Goal: Information Seeking & Learning: Learn about a topic

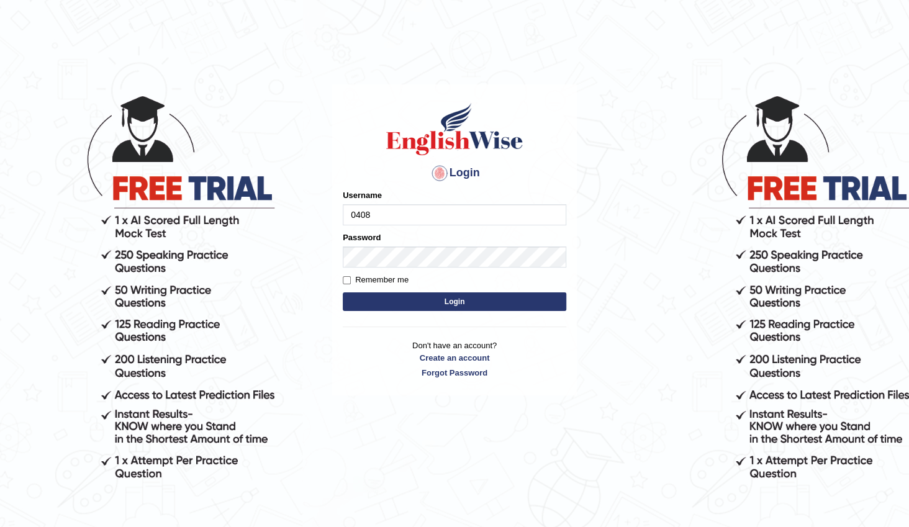
type input "04081984"
click at [483, 299] on button "Login" at bounding box center [455, 301] width 224 height 19
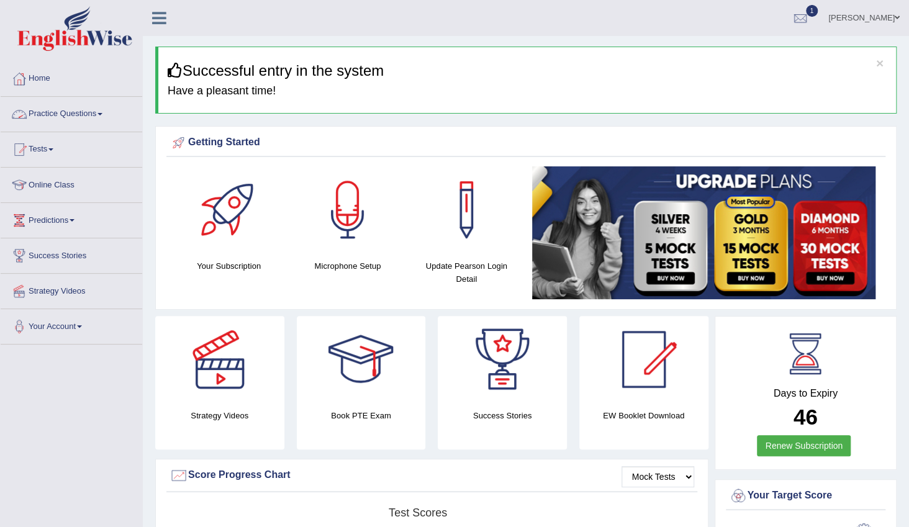
click at [103, 115] on link "Practice Questions" at bounding box center [72, 112] width 142 height 31
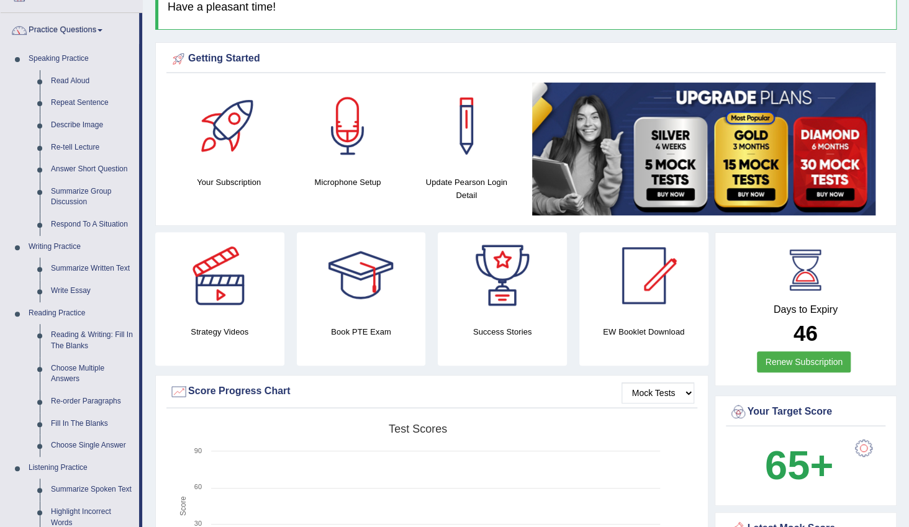
scroll to position [56, 0]
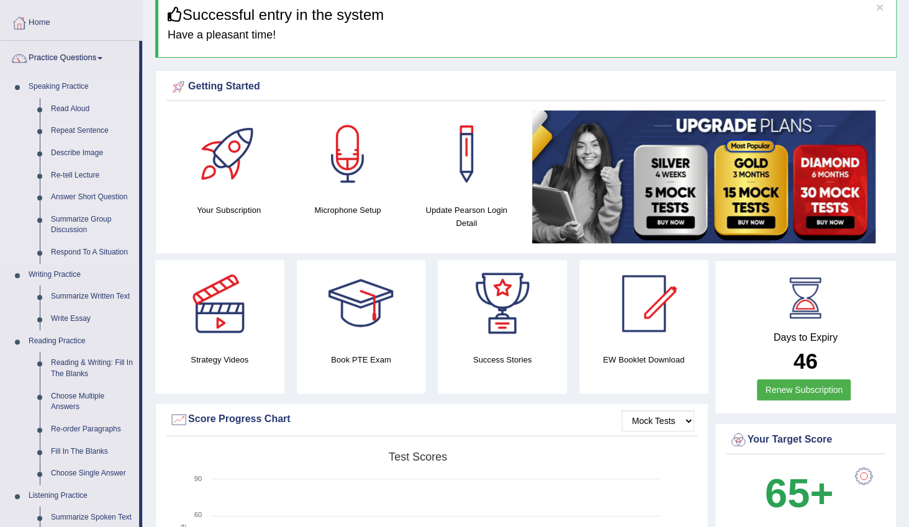
click at [82, 152] on link "Describe Image" at bounding box center [92, 153] width 94 height 22
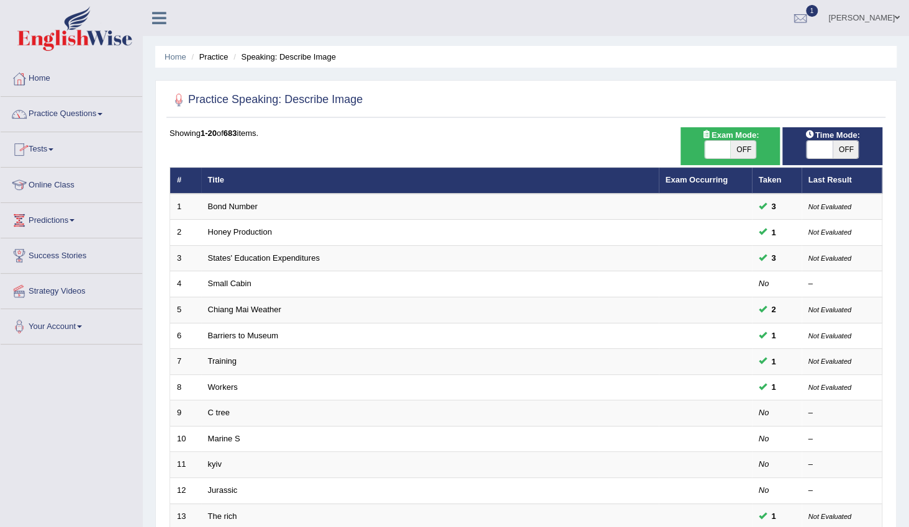
click at [101, 111] on link "Practice Questions" at bounding box center [72, 112] width 142 height 31
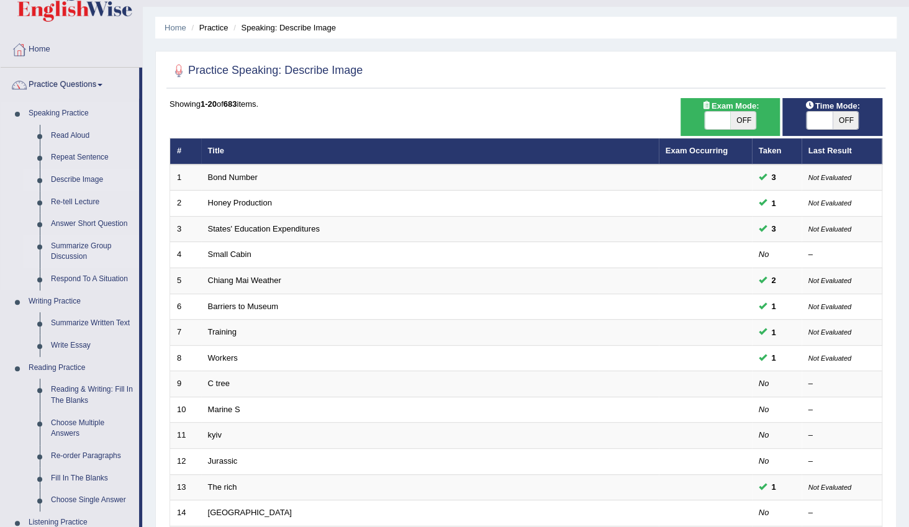
scroll to position [56, 0]
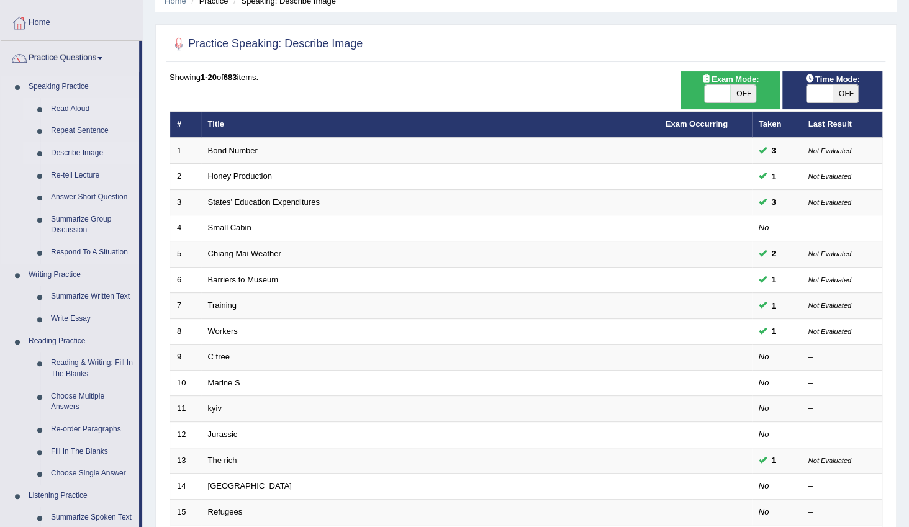
click at [72, 108] on link "Read Aloud" at bounding box center [92, 109] width 94 height 22
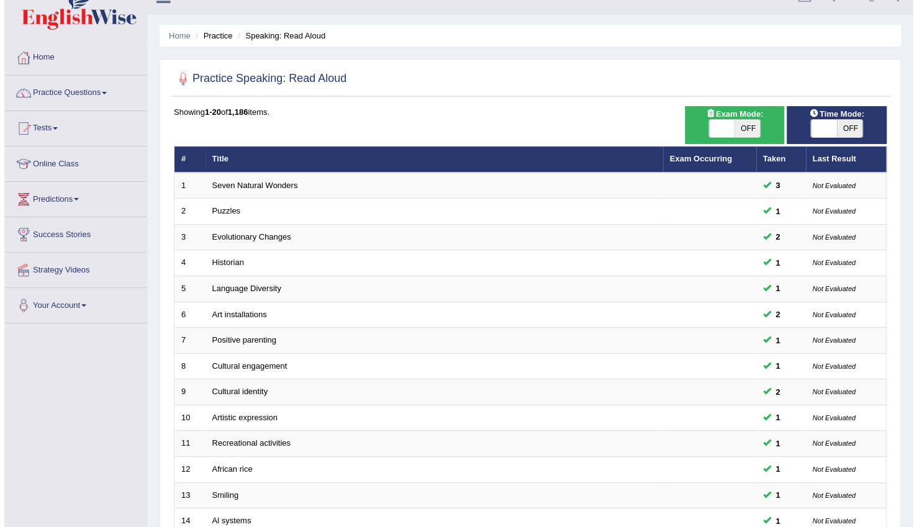
scroll to position [11, 0]
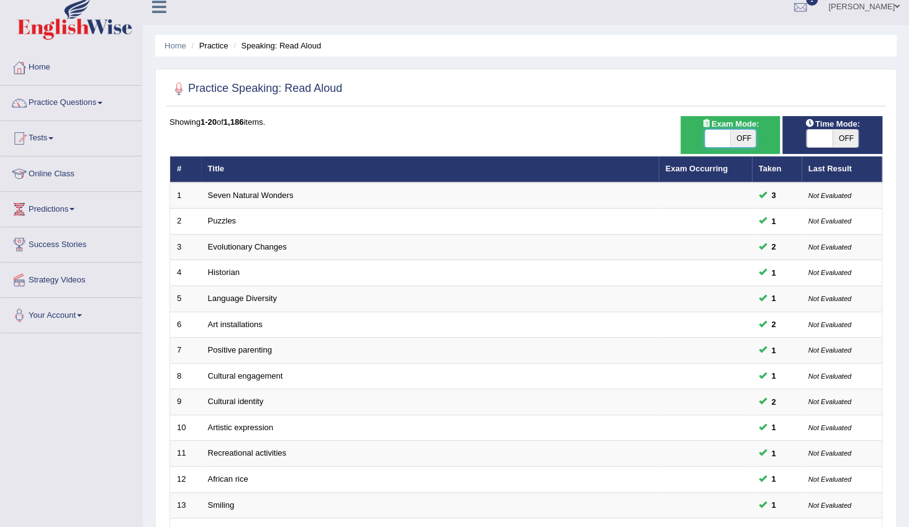
click at [710, 141] on span at bounding box center [718, 138] width 26 height 17
checkbox input "true"
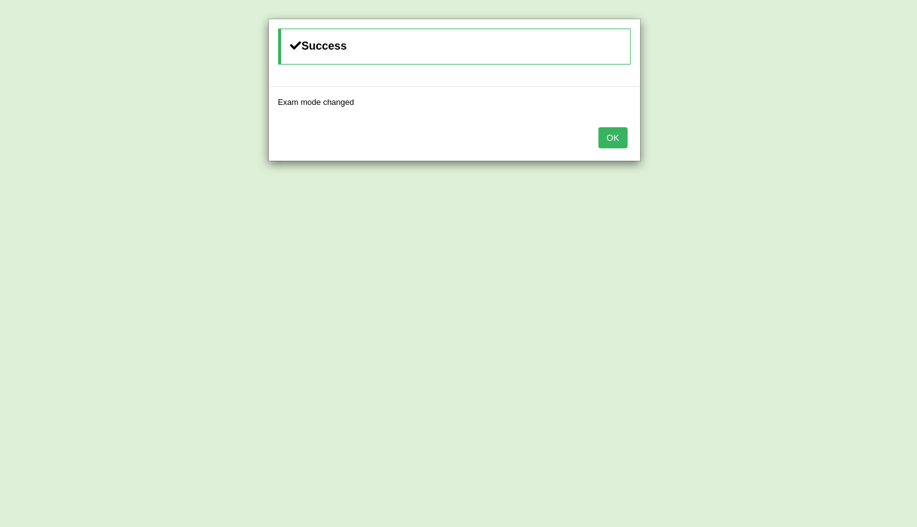
click at [611, 140] on button "OK" at bounding box center [613, 137] width 29 height 21
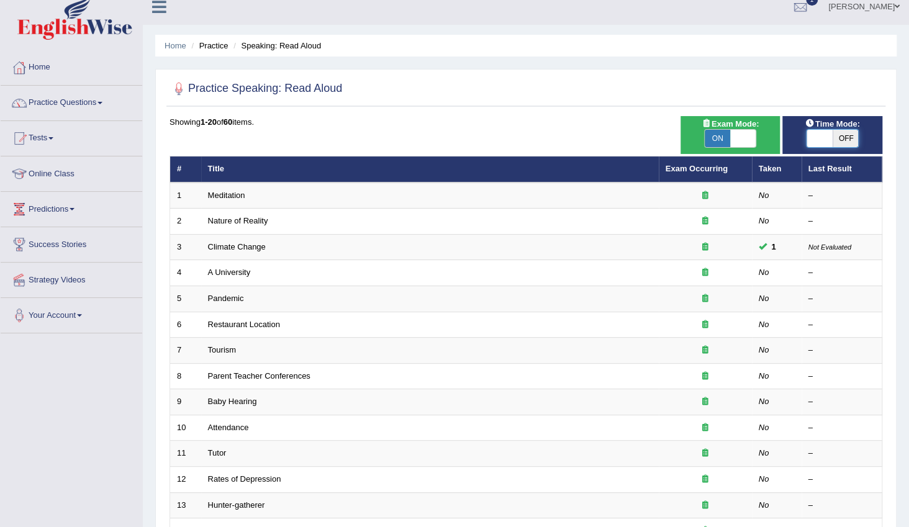
click at [818, 137] on span at bounding box center [820, 138] width 26 height 17
checkbox input "true"
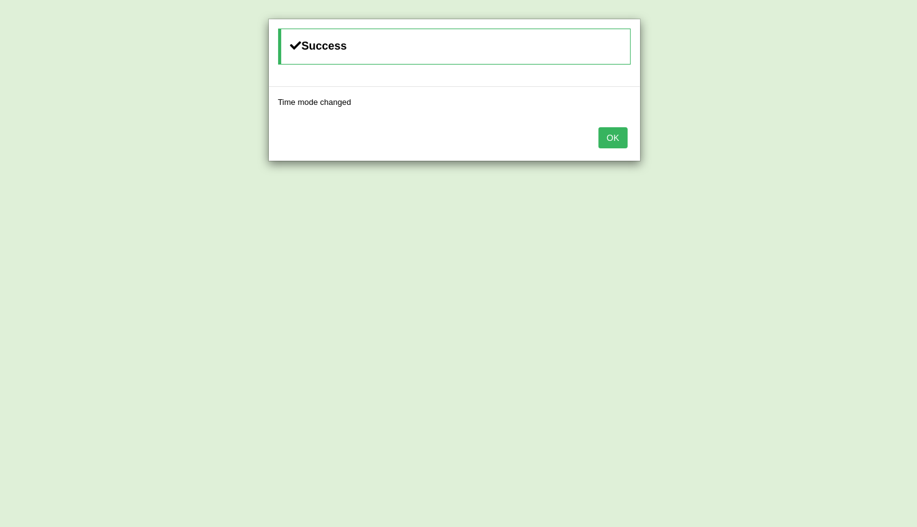
click at [614, 142] on button "OK" at bounding box center [613, 137] width 29 height 21
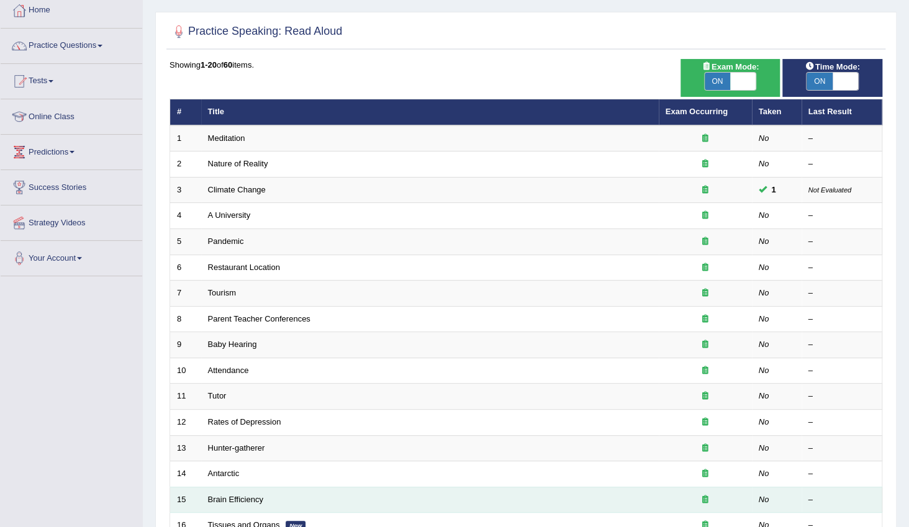
scroll to position [68, 0]
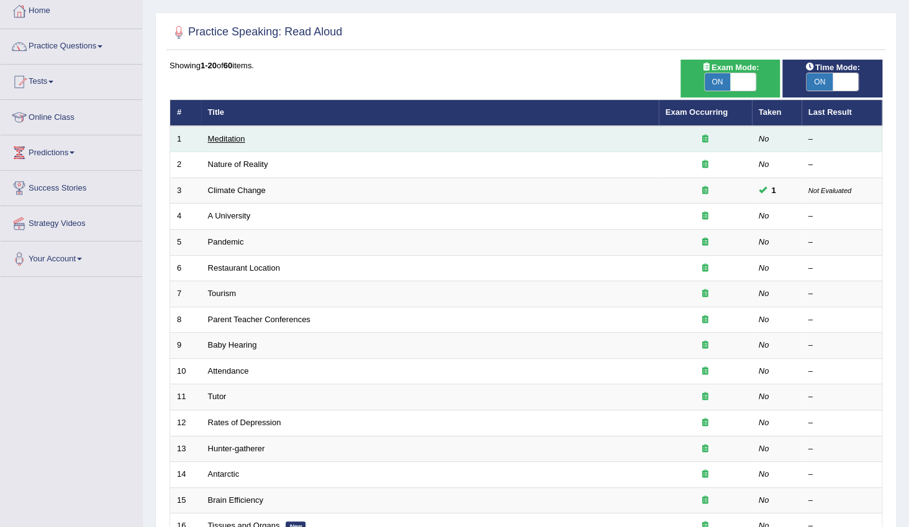
click at [240, 140] on link "Meditation" at bounding box center [226, 138] width 37 height 9
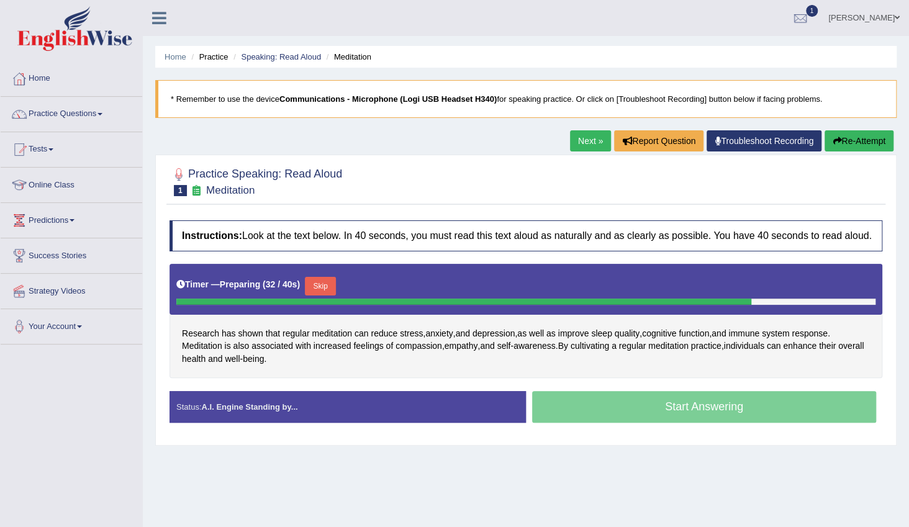
drag, startPoint x: 319, startPoint y: 287, endPoint x: 332, endPoint y: 297, distance: 15.9
click at [320, 287] on button "Skip" at bounding box center [320, 286] width 31 height 19
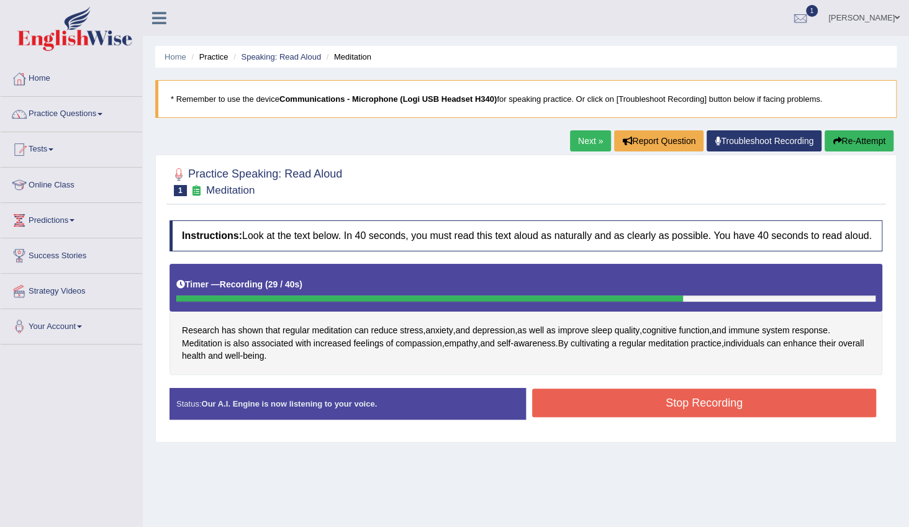
click at [701, 410] on button "Stop Recording" at bounding box center [704, 403] width 344 height 29
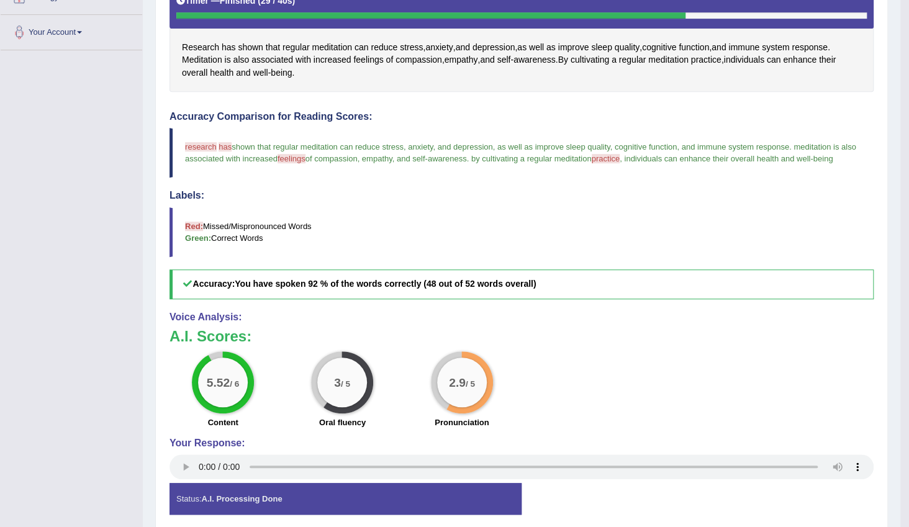
scroll to position [62, 0]
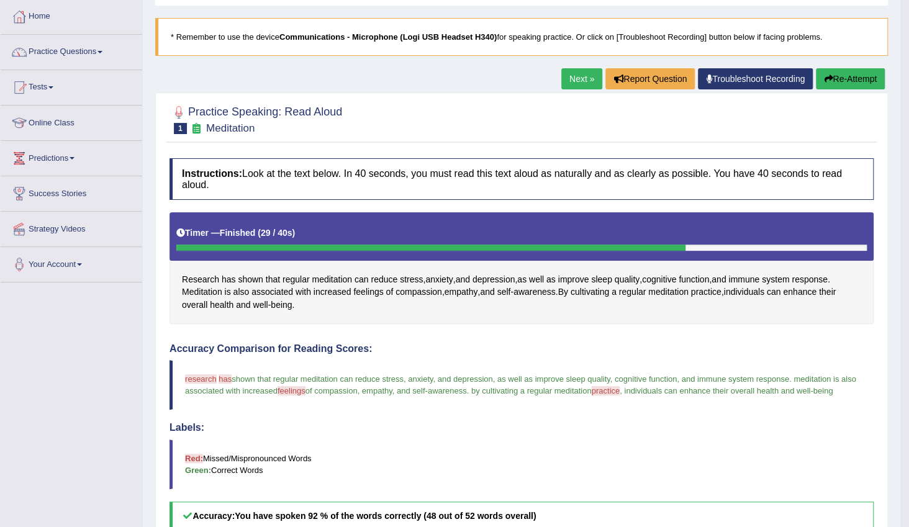
drag, startPoint x: 582, startPoint y: 79, endPoint x: 616, endPoint y: 157, distance: 84.8
click at [581, 80] on link "Next »" at bounding box center [581, 78] width 41 height 21
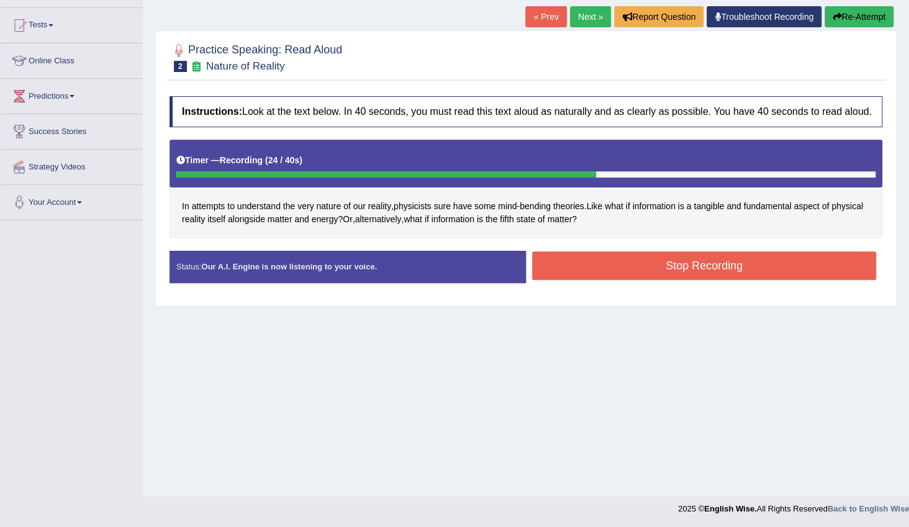
click at [668, 253] on button "Stop Recording" at bounding box center [704, 265] width 344 height 29
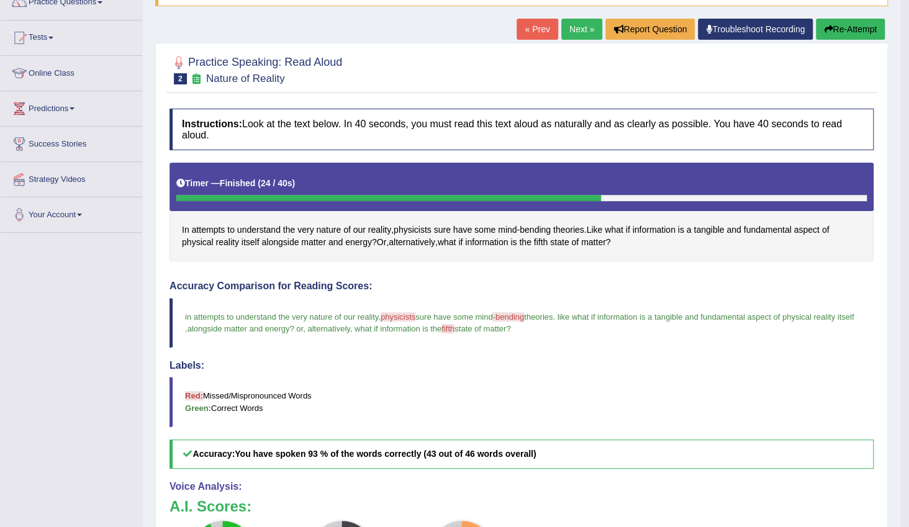
scroll to position [112, 0]
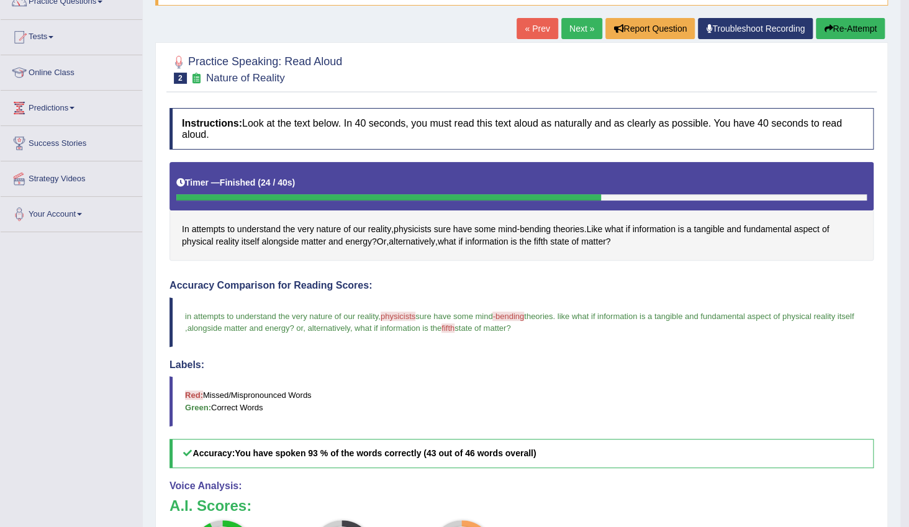
click at [583, 24] on link "Next »" at bounding box center [581, 28] width 41 height 21
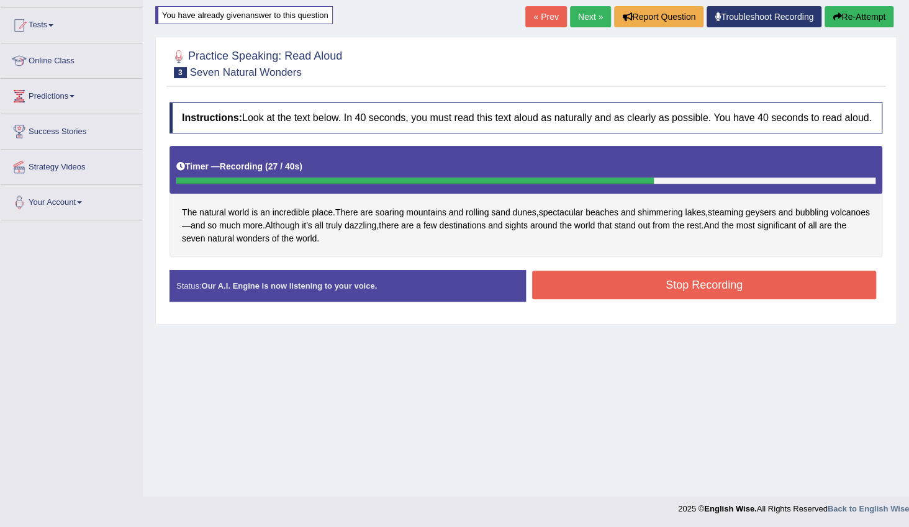
drag, startPoint x: 642, startPoint y: 278, endPoint x: 647, endPoint y: 284, distance: 8.0
click at [641, 278] on button "Stop Recording" at bounding box center [704, 285] width 344 height 29
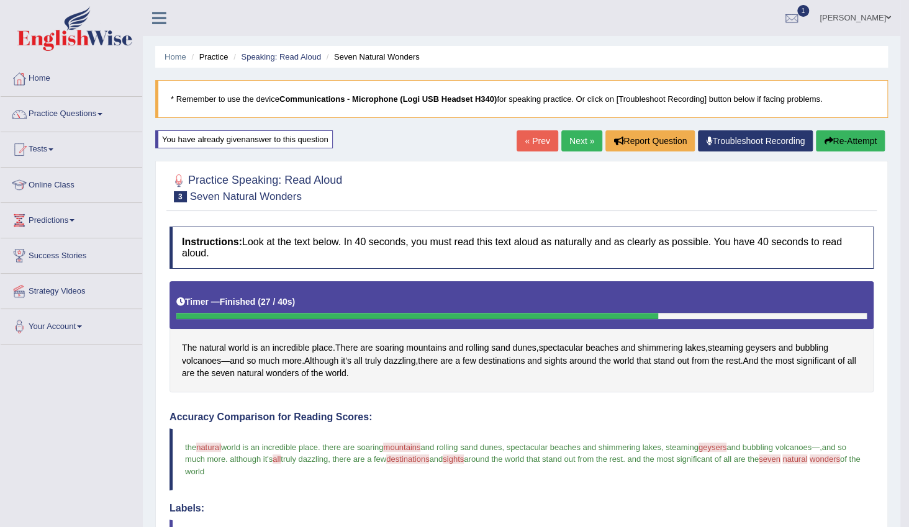
click at [575, 141] on link "Next »" at bounding box center [581, 140] width 41 height 21
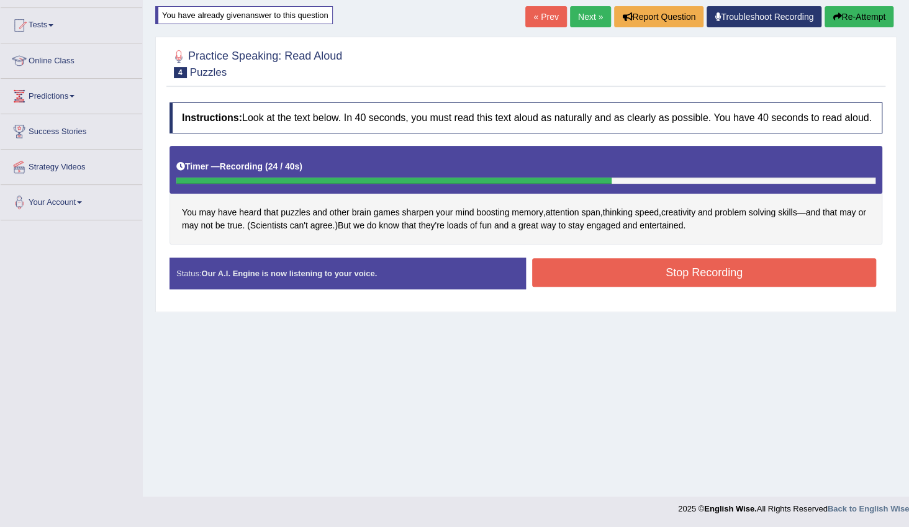
click at [638, 261] on button "Stop Recording" at bounding box center [704, 272] width 344 height 29
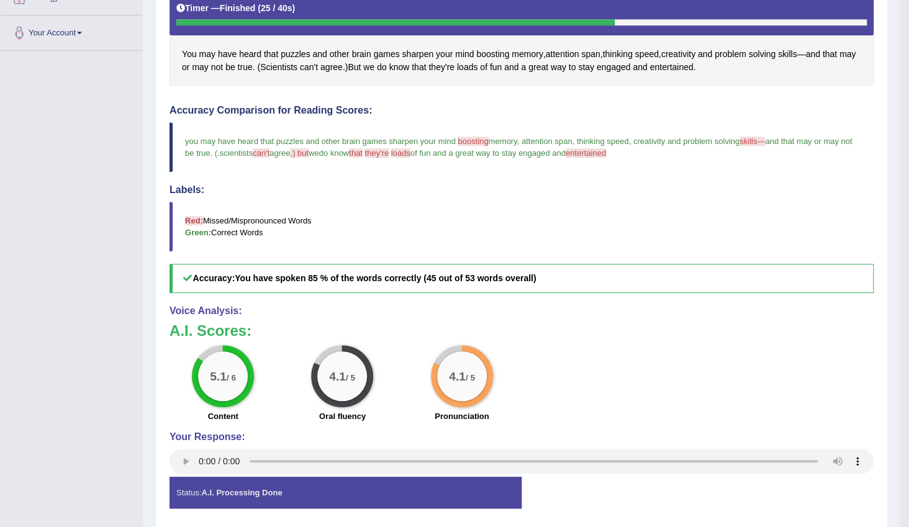
scroll to position [68, 0]
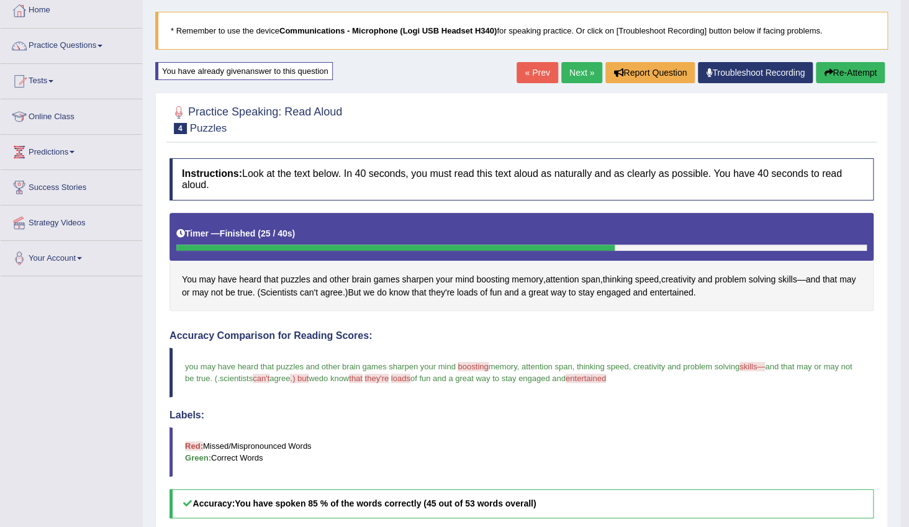
click at [576, 74] on link "Next »" at bounding box center [581, 72] width 41 height 21
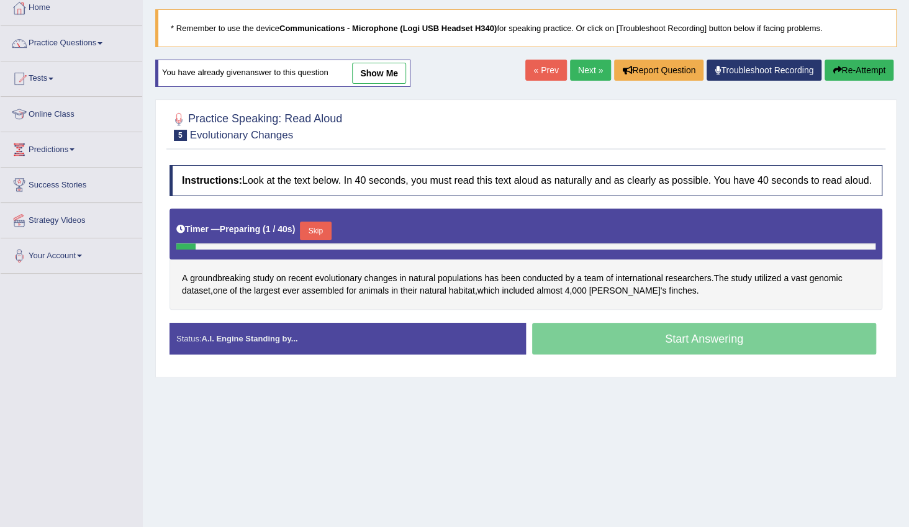
scroll to position [112, 0]
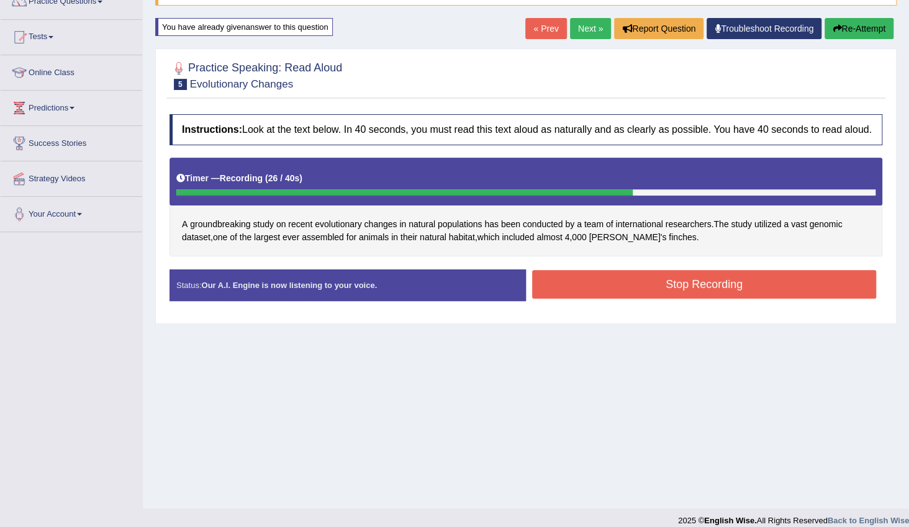
click at [707, 286] on button "Stop Recording" at bounding box center [704, 284] width 344 height 29
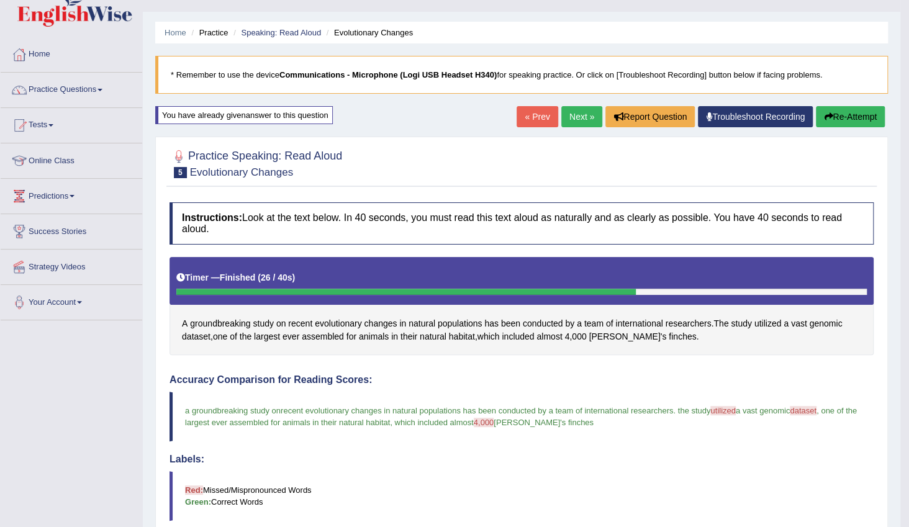
scroll to position [0, 0]
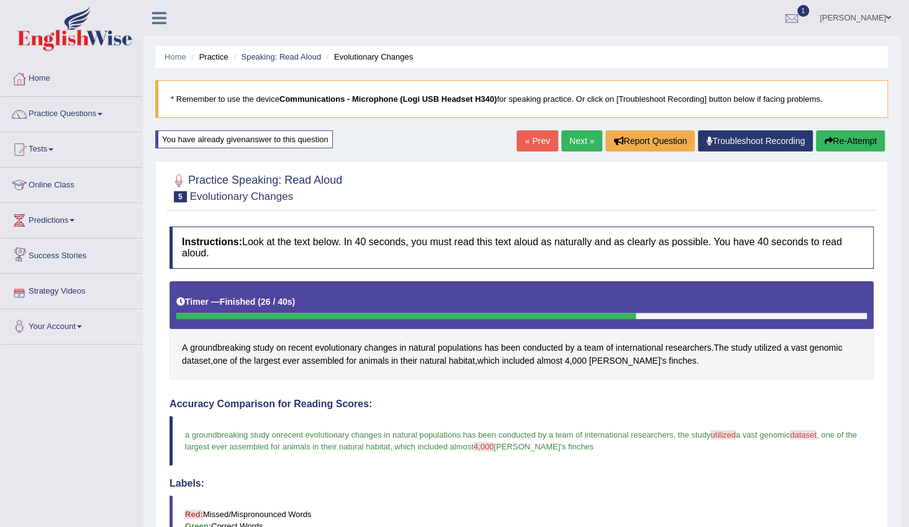
click at [581, 142] on link "Next »" at bounding box center [581, 140] width 41 height 21
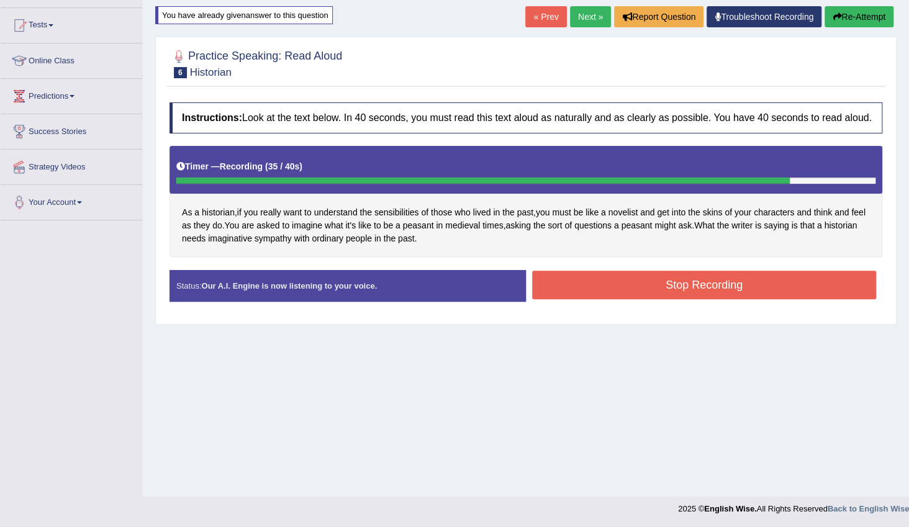
click at [654, 280] on button "Stop Recording" at bounding box center [704, 285] width 344 height 29
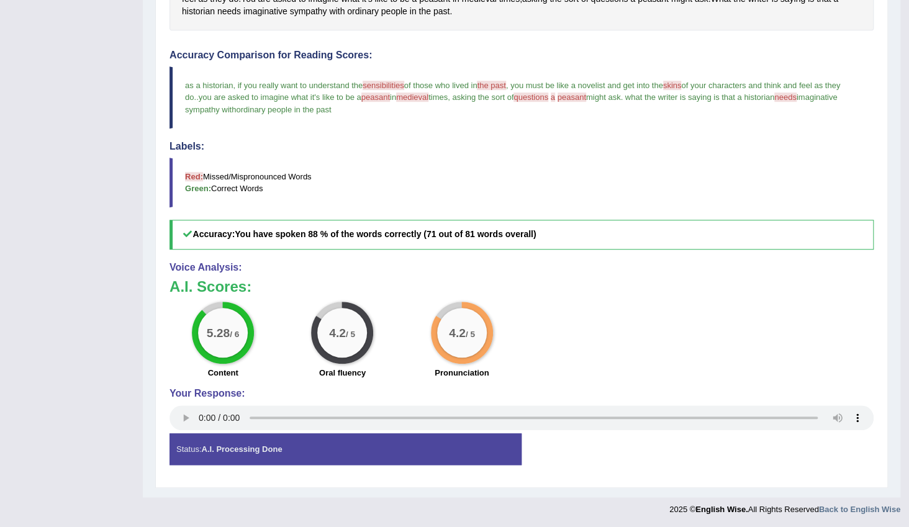
scroll to position [363, 0]
click at [374, 98] on span "peasant" at bounding box center [375, 96] width 29 height 9
click at [374, 93] on span "peasant" at bounding box center [375, 96] width 29 height 9
click at [373, 99] on span "peasant" at bounding box center [375, 96] width 29 height 9
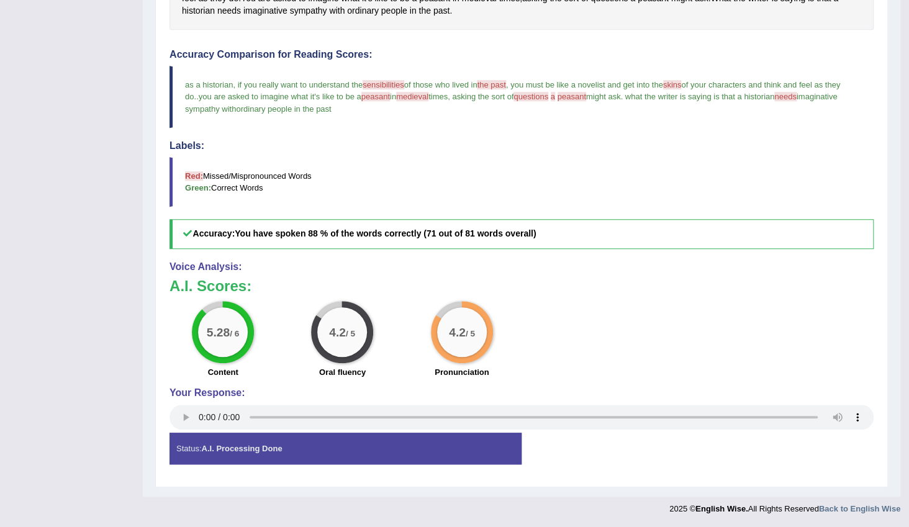
click at [412, 99] on span "medieval" at bounding box center [412, 96] width 32 height 9
click at [370, 99] on span "peasant" at bounding box center [375, 96] width 29 height 9
click at [380, 83] on span "sensibilities" at bounding box center [383, 84] width 41 height 9
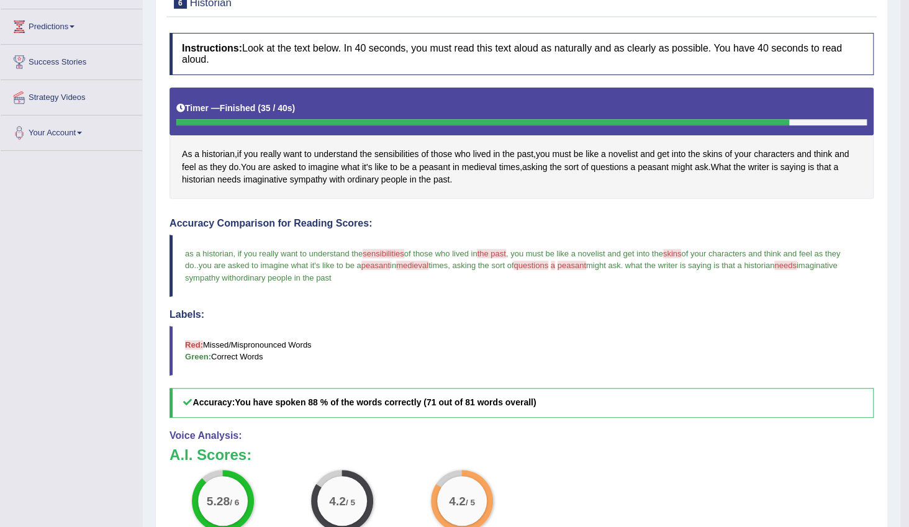
scroll to position [193, 0]
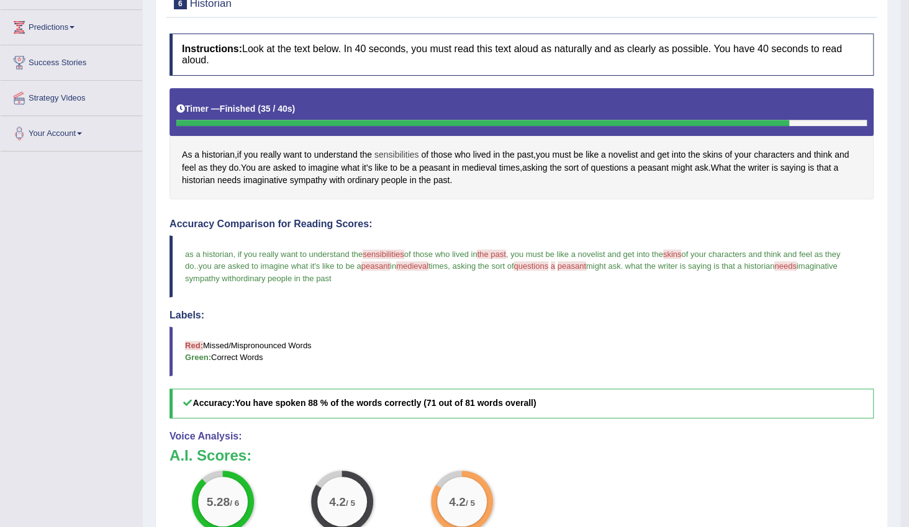
click at [396, 151] on span "sensibilities" at bounding box center [396, 154] width 45 height 13
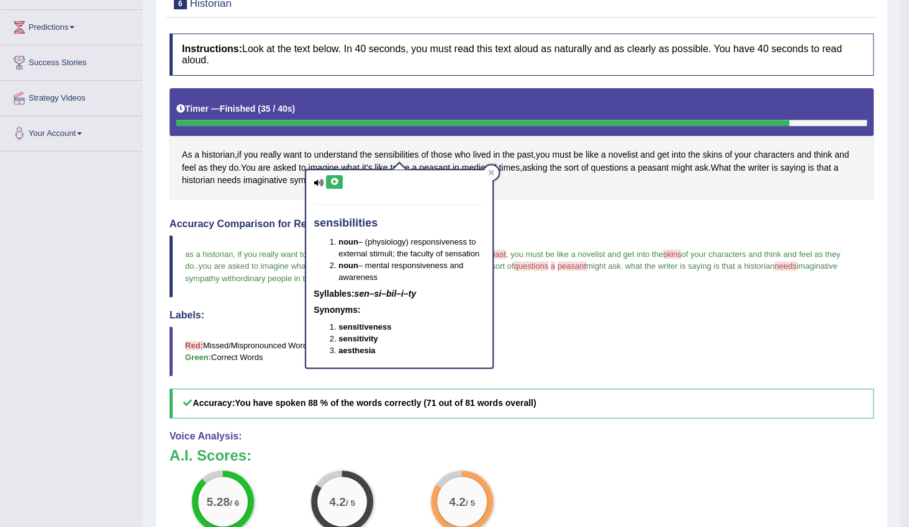
click at [583, 310] on h4 "Labels:" at bounding box center [522, 315] width 704 height 11
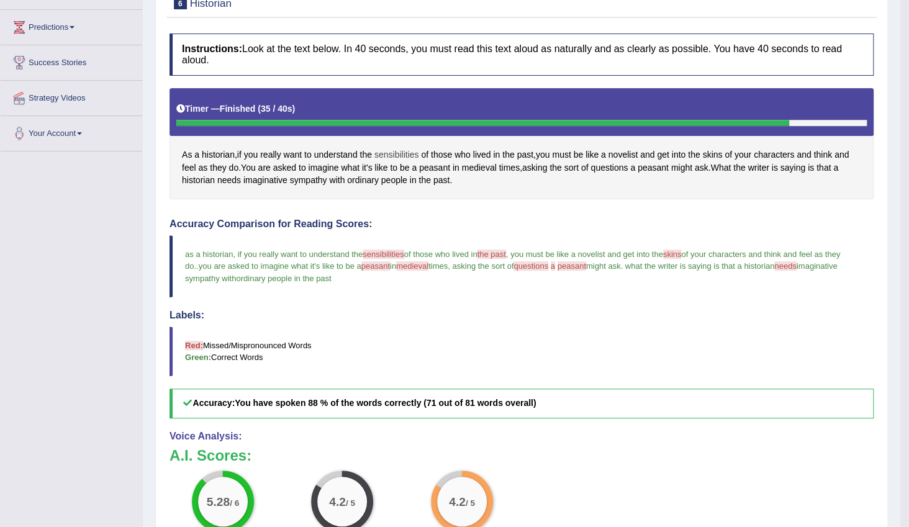
click at [387, 154] on span "sensibilities" at bounding box center [396, 154] width 45 height 13
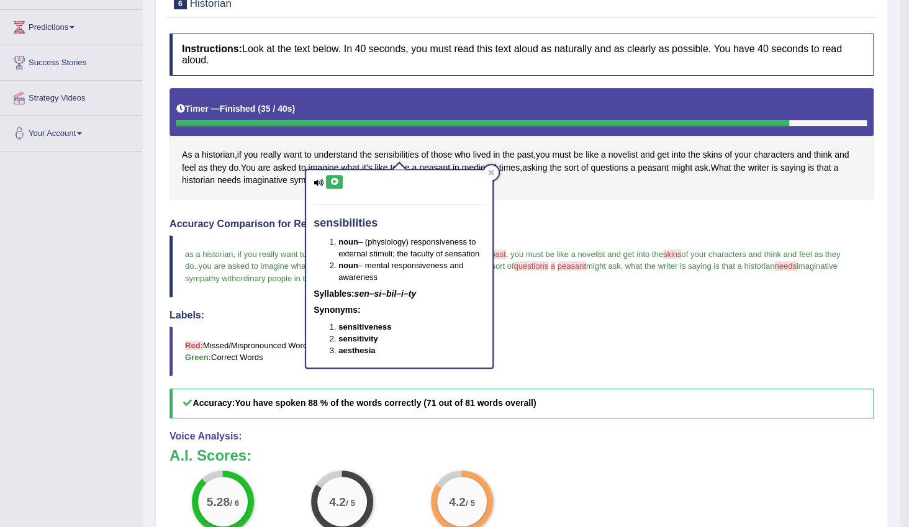
click at [351, 220] on h4 "sensibilities" at bounding box center [399, 223] width 171 height 12
click at [333, 180] on icon at bounding box center [334, 181] width 9 height 7
click at [566, 232] on div "Accuracy Comparison for Reading Scores: as a historian, if you really want to u…" at bounding box center [522, 319] width 704 height 200
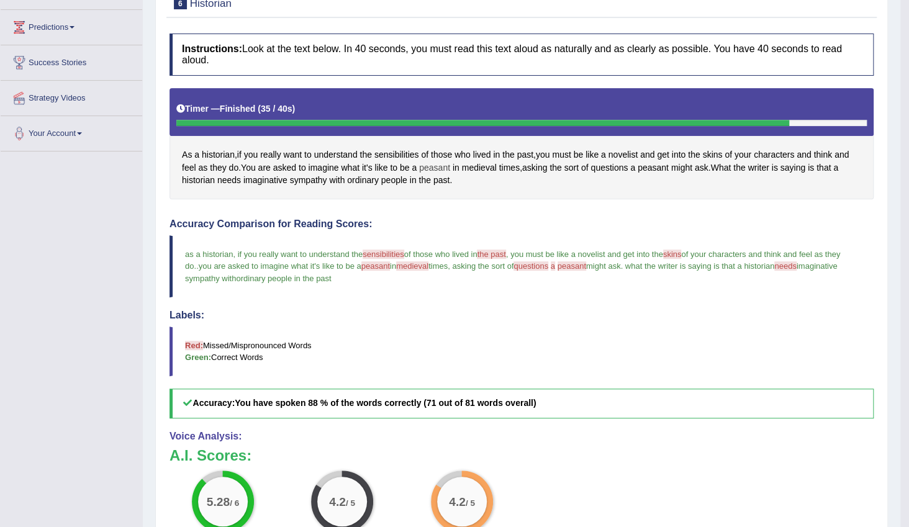
click at [426, 167] on span "peasant" at bounding box center [434, 167] width 31 height 13
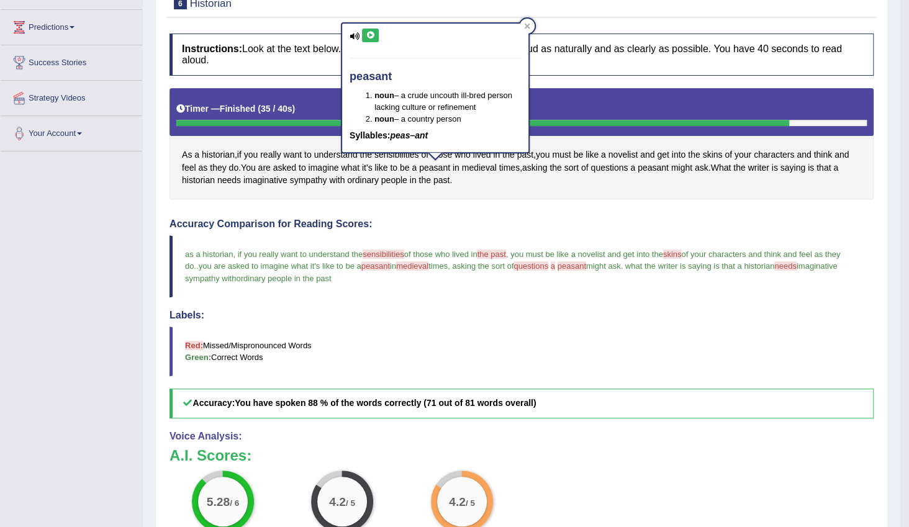
click at [368, 32] on icon at bounding box center [370, 35] width 9 height 7
click at [491, 327] on blockquote "Red: Missed/Mispronounced Words Green: Correct Words" at bounding box center [522, 352] width 704 height 50
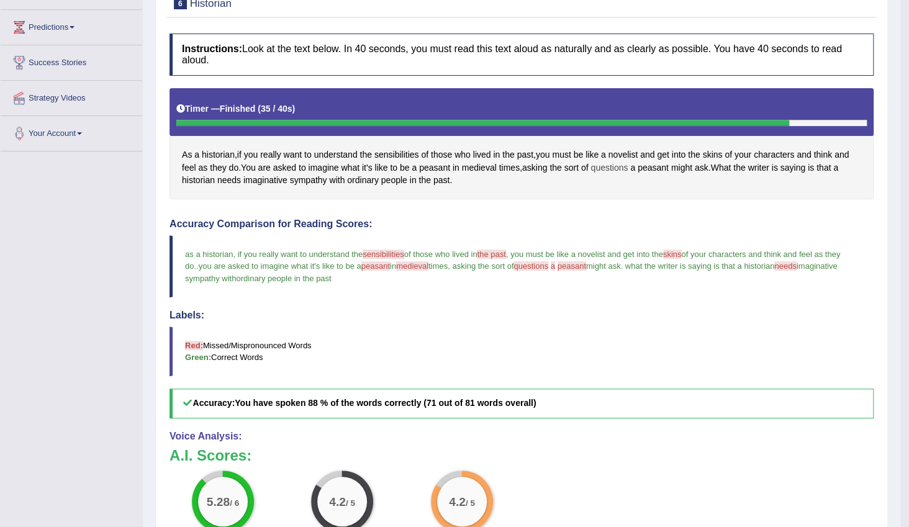
click at [605, 167] on span "questions" at bounding box center [609, 167] width 37 height 13
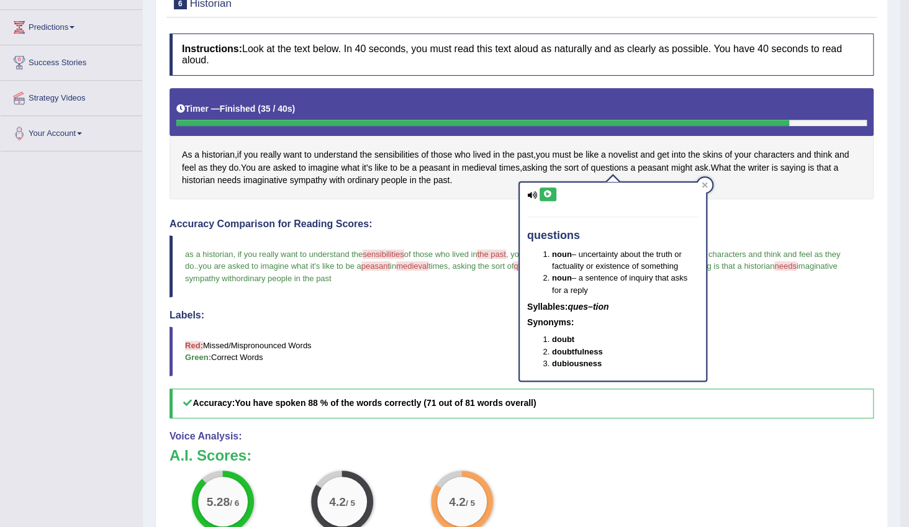
click at [546, 196] on icon at bounding box center [547, 194] width 9 height 7
click at [813, 301] on div "Accuracy Comparison for Reading Scores: as a historian, if you really want to u…" at bounding box center [522, 319] width 704 height 200
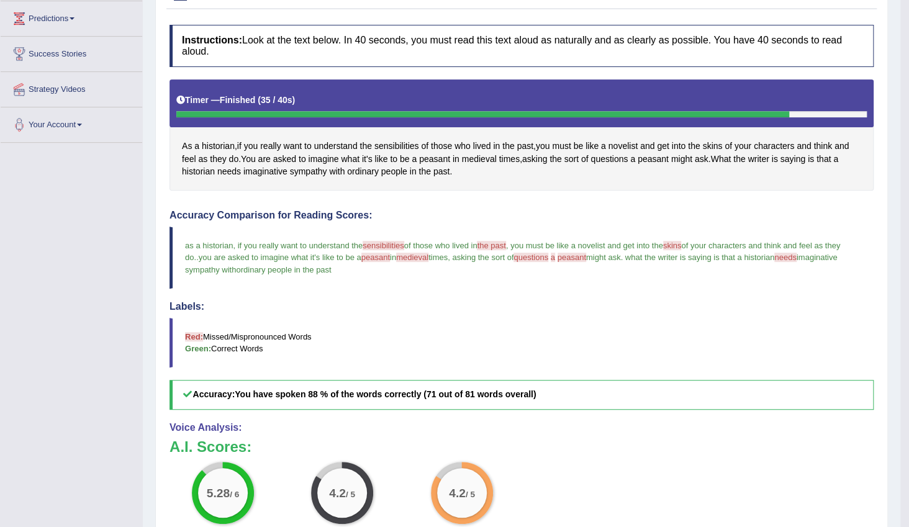
scroll to position [24, 0]
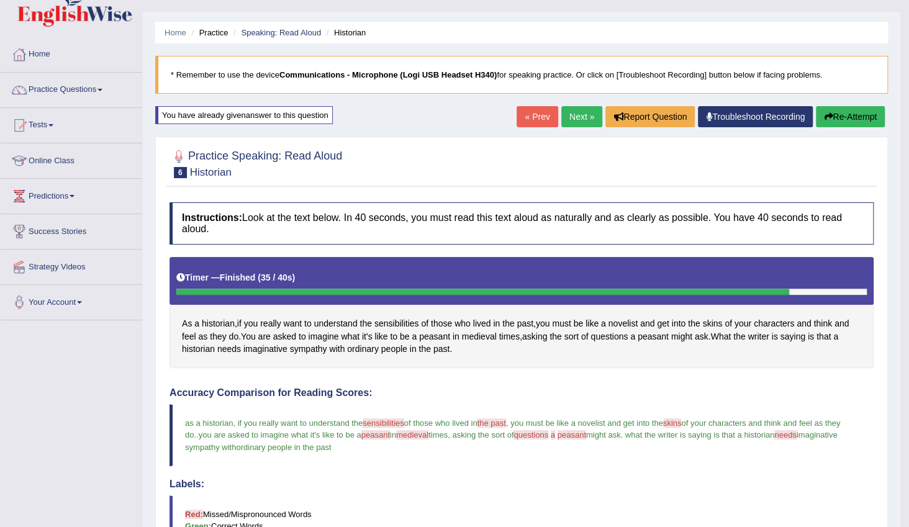
click at [574, 120] on link "Next »" at bounding box center [581, 116] width 41 height 21
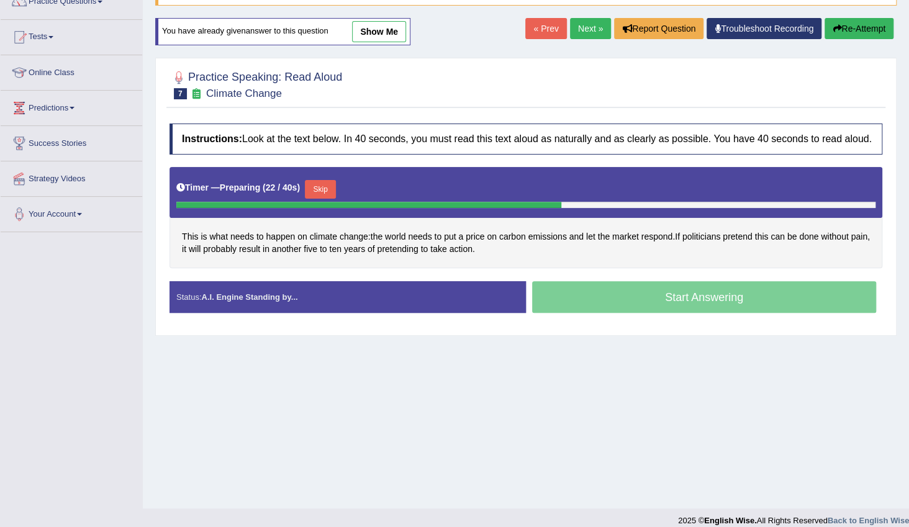
click at [327, 186] on button "Skip" at bounding box center [320, 189] width 31 height 19
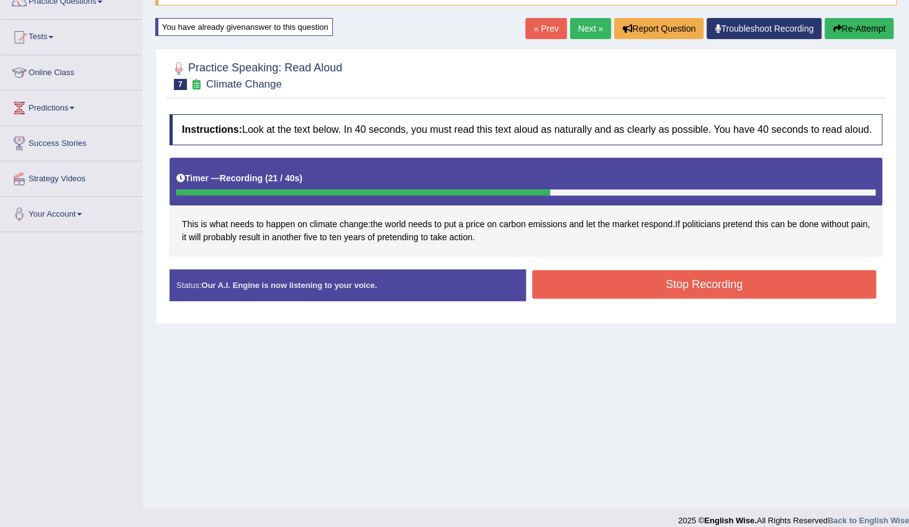
click at [615, 290] on button "Stop Recording" at bounding box center [704, 284] width 344 height 29
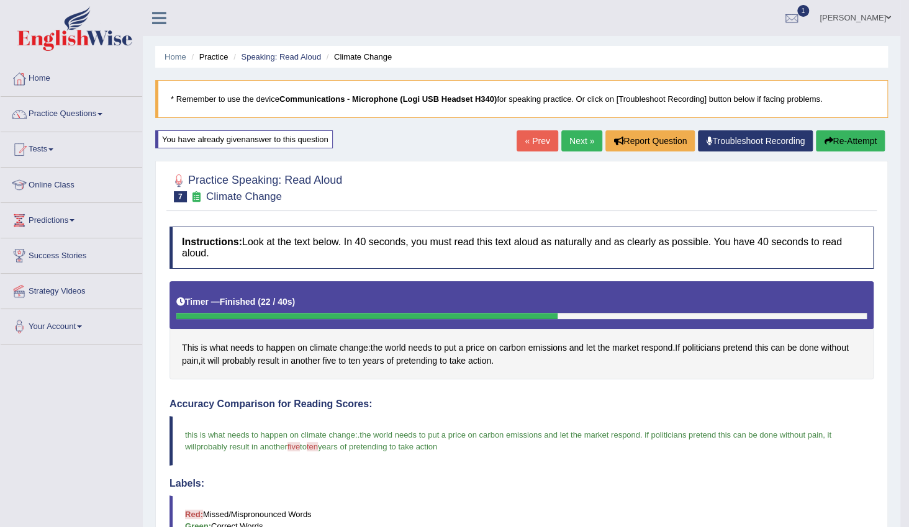
click at [577, 143] on link "Next »" at bounding box center [581, 140] width 41 height 21
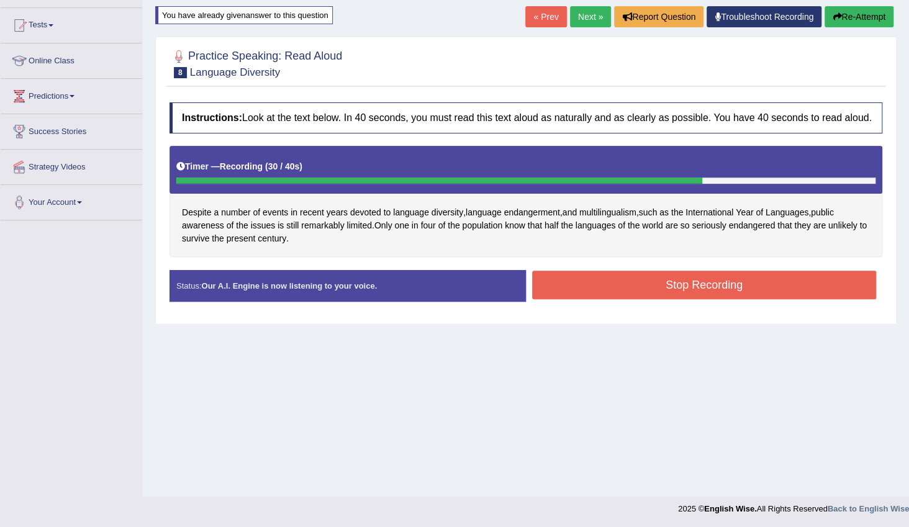
click at [612, 287] on button "Stop Recording" at bounding box center [704, 285] width 344 height 29
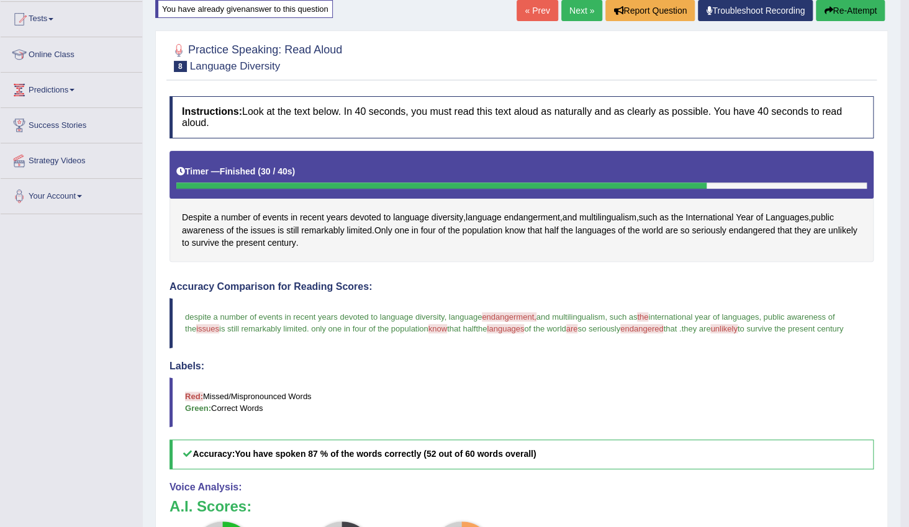
scroll to position [125, 0]
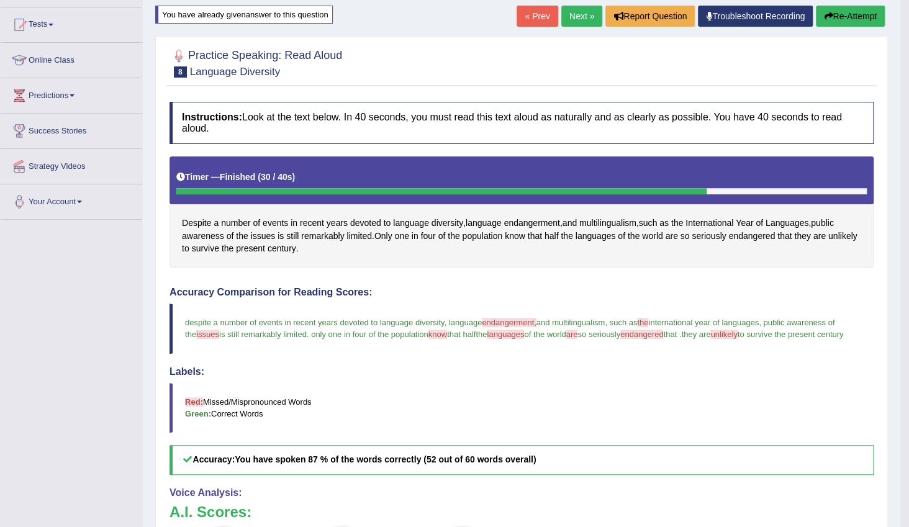
click at [577, 15] on link "Next »" at bounding box center [581, 16] width 41 height 21
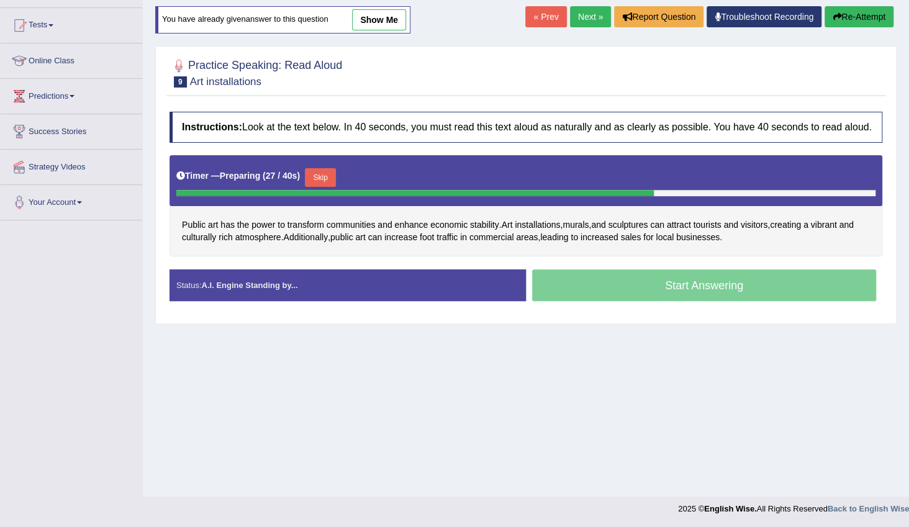
click at [327, 174] on button "Skip" at bounding box center [320, 177] width 31 height 19
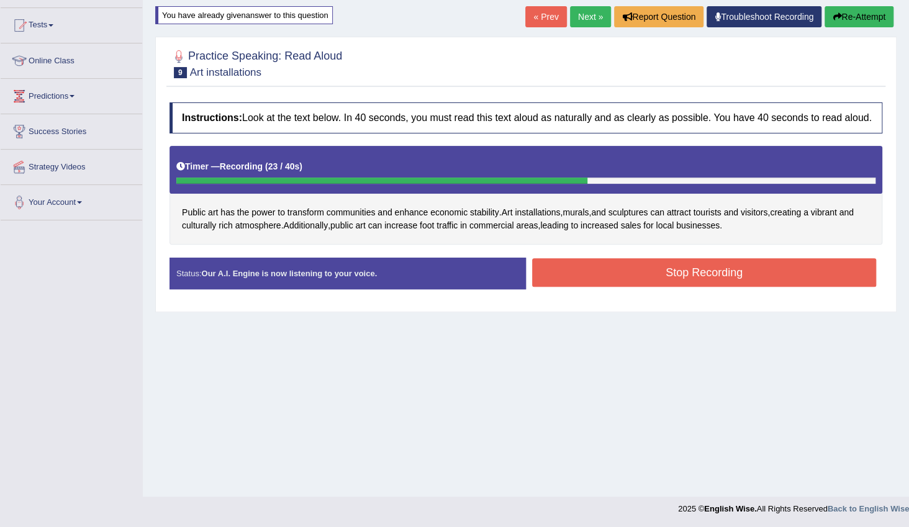
click at [623, 275] on button "Stop Recording" at bounding box center [704, 272] width 344 height 29
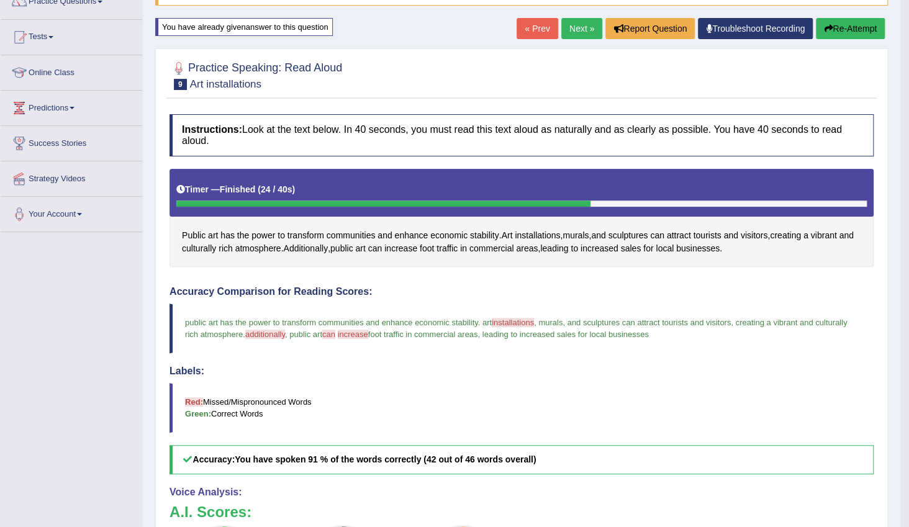
scroll to position [112, 0]
click at [570, 27] on link "Next »" at bounding box center [581, 29] width 41 height 21
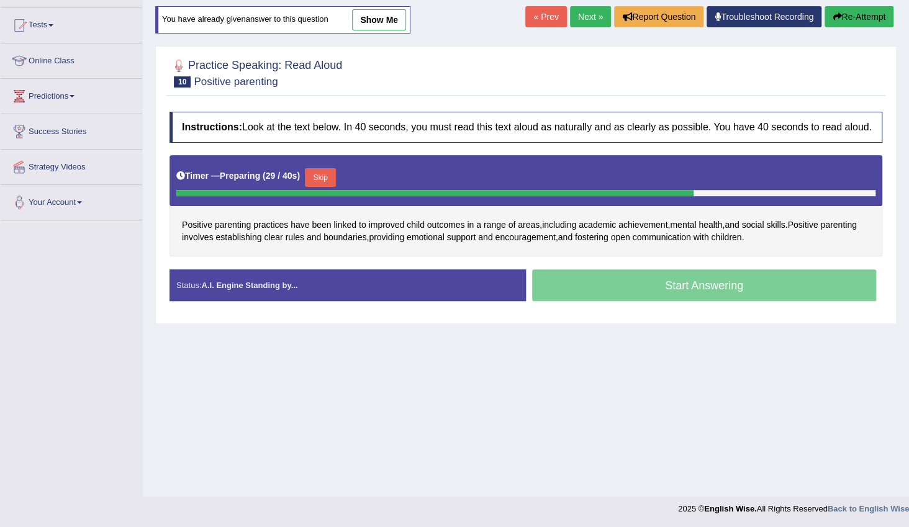
click at [315, 178] on button "Skip" at bounding box center [320, 177] width 31 height 19
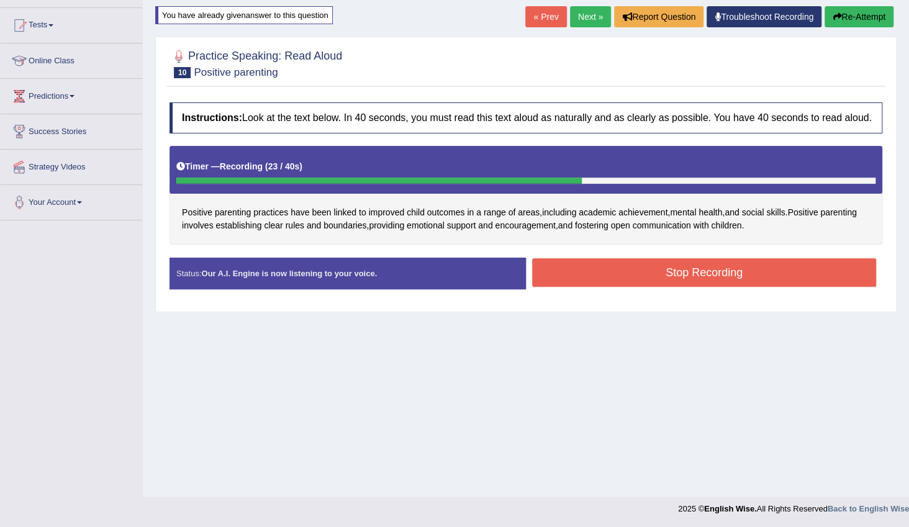
click at [556, 276] on button "Stop Recording" at bounding box center [704, 272] width 344 height 29
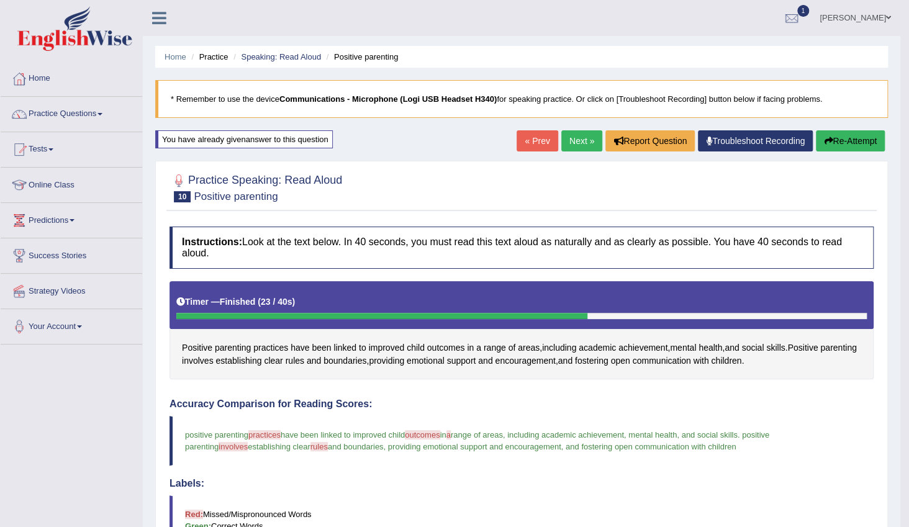
click at [578, 147] on link "Next »" at bounding box center [581, 140] width 41 height 21
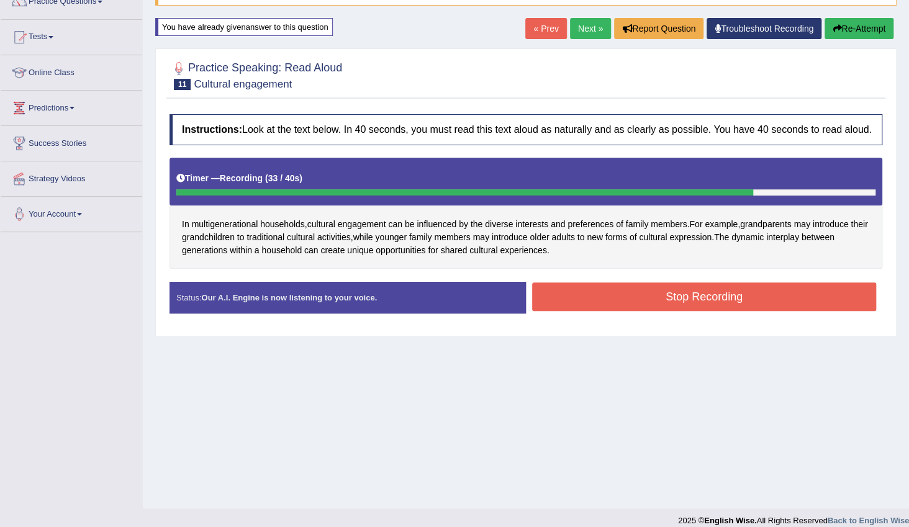
click at [697, 293] on button "Stop Recording" at bounding box center [704, 297] width 344 height 29
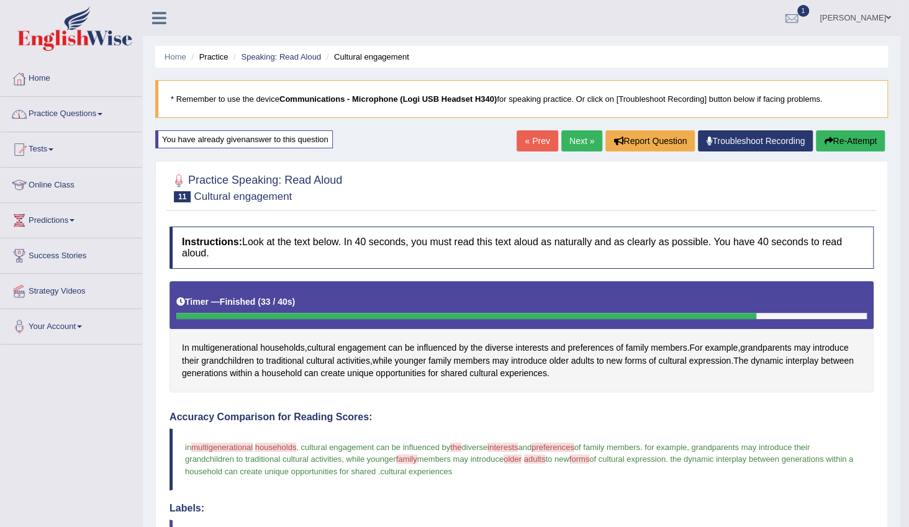
click at [102, 114] on span at bounding box center [99, 114] width 5 height 2
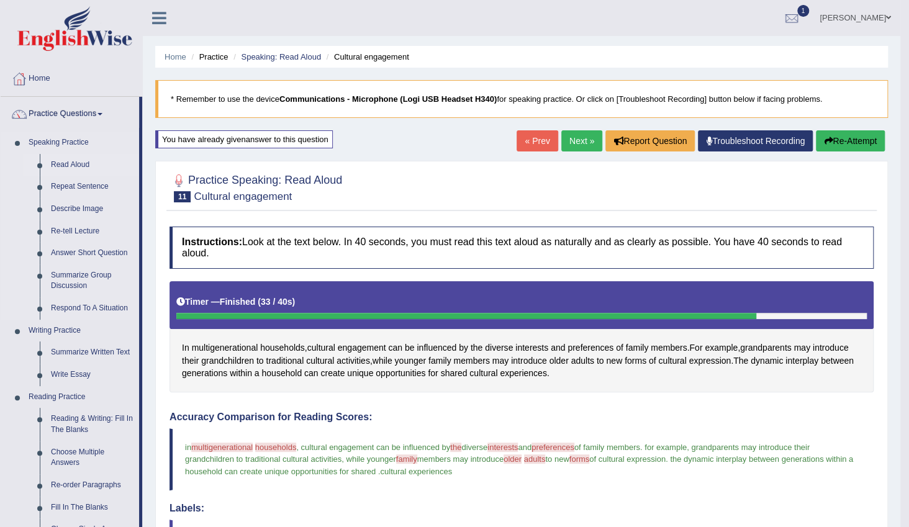
click at [71, 166] on link "Read Aloud" at bounding box center [92, 165] width 94 height 22
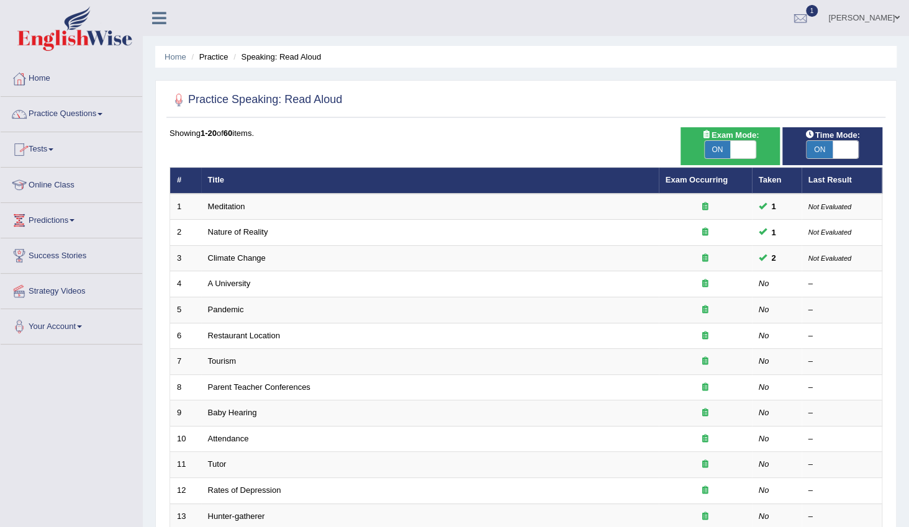
click at [95, 116] on link "Practice Questions" at bounding box center [72, 112] width 142 height 31
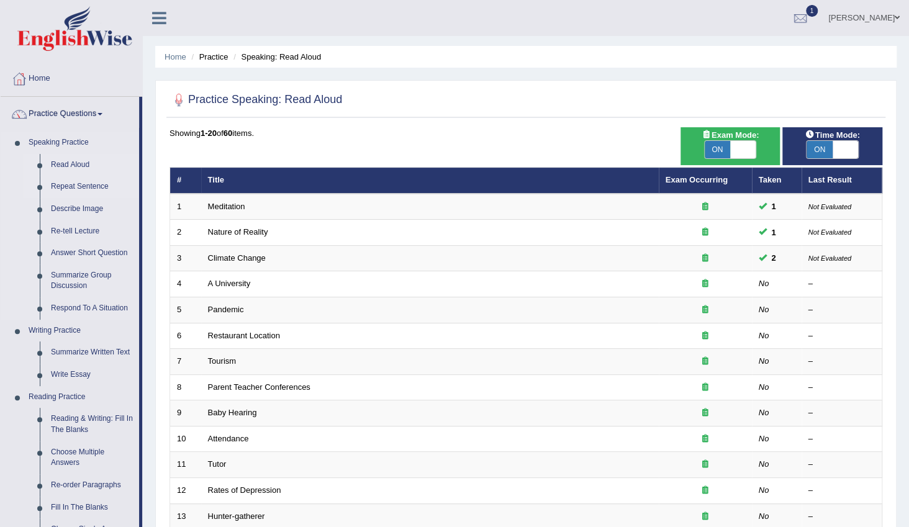
click at [74, 184] on link "Repeat Sentence" at bounding box center [92, 187] width 94 height 22
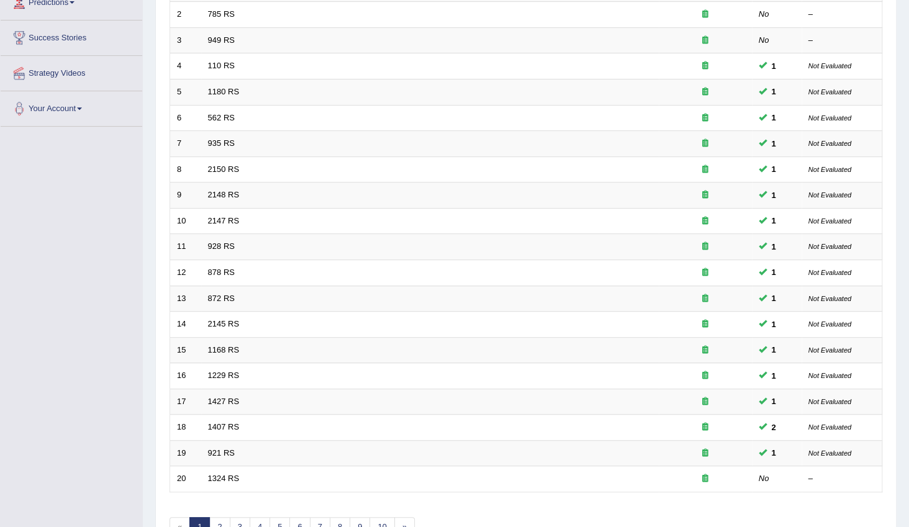
scroll to position [293, 0]
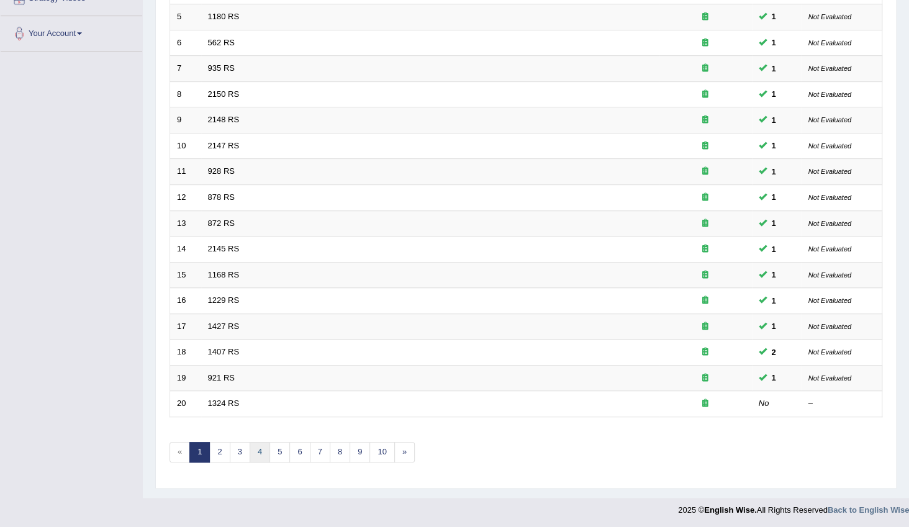
click at [258, 453] on link "4" at bounding box center [260, 452] width 20 height 20
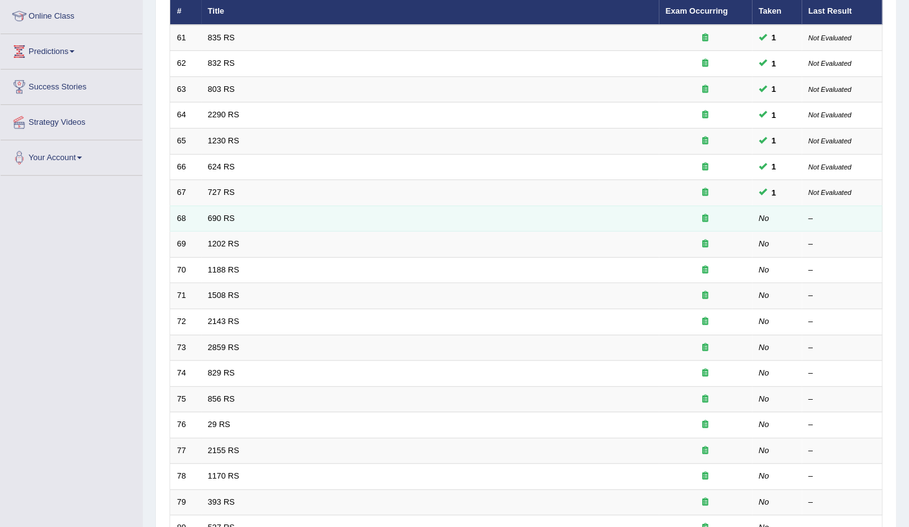
click at [179, 222] on td "68" at bounding box center [185, 219] width 31 height 26
click at [215, 218] on link "690 RS" at bounding box center [221, 218] width 27 height 9
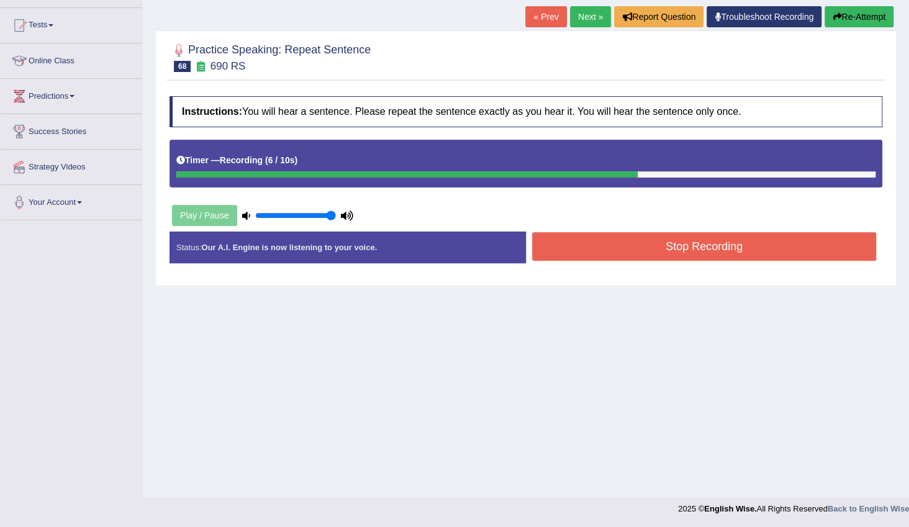
drag, startPoint x: 628, startPoint y: 243, endPoint x: 634, endPoint y: 247, distance: 7.1
click at [628, 243] on button "Stop Recording" at bounding box center [704, 246] width 344 height 29
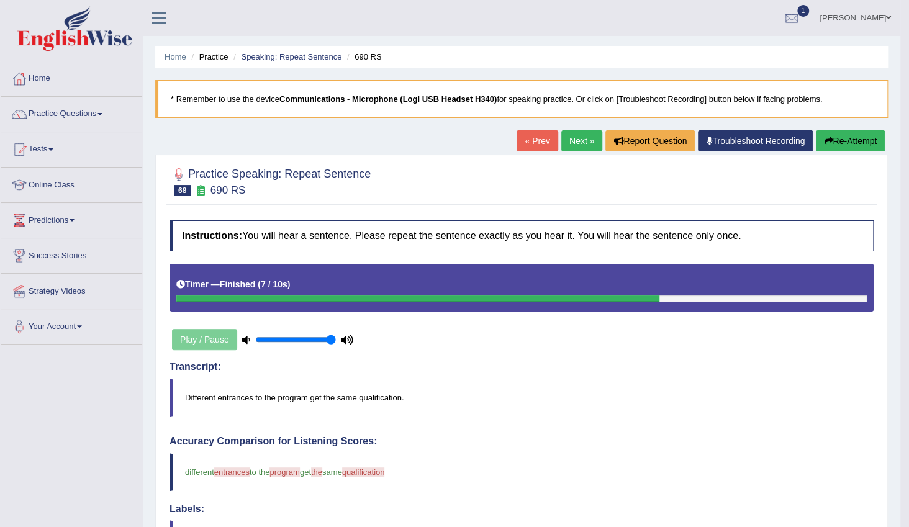
click at [576, 141] on link "Next »" at bounding box center [581, 140] width 41 height 21
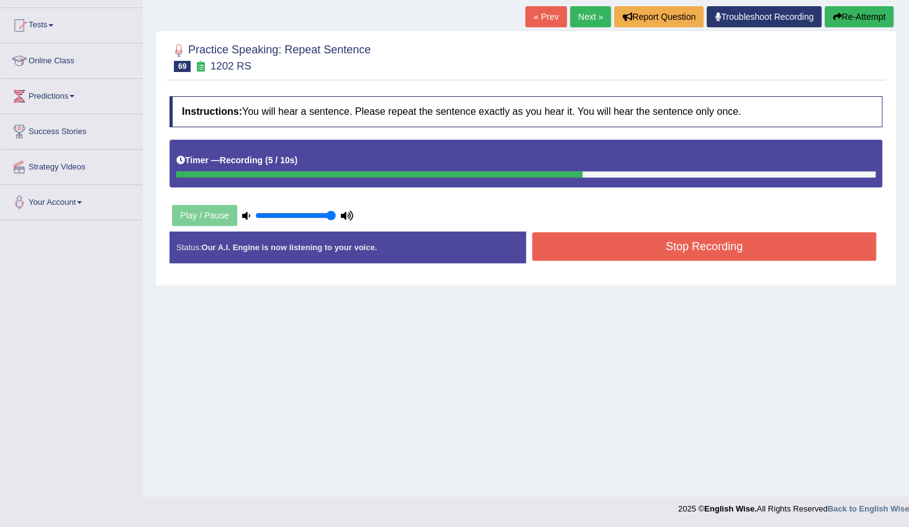
click at [661, 253] on button "Stop Recording" at bounding box center [704, 246] width 344 height 29
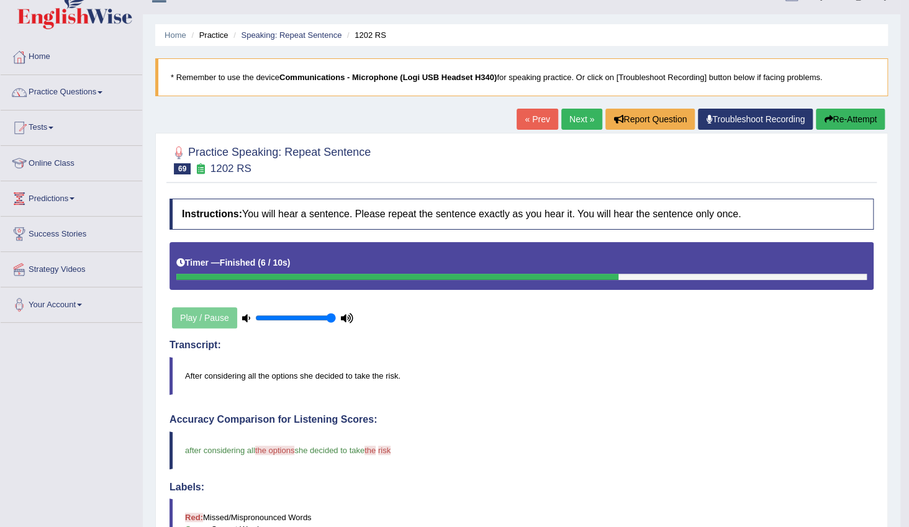
scroll to position [12, 0]
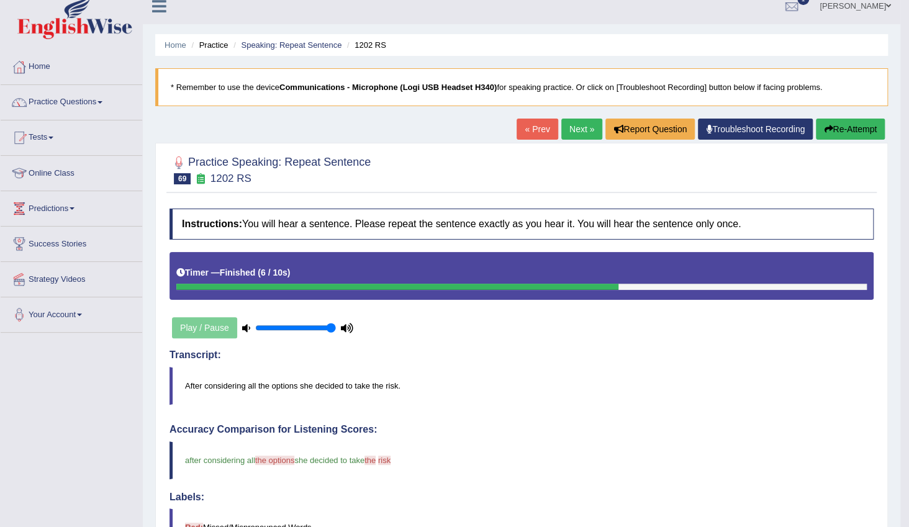
click at [582, 130] on link "Next »" at bounding box center [581, 129] width 41 height 21
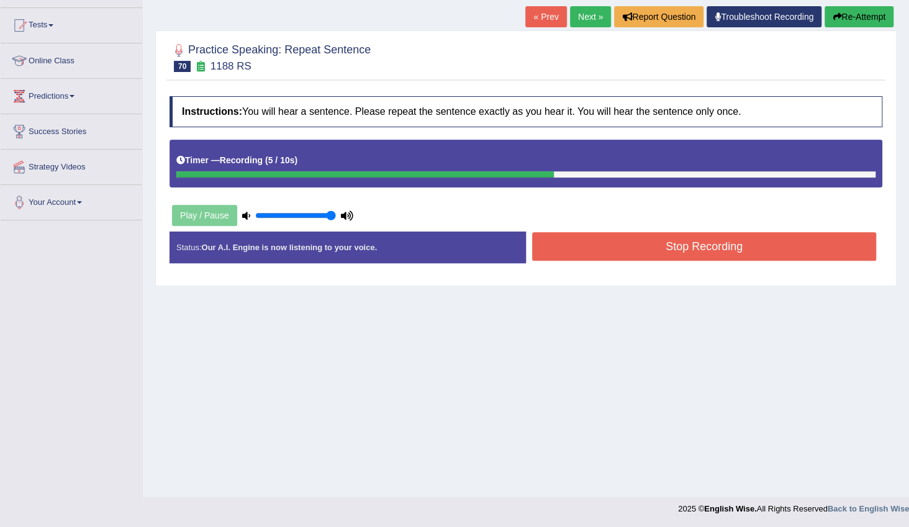
click at [674, 247] on button "Stop Recording" at bounding box center [704, 246] width 344 height 29
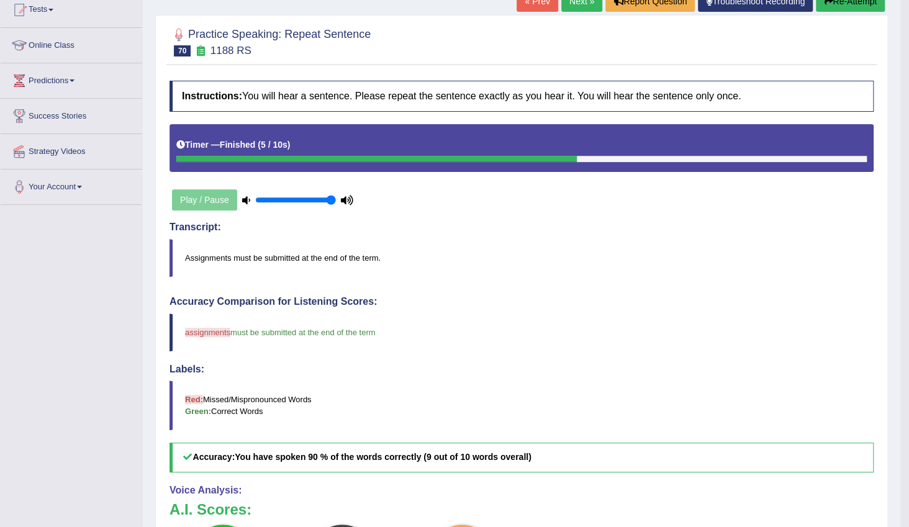
scroll to position [68, 0]
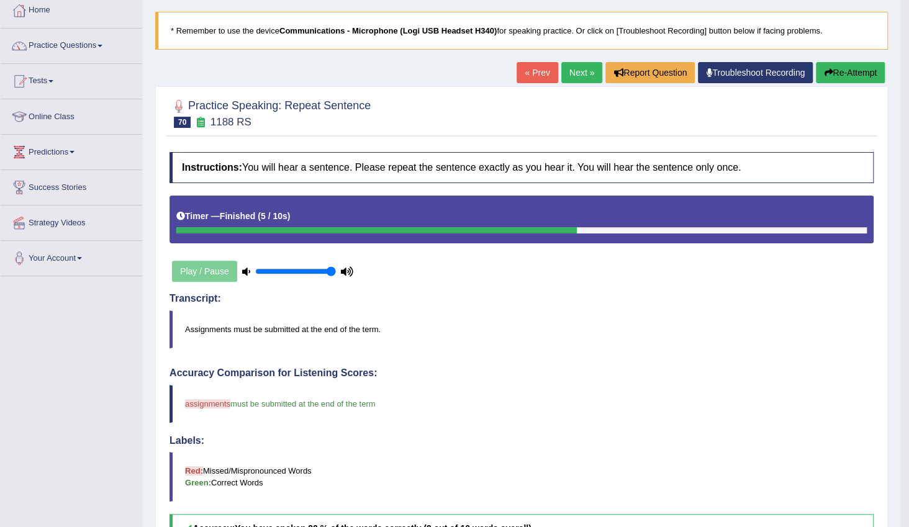
click at [569, 76] on link "Next »" at bounding box center [581, 72] width 41 height 21
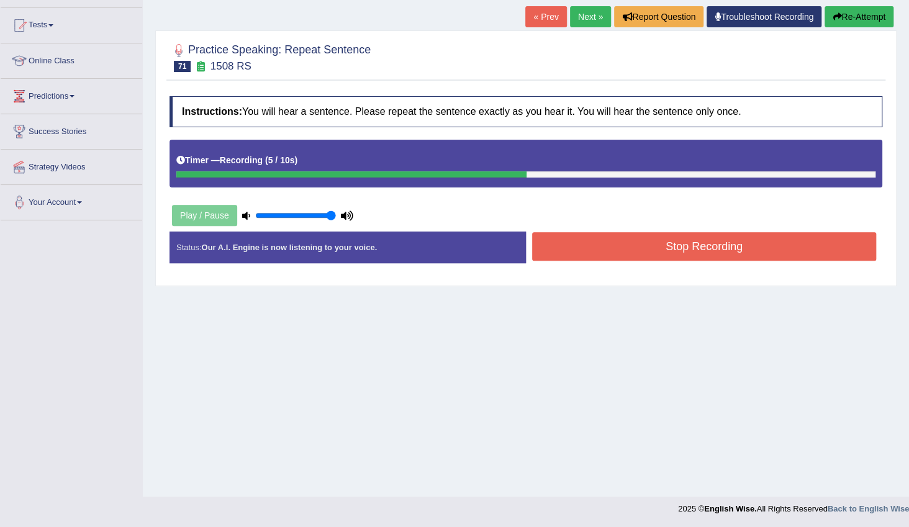
click at [661, 251] on button "Stop Recording" at bounding box center [704, 246] width 344 height 29
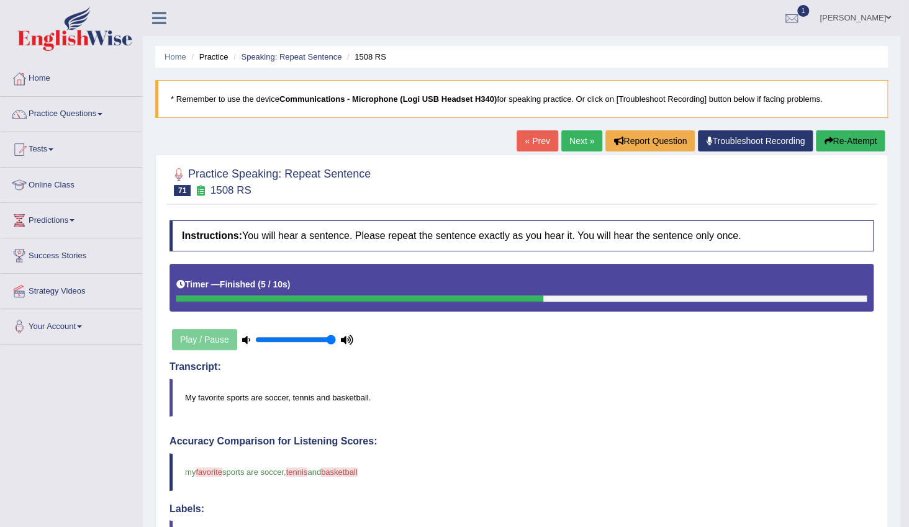
click at [578, 144] on link "Next »" at bounding box center [581, 140] width 41 height 21
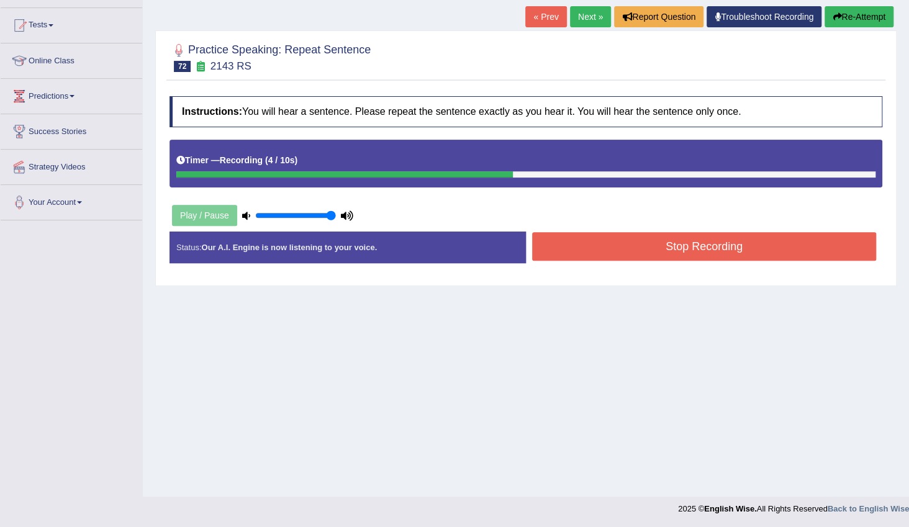
click at [617, 250] on button "Stop Recording" at bounding box center [704, 246] width 344 height 29
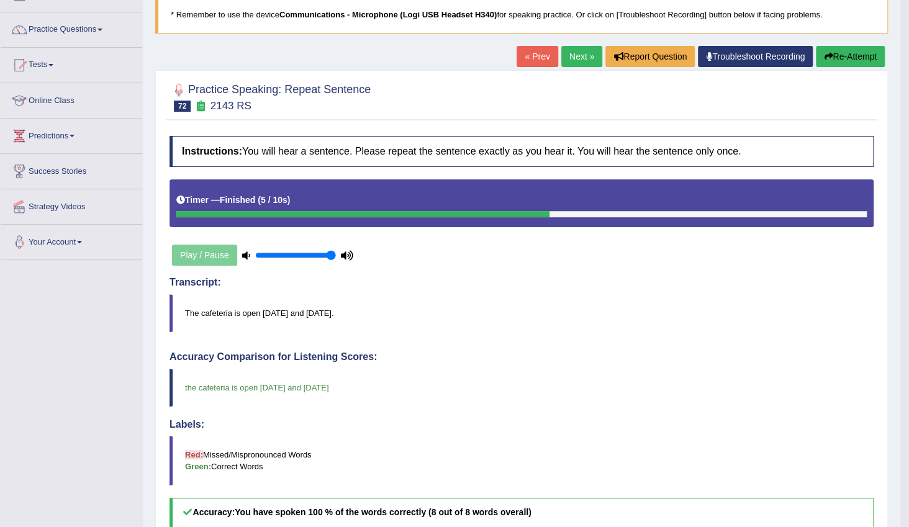
scroll to position [81, 0]
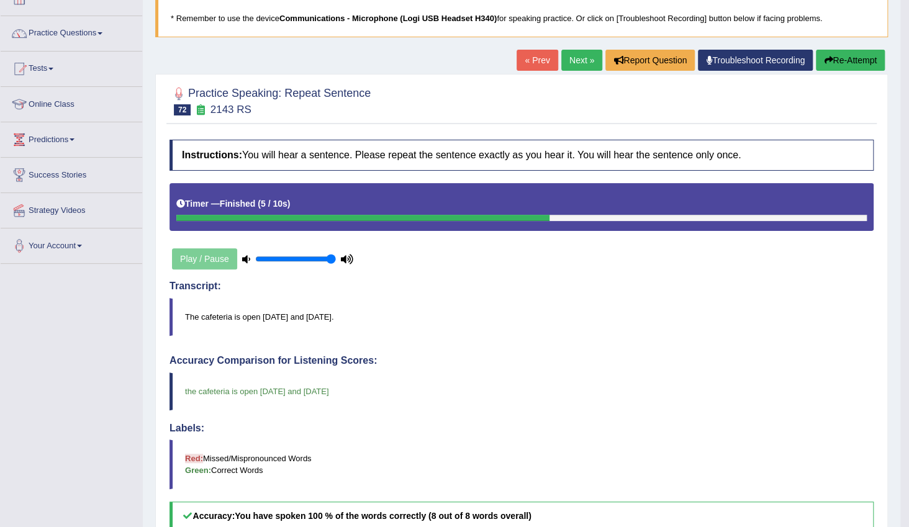
click at [571, 59] on link "Next »" at bounding box center [581, 60] width 41 height 21
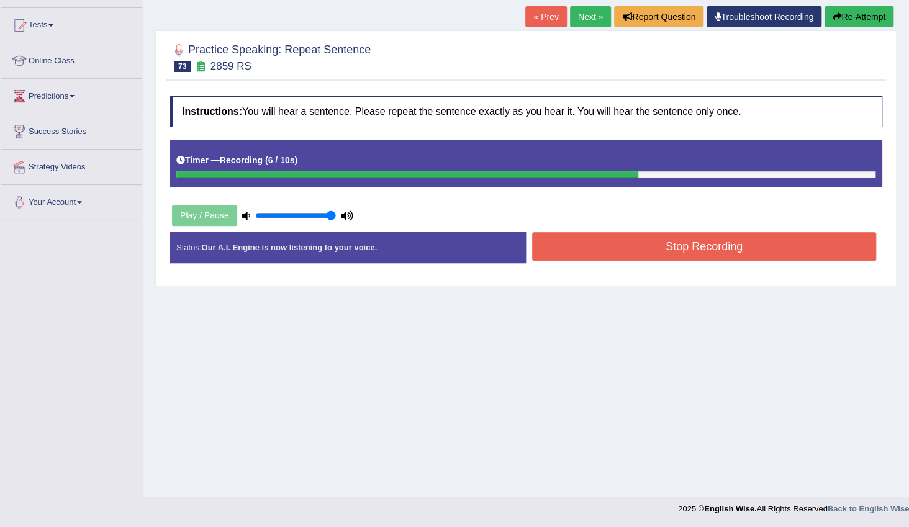
click at [653, 255] on button "Stop Recording" at bounding box center [704, 246] width 344 height 29
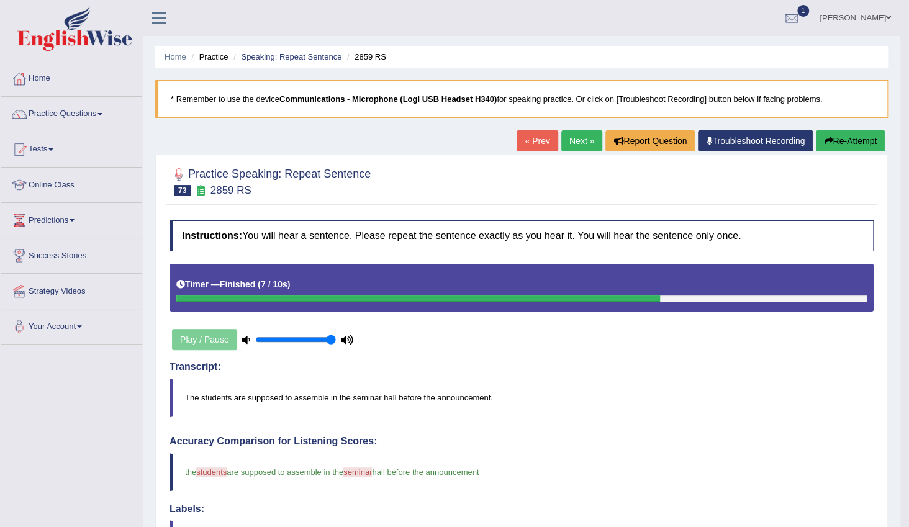
click at [581, 145] on link "Next »" at bounding box center [581, 140] width 41 height 21
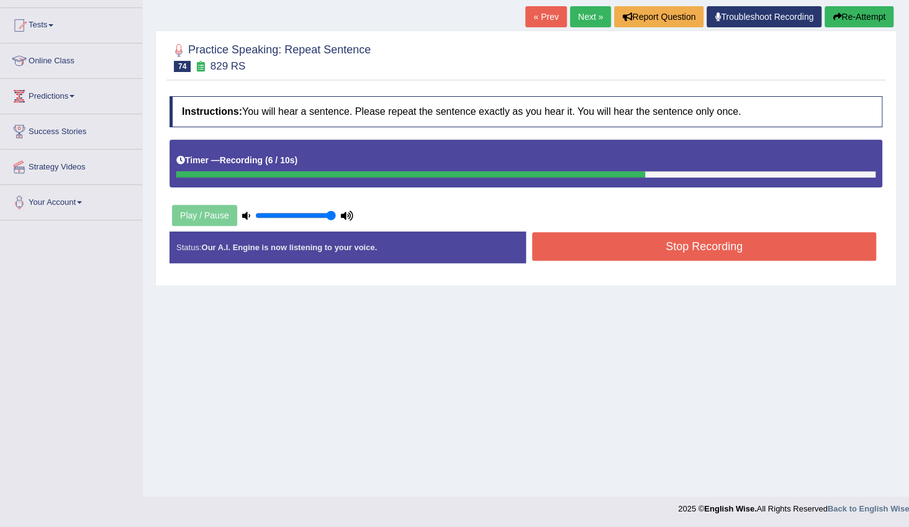
click at [644, 248] on button "Stop Recording" at bounding box center [704, 246] width 344 height 29
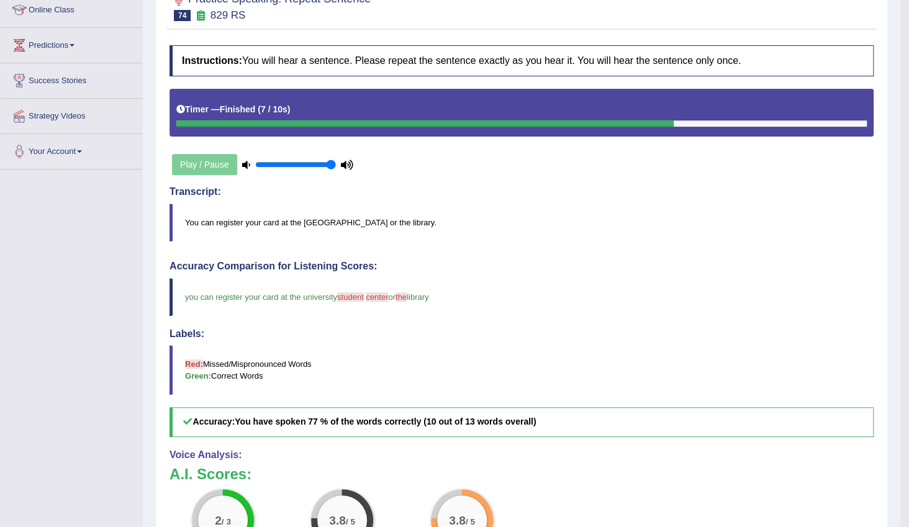
scroll to position [68, 0]
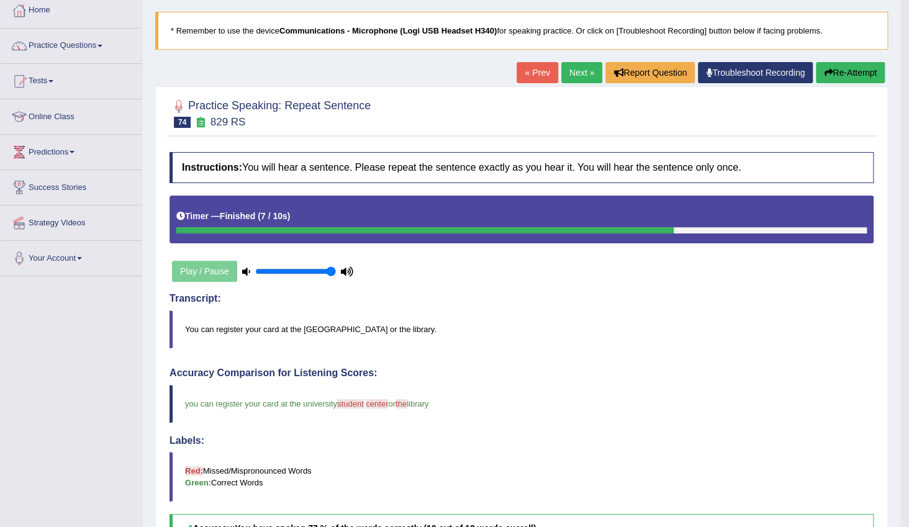
click at [581, 75] on link "Next »" at bounding box center [581, 72] width 41 height 21
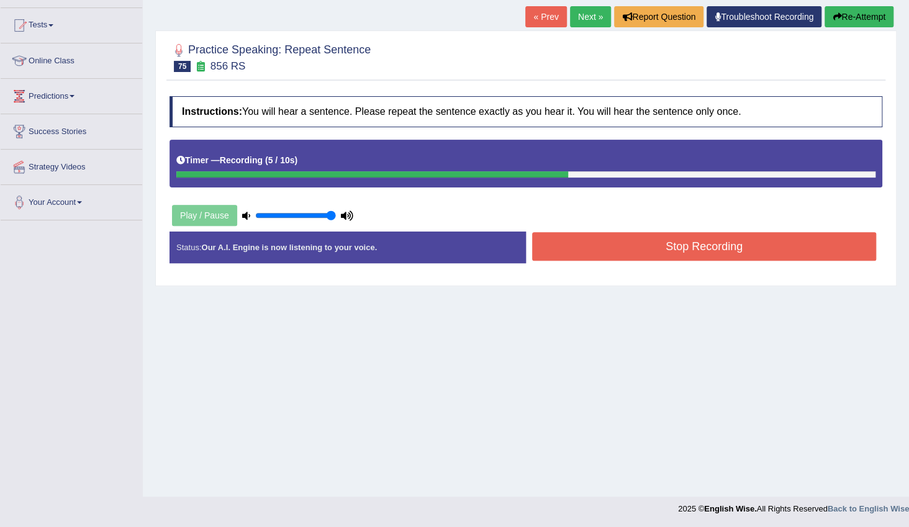
click at [646, 251] on button "Stop Recording" at bounding box center [704, 246] width 344 height 29
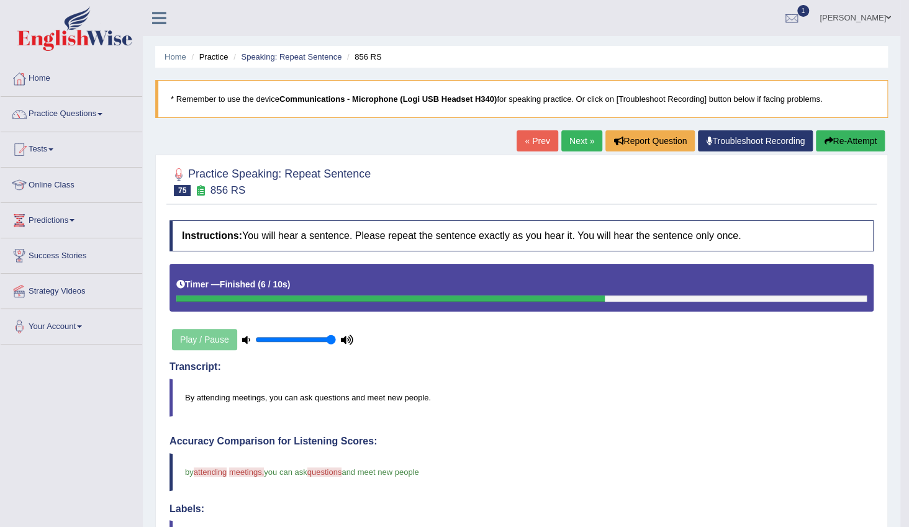
drag, startPoint x: 576, startPoint y: 148, endPoint x: 642, endPoint y: 229, distance: 104.6
click at [576, 148] on link "Next »" at bounding box center [581, 140] width 41 height 21
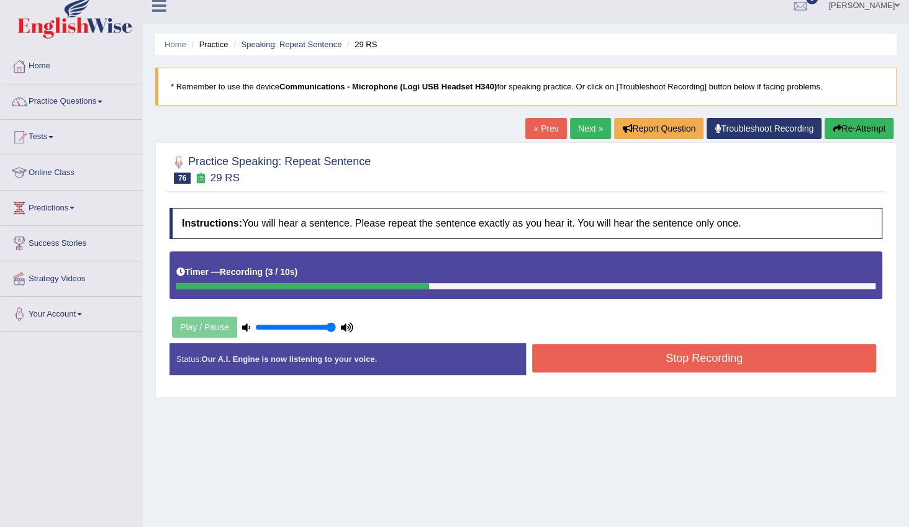
scroll to position [12, 0]
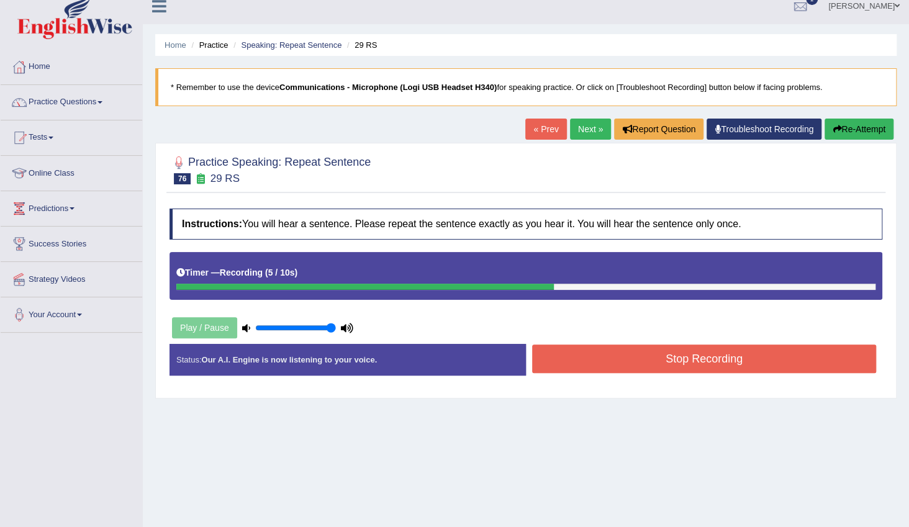
click at [851, 130] on button "Re-Attempt" at bounding box center [859, 129] width 69 height 21
click at [584, 363] on button "Stop Recording" at bounding box center [704, 359] width 344 height 29
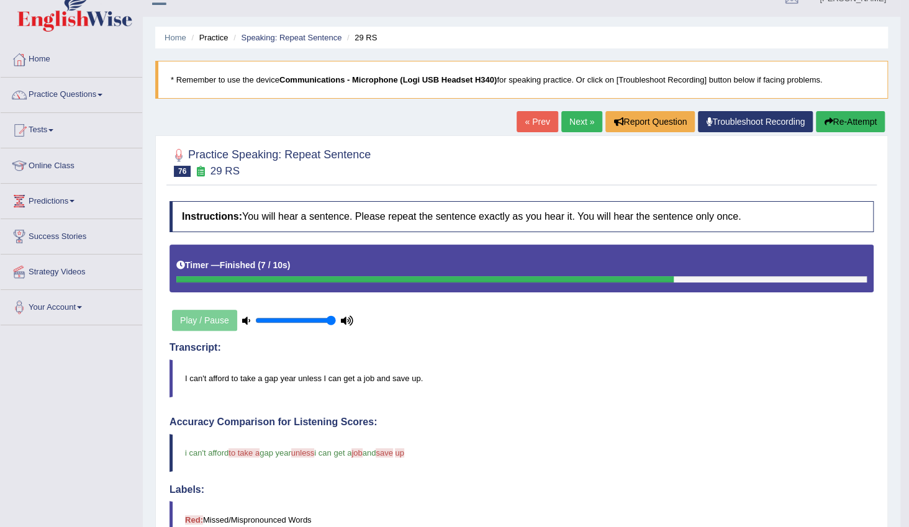
scroll to position [12, 0]
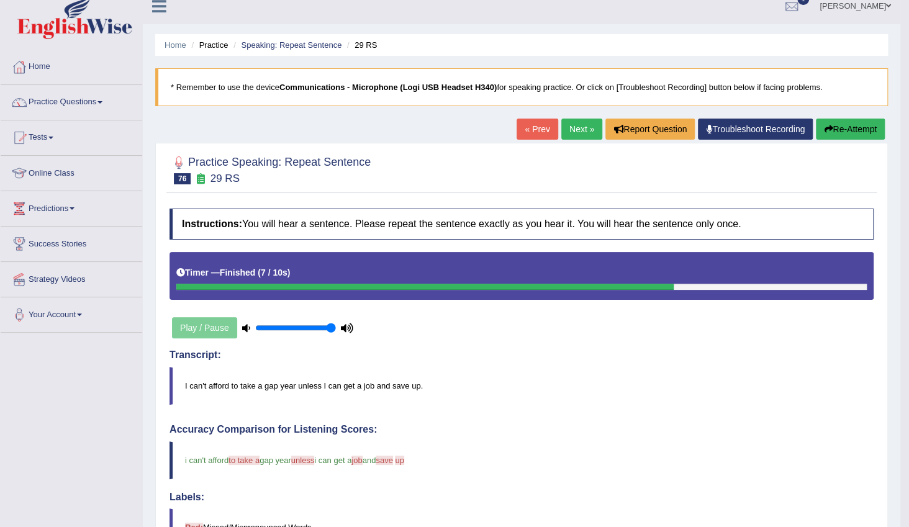
click at [572, 128] on link "Next »" at bounding box center [581, 129] width 41 height 21
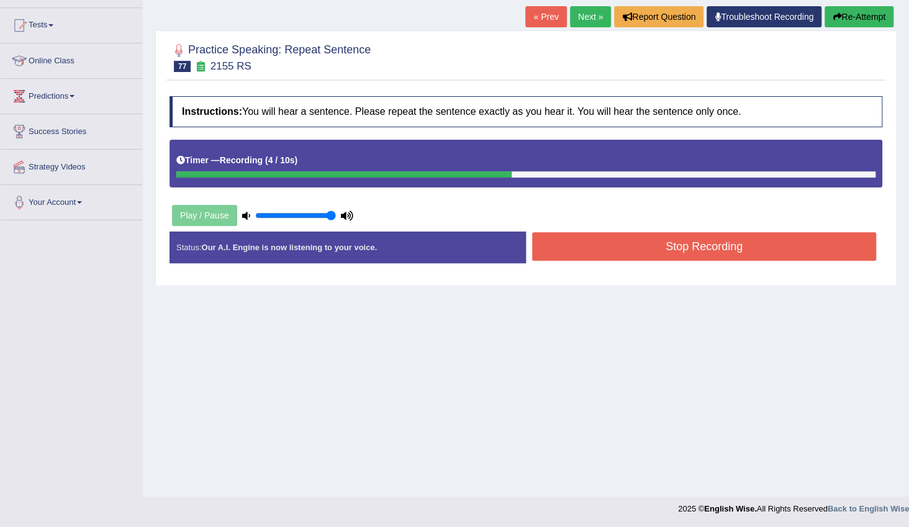
click at [610, 247] on button "Stop Recording" at bounding box center [704, 246] width 344 height 29
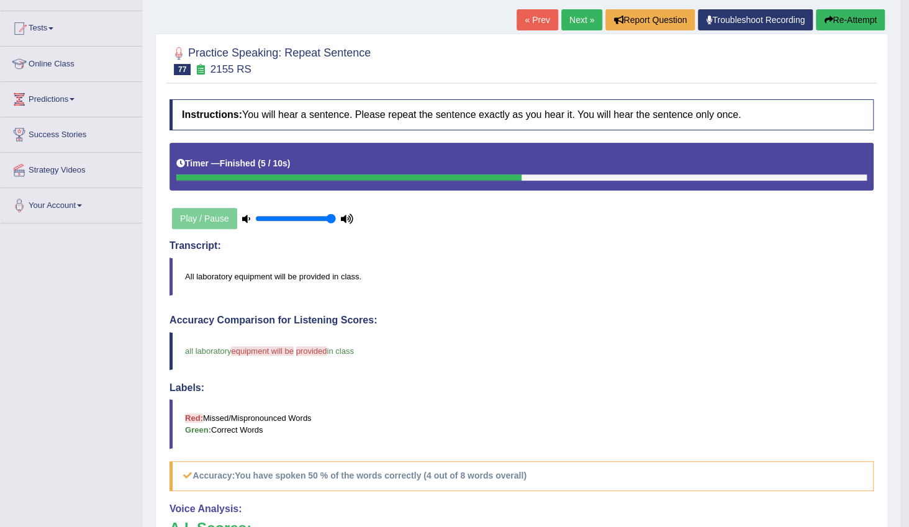
scroll to position [25, 0]
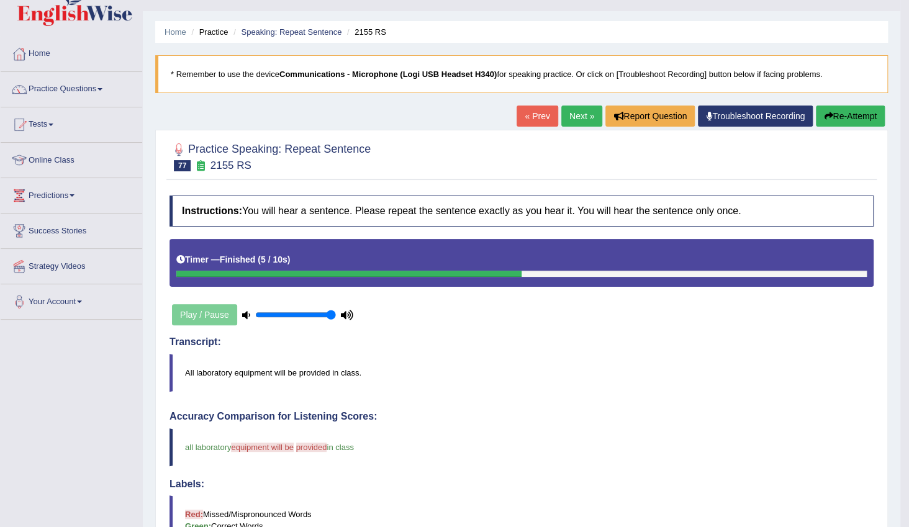
click at [577, 120] on link "Next »" at bounding box center [581, 116] width 41 height 21
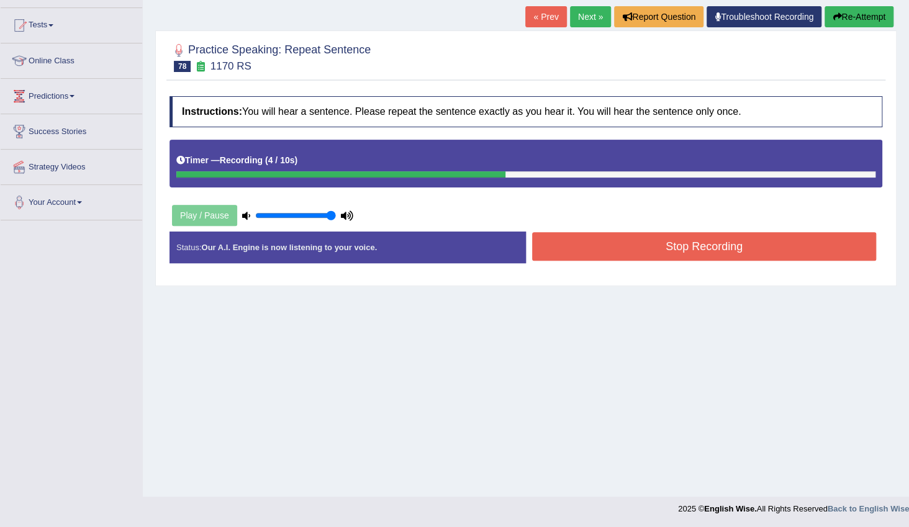
click at [689, 244] on button "Stop Recording" at bounding box center [704, 246] width 344 height 29
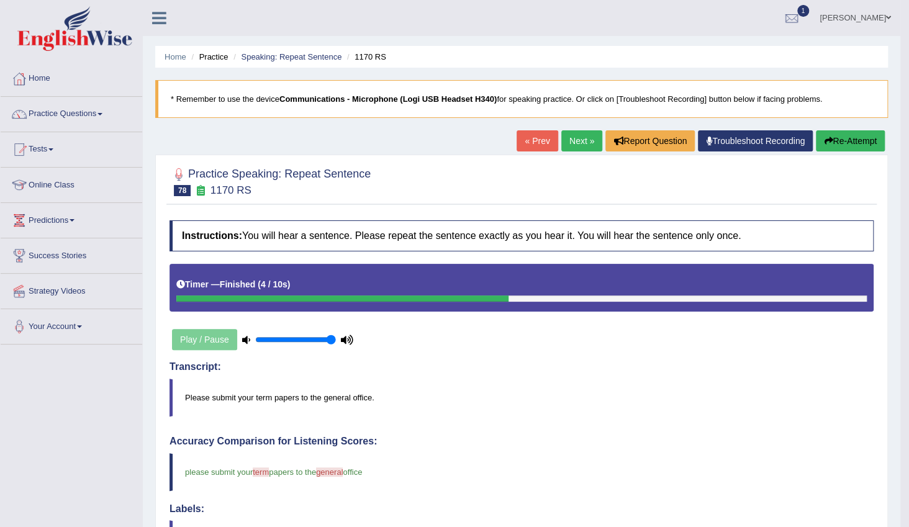
click at [577, 148] on link "Next »" at bounding box center [581, 140] width 41 height 21
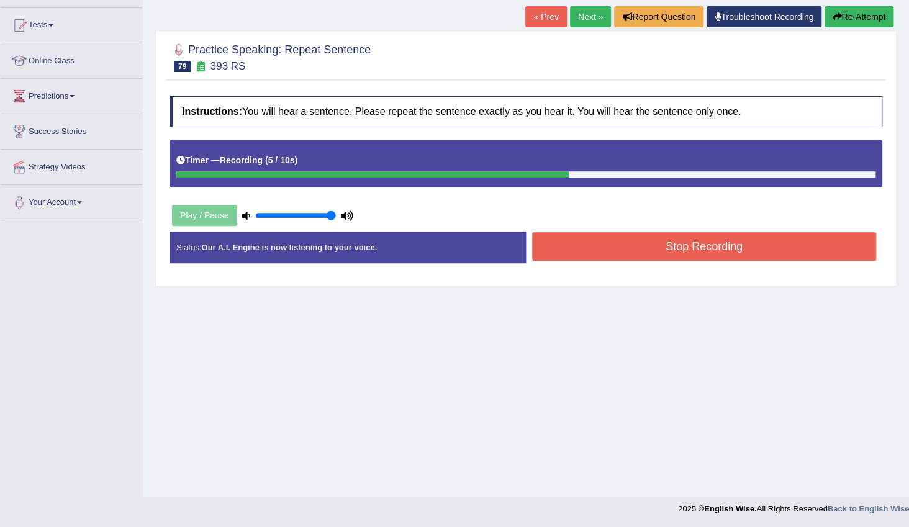
click at [648, 253] on button "Stop Recording" at bounding box center [704, 246] width 344 height 29
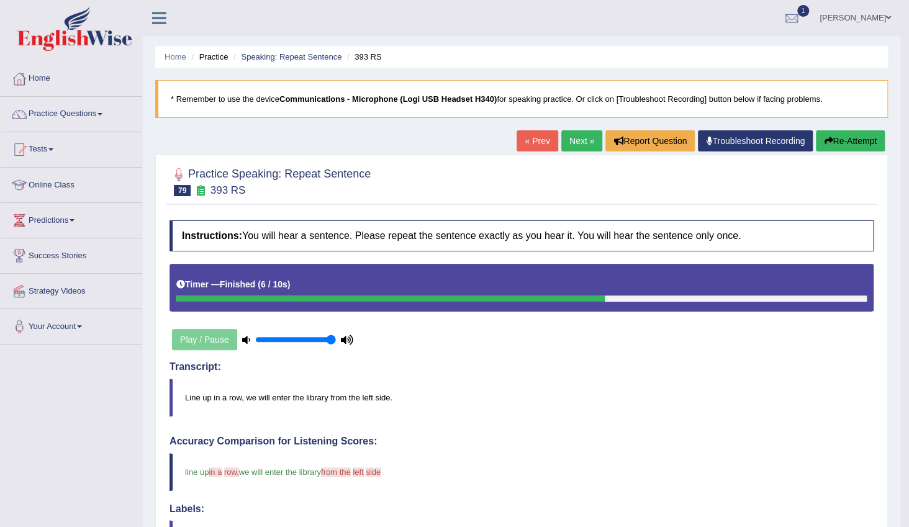
click at [585, 147] on link "Next »" at bounding box center [581, 140] width 41 height 21
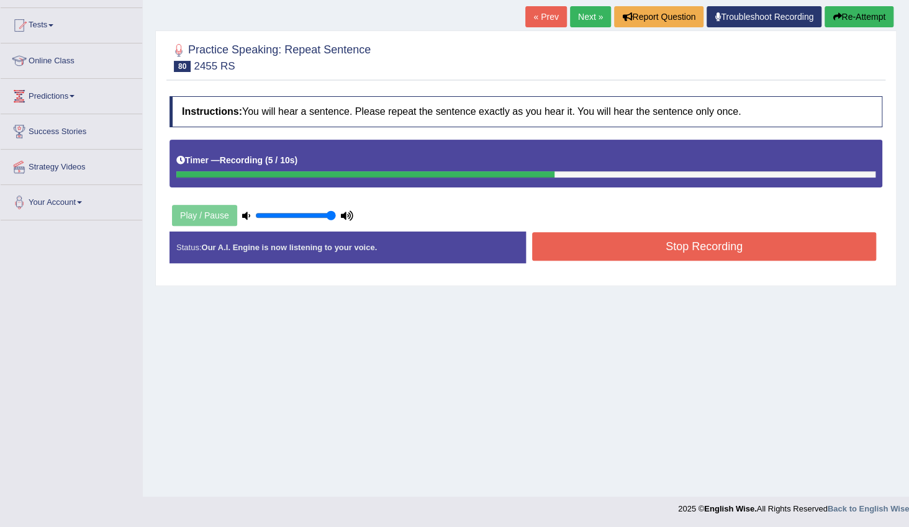
click at [687, 247] on button "Stop Recording" at bounding box center [704, 246] width 344 height 29
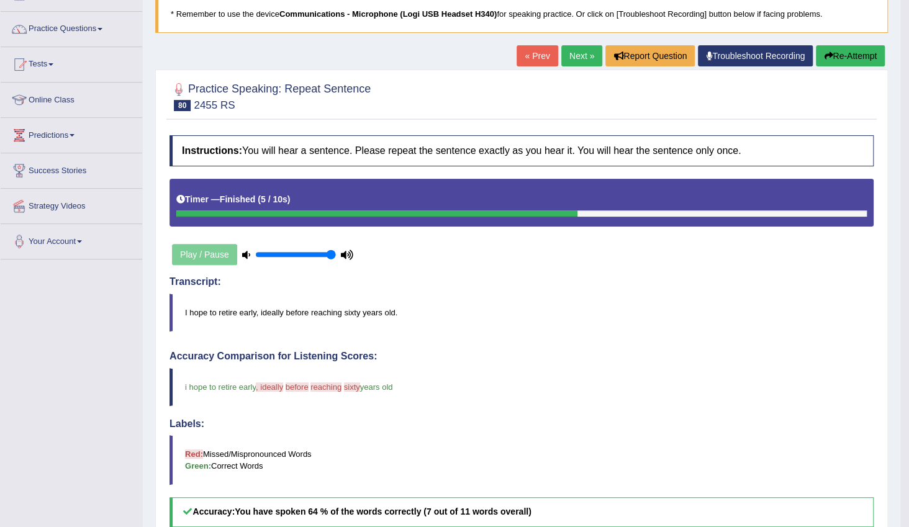
scroll to position [81, 0]
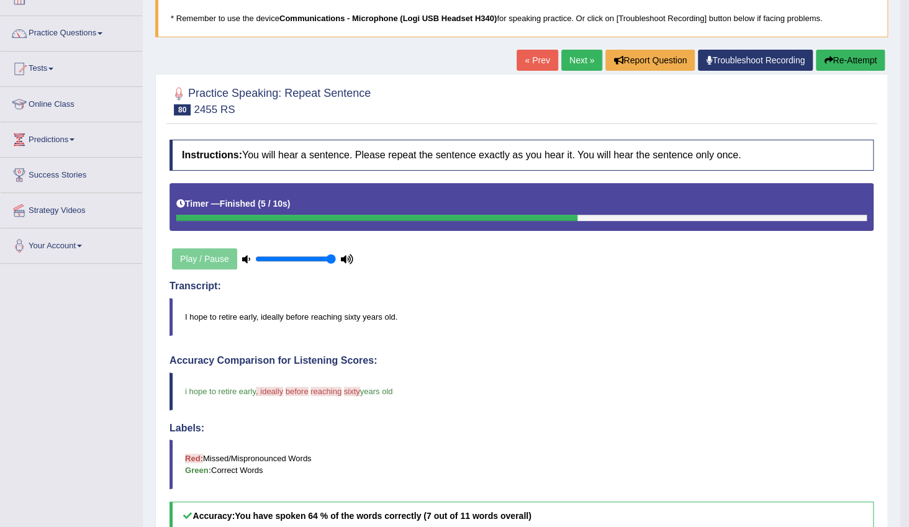
click at [574, 58] on link "Next »" at bounding box center [581, 60] width 41 height 21
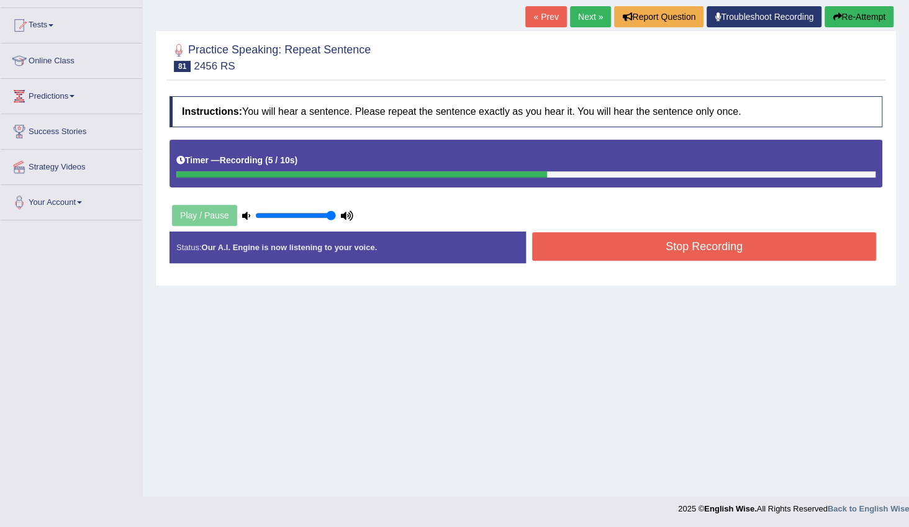
click at [652, 255] on button "Stop Recording" at bounding box center [704, 246] width 344 height 29
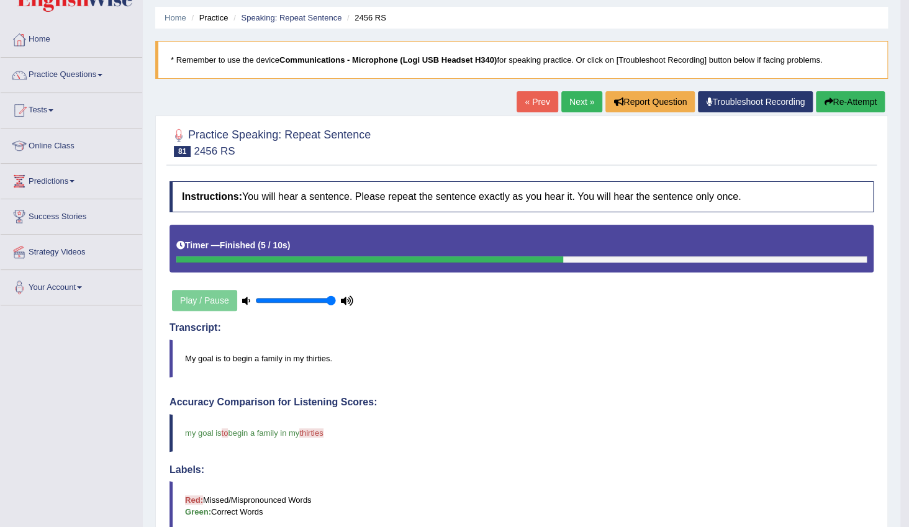
scroll to position [25, 0]
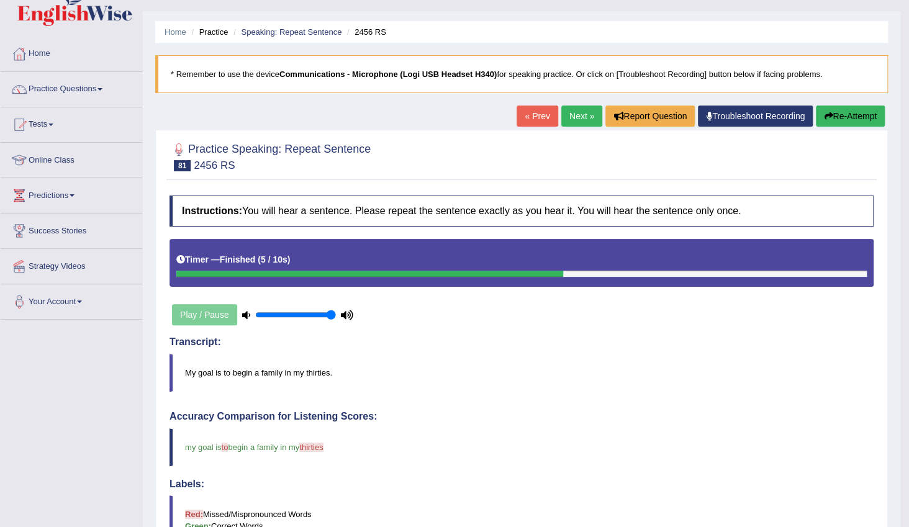
click at [580, 118] on link "Next »" at bounding box center [581, 116] width 41 height 21
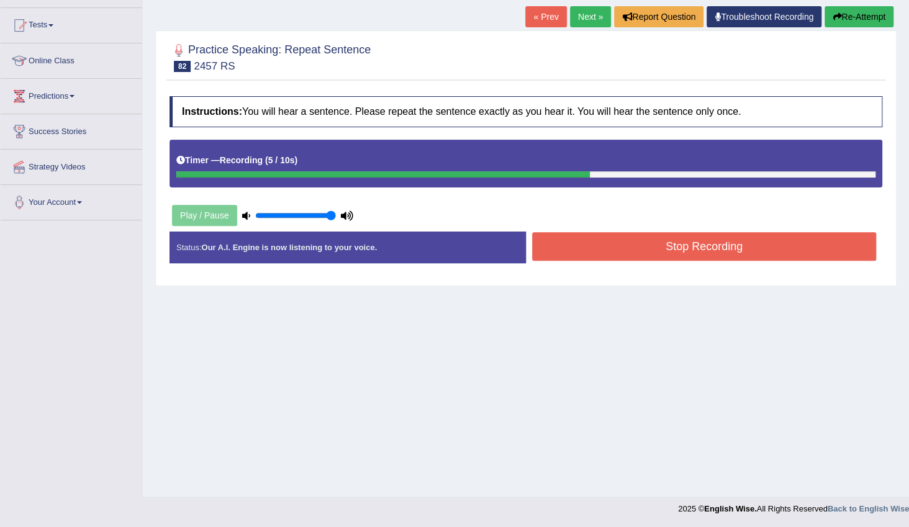
click at [679, 249] on button "Stop Recording" at bounding box center [704, 246] width 344 height 29
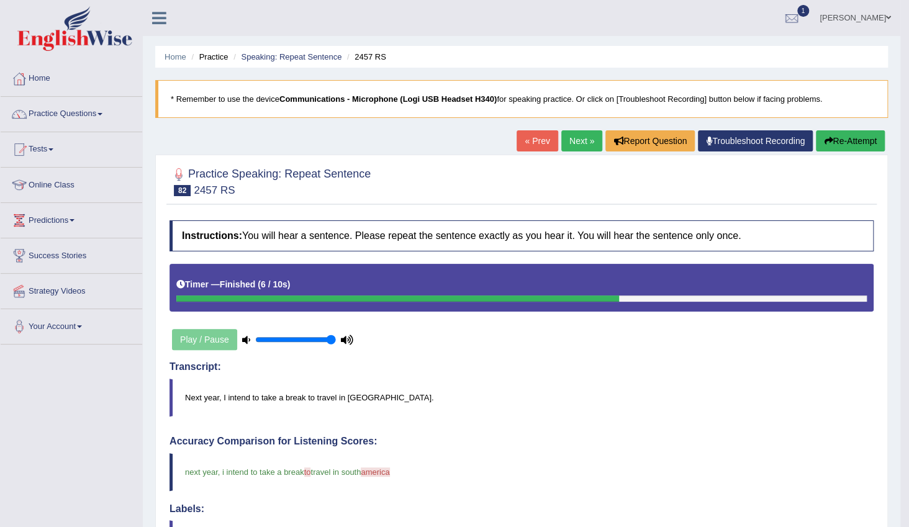
click at [586, 142] on link "Next »" at bounding box center [581, 140] width 41 height 21
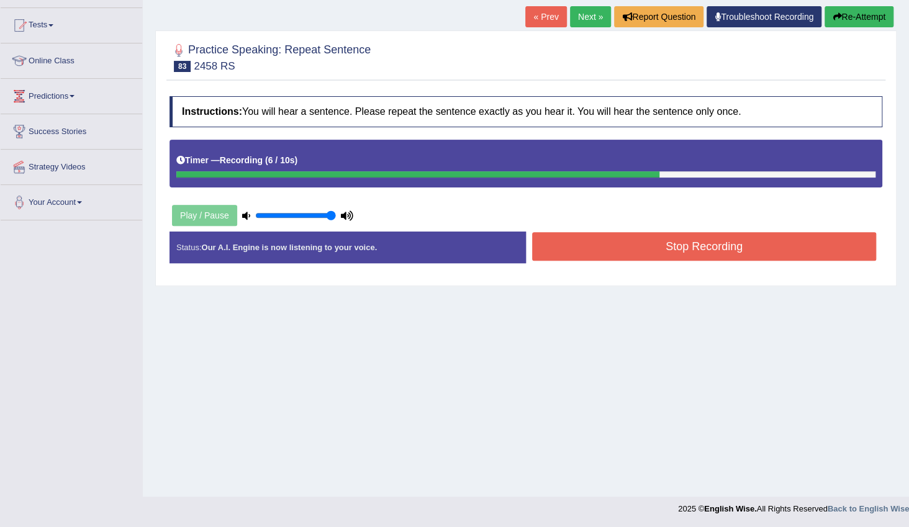
click at [702, 253] on button "Stop Recording" at bounding box center [704, 246] width 344 height 29
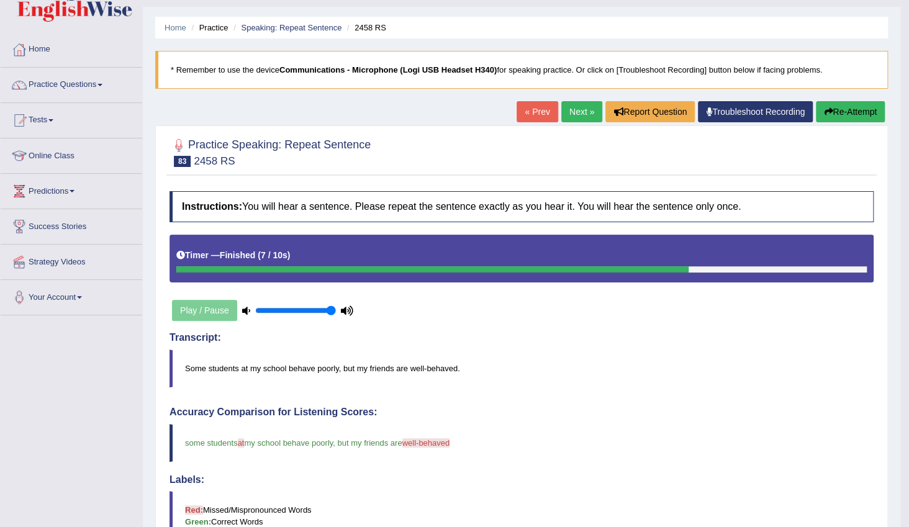
scroll to position [25, 0]
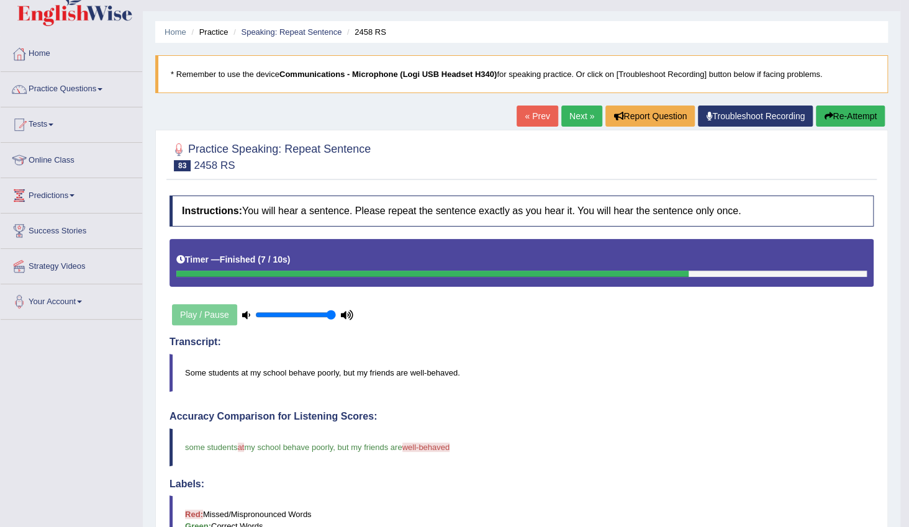
click at [572, 119] on link "Next »" at bounding box center [581, 116] width 41 height 21
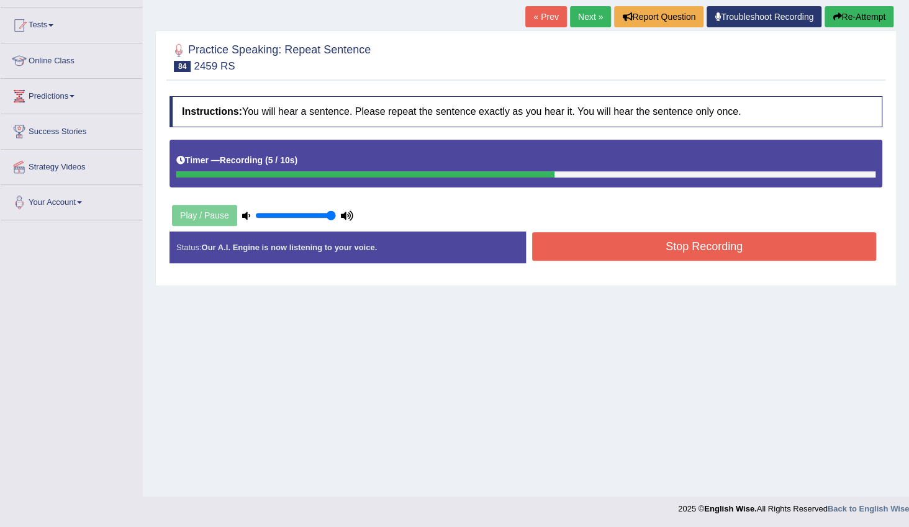
click at [624, 250] on button "Stop Recording" at bounding box center [704, 246] width 344 height 29
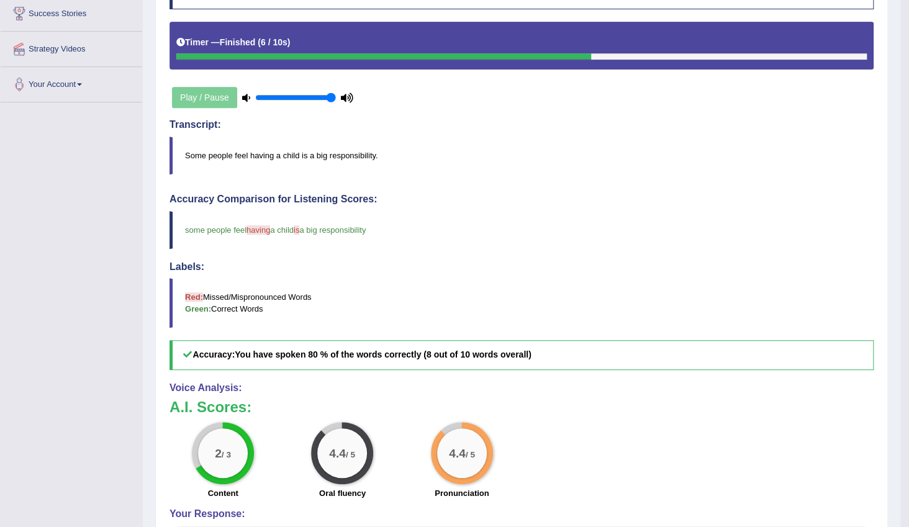
scroll to position [81, 0]
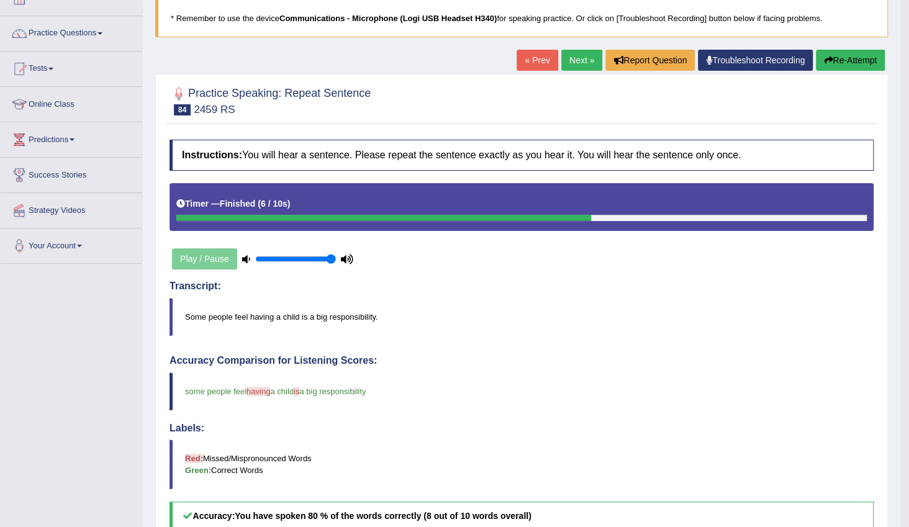
click at [585, 60] on link "Next »" at bounding box center [581, 60] width 41 height 21
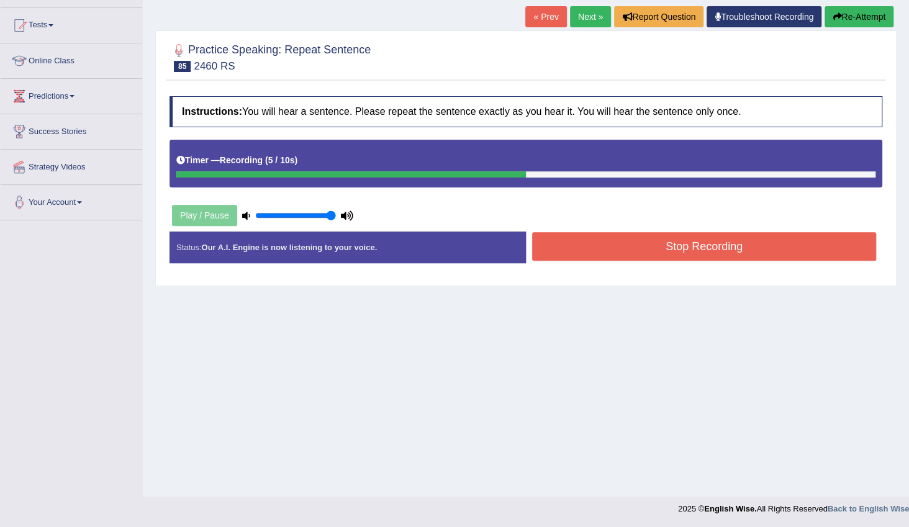
click at [719, 241] on button "Stop Recording" at bounding box center [704, 246] width 344 height 29
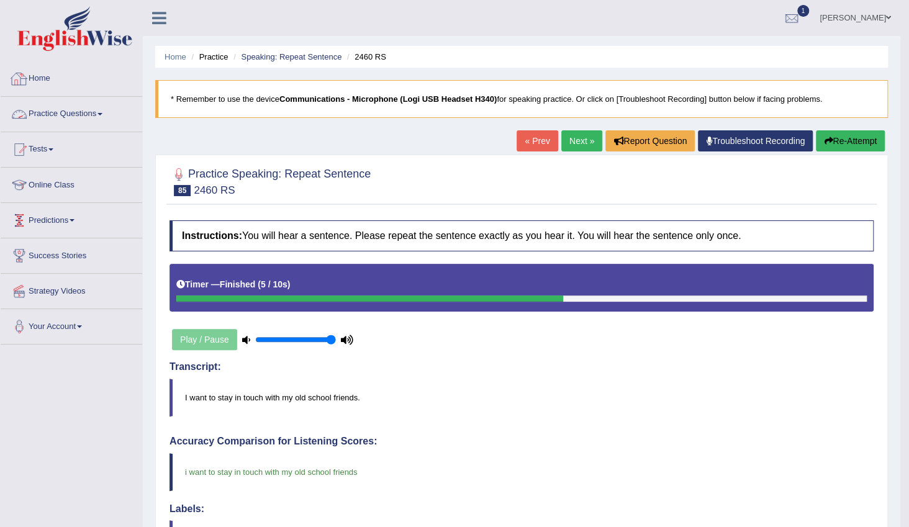
click at [84, 115] on link "Practice Questions" at bounding box center [72, 112] width 142 height 31
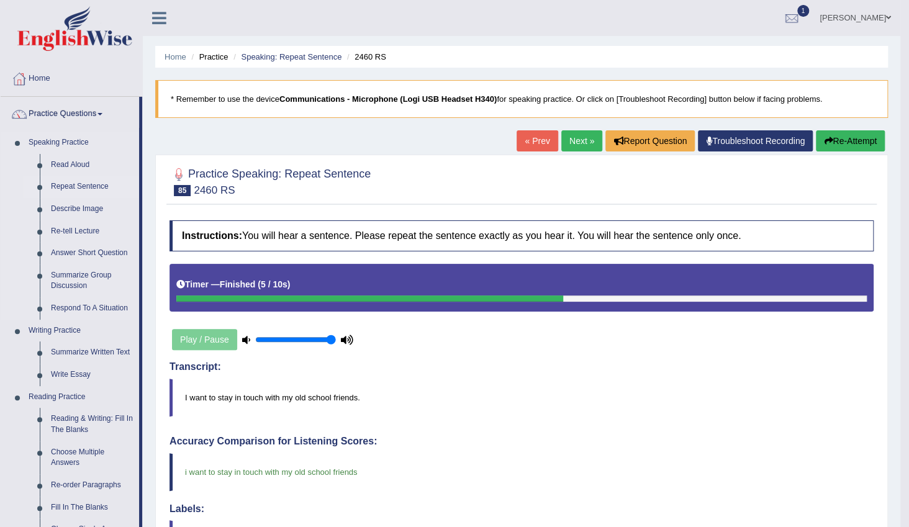
click at [89, 189] on link "Repeat Sentence" at bounding box center [92, 187] width 94 height 22
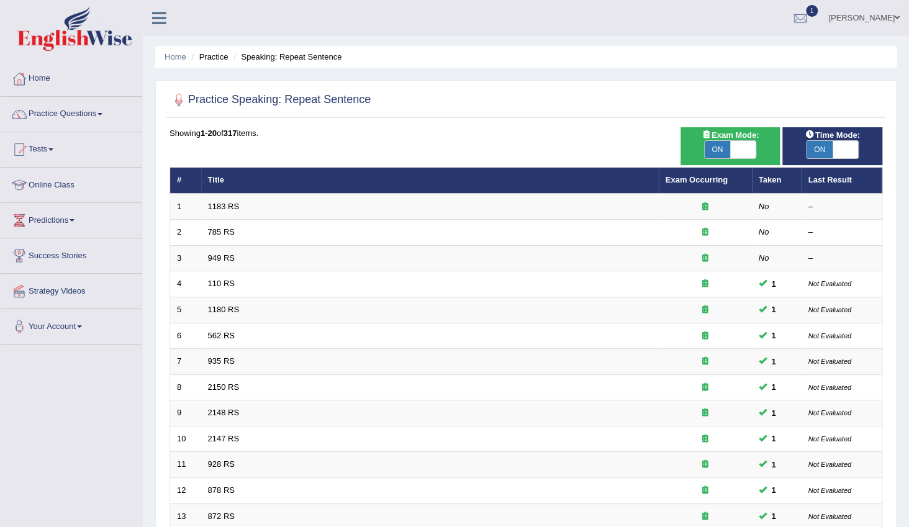
click at [745, 149] on span at bounding box center [743, 149] width 26 height 17
checkbox input "false"
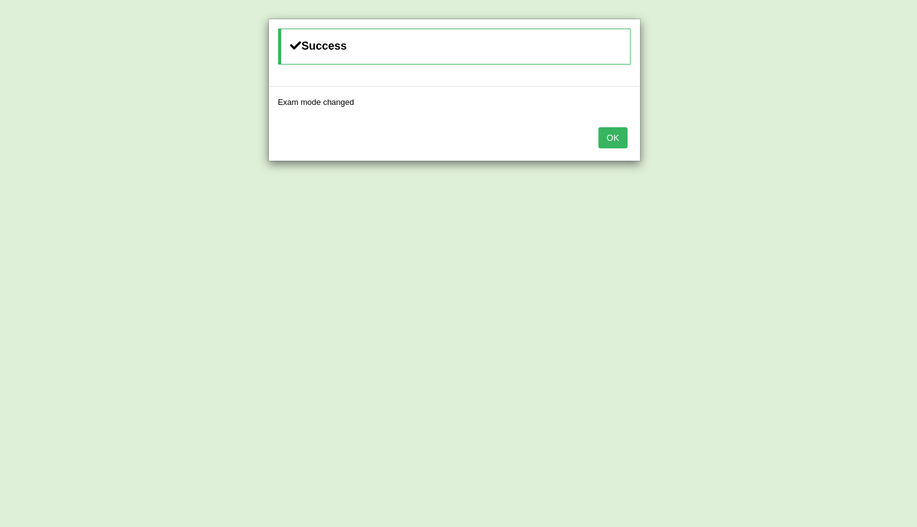
click at [616, 142] on button "OK" at bounding box center [613, 137] width 29 height 21
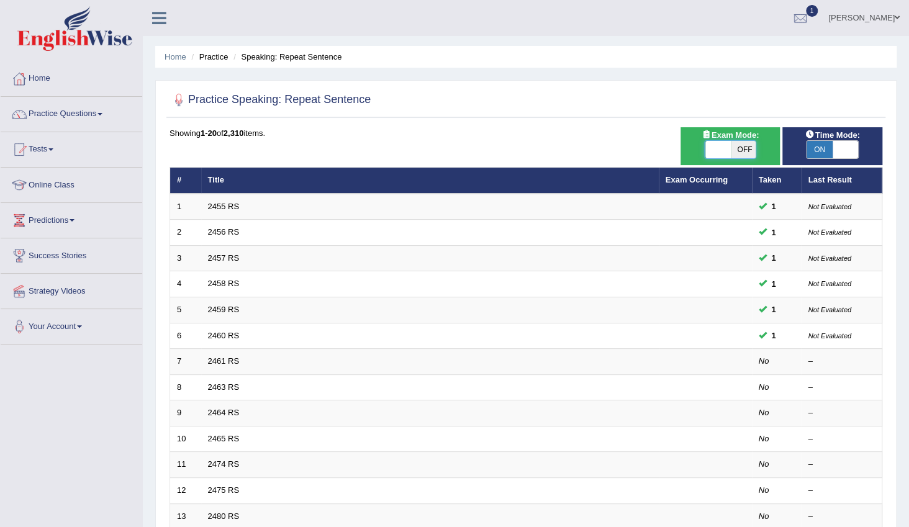
click at [712, 152] on span at bounding box center [718, 149] width 26 height 17
drag, startPoint x: 739, startPoint y: 152, endPoint x: 717, endPoint y: 151, distance: 21.8
click at [717, 151] on div "ON OFF" at bounding box center [718, 149] width 78 height 17
click at [715, 151] on span at bounding box center [718, 149] width 26 height 17
checkbox input "true"
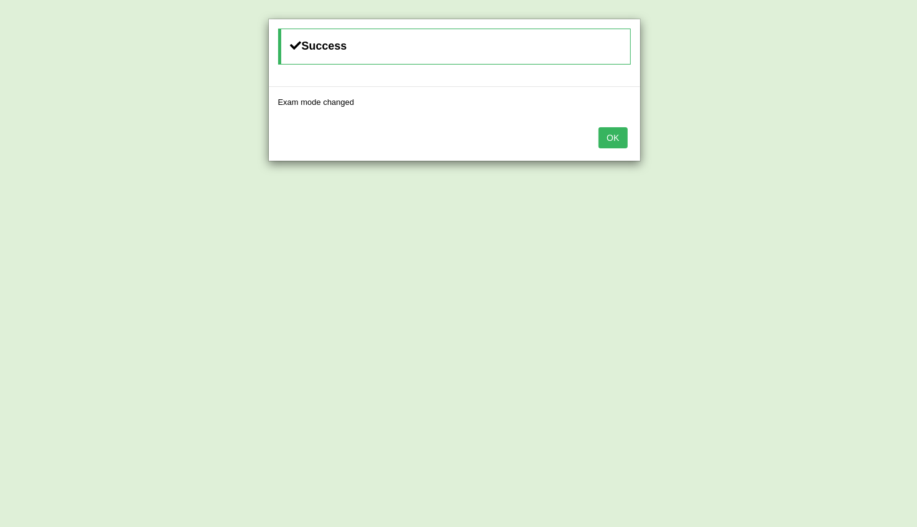
click at [602, 137] on button "OK" at bounding box center [613, 137] width 29 height 21
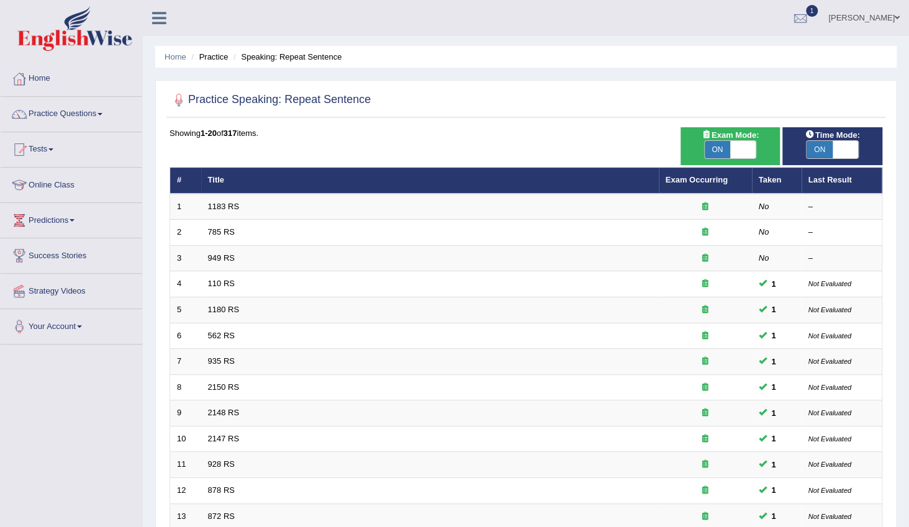
click at [839, 148] on span at bounding box center [846, 149] width 26 height 17
checkbox input "false"
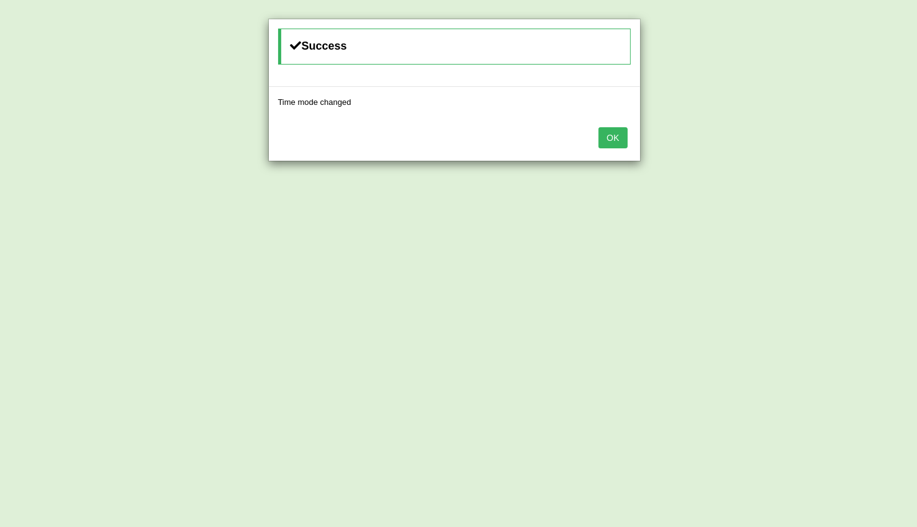
click at [619, 137] on button "OK" at bounding box center [613, 137] width 29 height 21
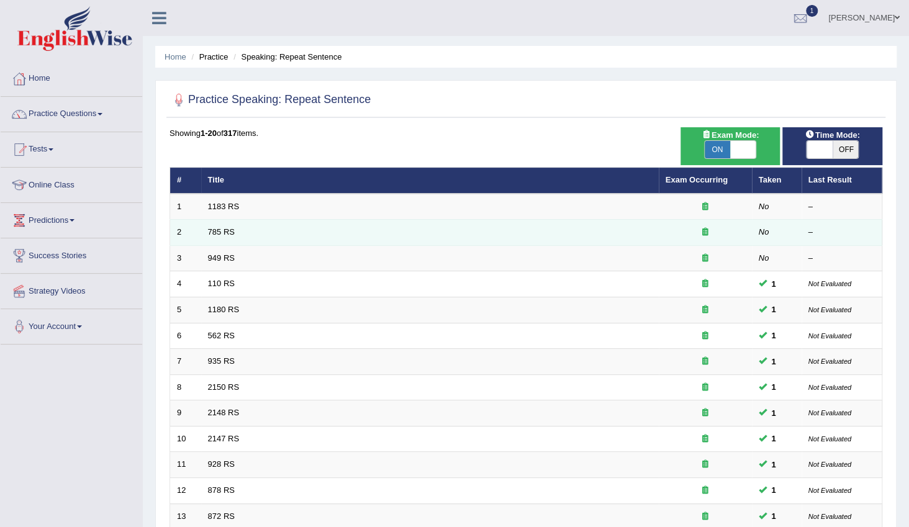
scroll to position [293, 0]
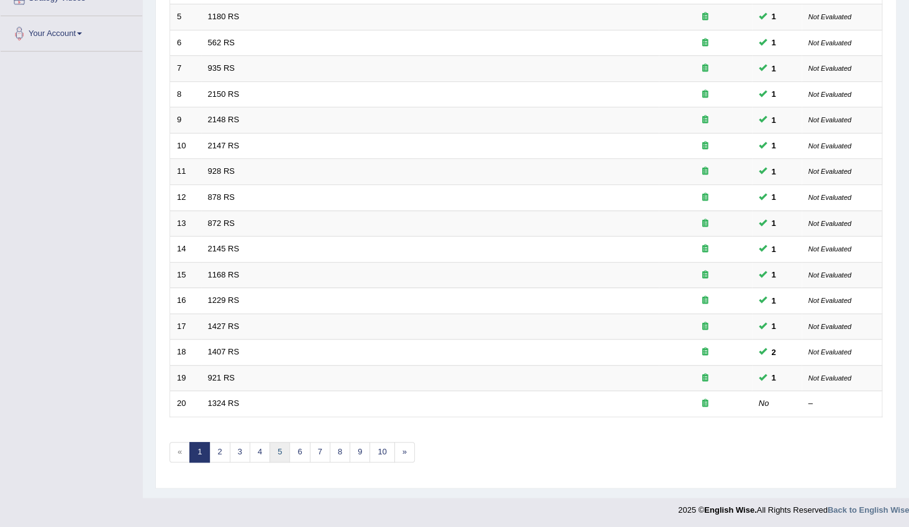
click at [277, 452] on link "5" at bounding box center [279, 452] width 20 height 20
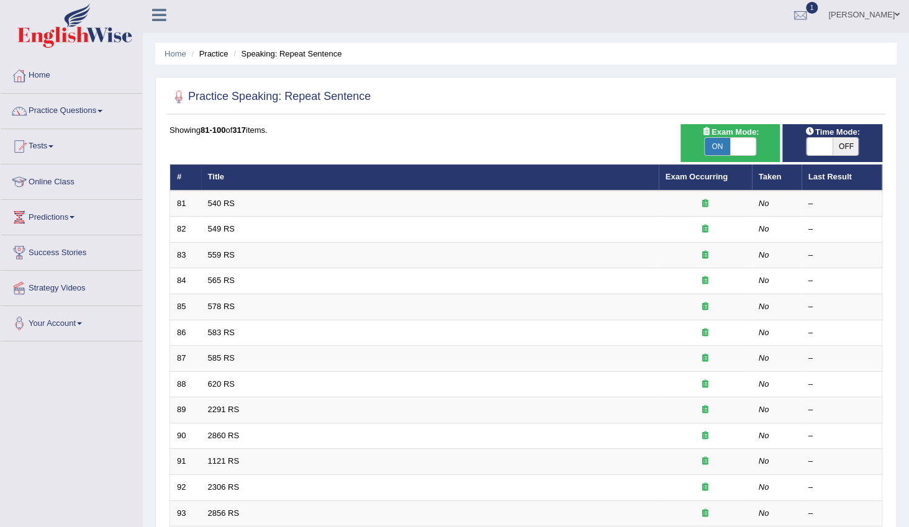
scroll to position [282, 0]
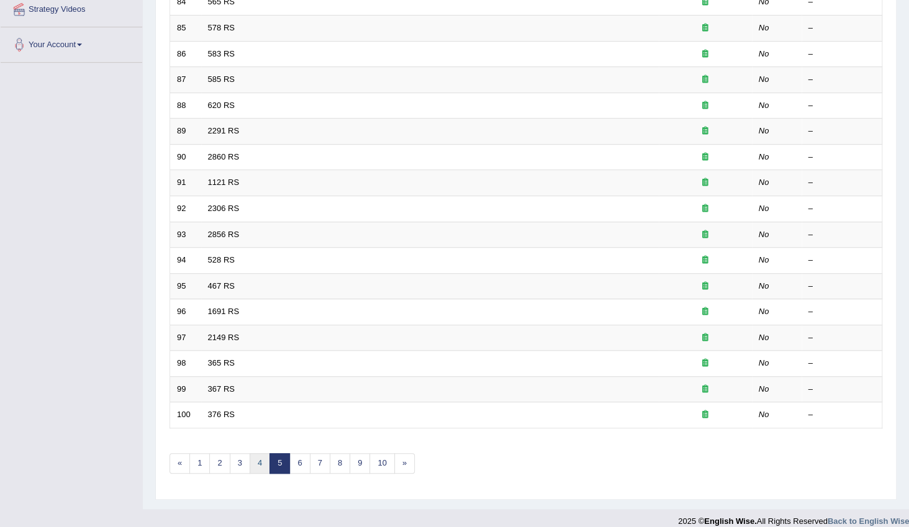
click at [258, 461] on link "4" at bounding box center [260, 463] width 20 height 20
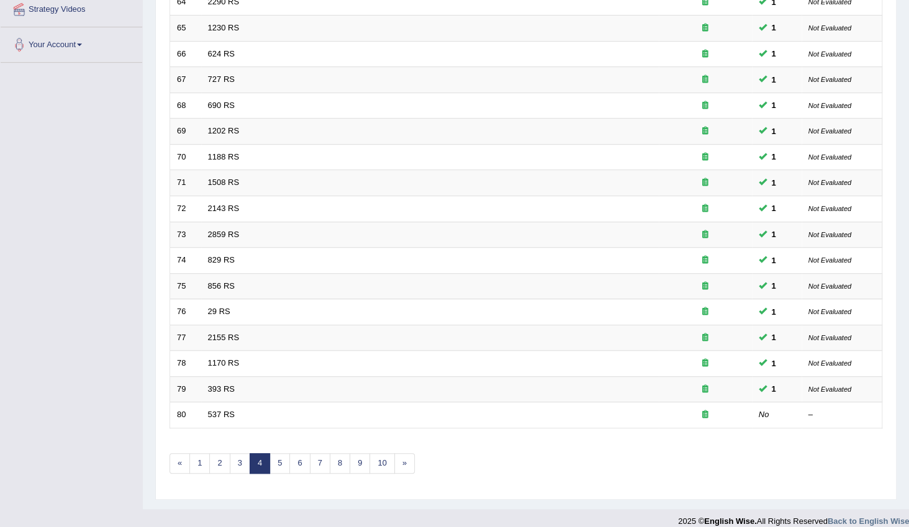
scroll to position [293, 0]
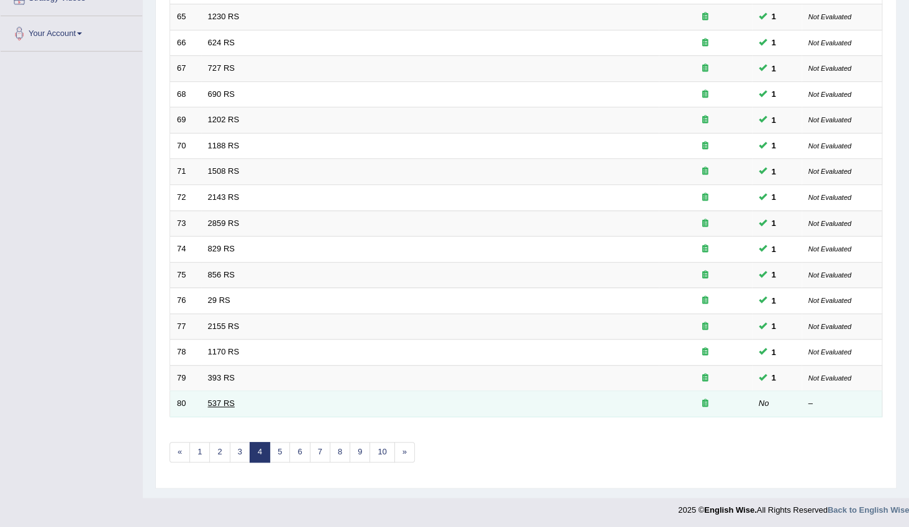
click at [219, 404] on link "537 RS" at bounding box center [221, 403] width 27 height 9
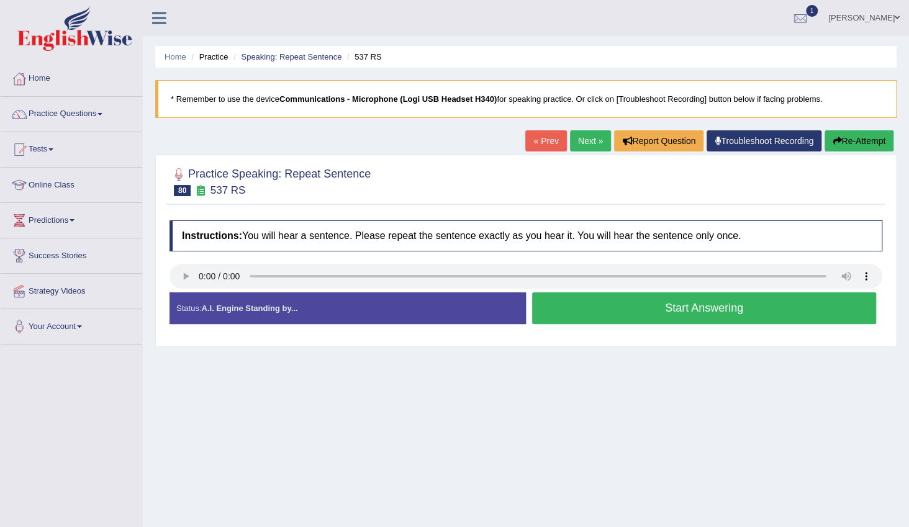
click at [616, 310] on button "Start Answering" at bounding box center [704, 308] width 344 height 32
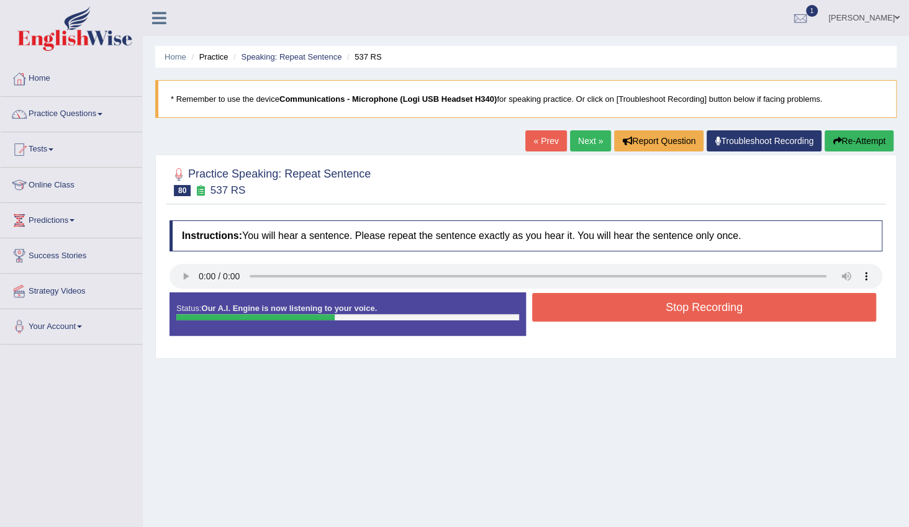
click at [645, 314] on button "Stop Recording" at bounding box center [704, 307] width 344 height 29
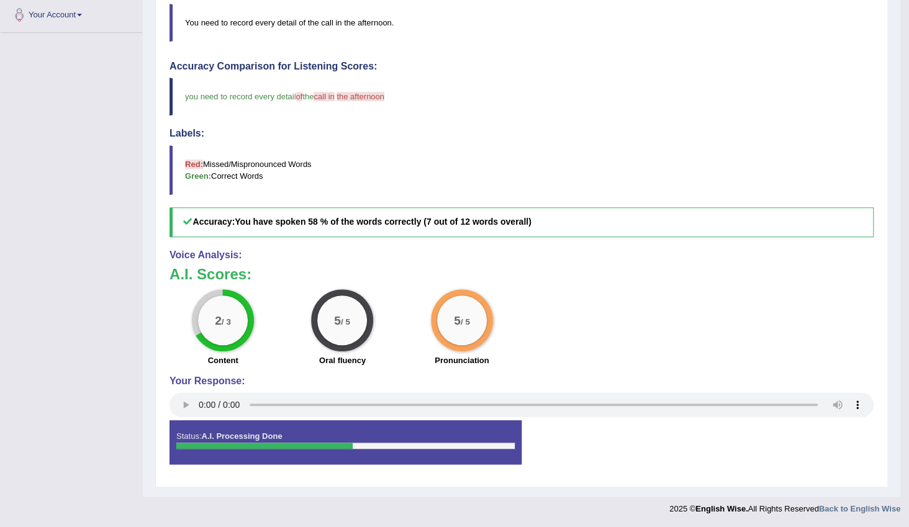
scroll to position [30, 0]
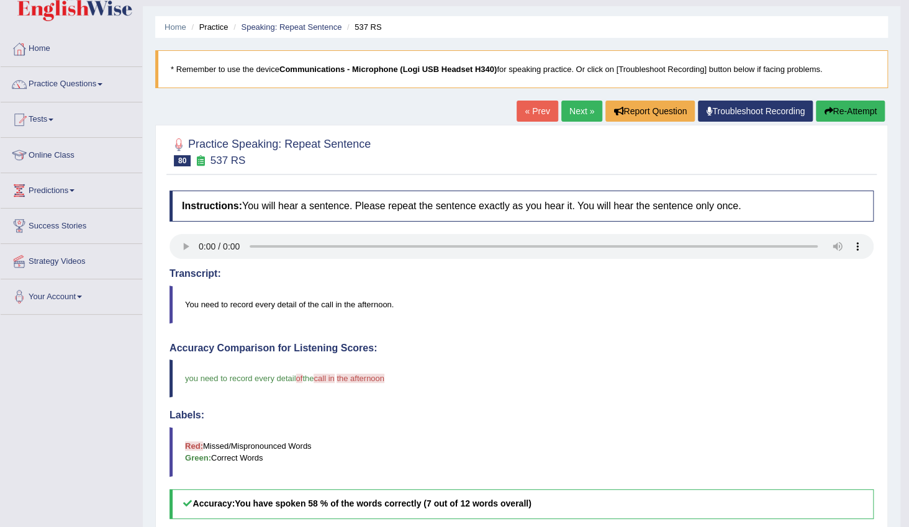
drag, startPoint x: 577, startPoint y: 109, endPoint x: 576, endPoint y: 116, distance: 6.9
click at [577, 110] on link "Next »" at bounding box center [581, 111] width 41 height 21
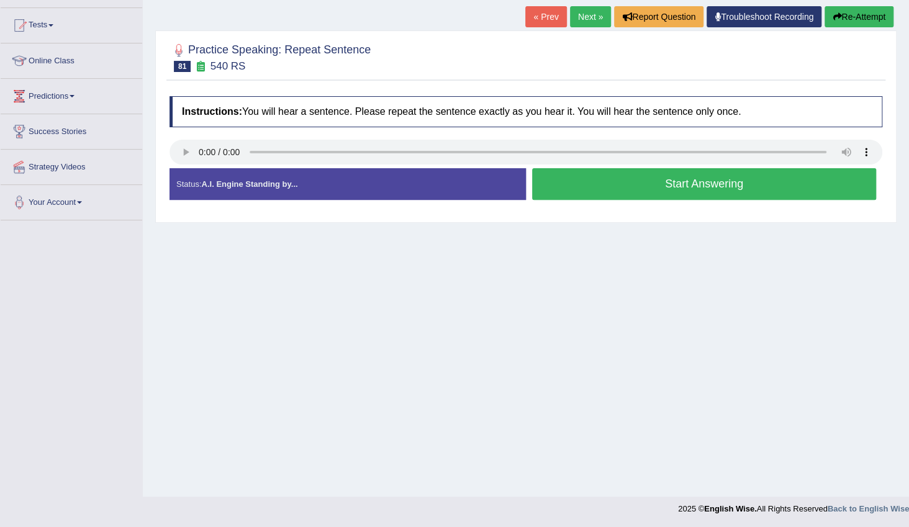
scroll to position [124, 0]
click at [726, 183] on button "Start Answering" at bounding box center [704, 184] width 344 height 32
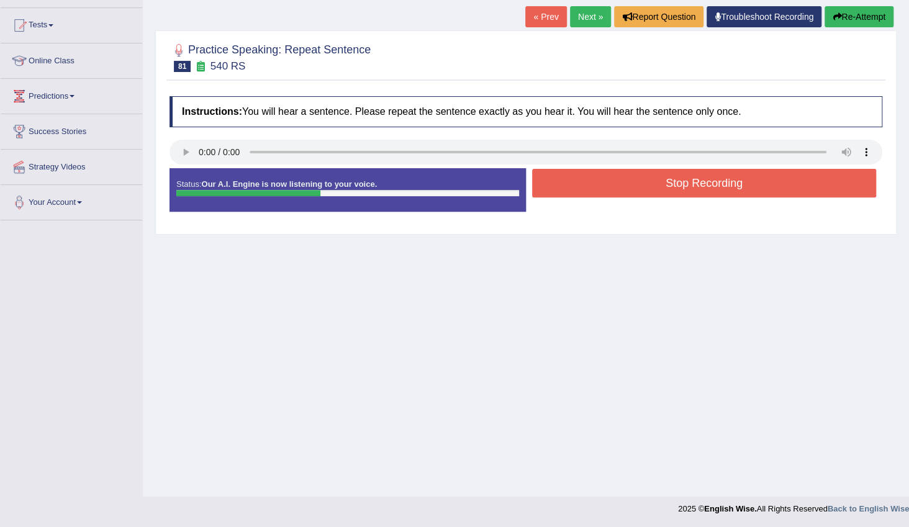
click at [649, 188] on button "Stop Recording" at bounding box center [704, 183] width 344 height 29
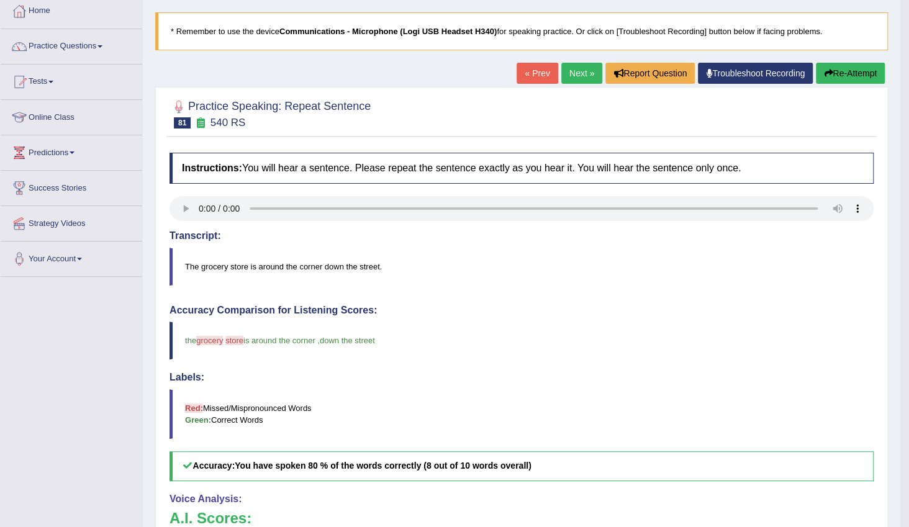
scroll to position [0, 0]
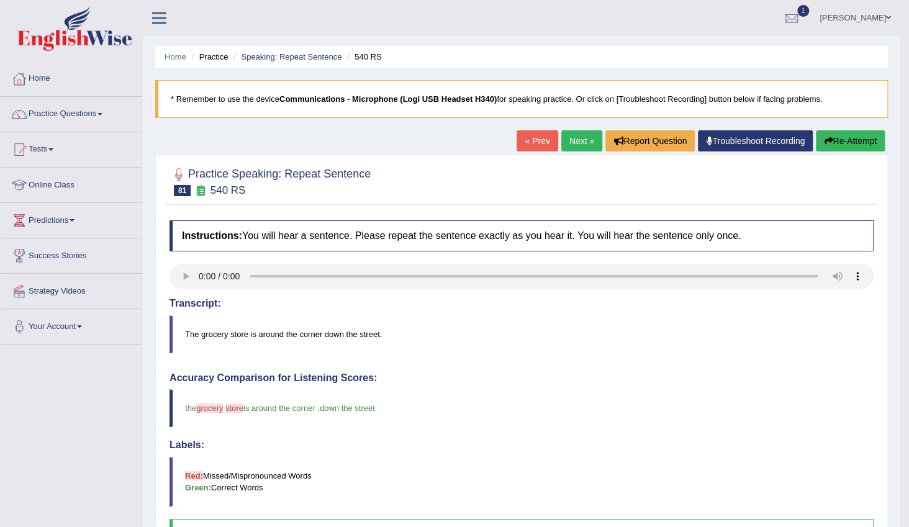
click at [579, 140] on link "Next »" at bounding box center [581, 140] width 41 height 21
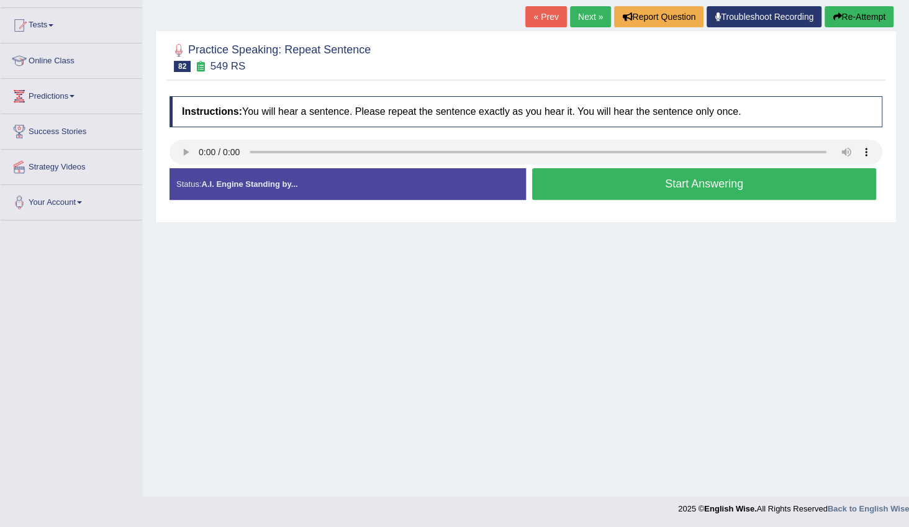
click at [633, 186] on button "Start Answering" at bounding box center [704, 184] width 344 height 32
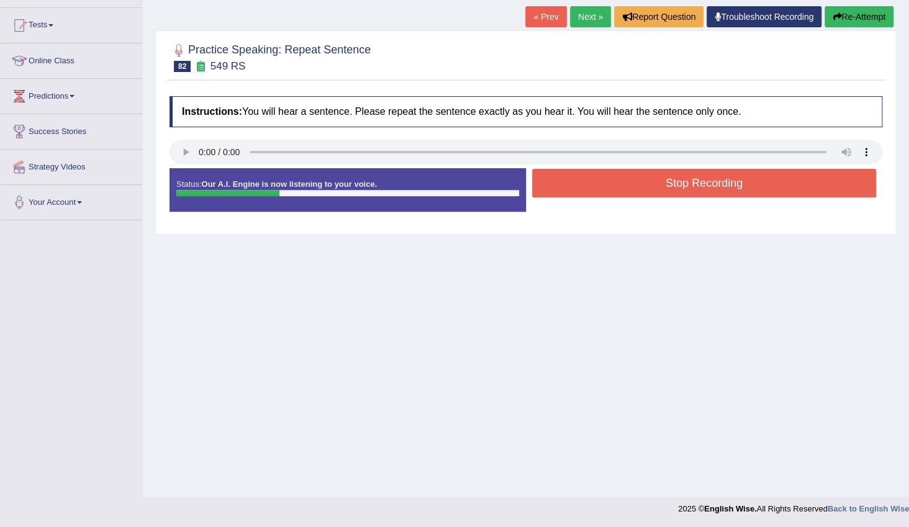
drag, startPoint x: 669, startPoint y: 177, endPoint x: 683, endPoint y: 205, distance: 31.4
click at [669, 179] on button "Stop Recording" at bounding box center [704, 183] width 344 height 29
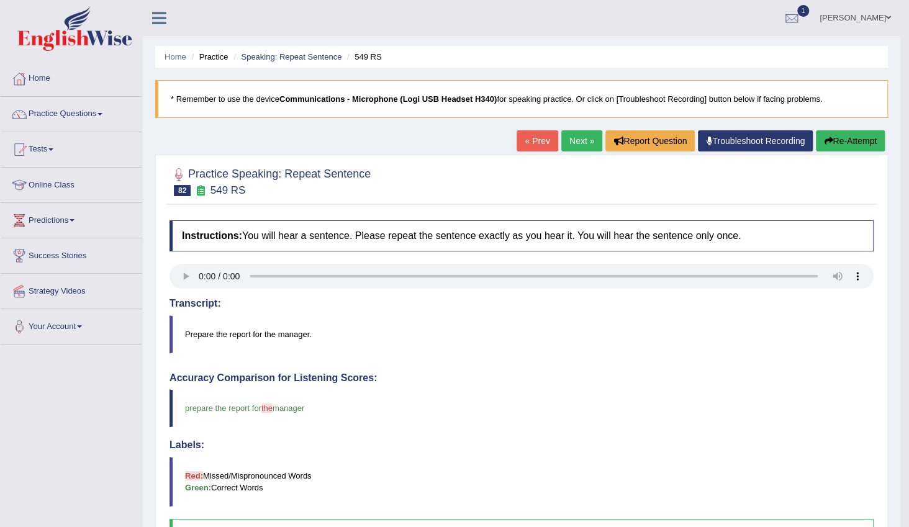
click at [579, 140] on link "Next »" at bounding box center [581, 140] width 41 height 21
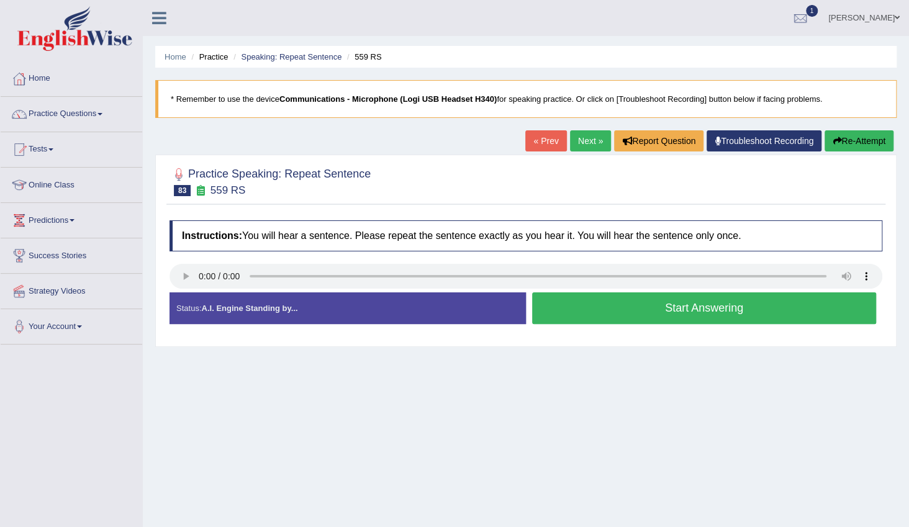
click at [712, 312] on button "Start Answering" at bounding box center [704, 308] width 344 height 32
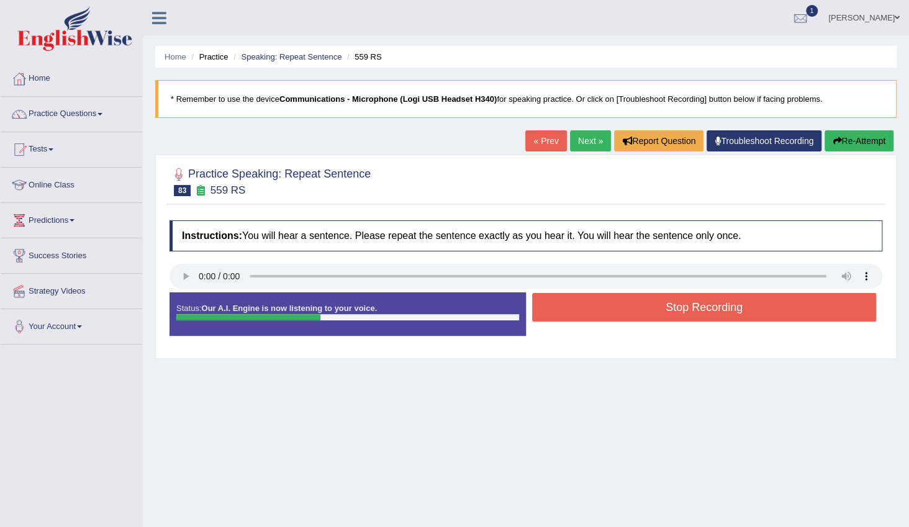
click at [639, 315] on button "Stop Recording" at bounding box center [704, 307] width 344 height 29
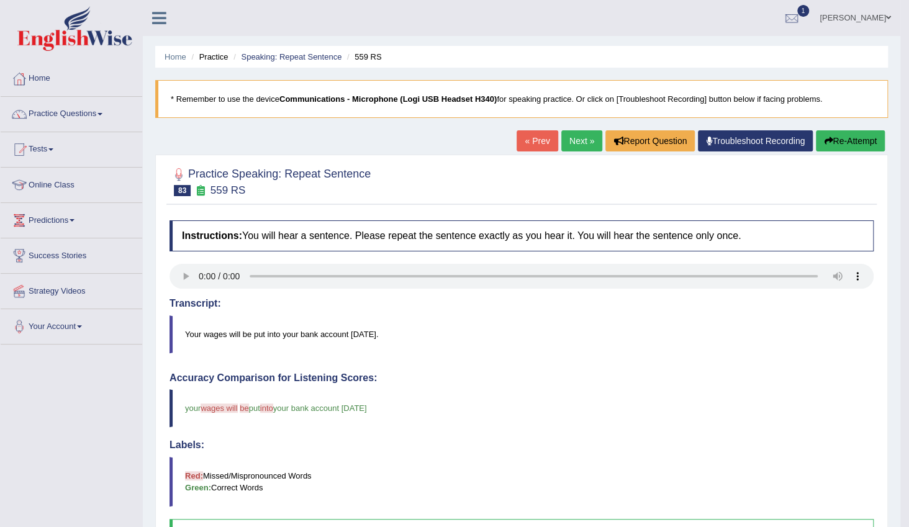
click at [568, 140] on link "Next »" at bounding box center [581, 140] width 41 height 21
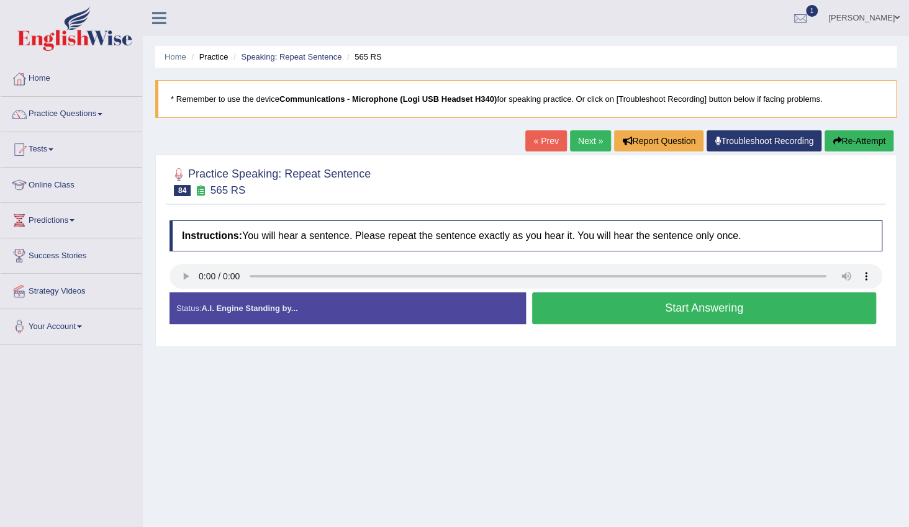
click at [639, 315] on button "Start Answering" at bounding box center [704, 308] width 344 height 32
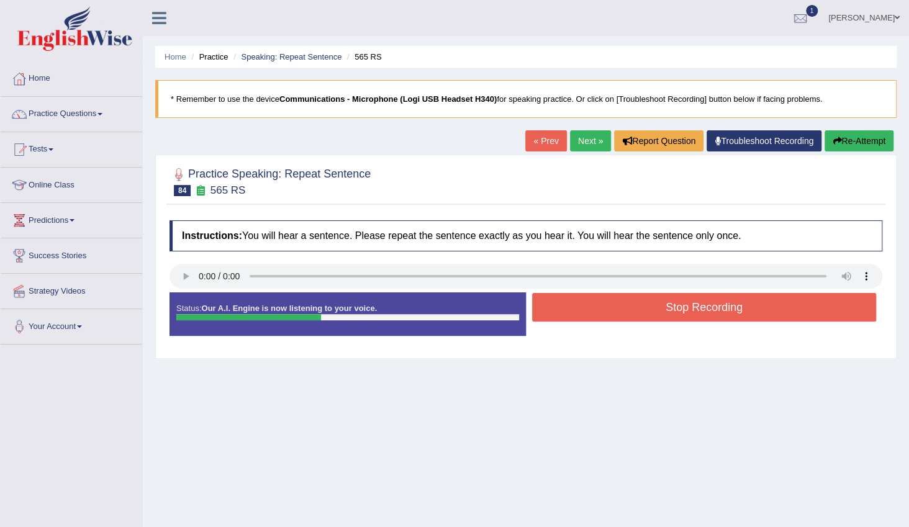
click at [627, 312] on button "Stop Recording" at bounding box center [704, 307] width 344 height 29
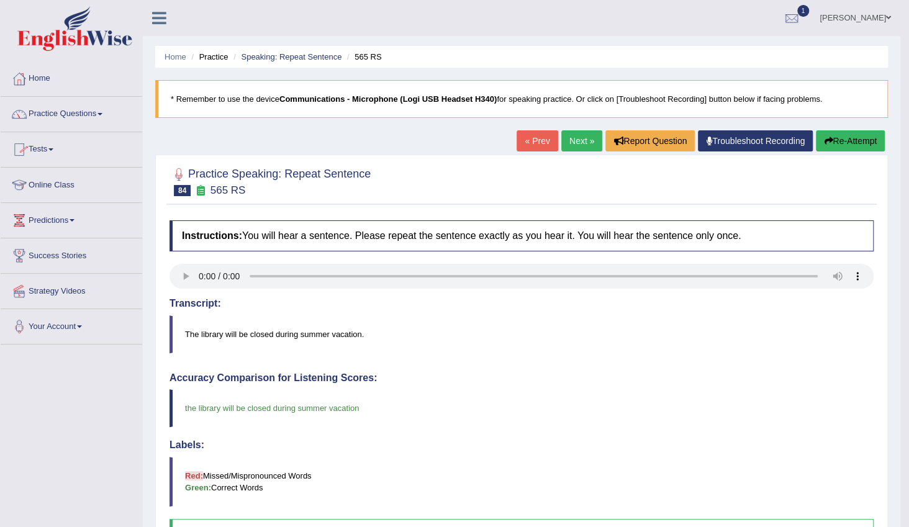
click at [101, 118] on link "Practice Questions" at bounding box center [72, 112] width 142 height 31
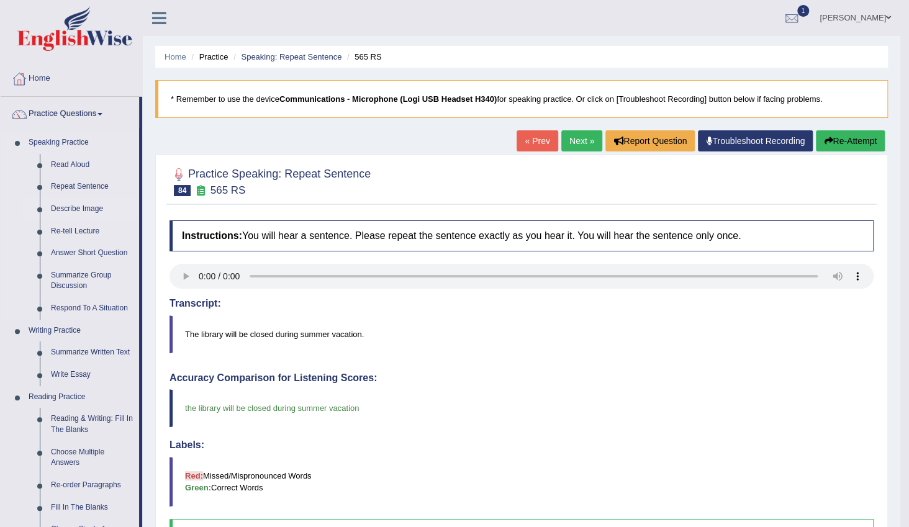
click at [93, 210] on link "Describe Image" at bounding box center [92, 209] width 94 height 22
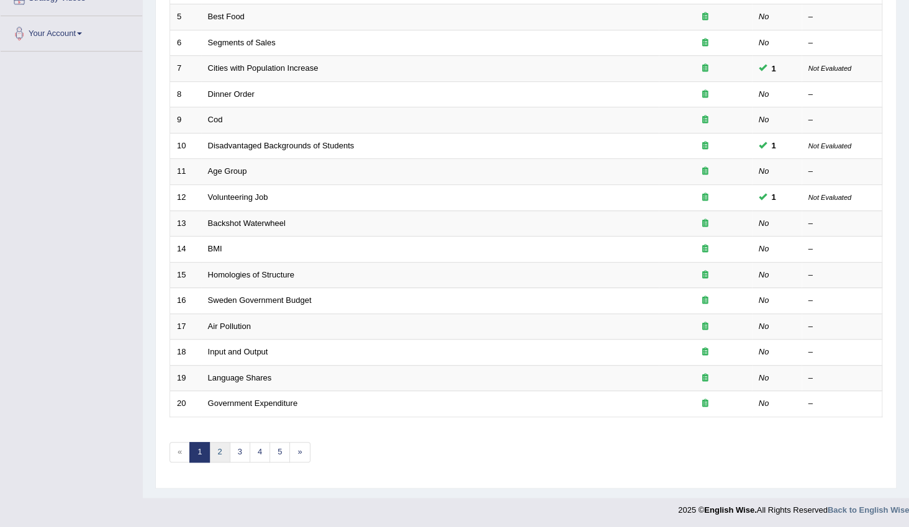
click at [223, 451] on link "2" at bounding box center [219, 452] width 20 height 20
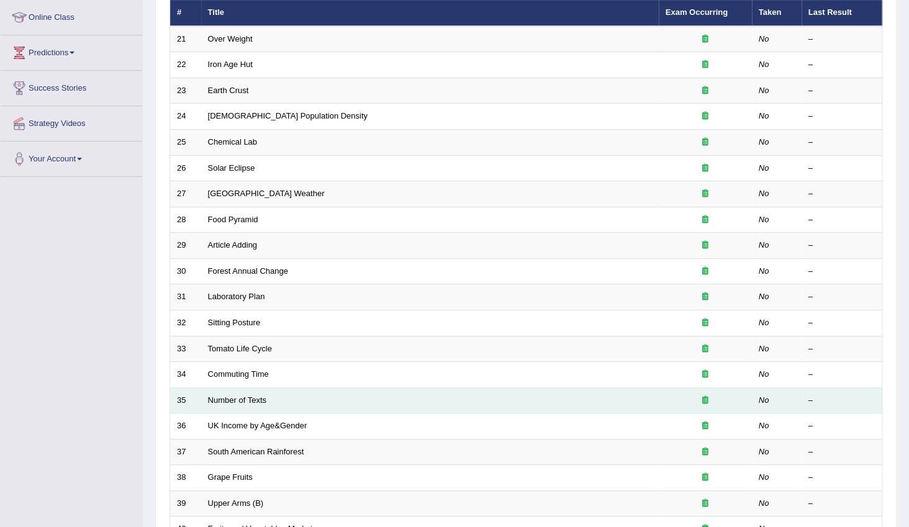
scroll to position [293, 0]
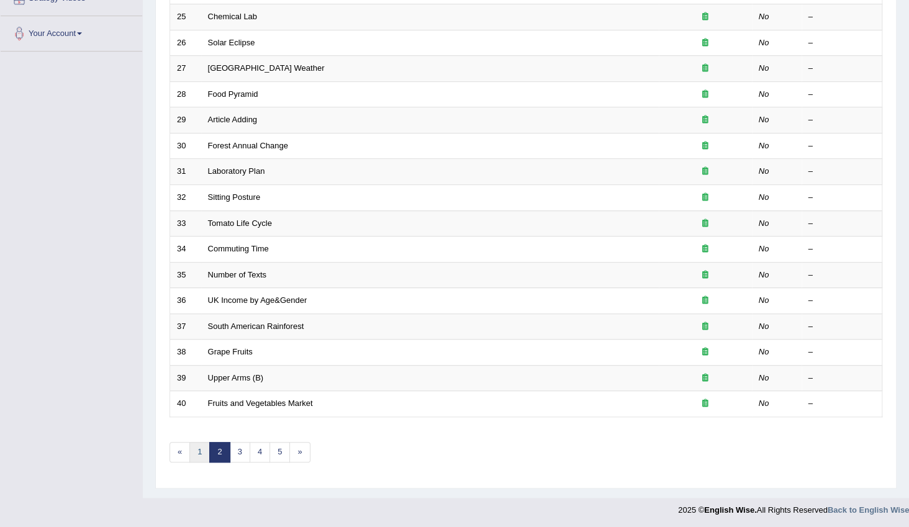
drag, startPoint x: 197, startPoint y: 455, endPoint x: 220, endPoint y: 443, distance: 25.3
click at [197, 455] on link "1" at bounding box center [199, 452] width 20 height 20
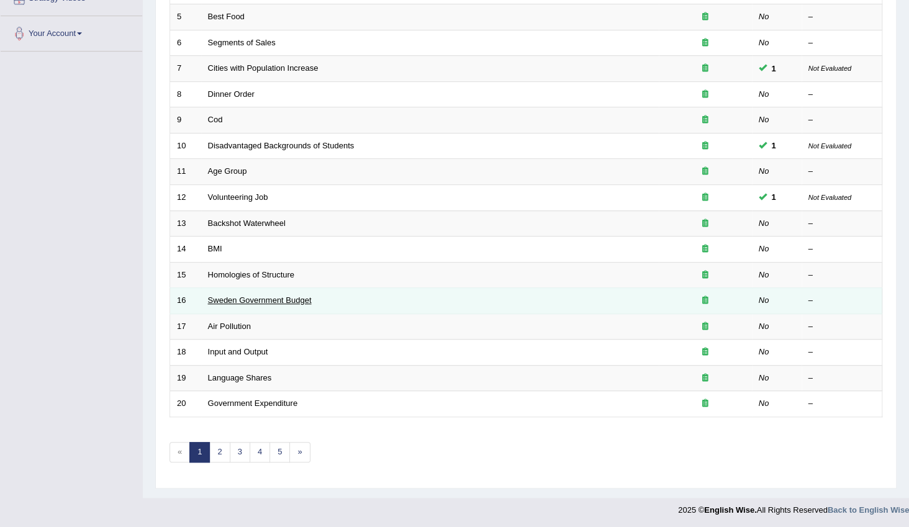
click at [275, 301] on link "Sweden Government Budget" at bounding box center [260, 300] width 104 height 9
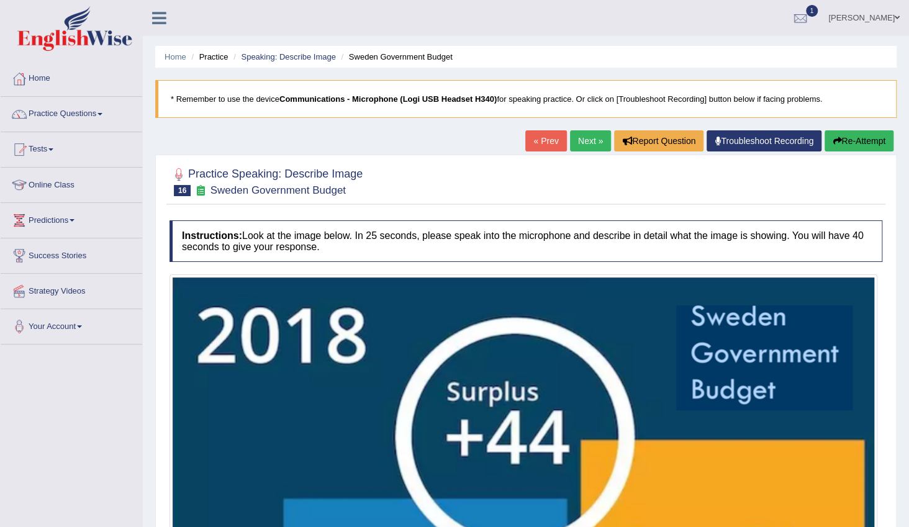
click at [595, 142] on link "Next »" at bounding box center [590, 140] width 41 height 21
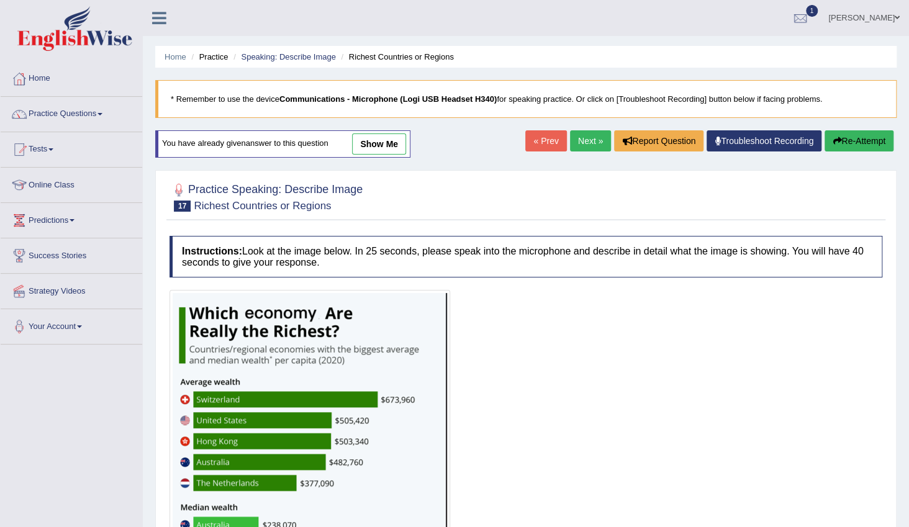
click at [586, 144] on link "Next »" at bounding box center [590, 140] width 41 height 21
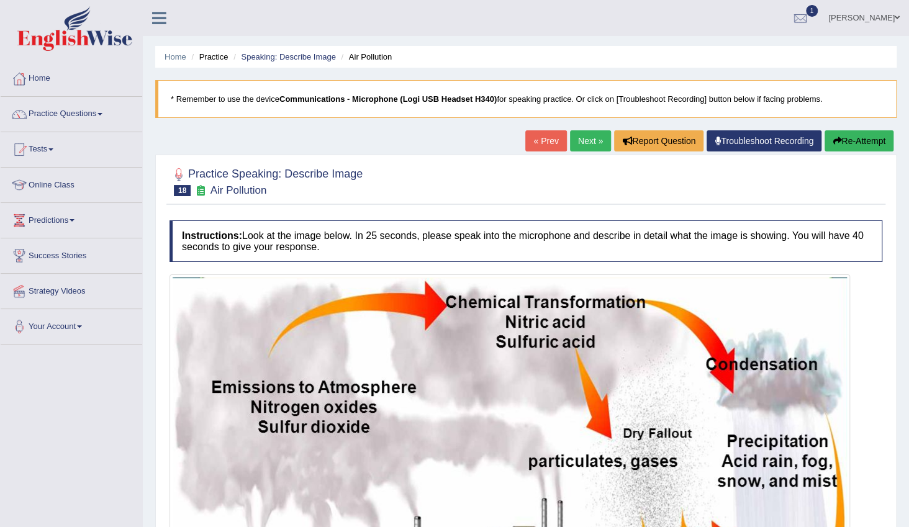
click at [582, 151] on link "Next »" at bounding box center [590, 140] width 41 height 21
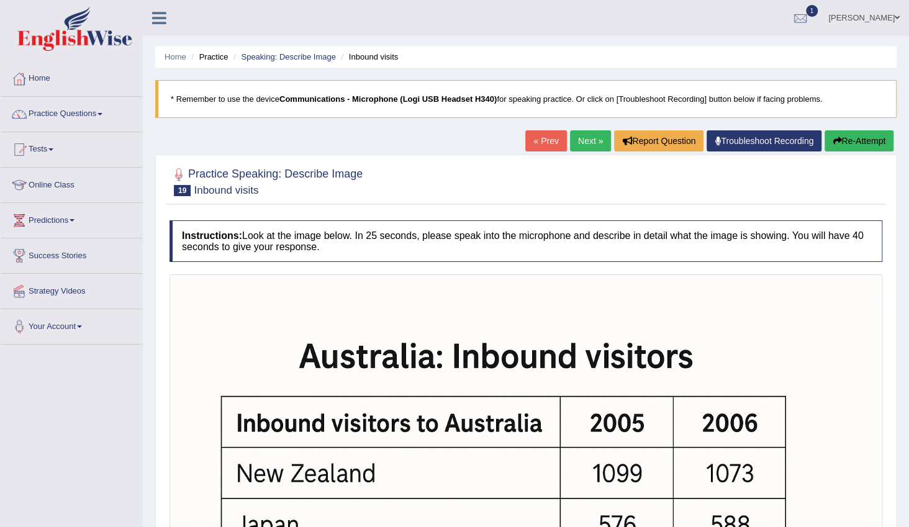
drag, startPoint x: 580, startPoint y: 137, endPoint x: 591, endPoint y: 139, distance: 10.8
click at [581, 136] on link "Next »" at bounding box center [590, 140] width 41 height 21
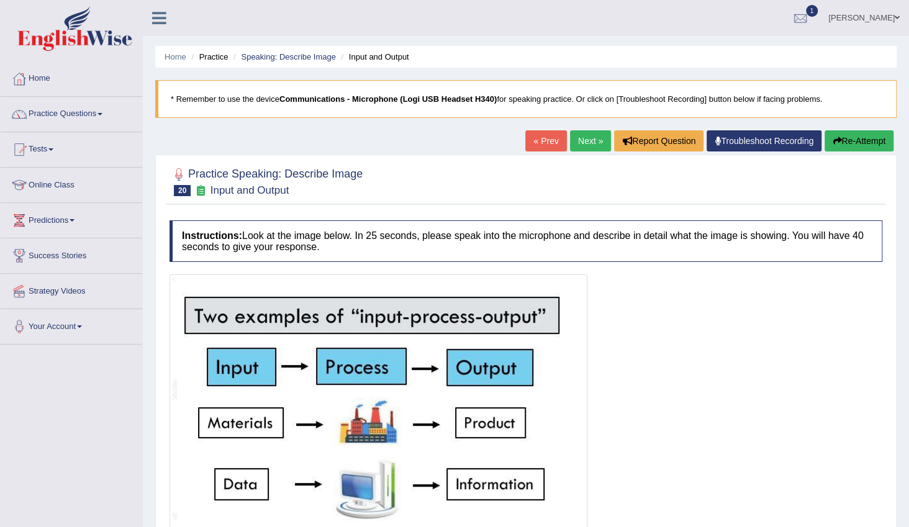
click at [588, 146] on link "Next »" at bounding box center [590, 140] width 41 height 21
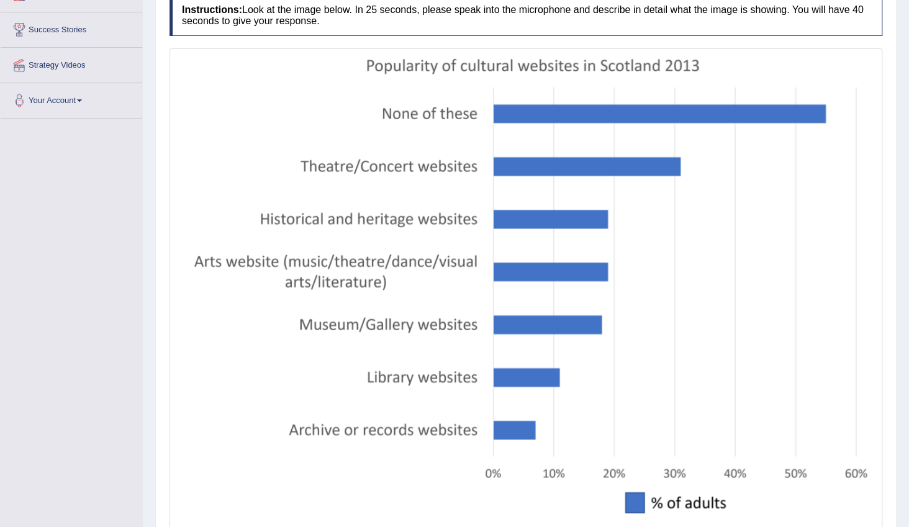
scroll to position [325, 0]
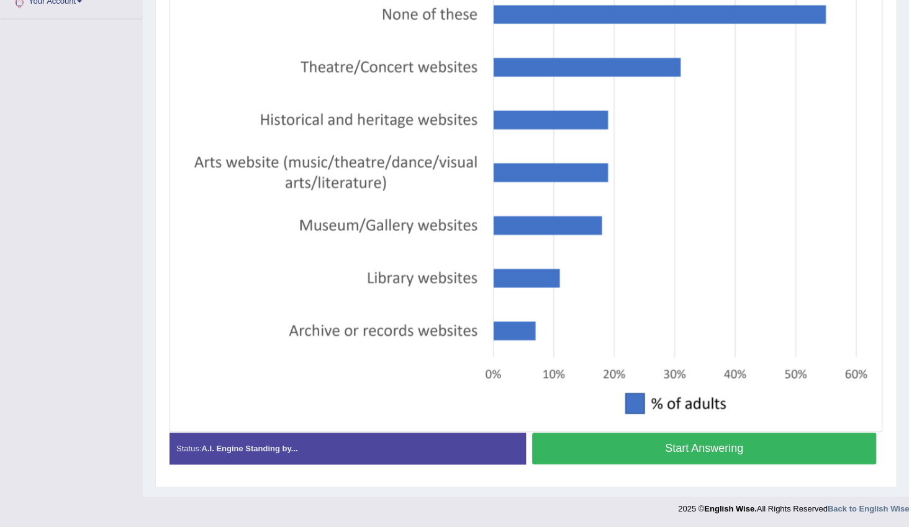
click at [716, 448] on button "Start Answering" at bounding box center [704, 449] width 344 height 32
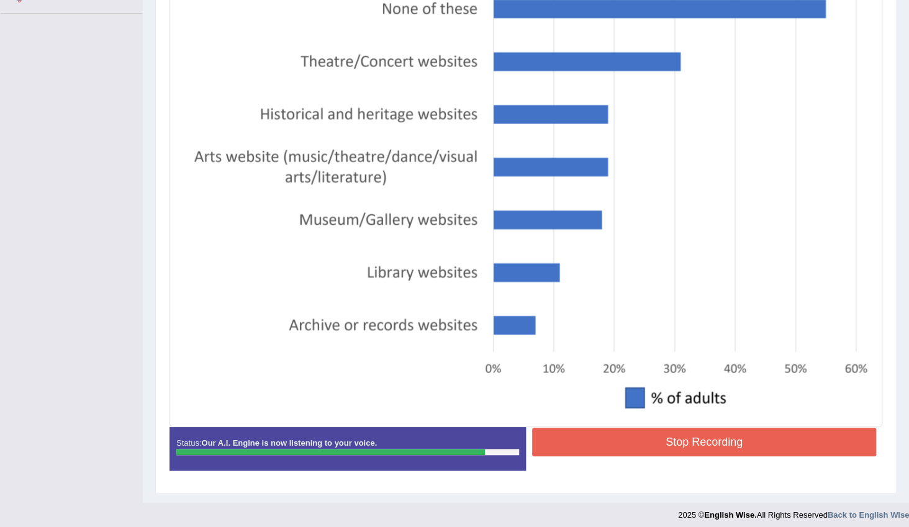
scroll to position [337, 0]
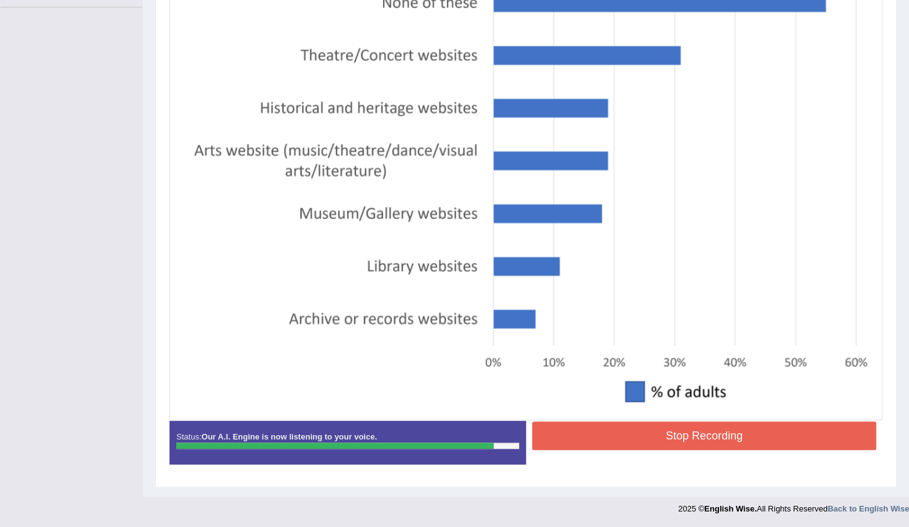
click at [688, 440] on button "Stop Recording" at bounding box center [704, 436] width 344 height 29
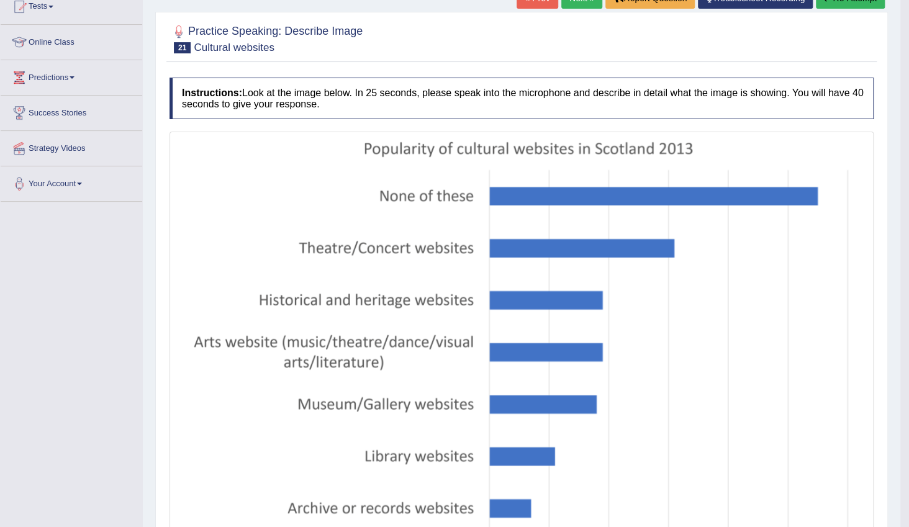
scroll to position [0, 0]
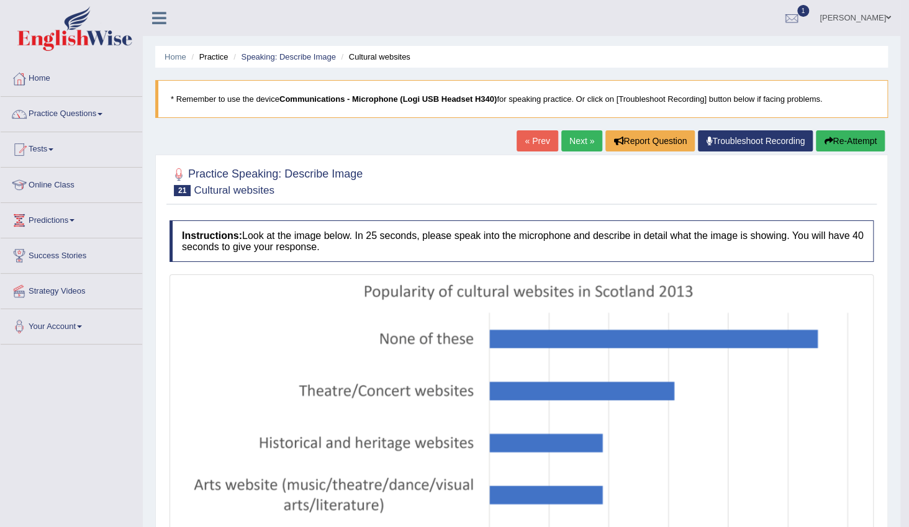
click at [581, 146] on link "Next »" at bounding box center [581, 140] width 41 height 21
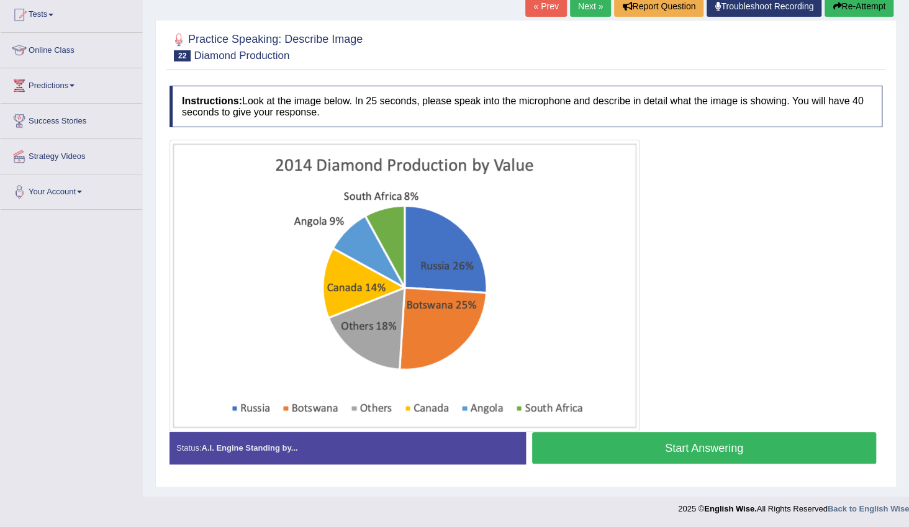
click at [715, 453] on button "Start Answering" at bounding box center [704, 448] width 344 height 32
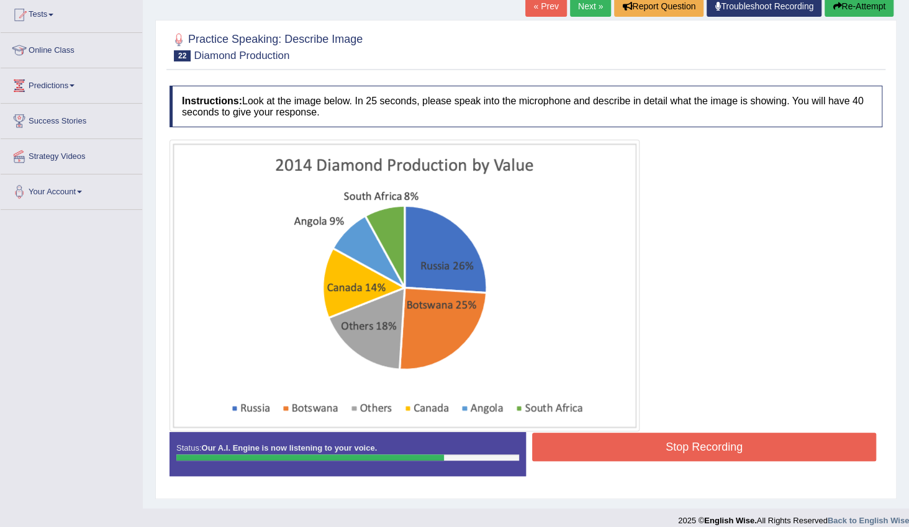
click at [686, 444] on button "Stop Recording" at bounding box center [704, 447] width 344 height 29
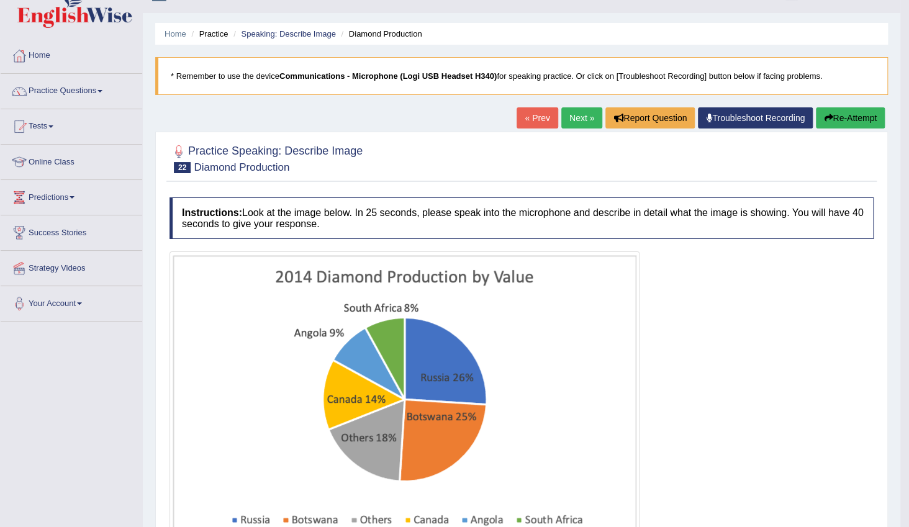
scroll to position [22, 0]
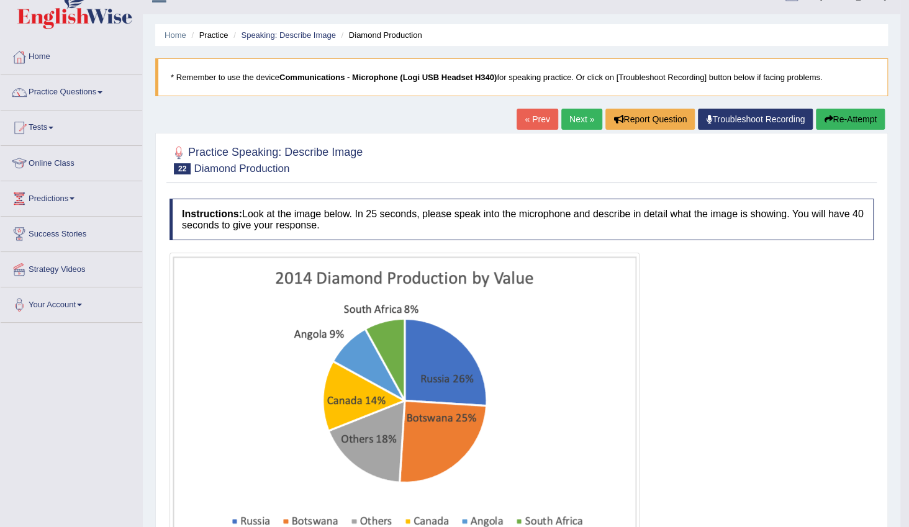
click at [571, 125] on link "Next »" at bounding box center [581, 119] width 41 height 21
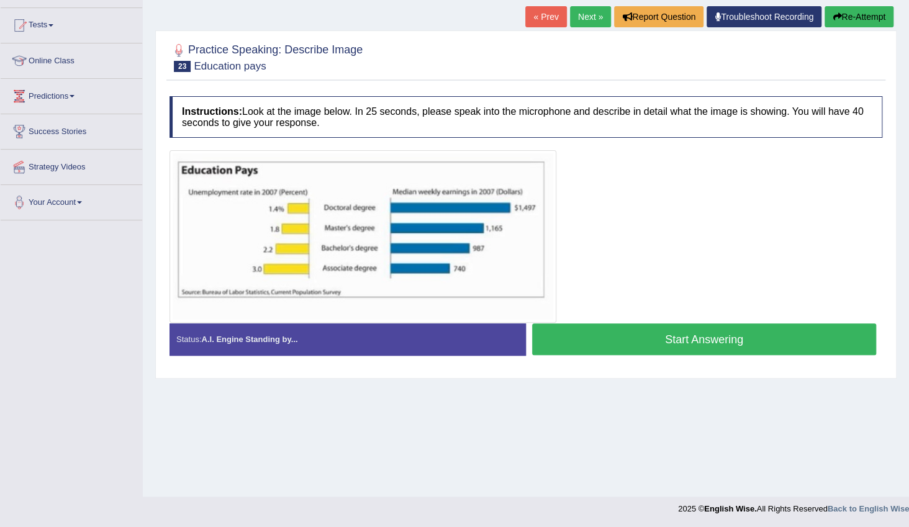
click at [707, 344] on button "Start Answering" at bounding box center [704, 340] width 344 height 32
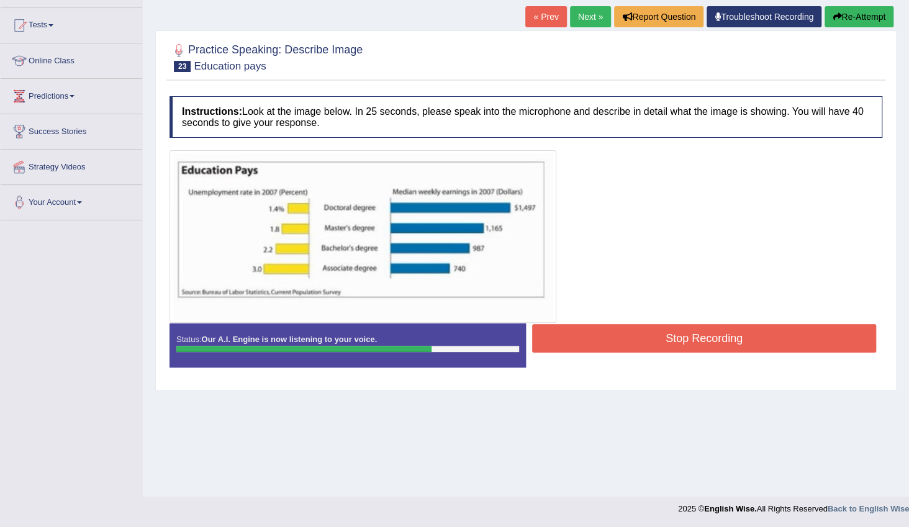
click at [725, 333] on button "Stop Recording" at bounding box center [704, 338] width 344 height 29
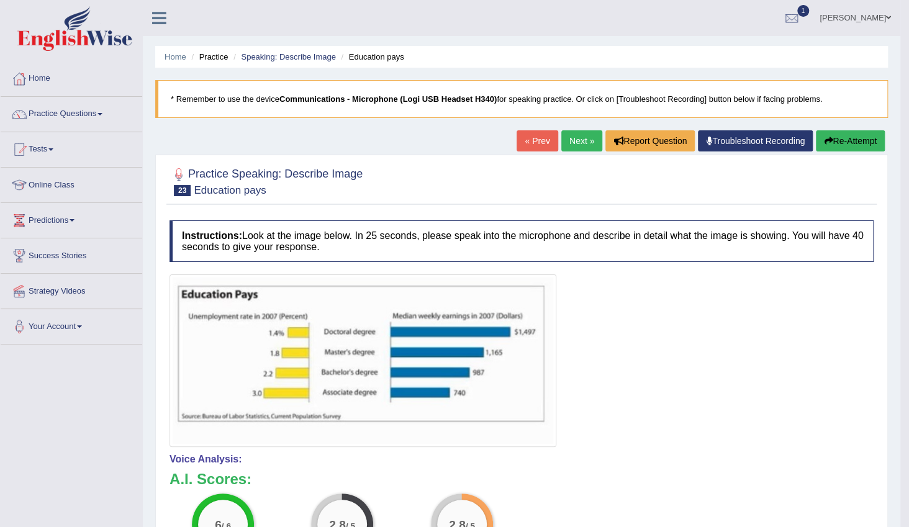
click at [578, 146] on link "Next »" at bounding box center [581, 140] width 41 height 21
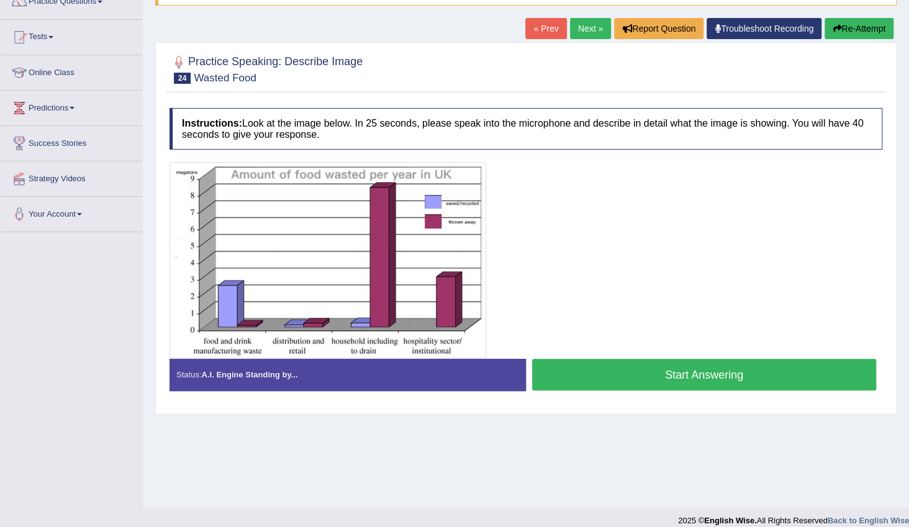
click at [731, 378] on button "Start Answering" at bounding box center [704, 375] width 344 height 32
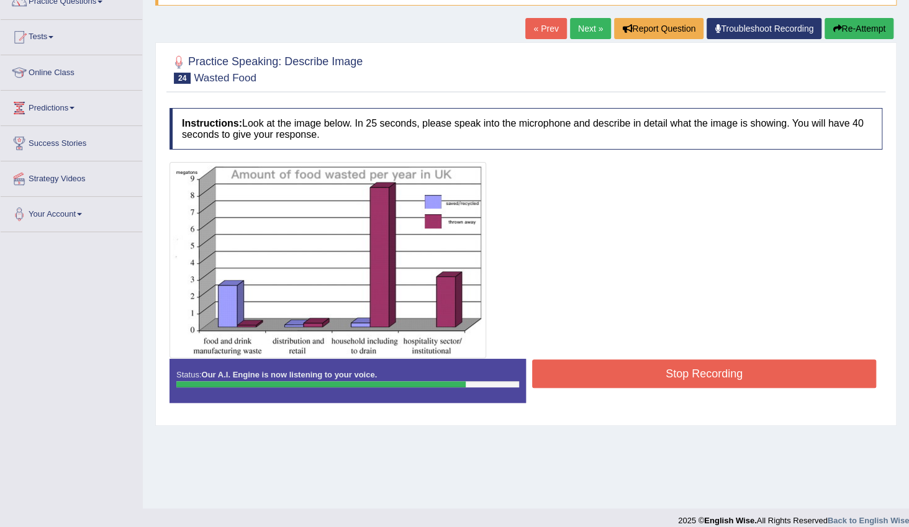
click at [778, 366] on button "Stop Recording" at bounding box center [704, 374] width 344 height 29
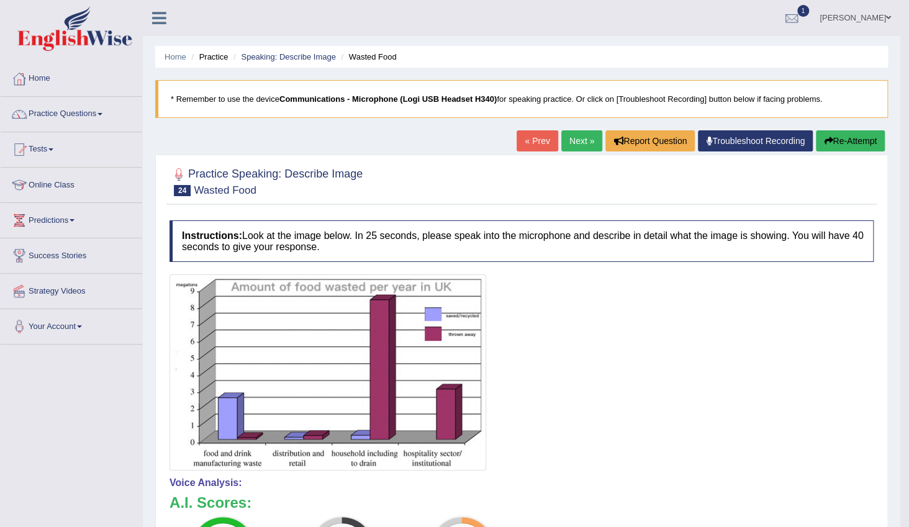
click at [586, 140] on link "Next »" at bounding box center [581, 140] width 41 height 21
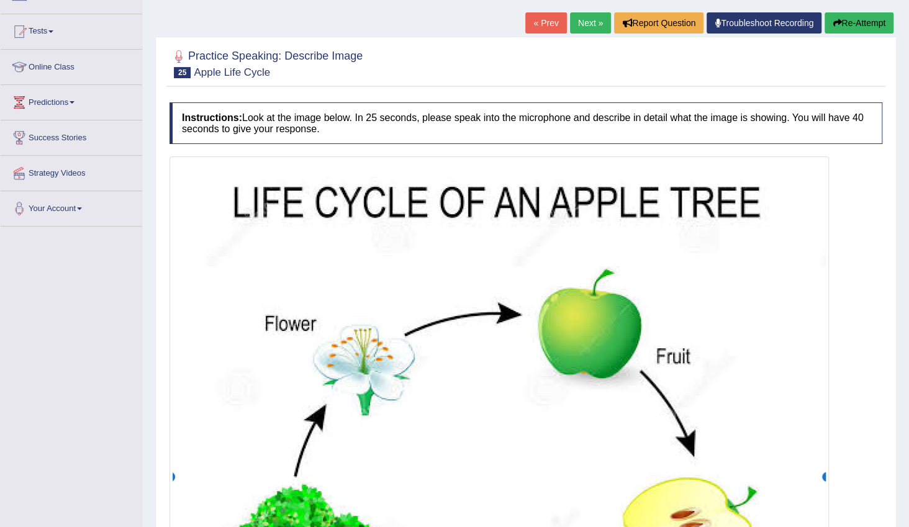
click at [588, 20] on link "Next »" at bounding box center [590, 22] width 41 height 21
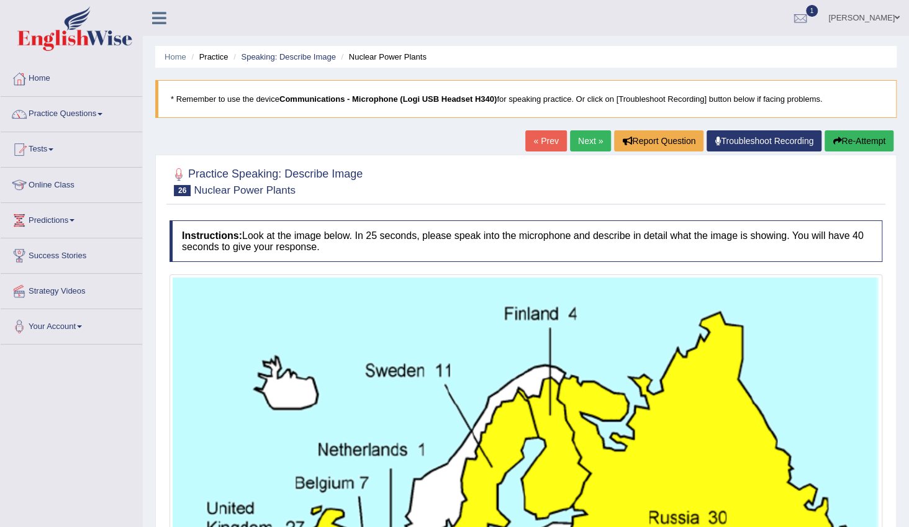
click at [595, 140] on link "Next »" at bounding box center [590, 140] width 41 height 21
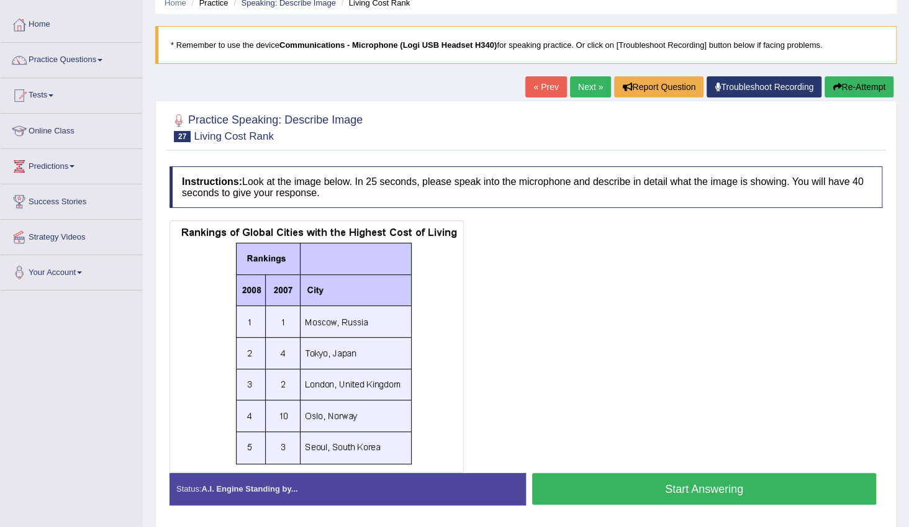
scroll to position [112, 0]
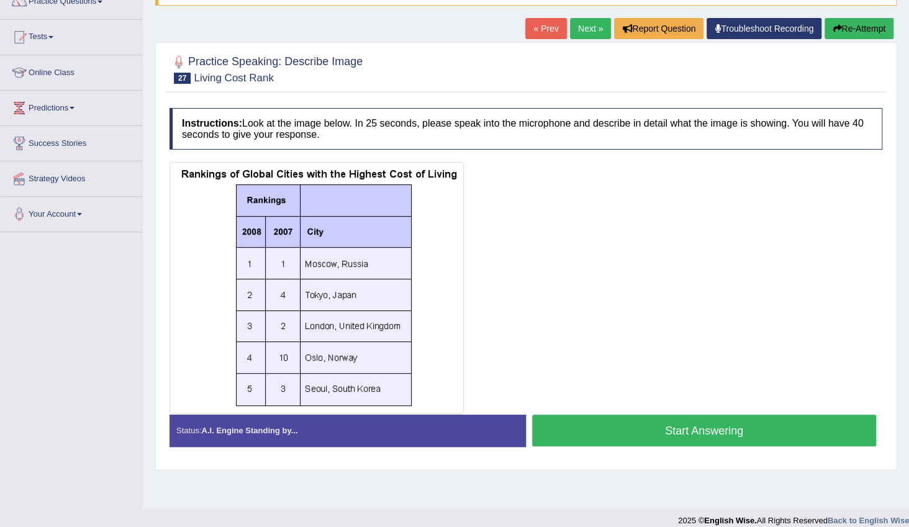
click at [741, 430] on button "Start Answering" at bounding box center [704, 431] width 344 height 32
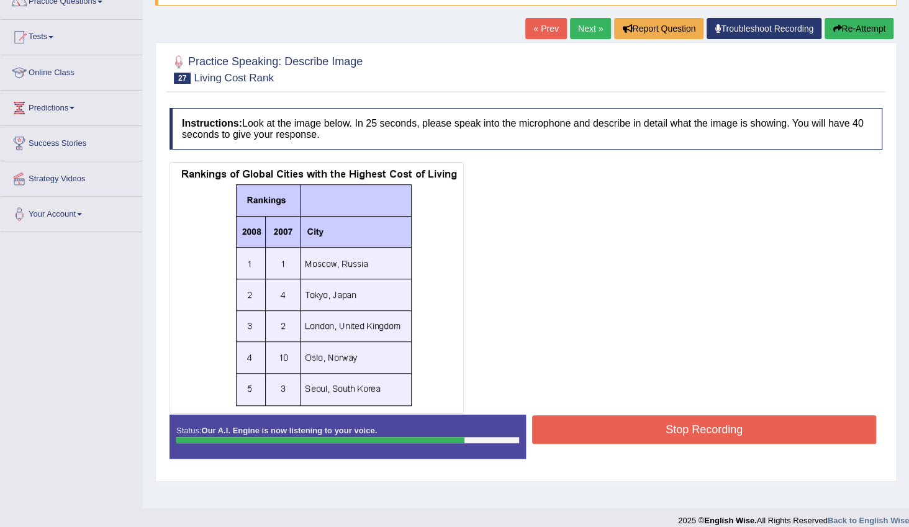
click at [731, 432] on button "Stop Recording" at bounding box center [704, 429] width 344 height 29
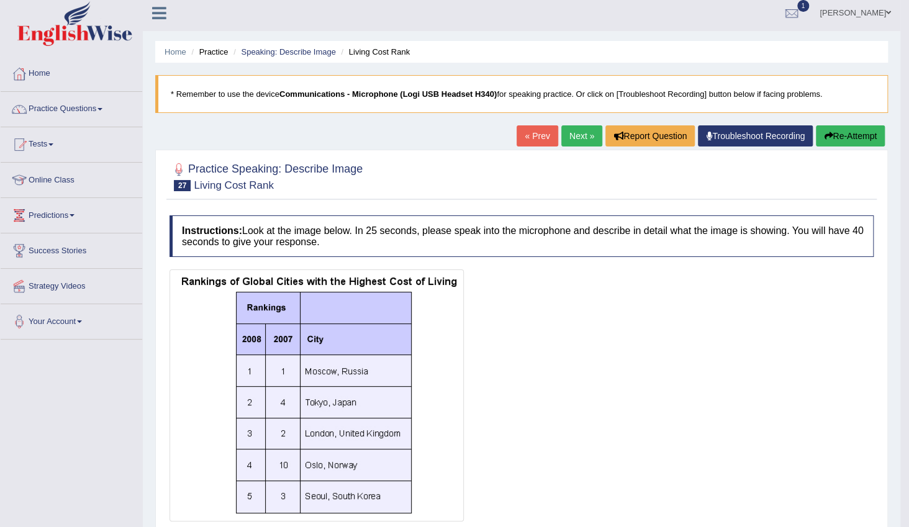
scroll to position [0, 0]
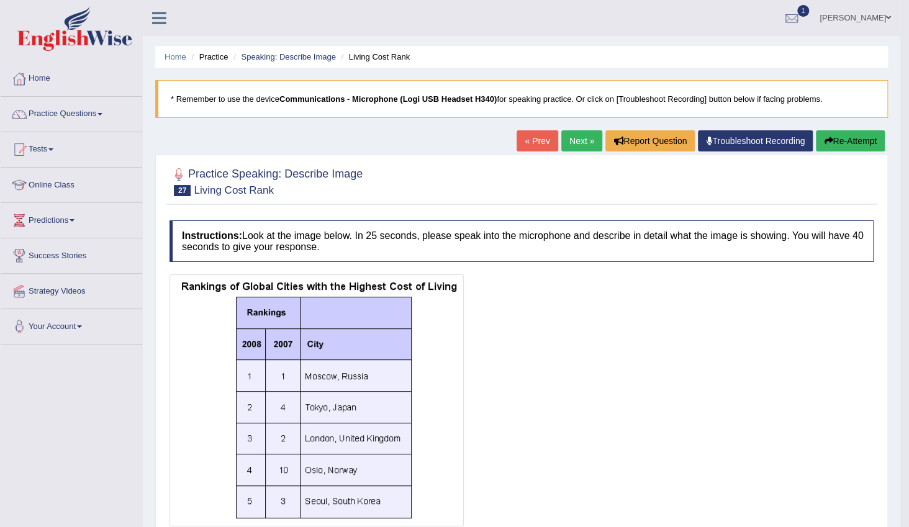
drag, startPoint x: 581, startPoint y: 140, endPoint x: 590, endPoint y: 140, distance: 8.7
click at [582, 140] on link "Next »" at bounding box center [581, 140] width 41 height 21
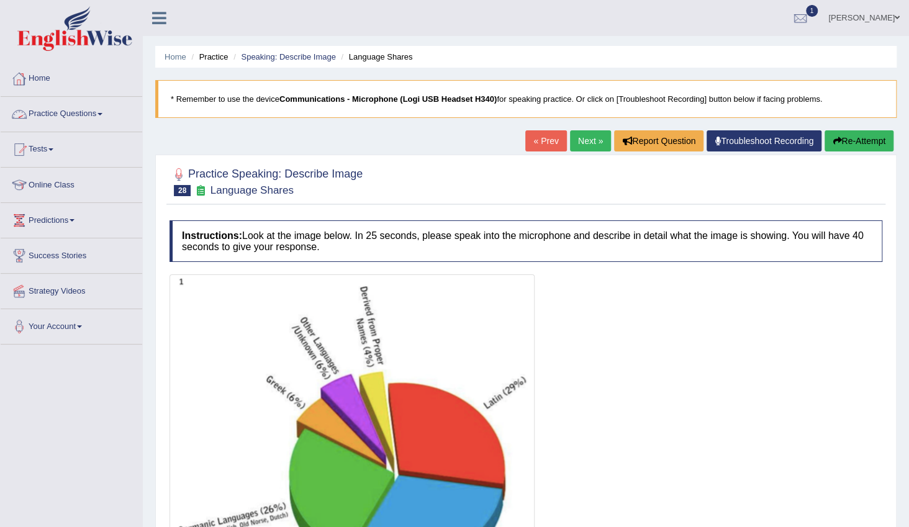
click at [98, 115] on link "Practice Questions" at bounding box center [72, 112] width 142 height 31
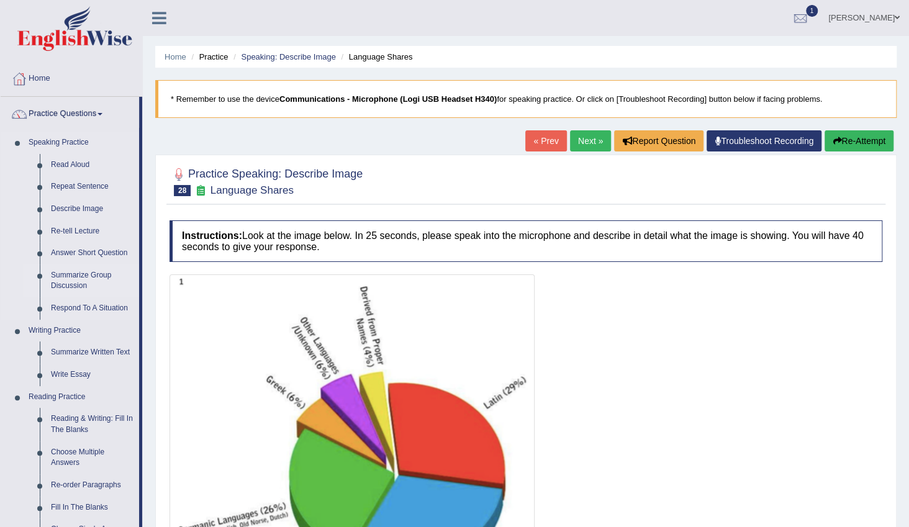
click at [87, 274] on link "Summarize Group Discussion" at bounding box center [92, 281] width 94 height 33
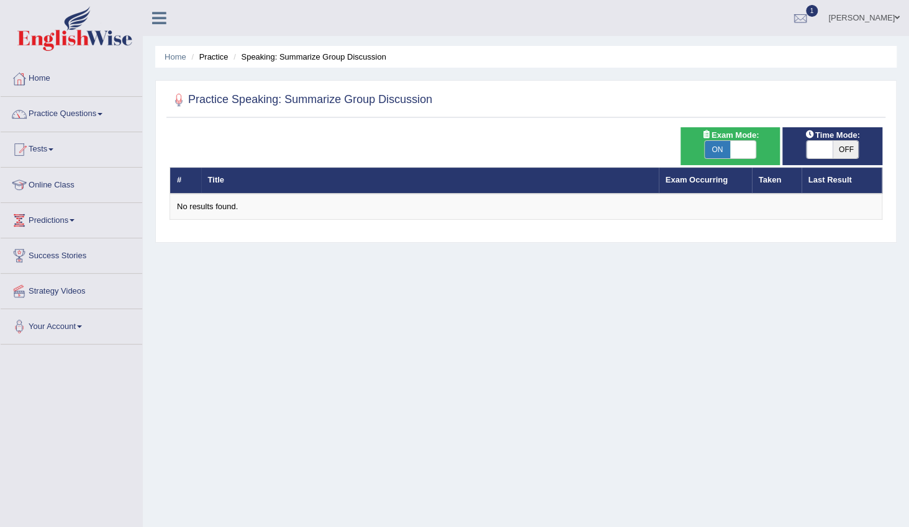
click at [750, 152] on span at bounding box center [743, 149] width 26 height 17
checkbox input "false"
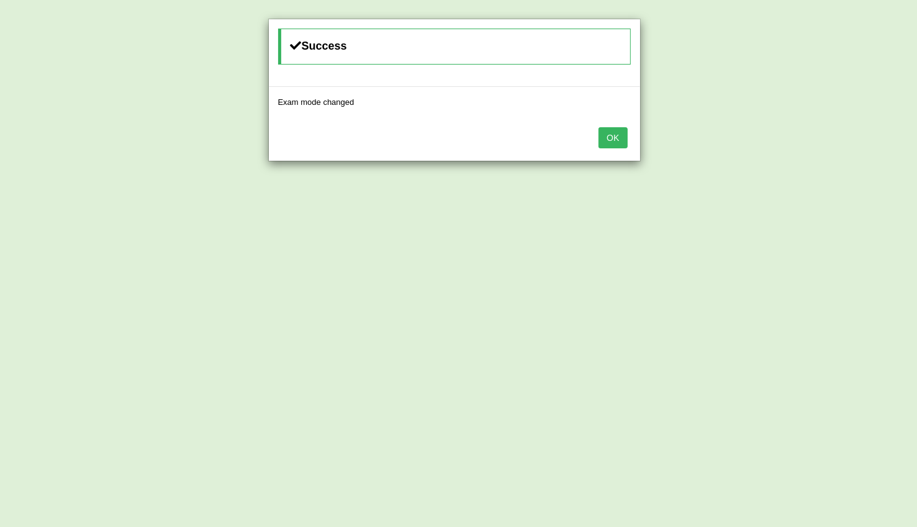
drag, startPoint x: 620, startPoint y: 137, endPoint x: 674, endPoint y: 168, distance: 62.3
click at [620, 137] on button "OK" at bounding box center [613, 137] width 29 height 21
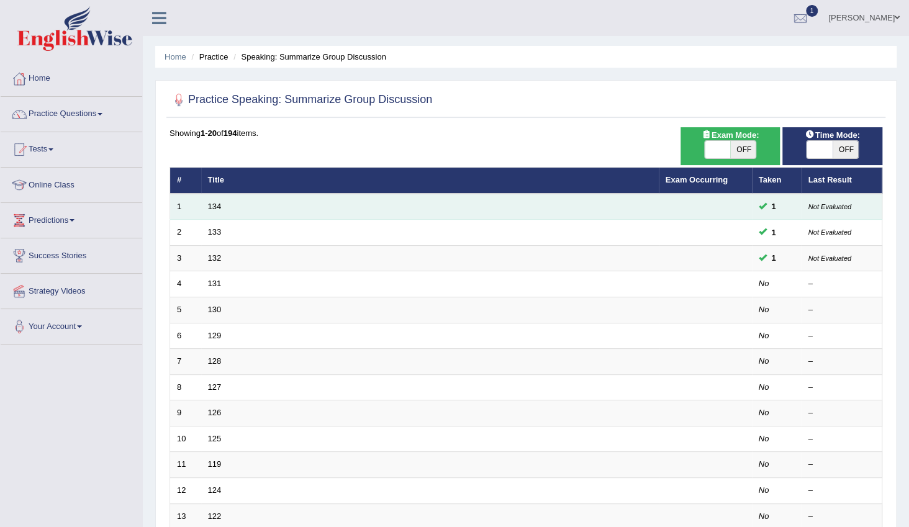
click at [842, 198] on td "Not Evaluated" at bounding box center [842, 207] width 81 height 26
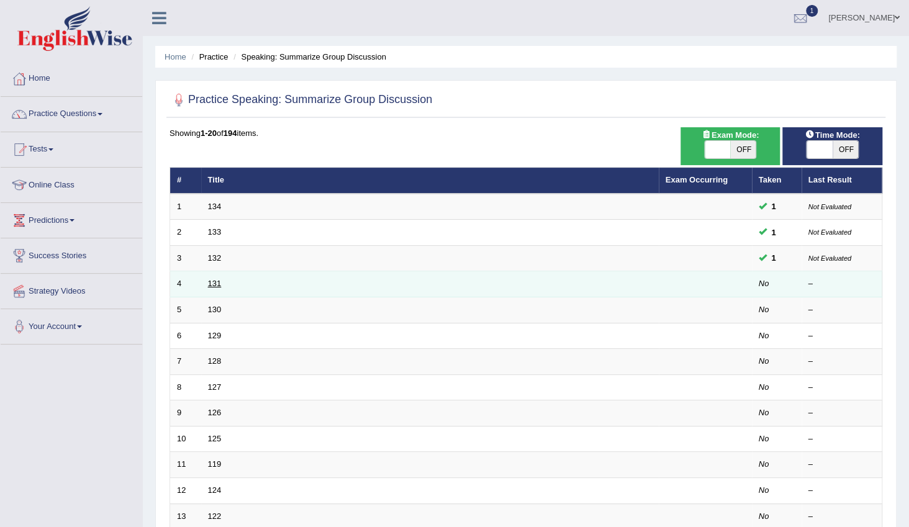
click at [217, 284] on link "131" at bounding box center [215, 283] width 14 height 9
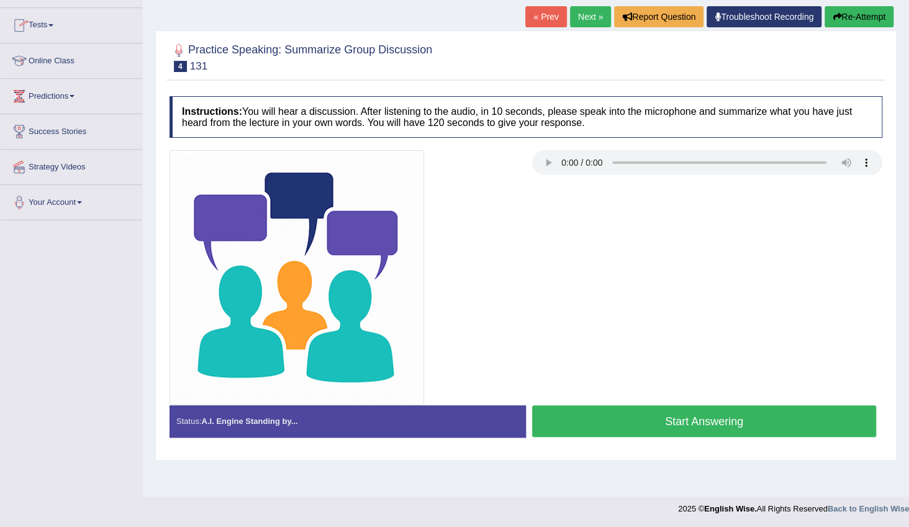
scroll to position [124, 0]
click at [656, 417] on button "Start Answering" at bounding box center [704, 421] width 344 height 32
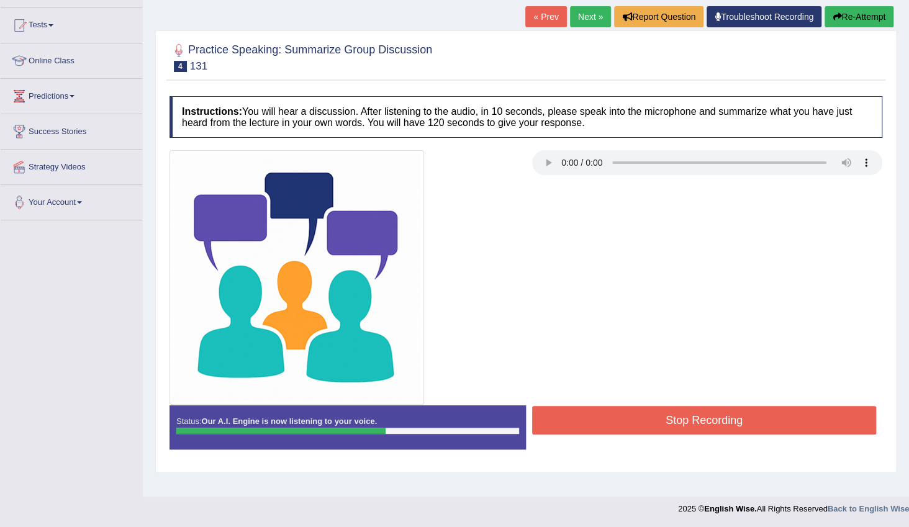
click at [658, 417] on button "Stop Recording" at bounding box center [704, 420] width 344 height 29
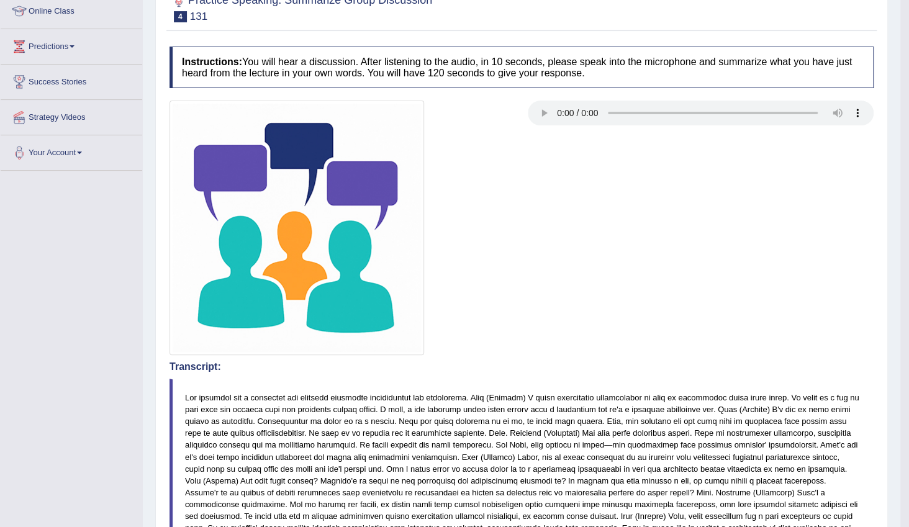
scroll to position [5, 0]
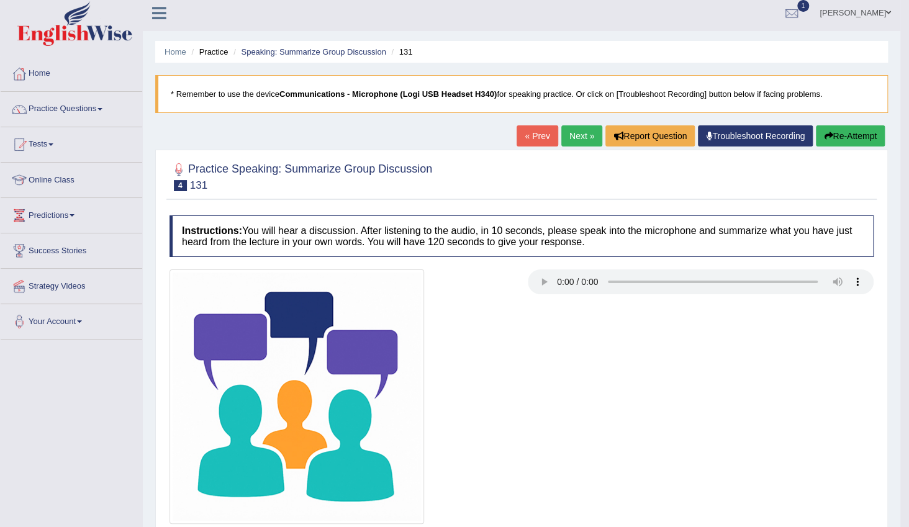
click at [585, 138] on link "Next »" at bounding box center [581, 135] width 41 height 21
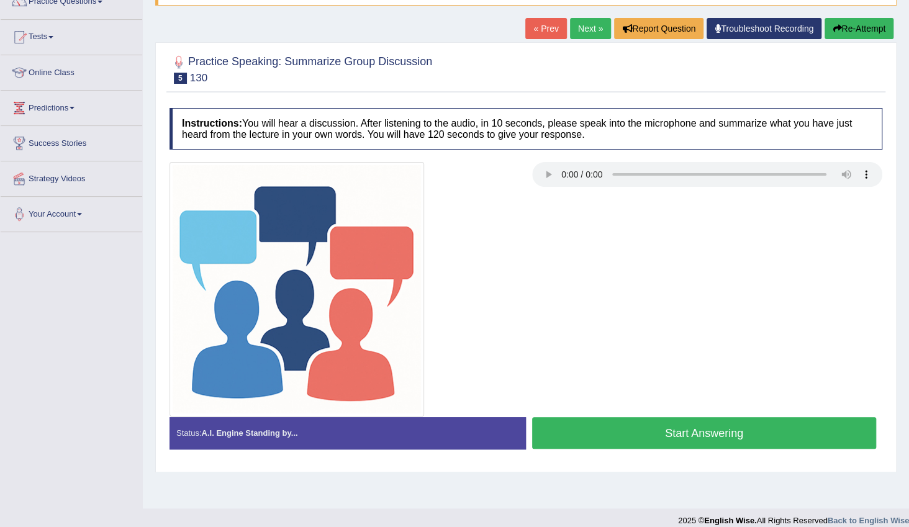
click at [677, 440] on button "Start Answering" at bounding box center [704, 433] width 344 height 32
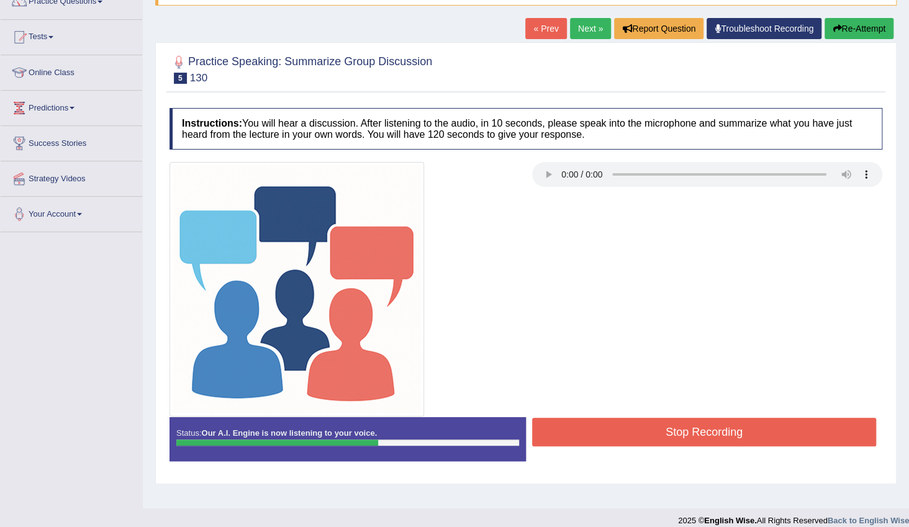
click at [701, 433] on button "Stop Recording" at bounding box center [704, 432] width 344 height 29
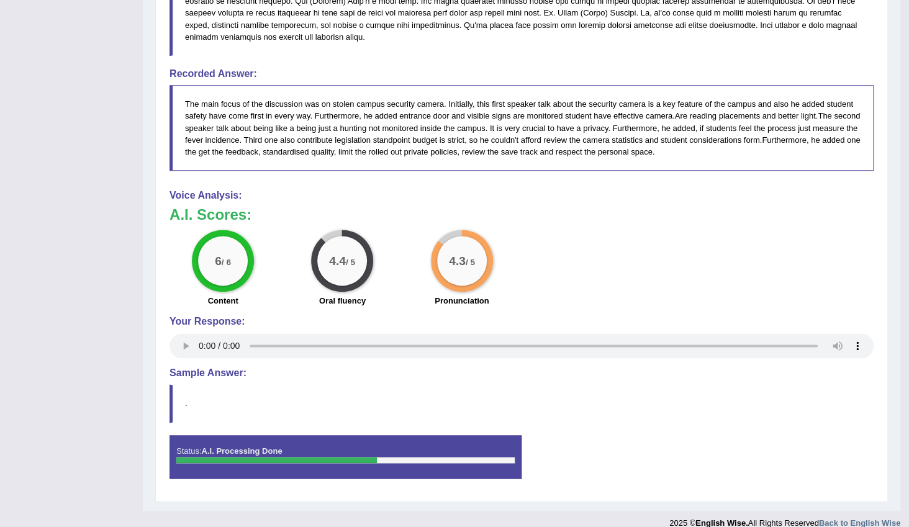
scroll to position [715, 0]
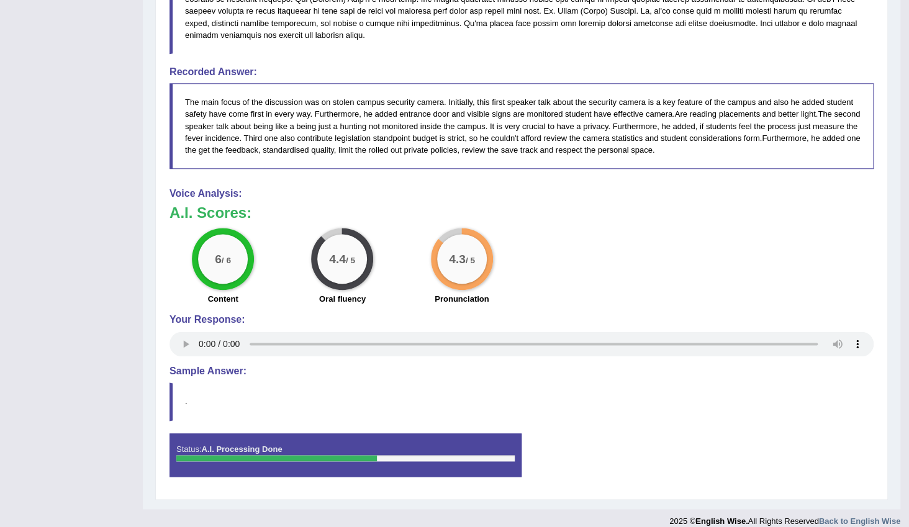
click at [770, 382] on blockquote "." at bounding box center [522, 401] width 704 height 38
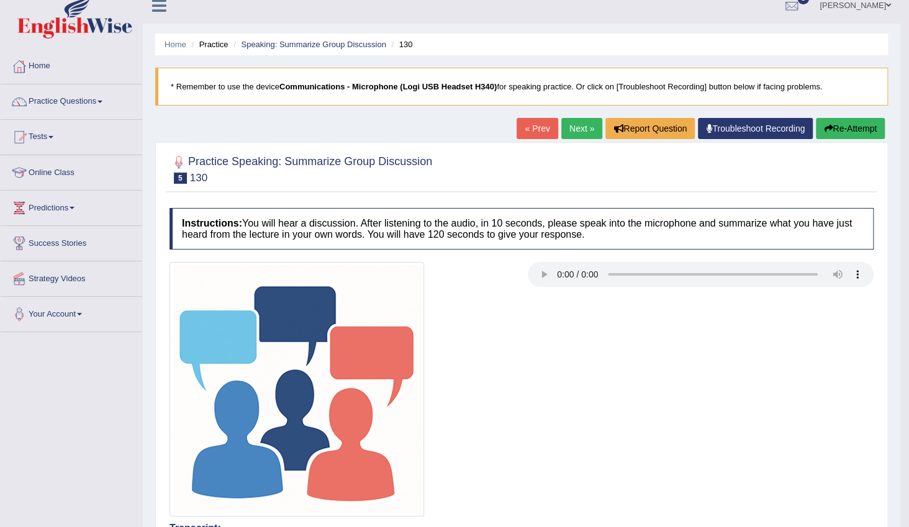
scroll to position [0, 0]
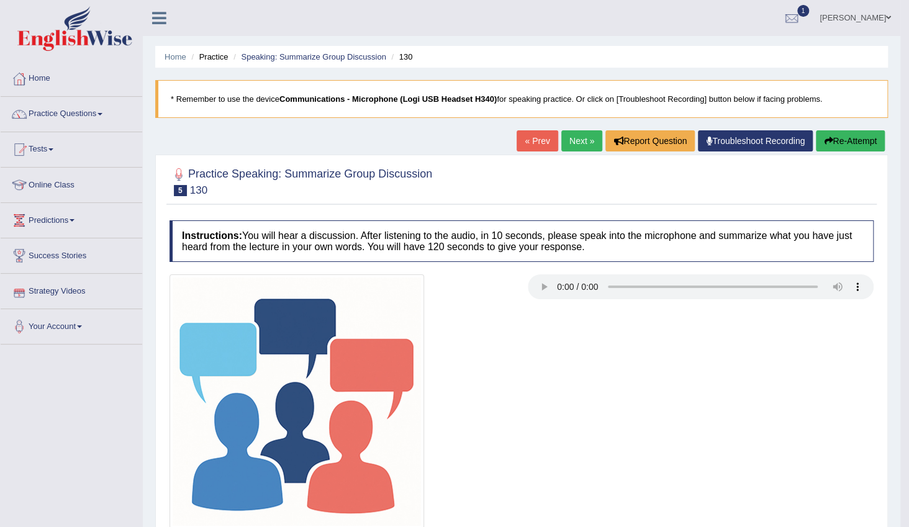
click at [572, 143] on link "Next »" at bounding box center [581, 140] width 41 height 21
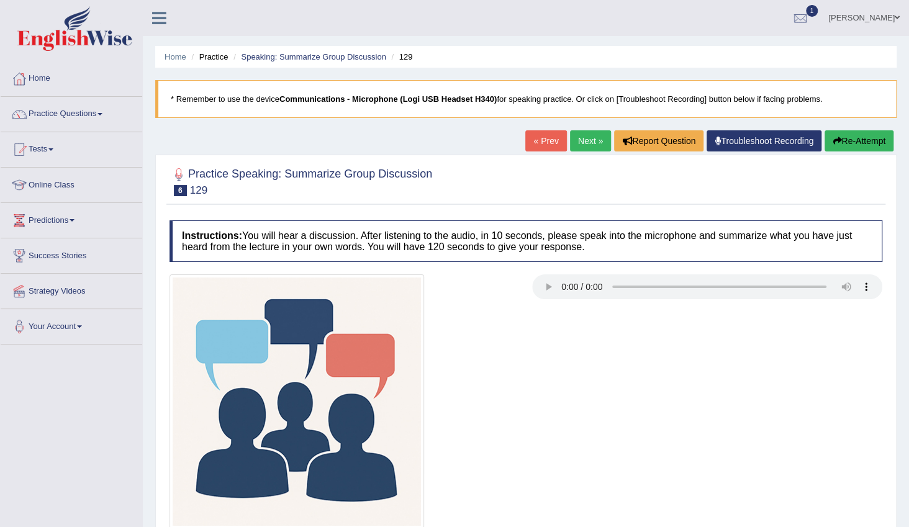
click at [595, 140] on link "Next »" at bounding box center [590, 140] width 41 height 21
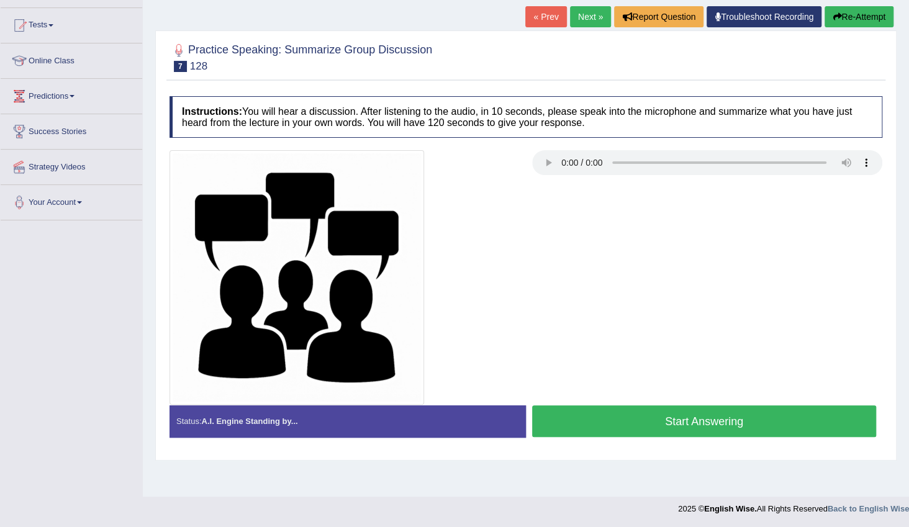
click at [715, 420] on button "Start Answering" at bounding box center [704, 421] width 344 height 32
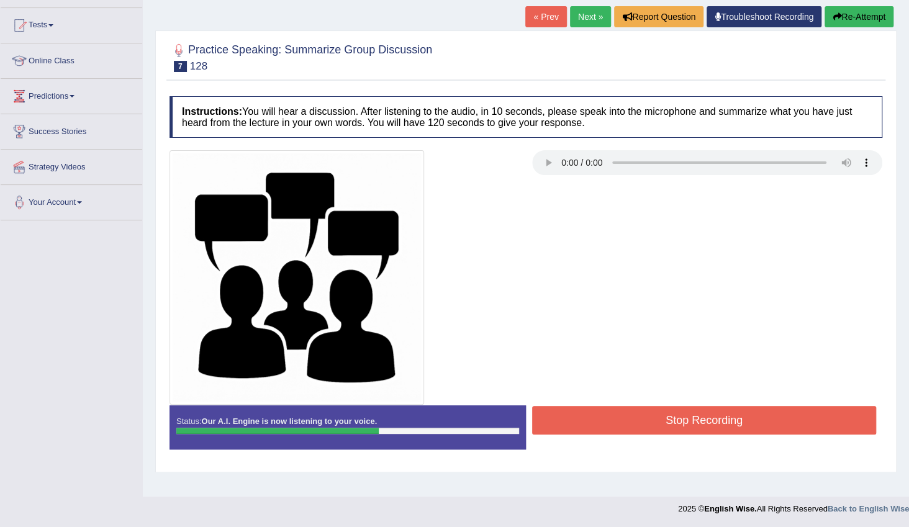
click at [717, 409] on button "Stop Recording" at bounding box center [704, 420] width 344 height 29
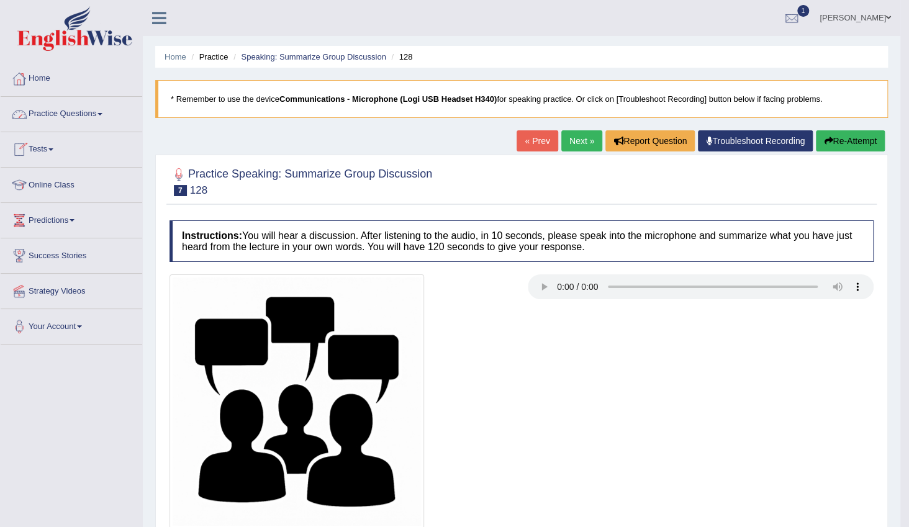
click at [99, 119] on link "Practice Questions" at bounding box center [72, 112] width 142 height 31
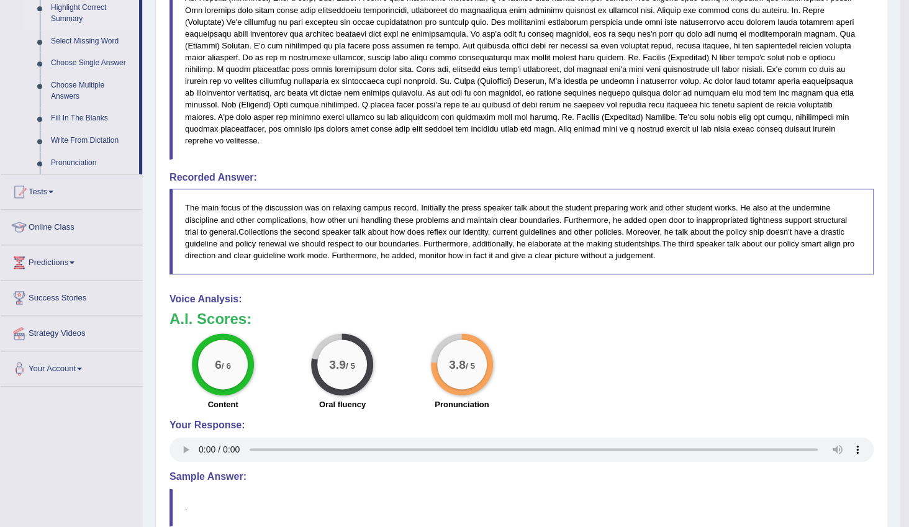
scroll to position [508, 0]
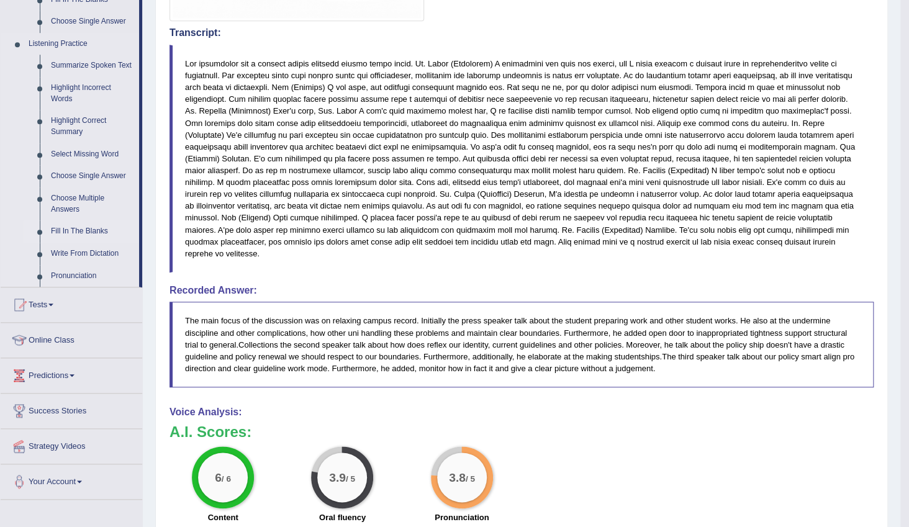
click at [99, 230] on link "Fill In The Blanks" at bounding box center [92, 231] width 94 height 22
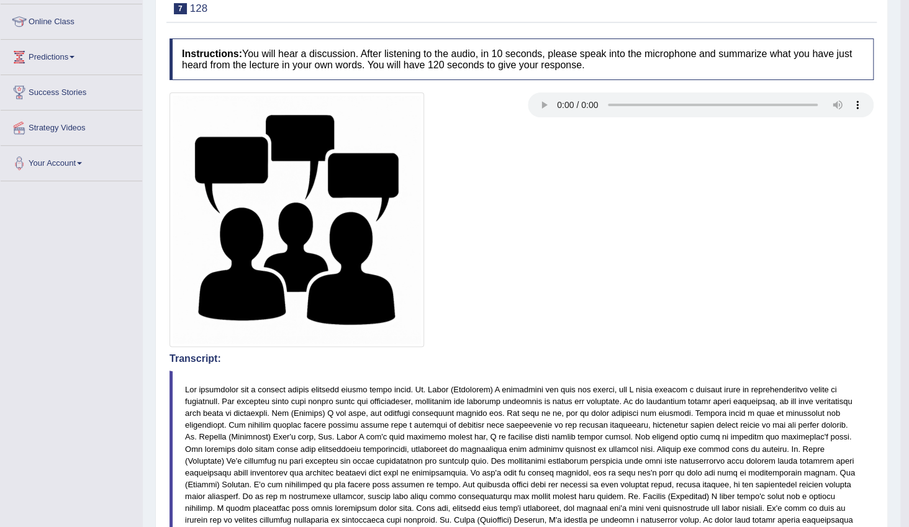
scroll to position [232, 0]
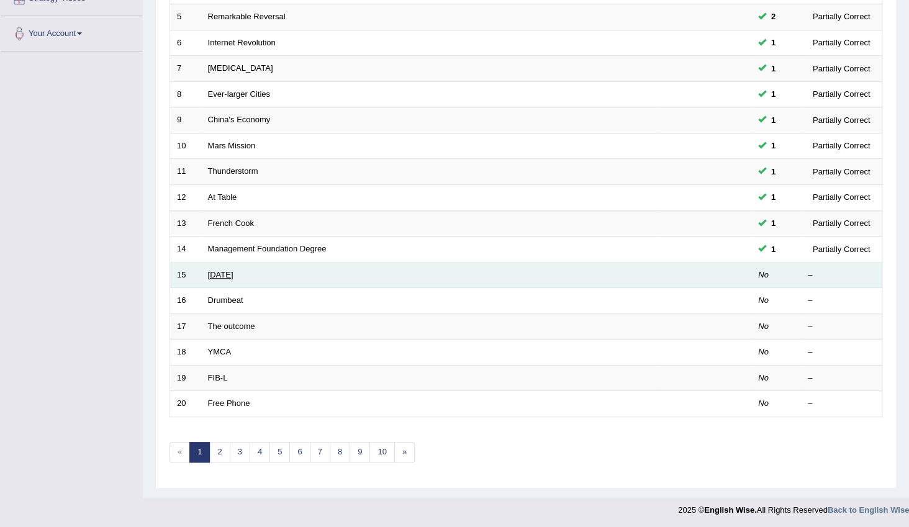
click at [233, 275] on link "[DATE]" at bounding box center [220, 274] width 25 height 9
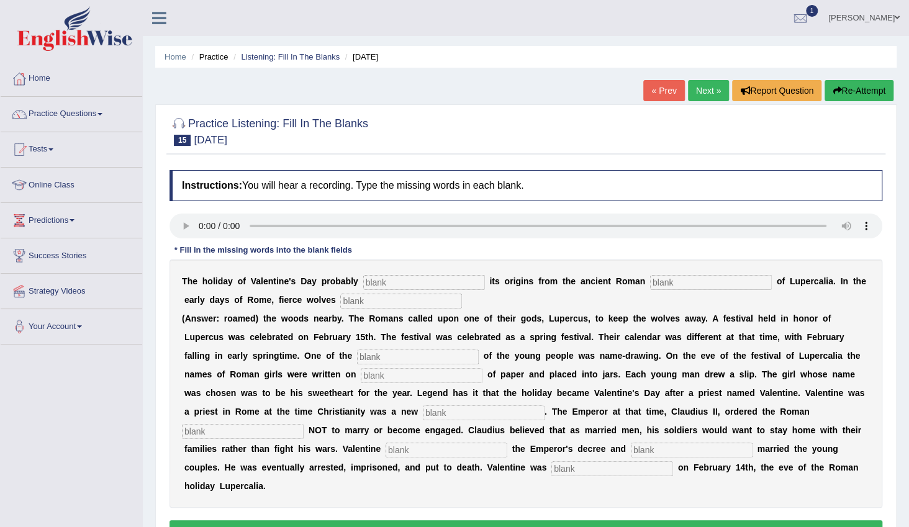
click at [861, 93] on button "Re-Attempt" at bounding box center [859, 90] width 69 height 21
drag, startPoint x: 404, startPoint y: 279, endPoint x: 520, endPoint y: 316, distance: 122.5
click at [404, 279] on input "text" at bounding box center [424, 282] width 122 height 15
type input "derive"
click at [678, 285] on input "text" at bounding box center [711, 282] width 122 height 15
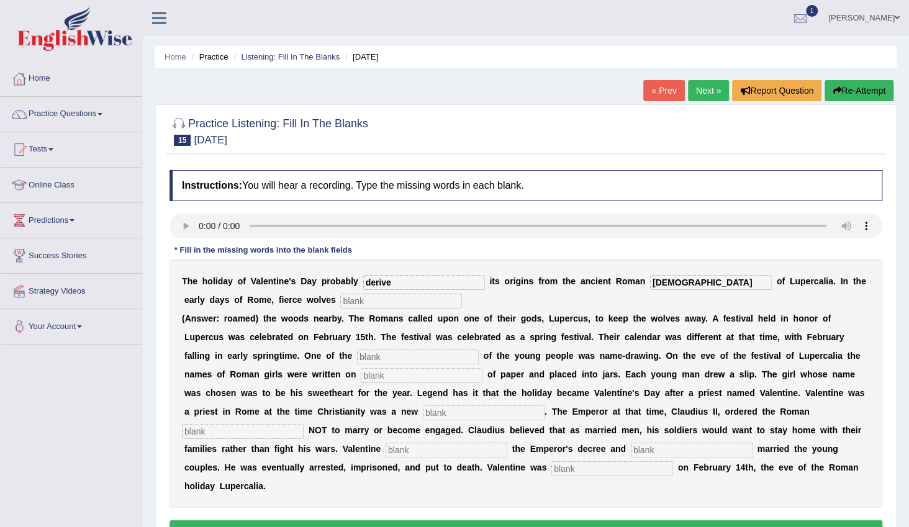
type input "priest"
click at [357, 354] on input "text" at bounding box center [418, 357] width 122 height 15
type input "R"
type input "romed"
click at [361, 373] on input "text" at bounding box center [422, 375] width 122 height 15
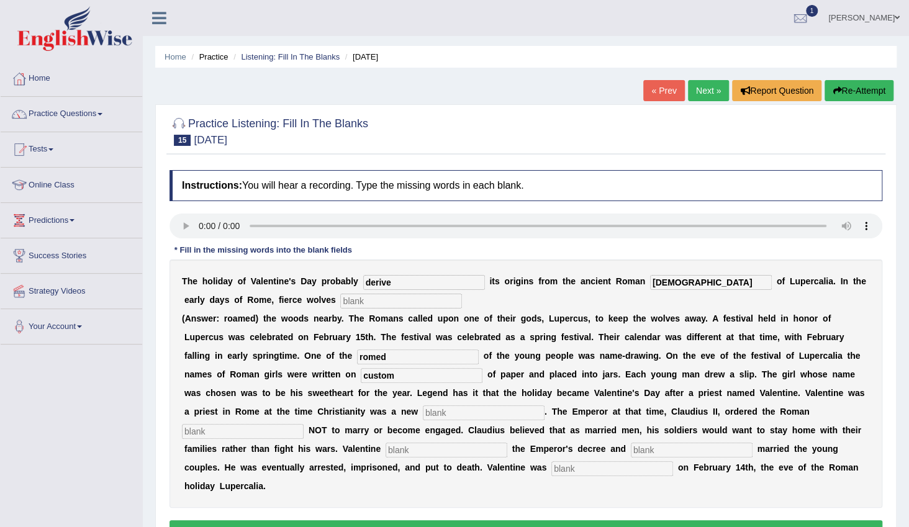
type input "custom"
click at [340, 297] on input "text" at bounding box center [401, 301] width 122 height 15
type input "roamed"
click at [357, 358] on input "romed" at bounding box center [418, 357] width 122 height 15
type input "r"
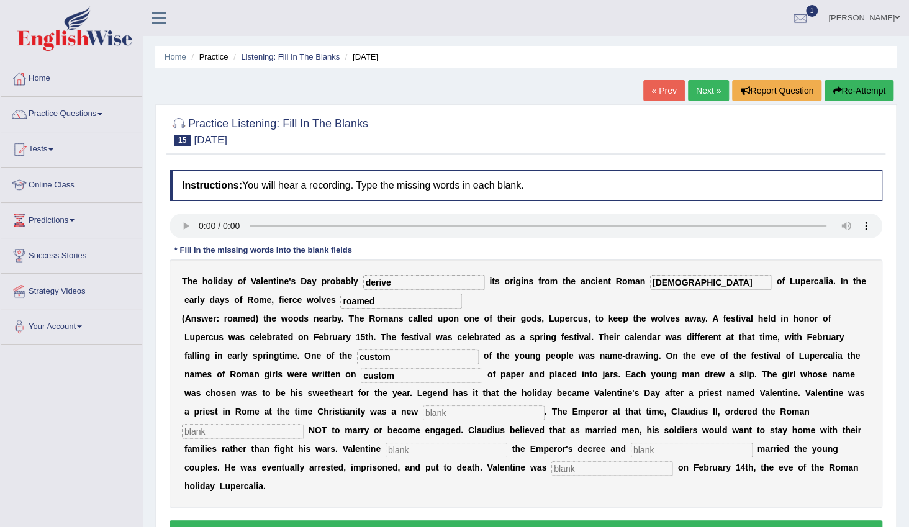
type input "custom"
click at [361, 379] on input "custom" at bounding box center [422, 375] width 122 height 15
type input "c"
type input "a"
type input "s"
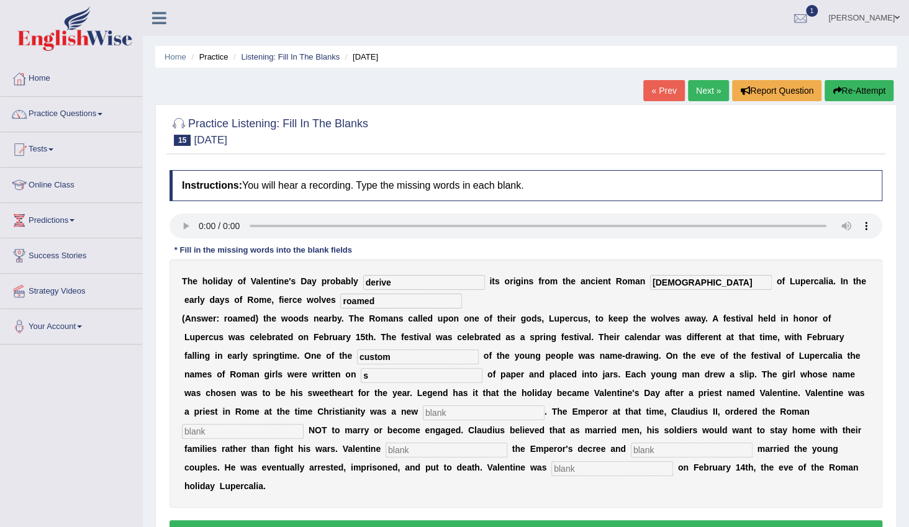
click at [423, 415] on input "text" at bounding box center [484, 412] width 122 height 15
type input "religion"
click at [304, 424] on input "text" at bounding box center [243, 431] width 122 height 15
type input "soldiers"
click at [631, 452] on input "text" at bounding box center [692, 450] width 122 height 15
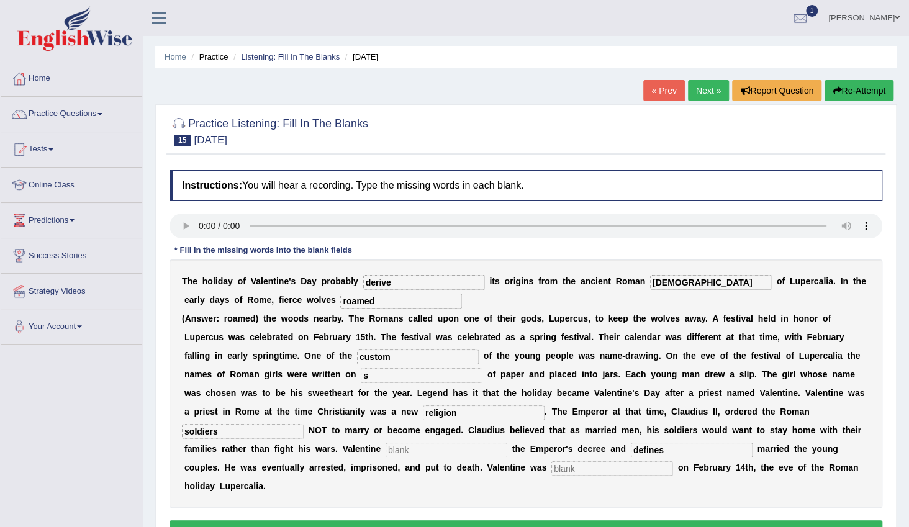
type input "defines"
click at [507, 443] on input "text" at bounding box center [447, 450] width 122 height 15
type input "defines"
click at [631, 451] on input "defines" at bounding box center [692, 450] width 122 height 15
type input "d"
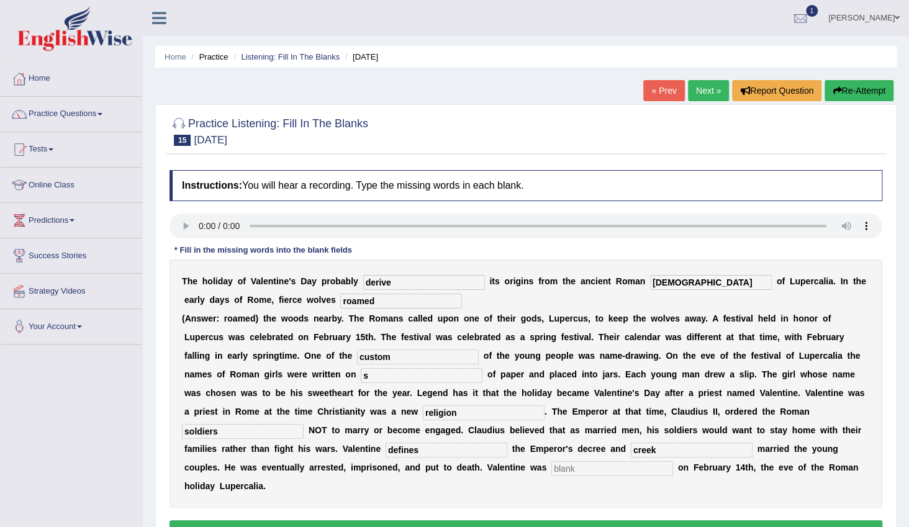
type input "creek"
click at [551, 474] on input "text" at bounding box center [612, 468] width 122 height 15
type input "behaded"
drag, startPoint x: 385, startPoint y: 514, endPoint x: 394, endPoint y: 513, distance: 8.7
click at [385, 520] on button "Verify" at bounding box center [526, 530] width 713 height 21
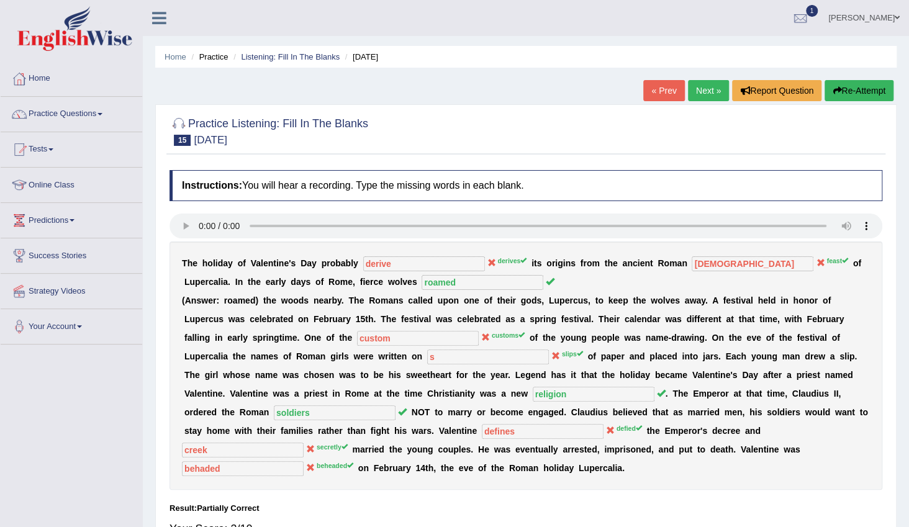
click at [712, 90] on link "Next »" at bounding box center [708, 90] width 41 height 21
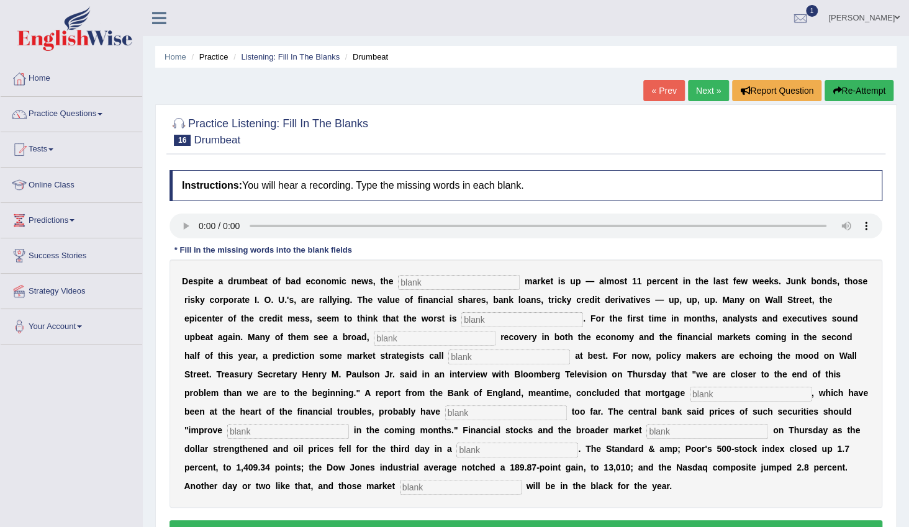
click at [425, 283] on input "text" at bounding box center [459, 282] width 122 height 15
type input "stock"
click at [461, 316] on input "text" at bounding box center [522, 319] width 122 height 15
type input "over"
click at [374, 337] on input "text" at bounding box center [435, 338] width 122 height 15
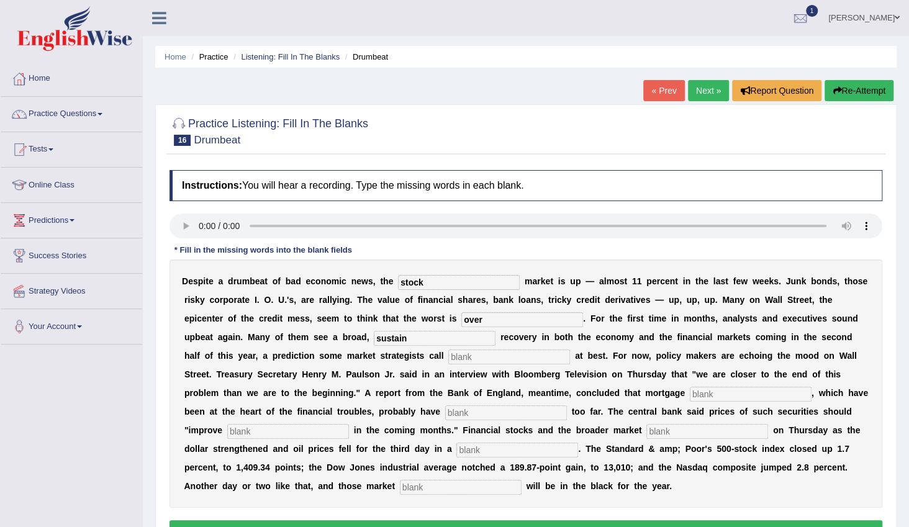
type input "sustain"
click at [448, 359] on input "text" at bounding box center [509, 357] width 122 height 15
type input "hopefull"
click at [690, 393] on input "text" at bounding box center [751, 394] width 122 height 15
type input "securities"
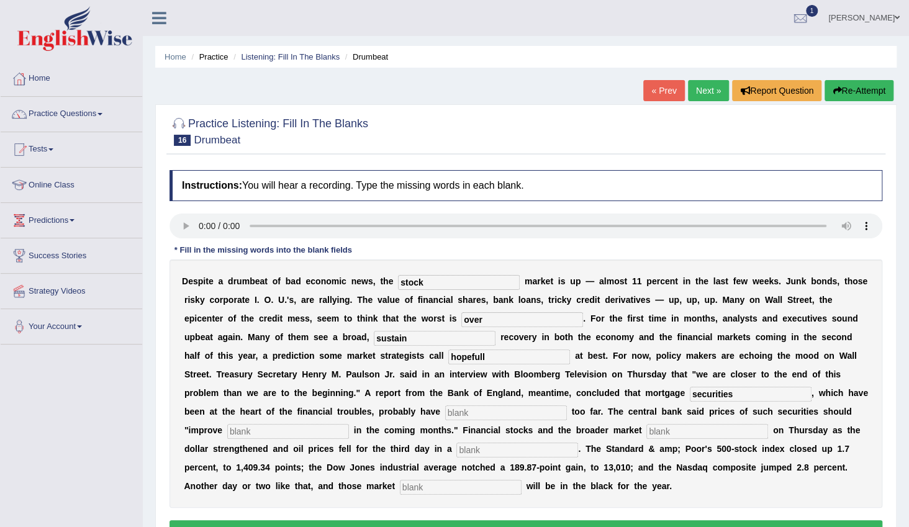
click at [445, 415] on input "text" at bounding box center [506, 412] width 122 height 15
type input "fallen"
click at [349, 424] on input "text" at bounding box center [288, 431] width 122 height 15
type input "gradually"
click at [646, 432] on input "text" at bounding box center [707, 431] width 122 height 15
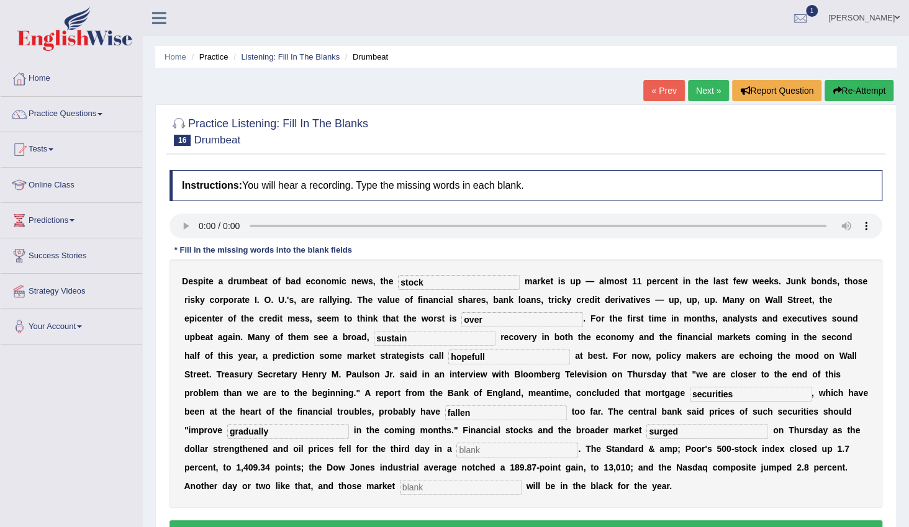
type input "surged"
click at [456, 450] on input "text" at bounding box center [517, 450] width 122 height 15
type input "raw"
click at [522, 480] on input "text" at bounding box center [461, 487] width 122 height 15
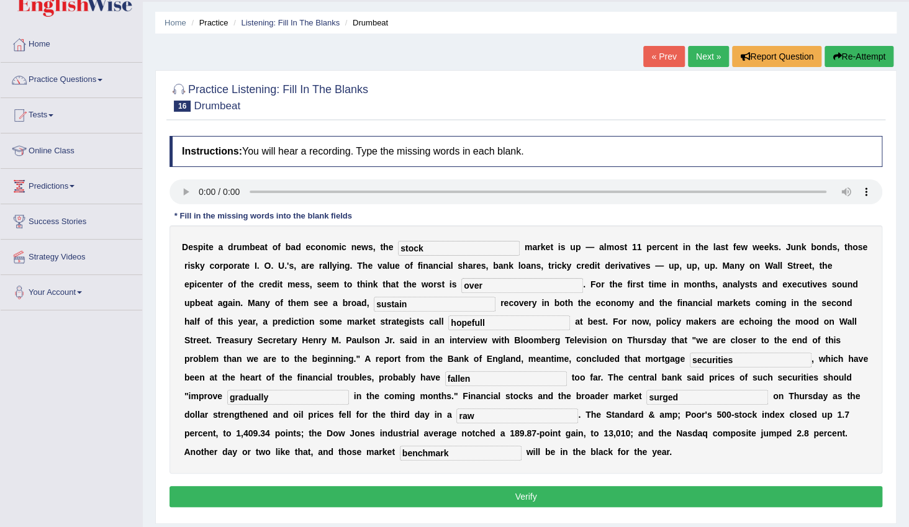
scroll to position [39, 0]
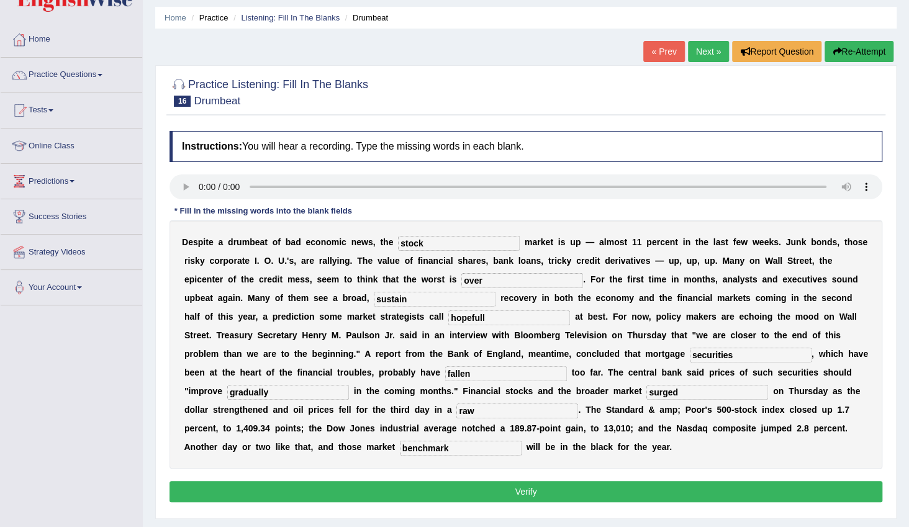
type input "benchmark"
click at [631, 486] on button "Verify" at bounding box center [526, 491] width 713 height 21
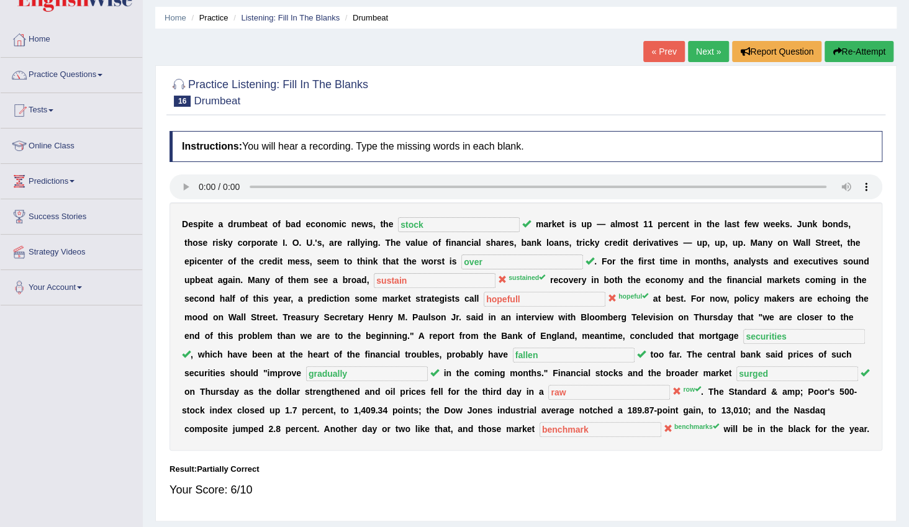
click at [617, 470] on div "Result:" at bounding box center [526, 469] width 713 height 12
click at [712, 45] on link "Next »" at bounding box center [708, 51] width 41 height 21
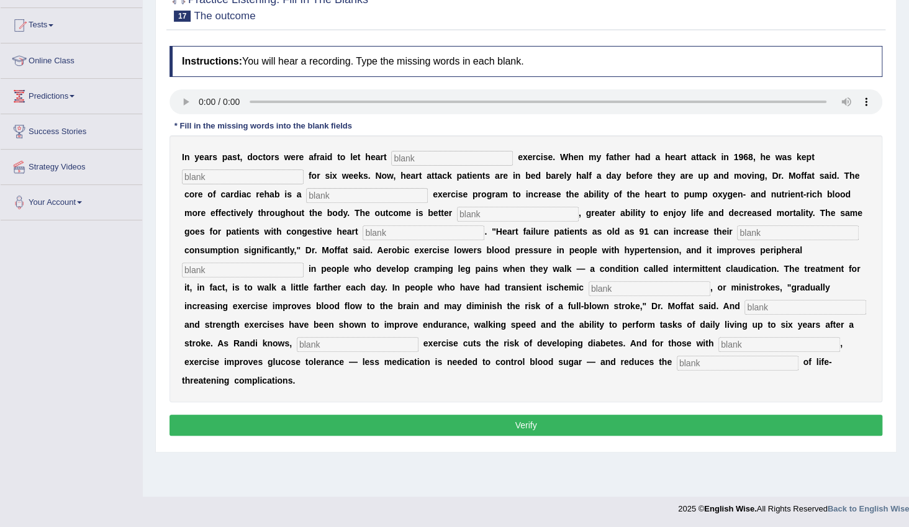
scroll to position [124, 0]
click at [396, 157] on input "text" at bounding box center [452, 158] width 122 height 15
type input "patient"
click at [246, 171] on input "text" at bounding box center [243, 177] width 122 height 15
type input "sedentory"
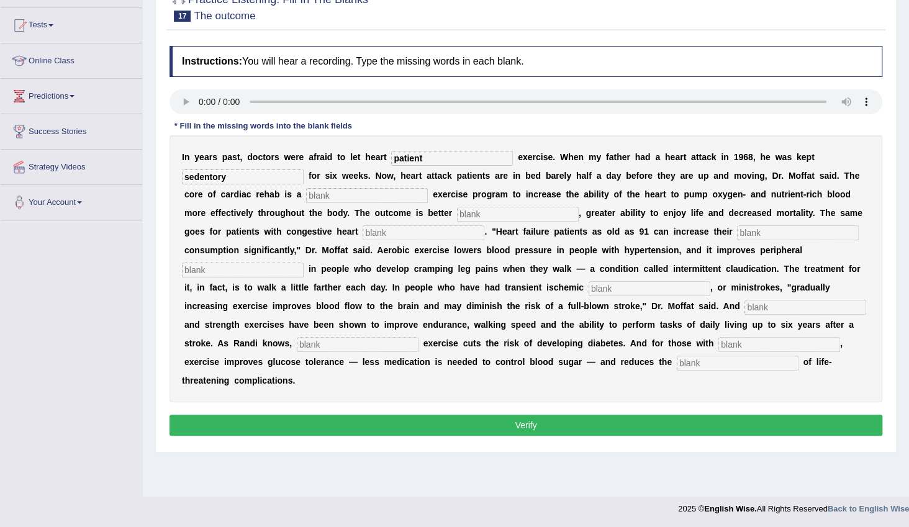
click at [347, 197] on input "text" at bounding box center [367, 195] width 122 height 15
type input "o"
type input "progressive"
click at [457, 217] on input "text" at bounding box center [518, 214] width 122 height 15
type input "induarance"
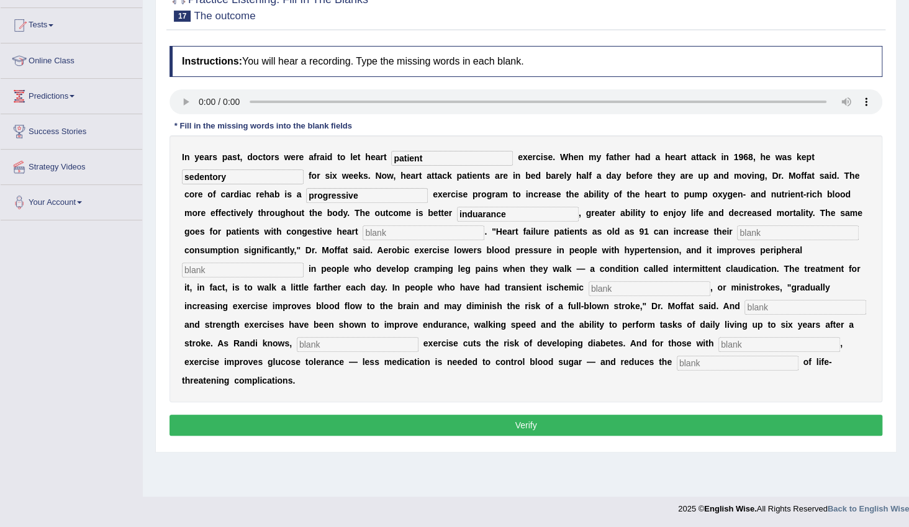
click at [363, 236] on input "text" at bounding box center [424, 232] width 122 height 15
type input "failure"
click at [737, 233] on input "text" at bounding box center [798, 232] width 122 height 15
type input "oxygen"
click at [304, 263] on input "text" at bounding box center [243, 270] width 122 height 15
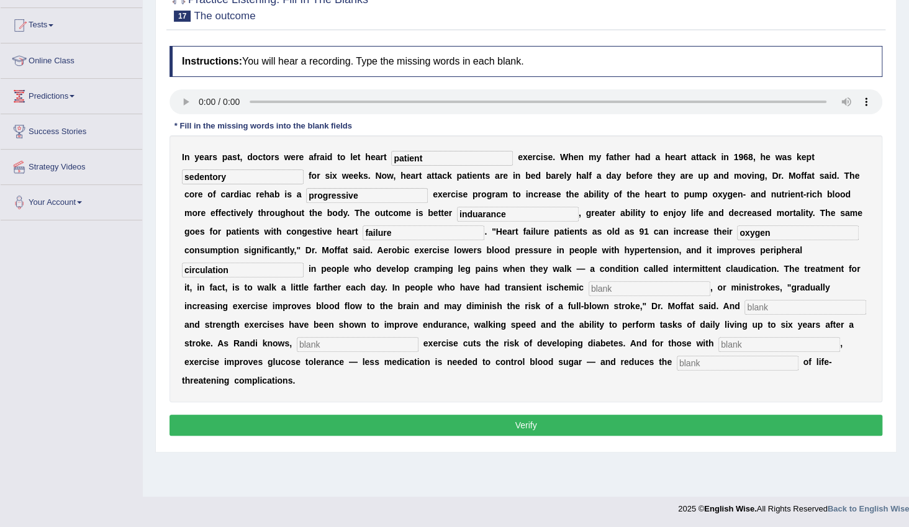
type input "circulation"
click at [589, 289] on input "text" at bounding box center [650, 288] width 122 height 15
type input "attacks"
click at [744, 309] on input "text" at bounding box center [805, 307] width 122 height 15
type input "arobic"
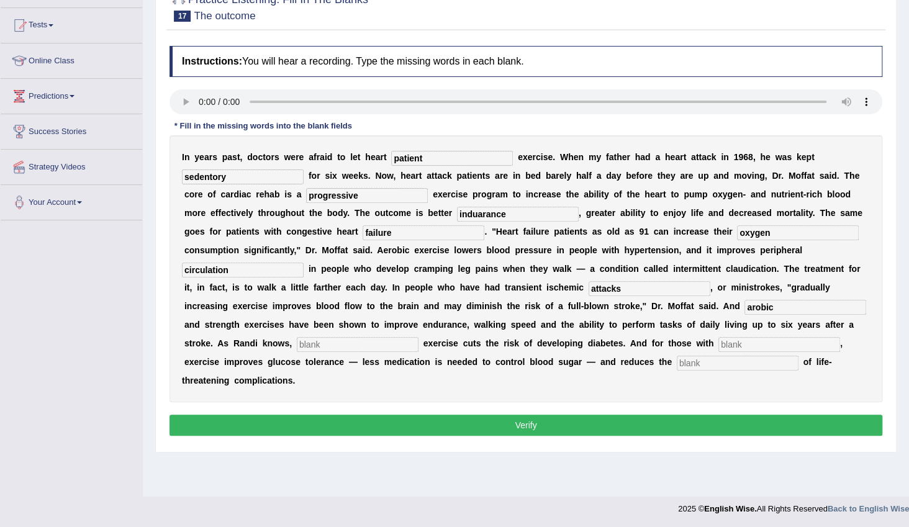
click at [419, 337] on input "text" at bounding box center [358, 344] width 122 height 15
type input "moderate"
click at [718, 342] on input "text" at bounding box center [779, 344] width 122 height 15
type input "diabetes"
click at [677, 362] on input "text" at bounding box center [738, 363] width 122 height 15
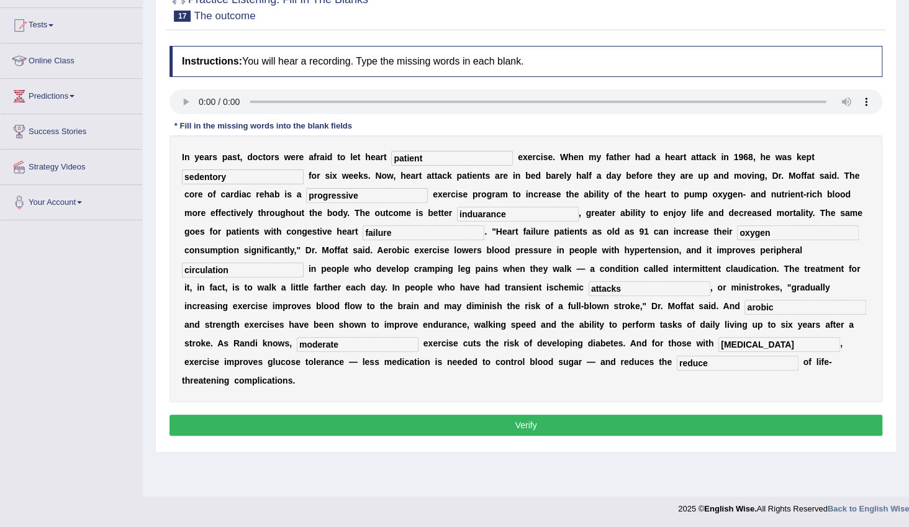
type input "reduce"
click at [535, 415] on button "Verify" at bounding box center [526, 425] width 713 height 21
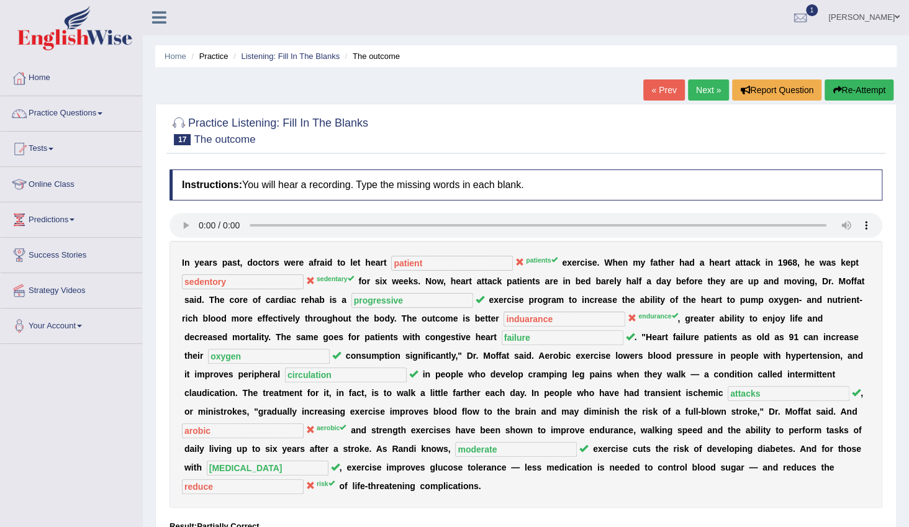
scroll to position [0, 0]
click at [712, 88] on link "Next »" at bounding box center [708, 90] width 41 height 21
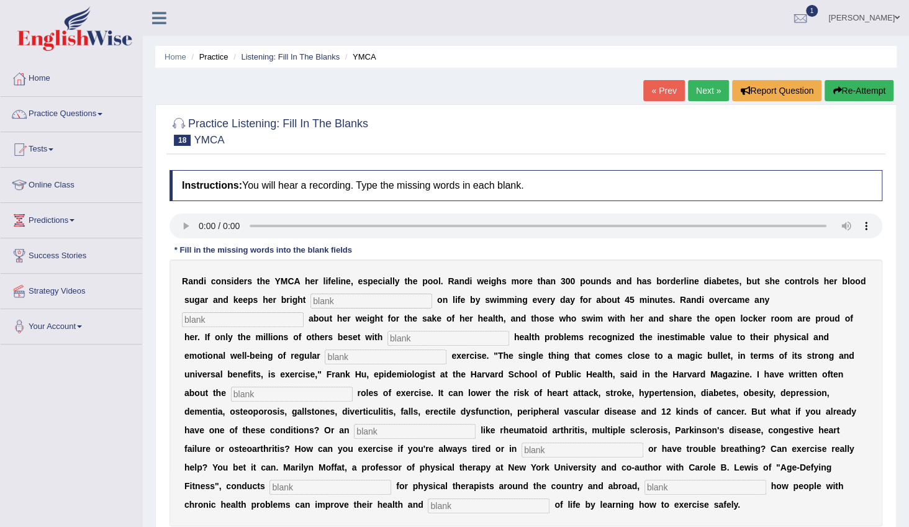
click at [714, 88] on link "Next »" at bounding box center [708, 90] width 41 height 21
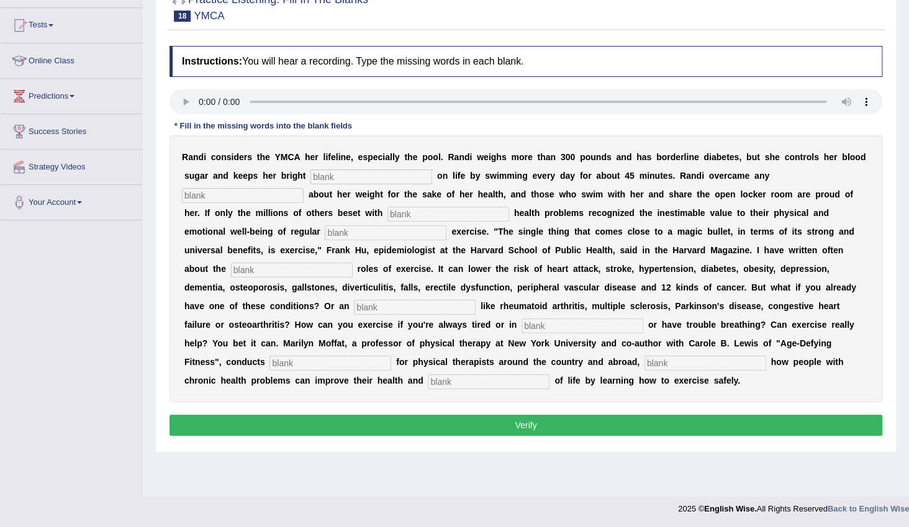
scroll to position [124, 0]
click at [310, 178] on input "text" at bounding box center [371, 177] width 122 height 15
type input "outlook"
click at [304, 188] on input "text" at bounding box center [243, 195] width 122 height 15
type input "selfconcious"
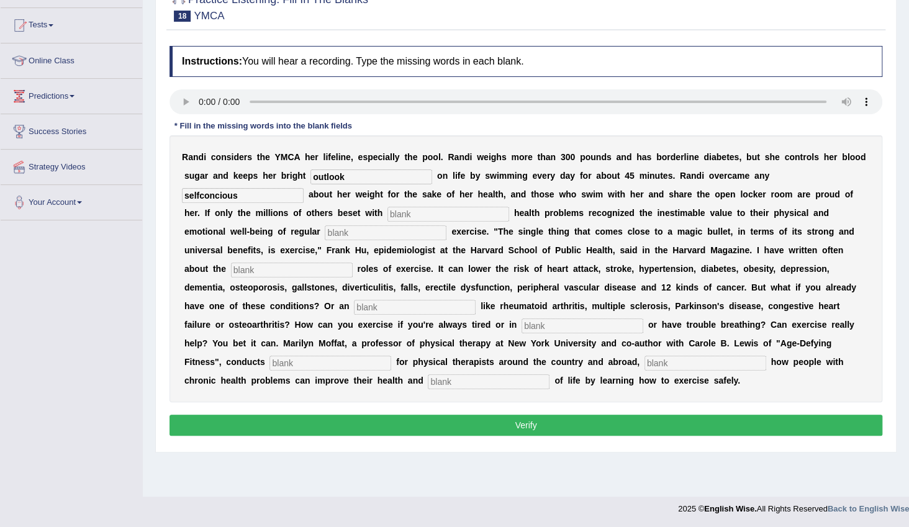
click at [387, 217] on input "text" at bounding box center [448, 214] width 122 height 15
type input "chronic"
click at [446, 225] on input "text" at bounding box center [386, 232] width 122 height 15
type input "physical"
click at [353, 263] on input "text" at bounding box center [292, 270] width 122 height 15
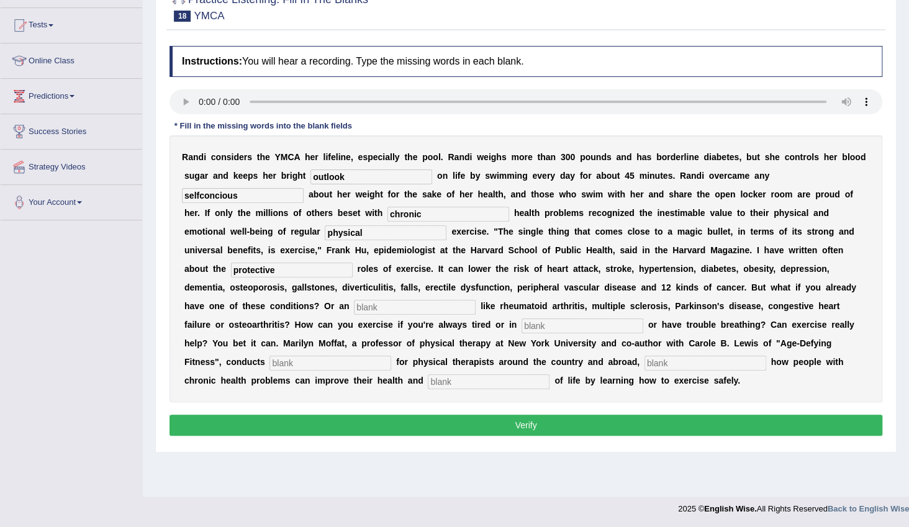
type input "protective"
click at [476, 300] on input "text" at bounding box center [415, 307] width 122 height 15
type input "element"
click at [643, 319] on input "text" at bounding box center [583, 326] width 122 height 15
type input "pain"
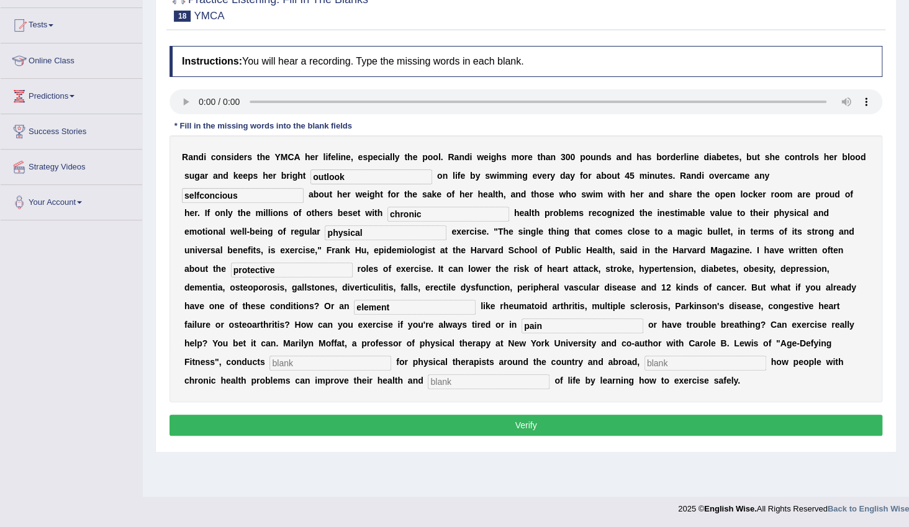
click at [391, 356] on input "text" at bounding box center [330, 363] width 122 height 15
type input "workshop"
click at [697, 356] on input "text" at bounding box center [706, 363] width 122 height 15
type input "demostrating"
click at [509, 374] on input "text" at bounding box center [489, 381] width 122 height 15
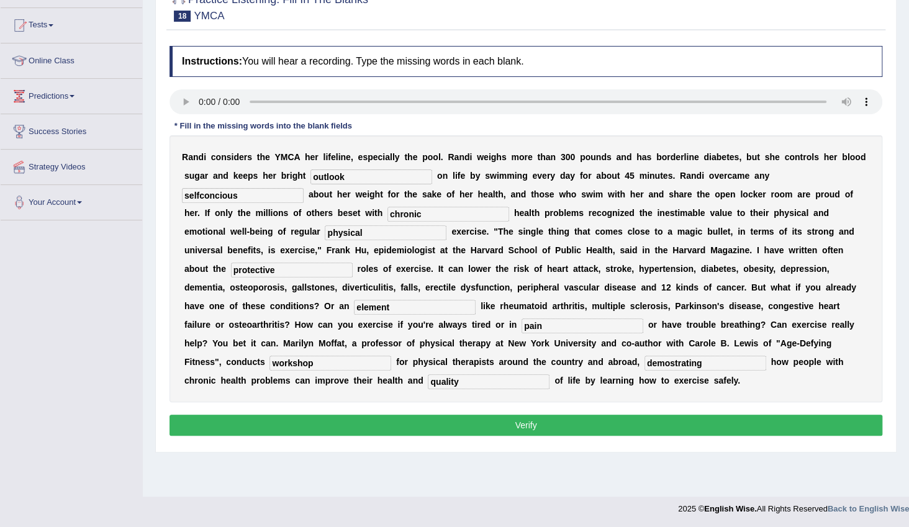
type input "quality"
click at [620, 415] on button "Verify" at bounding box center [526, 425] width 713 height 21
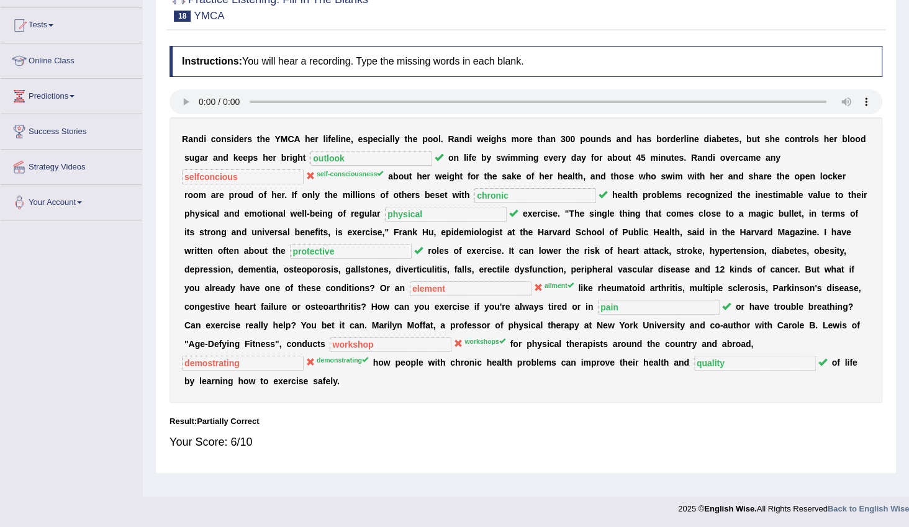
click at [574, 282] on sup "ailment" at bounding box center [559, 285] width 29 height 7
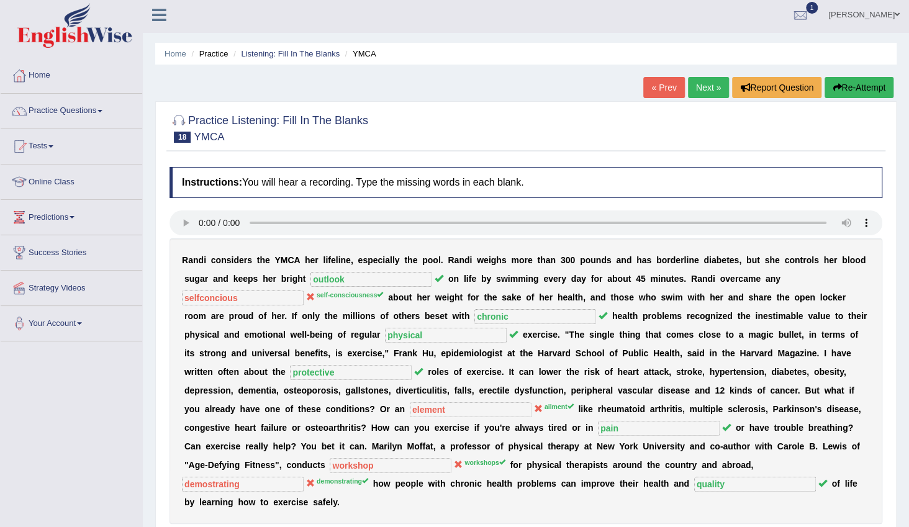
scroll to position [0, 0]
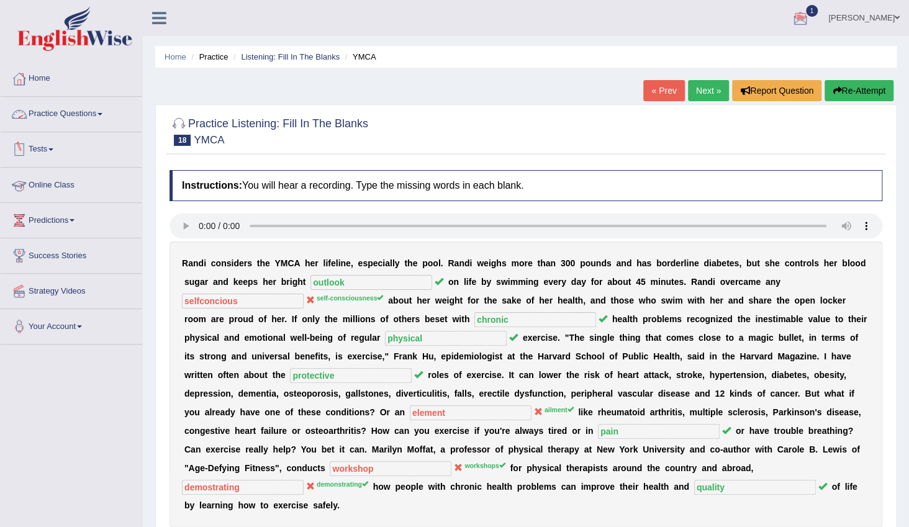
click at [97, 116] on link "Practice Questions" at bounding box center [72, 112] width 142 height 31
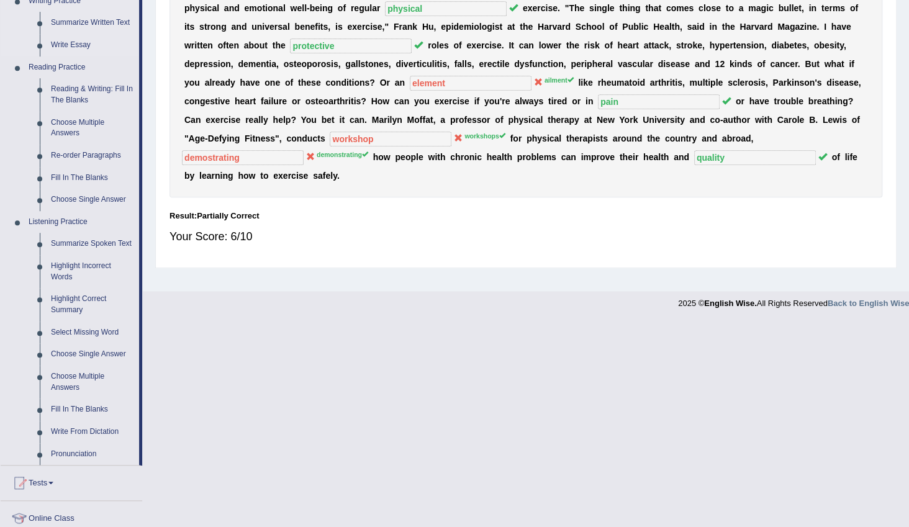
scroll to position [480, 0]
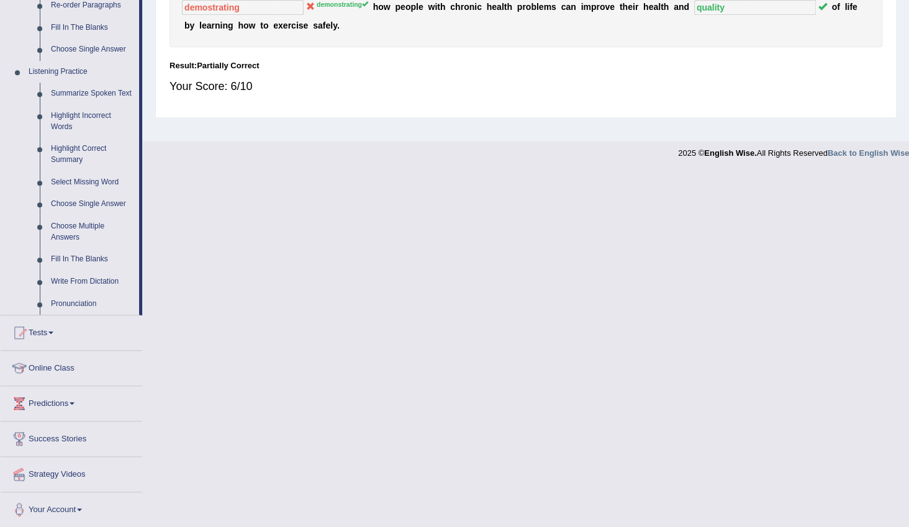
drag, startPoint x: 87, startPoint y: 280, endPoint x: 211, endPoint y: 268, distance: 124.8
click at [87, 281] on link "Write From Dictation" at bounding box center [92, 282] width 94 height 22
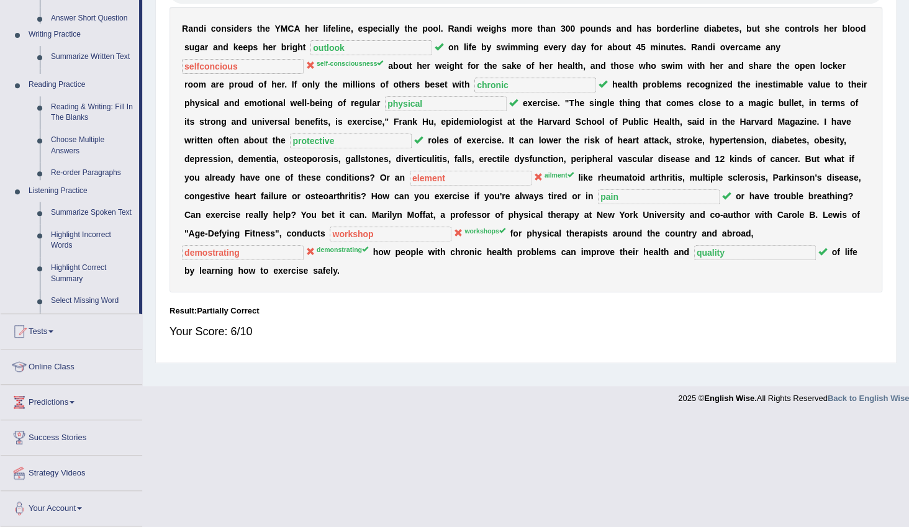
scroll to position [124, 0]
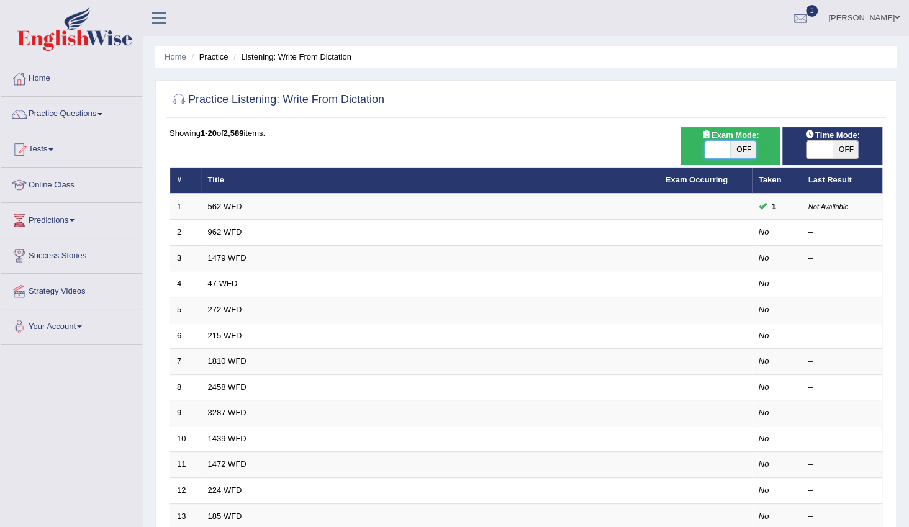
click at [713, 151] on span at bounding box center [718, 149] width 26 height 17
checkbox input "true"
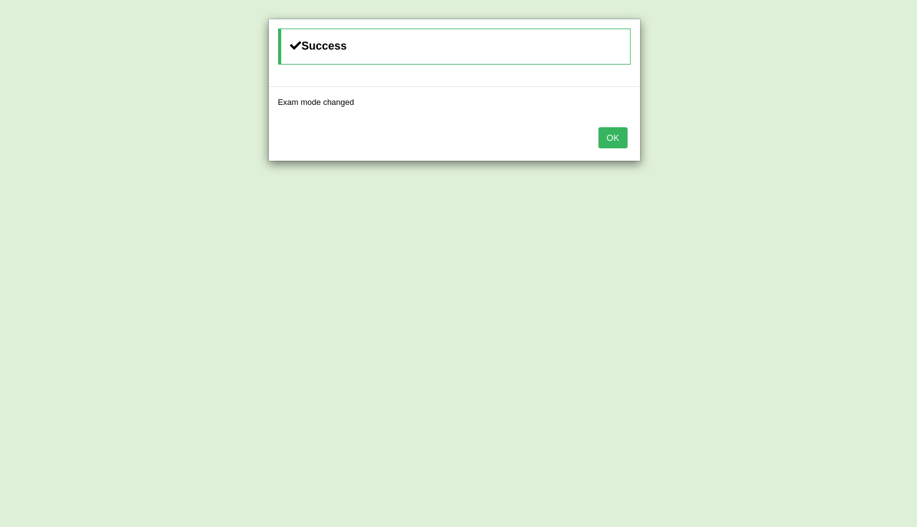
click at [622, 143] on button "OK" at bounding box center [613, 137] width 29 height 21
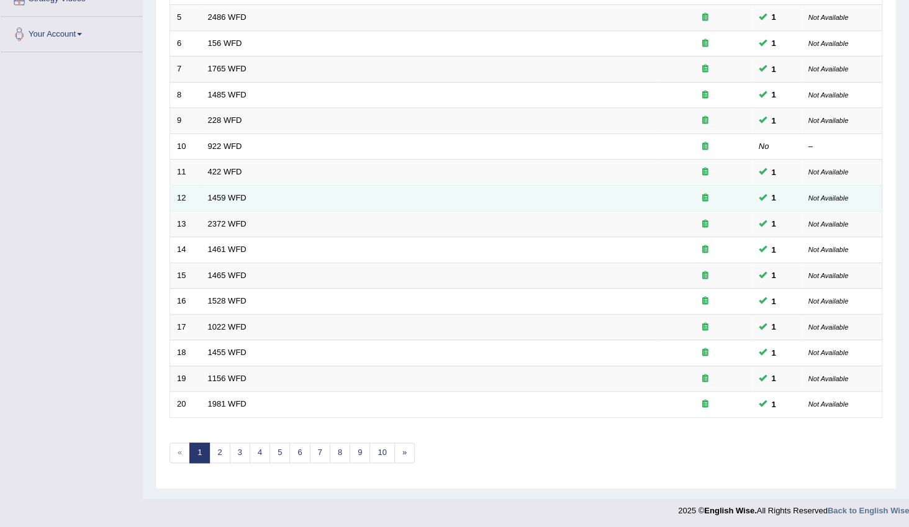
scroll to position [293, 0]
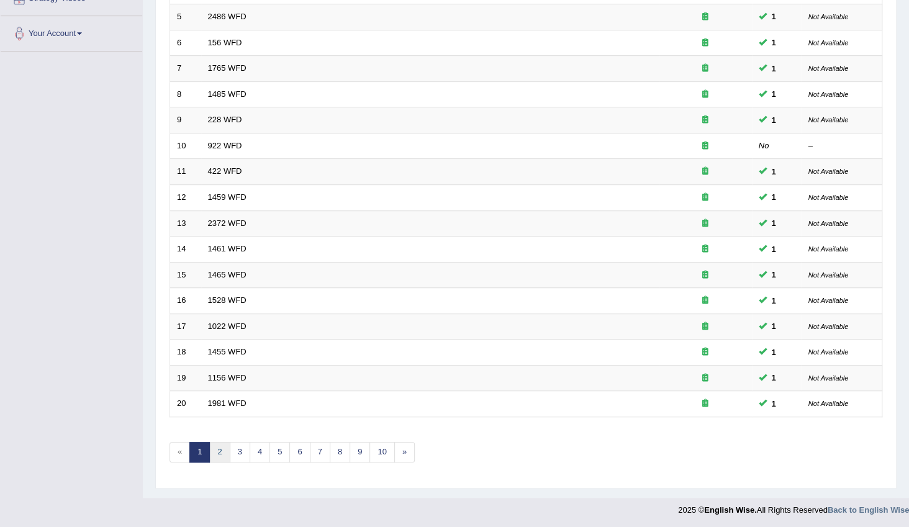
click at [224, 454] on link "2" at bounding box center [219, 452] width 20 height 20
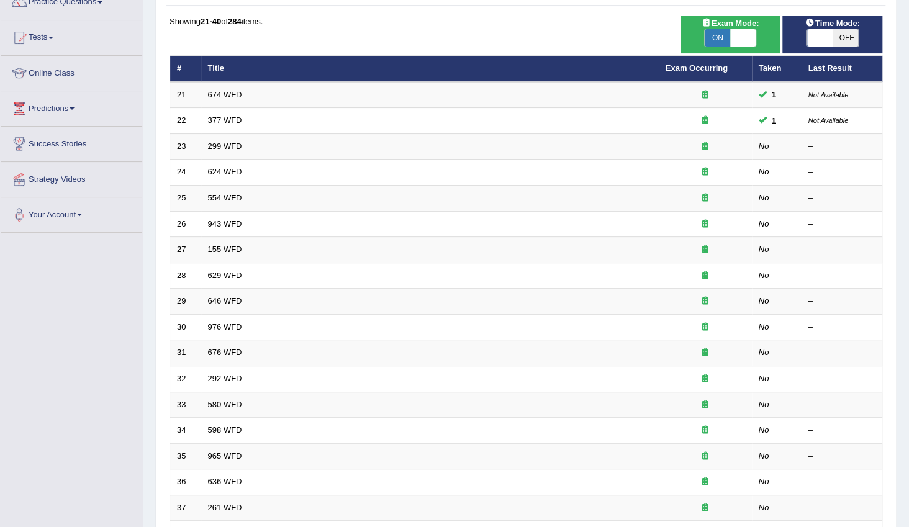
scroll to position [112, 0]
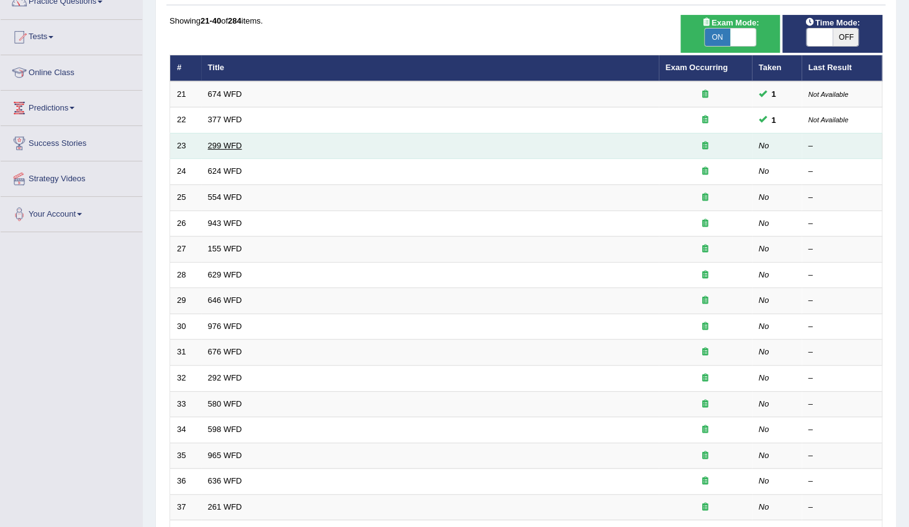
click at [231, 144] on link "299 WFD" at bounding box center [225, 145] width 34 height 9
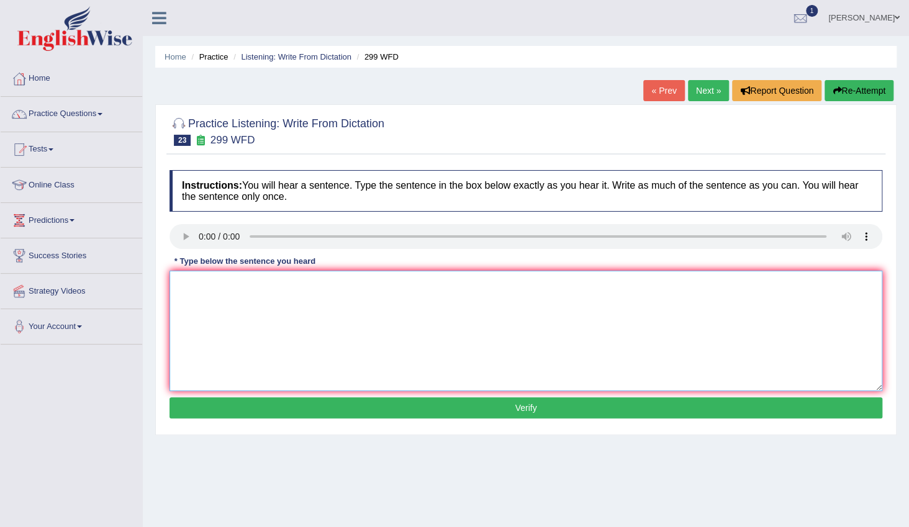
drag, startPoint x: 345, startPoint y: 289, endPoint x: 353, endPoint y: 286, distance: 8.1
click at [346, 289] on textarea at bounding box center [526, 331] width 713 height 120
type textarea "s"
type textarea "Students representives will be visit visiting the classes with working form for…"
click at [572, 402] on button "Verify" at bounding box center [526, 407] width 713 height 21
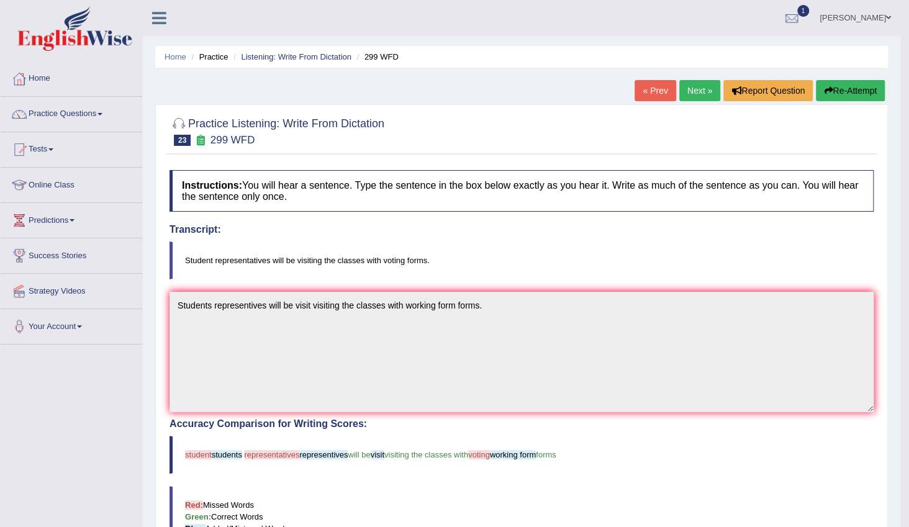
click at [699, 92] on link "Next »" at bounding box center [699, 90] width 41 height 21
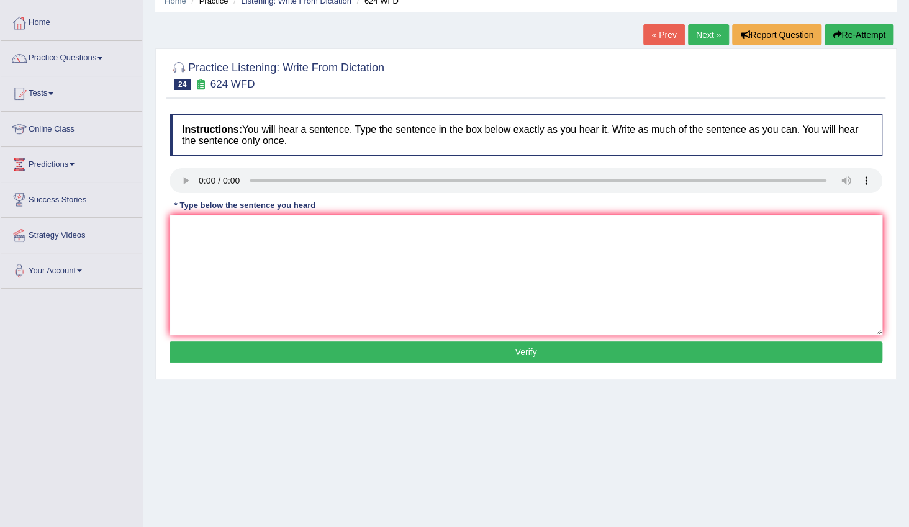
scroll to position [56, 0]
click at [380, 254] on textarea at bounding box center [526, 275] width 713 height 120
click at [383, 229] on textarea "our courses are help helped to critical thinking and idipending" at bounding box center [526, 275] width 713 height 120
click at [423, 230] on textarea "our courses are help helped to critical thinking and idepending" at bounding box center [526, 275] width 713 height 120
click at [473, 232] on textarea "our courses are help helped to critical thinking and idepending learning" at bounding box center [526, 275] width 713 height 120
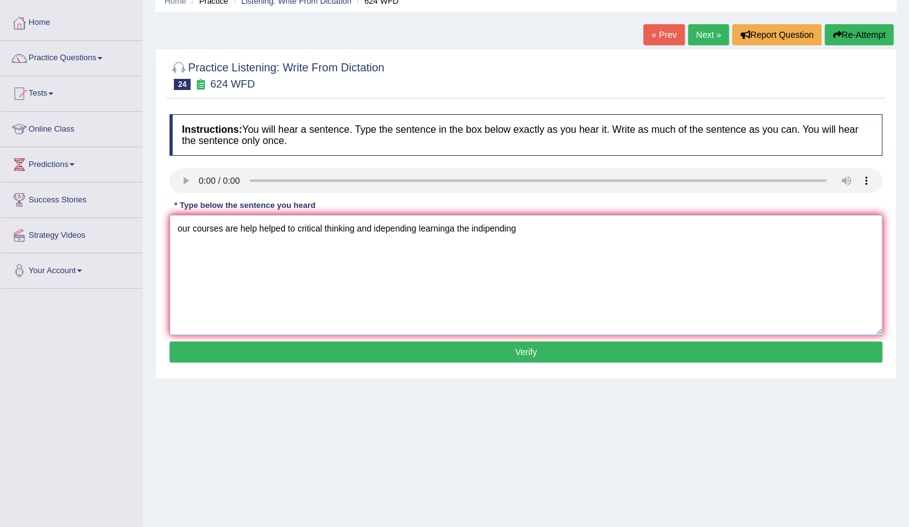
click at [448, 227] on textarea "our courses are help helped to critical thinking and idepending learninga the i…" at bounding box center [526, 275] width 713 height 120
click at [517, 232] on textarea "our courses are help helped to critical thinking and idepending learning a the …" at bounding box center [526, 275] width 713 height 120
click at [181, 228] on textarea "our courses are help helped to critical thinking and idepending learning a the …" at bounding box center [526, 275] width 713 height 120
type textarea "Our courses are help helped to critical thinking and idepending learning a the …"
click at [528, 346] on button "Verify" at bounding box center [526, 352] width 713 height 21
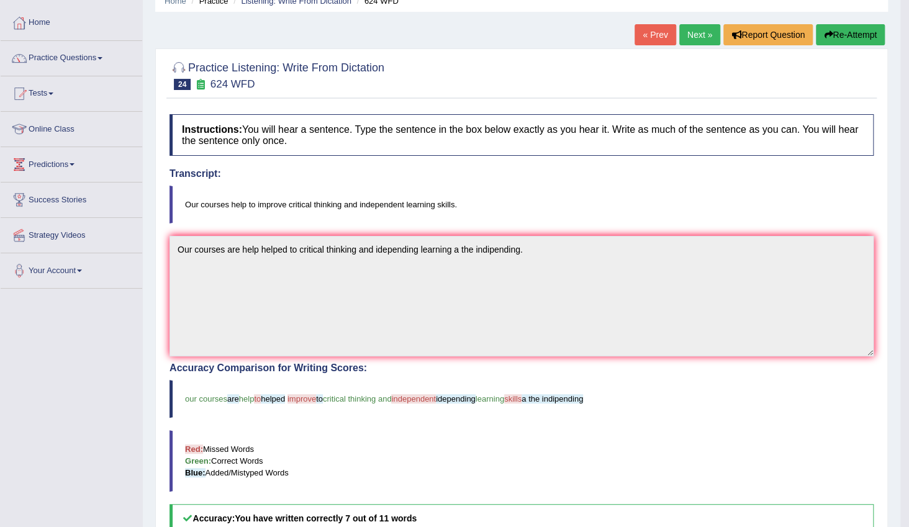
click at [693, 39] on link "Next »" at bounding box center [699, 34] width 41 height 21
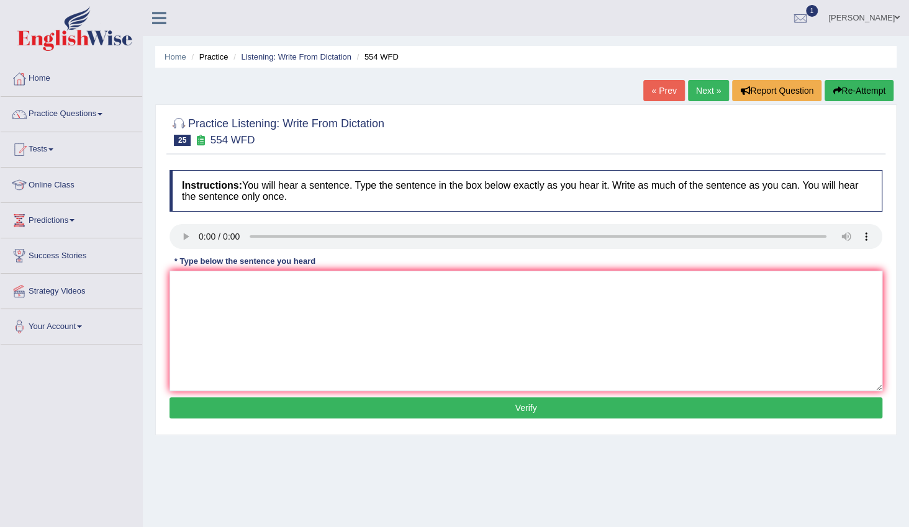
click at [238, 342] on div "Instructions: You will hear a sentence. Type the sentence in the box below exac…" at bounding box center [525, 296] width 719 height 265
click at [271, 317] on textarea at bounding box center [526, 331] width 713 height 120
type textarea "We are able to work in a team."
click at [502, 409] on button "Verify" at bounding box center [526, 407] width 713 height 21
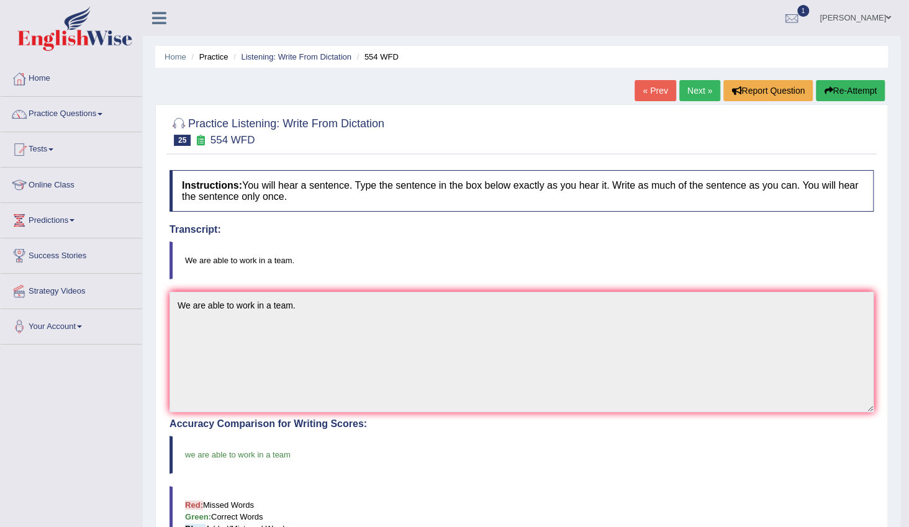
click at [698, 86] on link "Next »" at bounding box center [699, 90] width 41 height 21
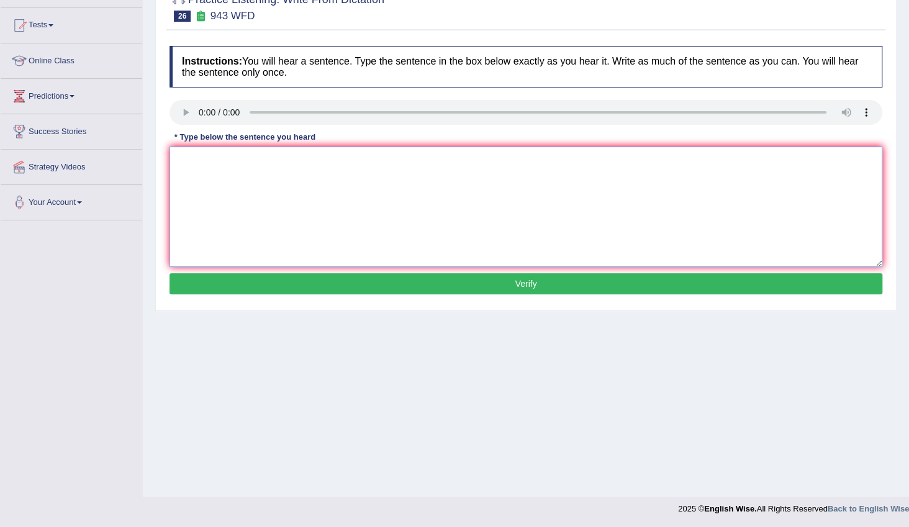
click at [266, 155] on textarea at bounding box center [526, 207] width 713 height 120
type textarea "Farming methods across the world grately developed develop in recently."
click at [541, 285] on button "Verify" at bounding box center [526, 283] width 713 height 21
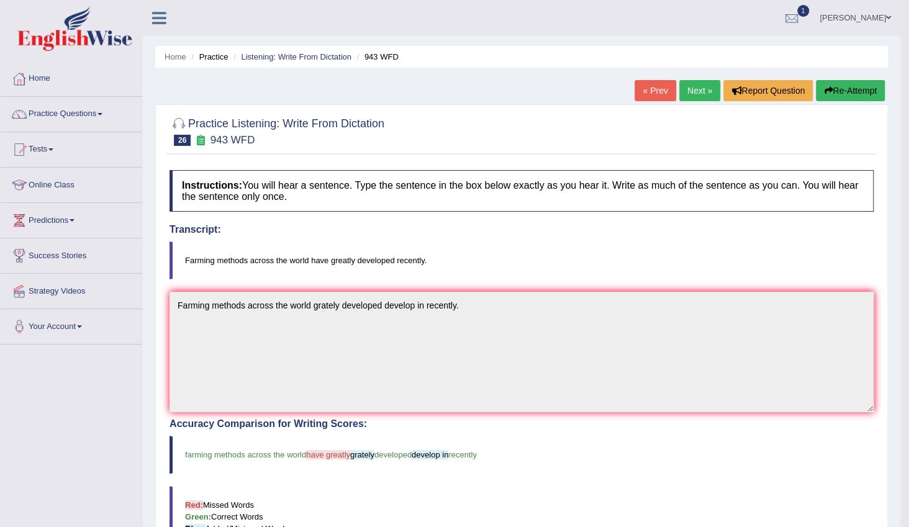
click at [686, 88] on link "Next »" at bounding box center [699, 90] width 41 height 21
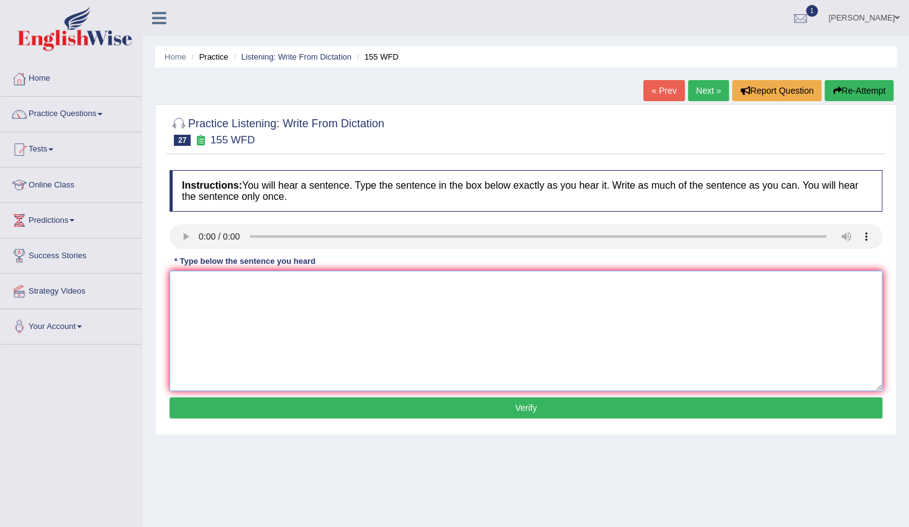
click at [279, 287] on textarea at bounding box center [526, 331] width 713 height 120
click at [180, 286] on textarea "important details in the argument arguments are missing in the summary." at bounding box center [526, 331] width 713 height 120
type textarea "Important details in the argument arguments are missing in the summary."
click at [502, 409] on button "Verify" at bounding box center [526, 407] width 713 height 21
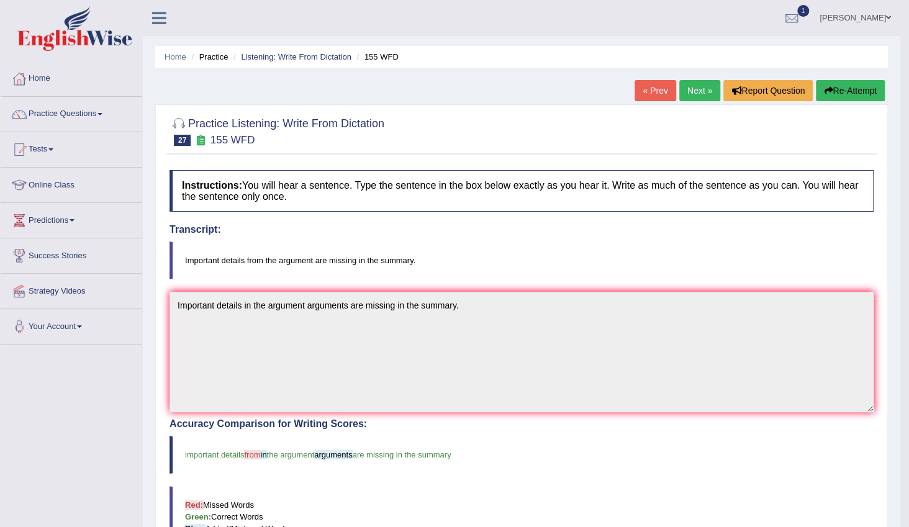
click at [700, 91] on link "Next »" at bounding box center [699, 90] width 41 height 21
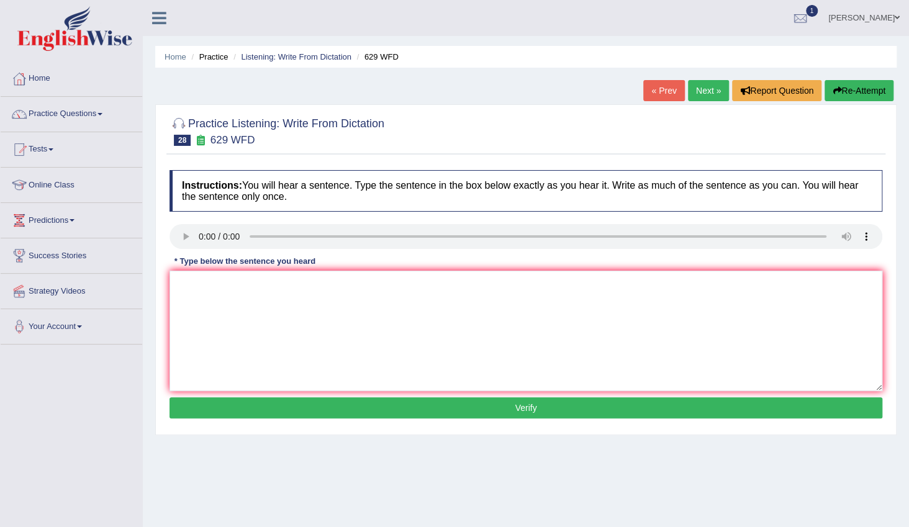
click at [217, 269] on div "Instructions: You will hear a sentence. Type the sentence in the box below exac…" at bounding box center [525, 296] width 719 height 265
drag, startPoint x: 215, startPoint y: 290, endPoint x: 265, endPoint y: 291, distance: 49.1
click at [215, 291] on textarea at bounding box center [526, 331] width 713 height 120
click at [236, 284] on textarea "please provide report to support your ideas in the argument arguments." at bounding box center [526, 331] width 713 height 120
click at [335, 285] on textarea "please provide the report to support your ideas in the argument arguments." at bounding box center [526, 331] width 713 height 120
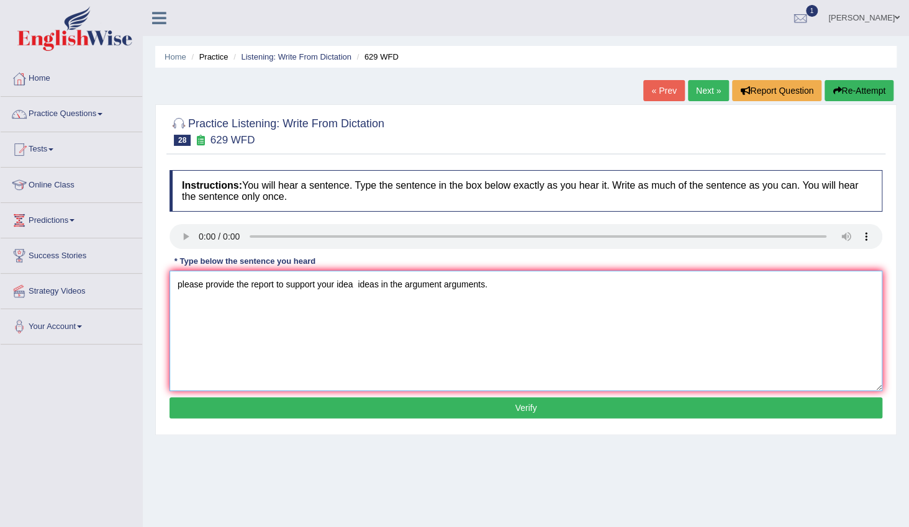
type textarea "please provide the report to support your idea ideas in the argument arguments."
click at [505, 407] on button "Verify" at bounding box center [526, 407] width 713 height 21
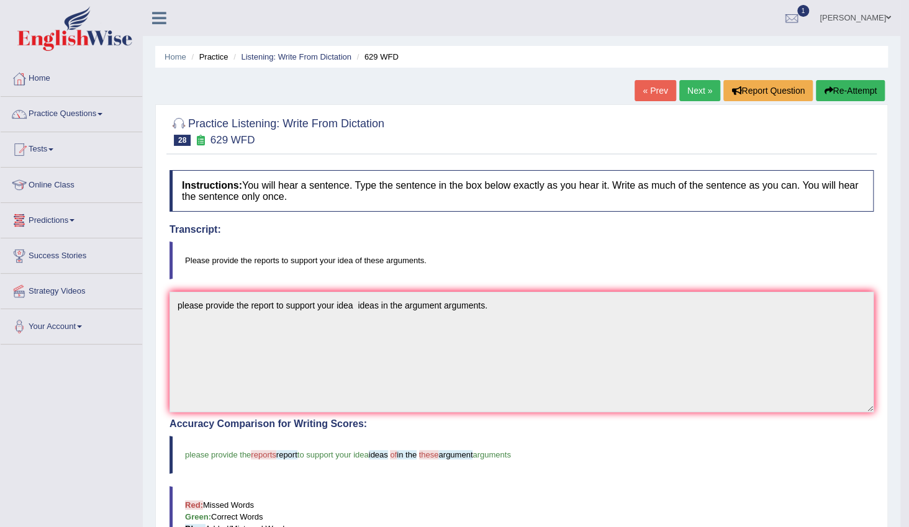
click at [704, 96] on link "Next »" at bounding box center [699, 90] width 41 height 21
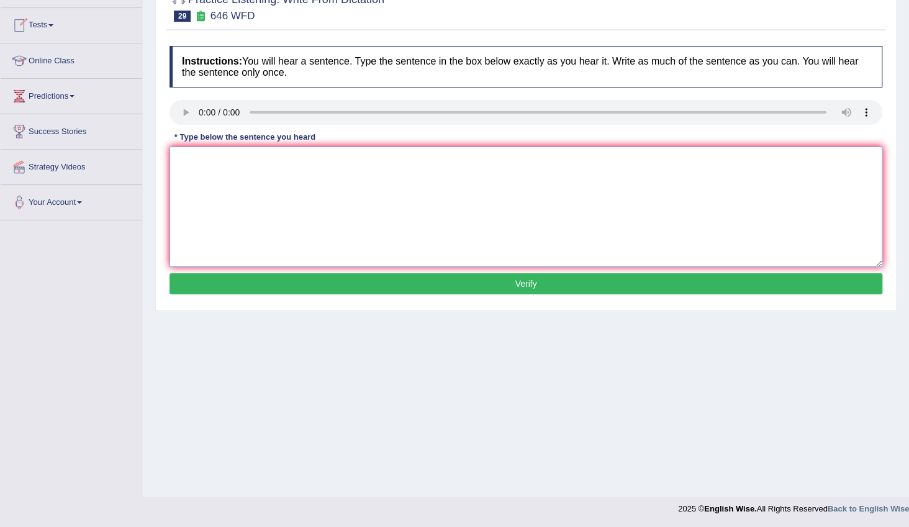
click at [269, 165] on textarea at bounding box center [526, 207] width 713 height 120
click at [181, 161] on textarea "industrial revolution in [GEOGRAPHIC_DATA] is induce ease by steam technology." at bounding box center [526, 207] width 713 height 120
type textarea "Industrial revolution in [GEOGRAPHIC_DATA] is induce ease by steam technology."
click at [515, 284] on button "Verify" at bounding box center [526, 283] width 713 height 21
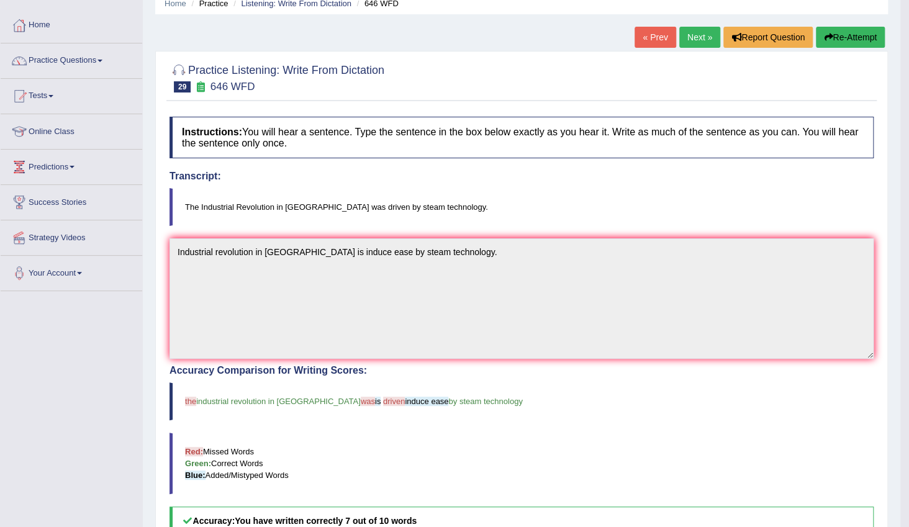
scroll to position [50, 0]
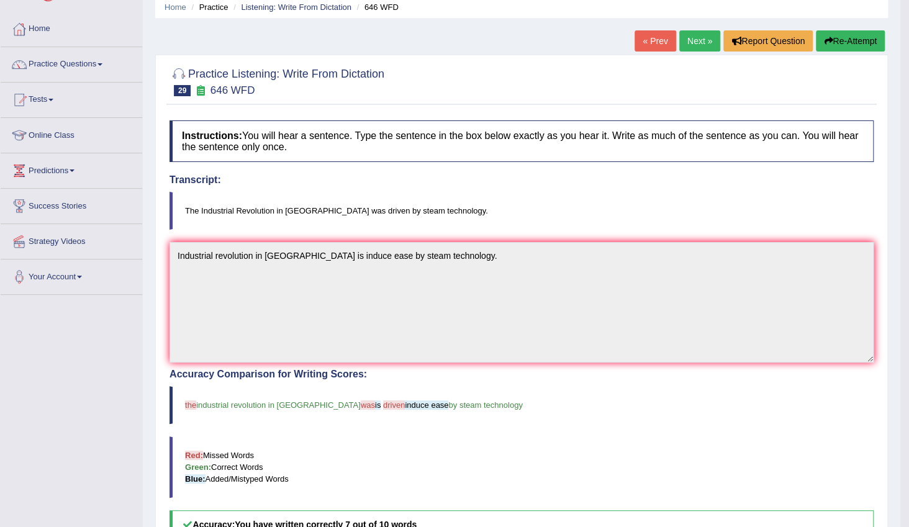
click at [690, 45] on link "Next »" at bounding box center [699, 40] width 41 height 21
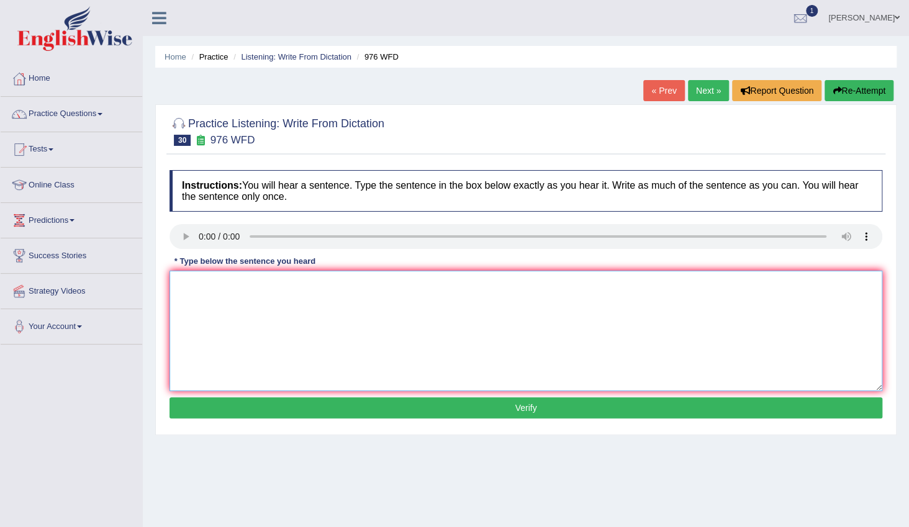
click at [194, 300] on textarea at bounding box center [526, 331] width 713 height 120
type textarea "t"
type textarea "The study of economy is a tricky subject to research."
click at [410, 406] on button "Verify" at bounding box center [526, 407] width 713 height 21
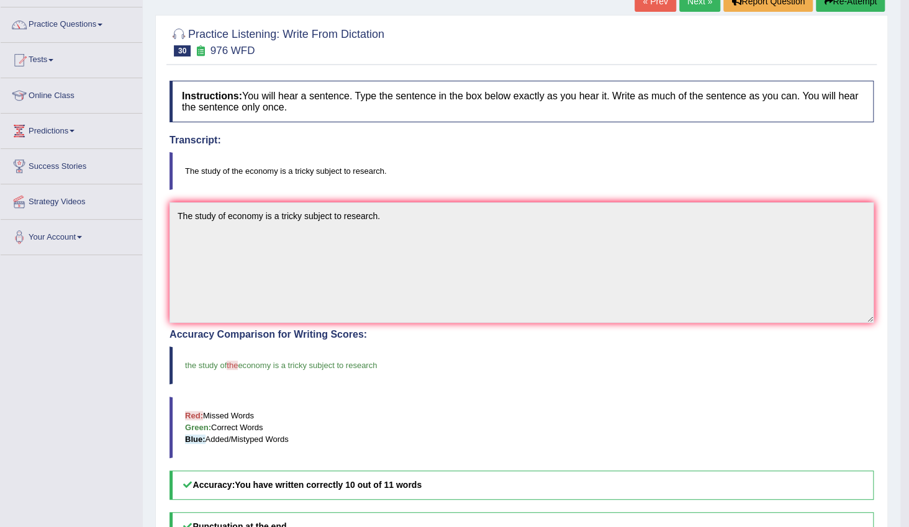
scroll to position [56, 0]
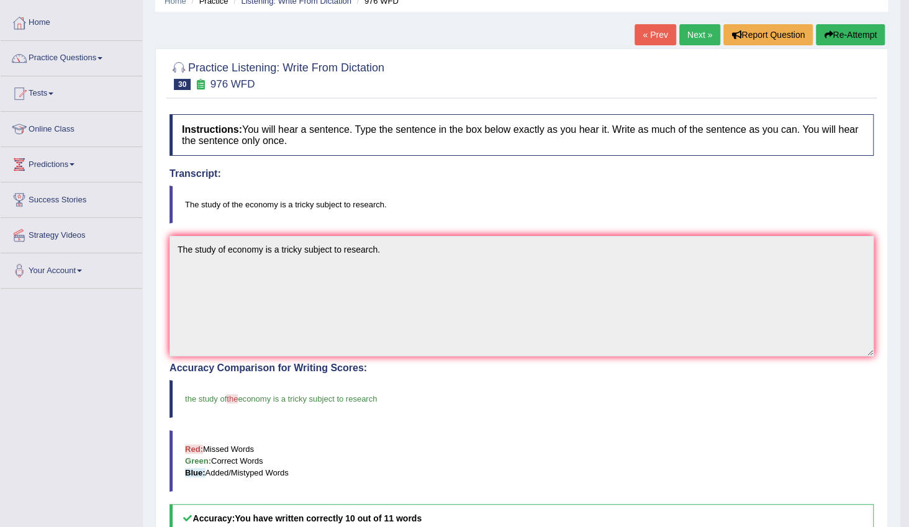
click at [704, 34] on link "Next »" at bounding box center [699, 34] width 41 height 21
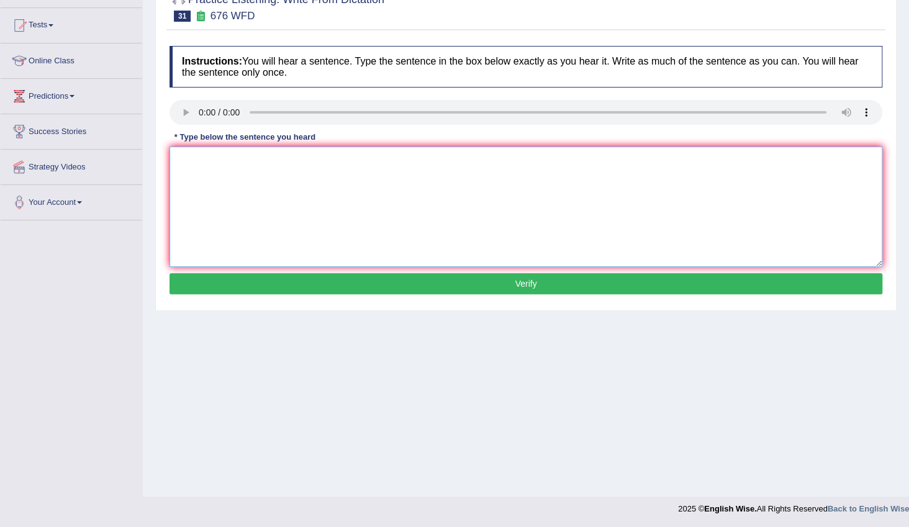
click at [289, 188] on textarea at bounding box center [526, 207] width 713 height 120
type textarea "Universities need to be secure the ground for research subjects."
click at [510, 284] on button "Verify" at bounding box center [526, 283] width 713 height 21
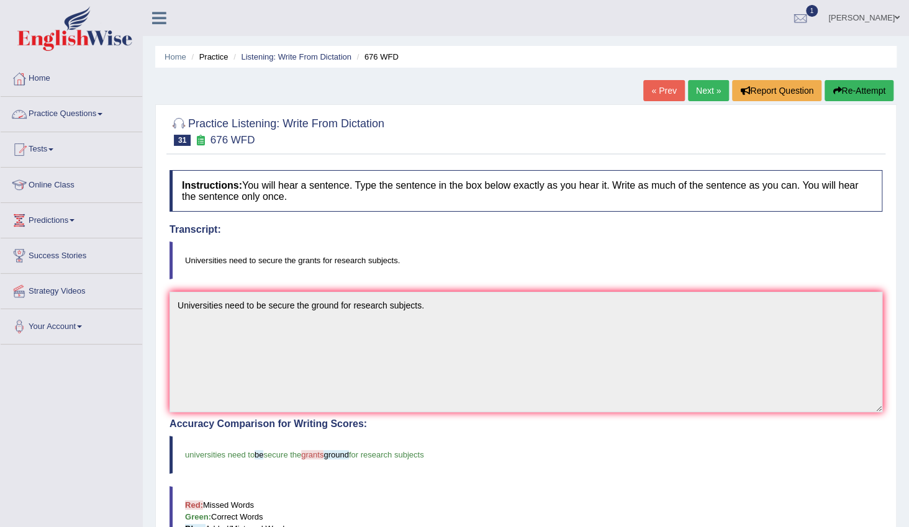
click at [101, 113] on span at bounding box center [99, 114] width 5 height 2
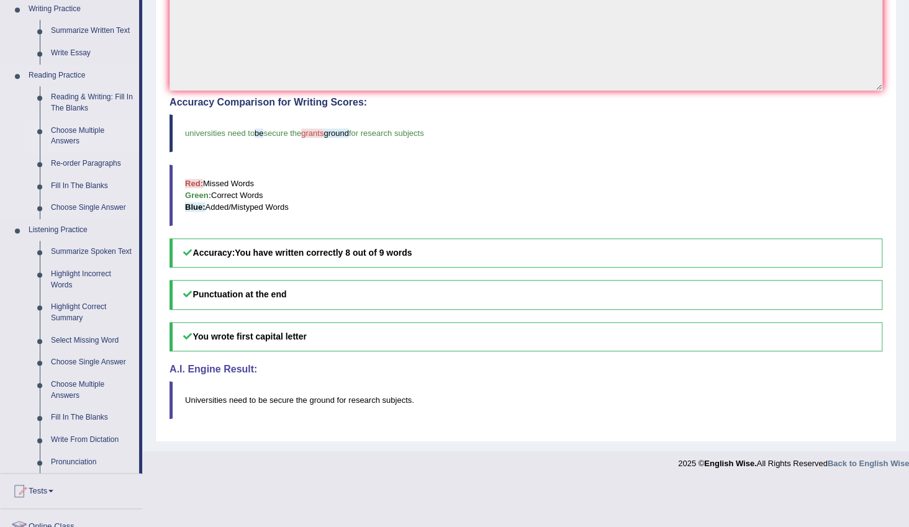
scroll to position [480, 0]
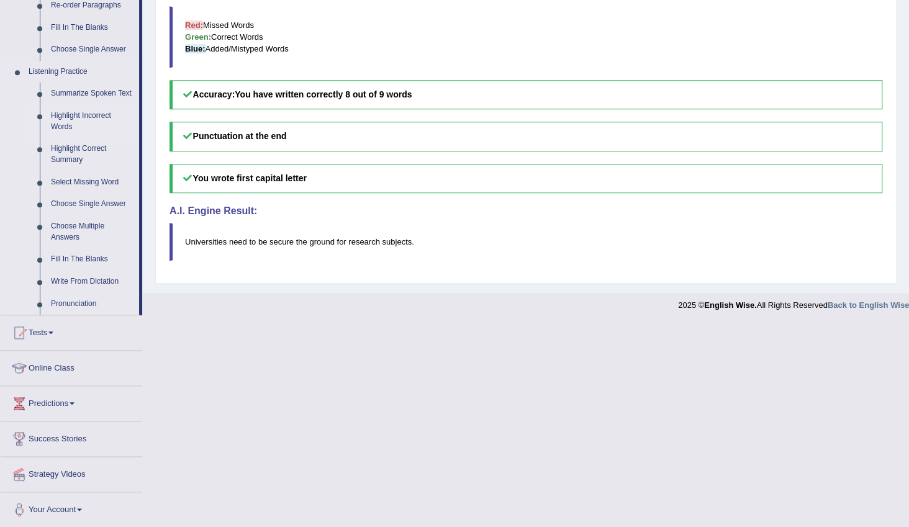
click at [70, 117] on link "Highlight Incorrect Words" at bounding box center [92, 121] width 94 height 33
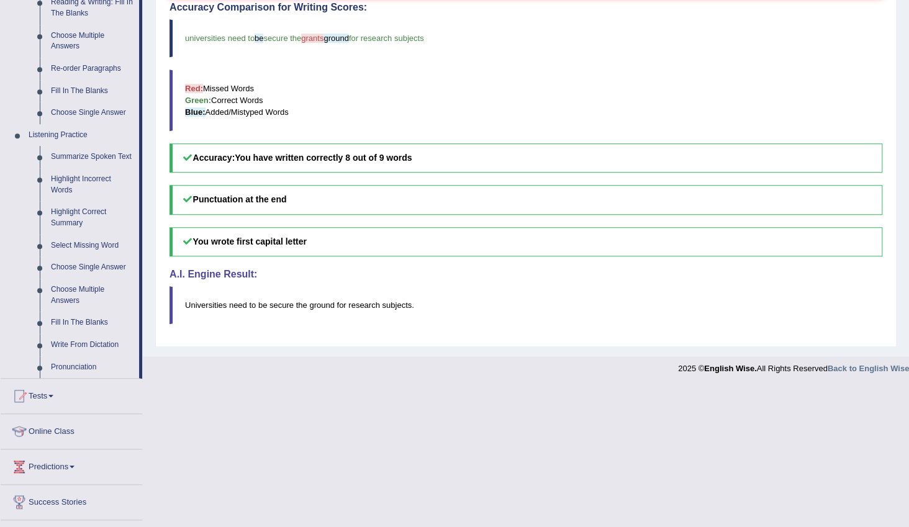
scroll to position [276, 0]
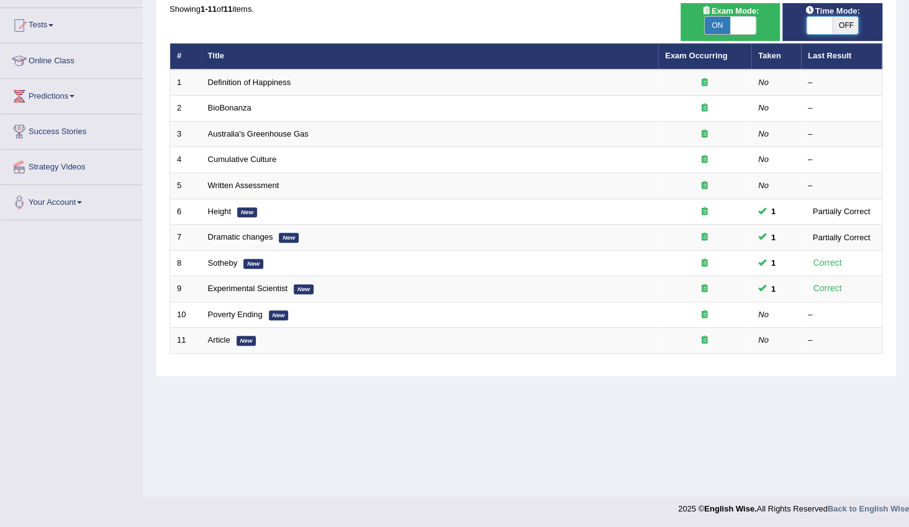
click at [821, 24] on span at bounding box center [820, 25] width 26 height 17
checkbox input "true"
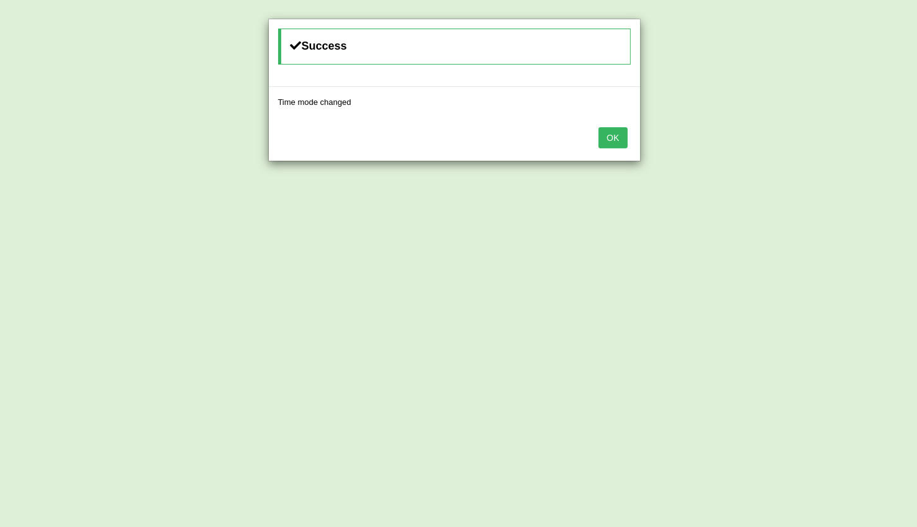
click at [615, 137] on button "OK" at bounding box center [613, 137] width 29 height 21
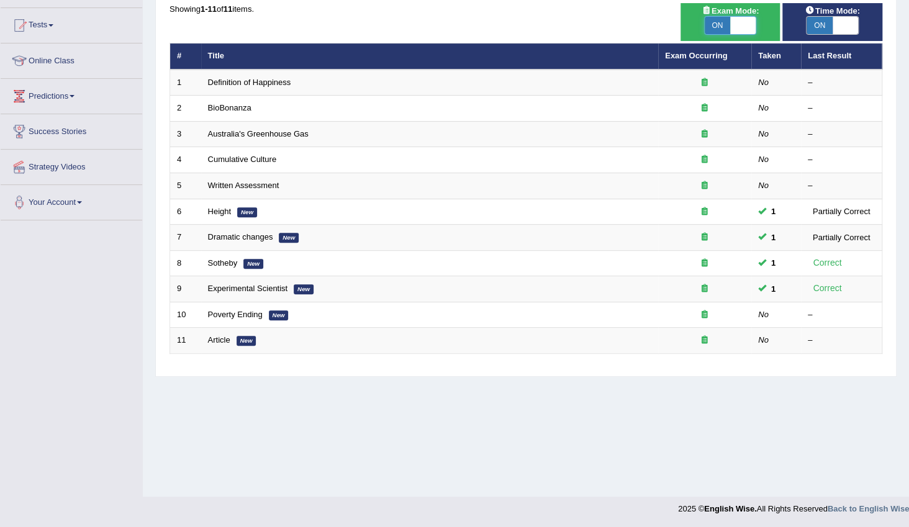
click at [749, 19] on span at bounding box center [743, 25] width 26 height 17
checkbox input "false"
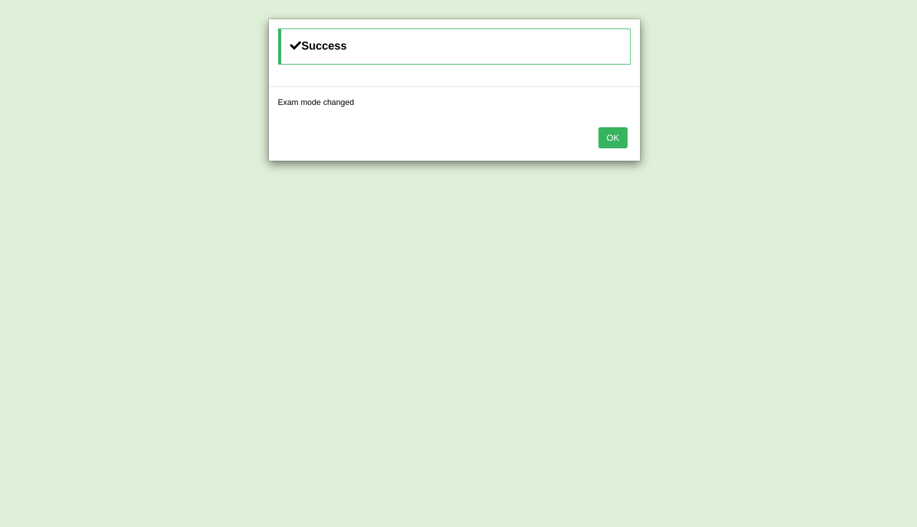
click at [620, 135] on button "OK" at bounding box center [613, 137] width 29 height 21
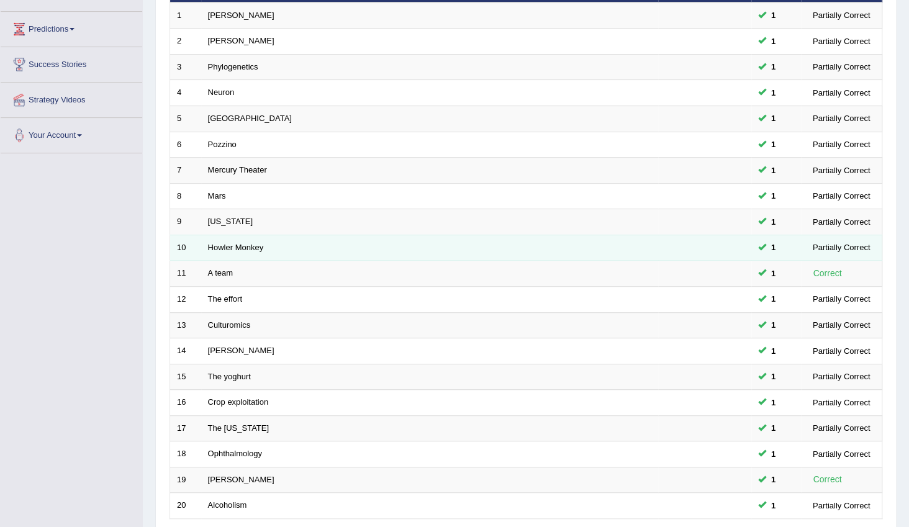
scroll to position [293, 0]
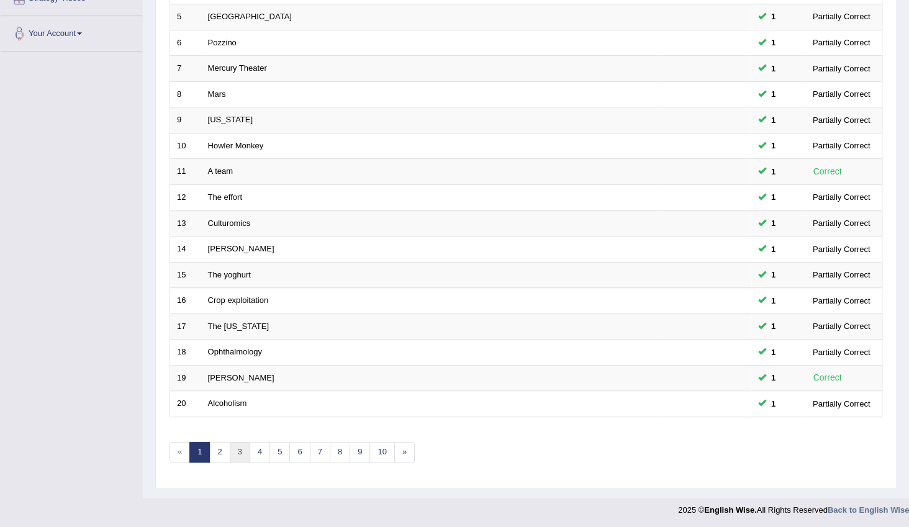
click at [242, 452] on link "3" at bounding box center [240, 452] width 20 height 20
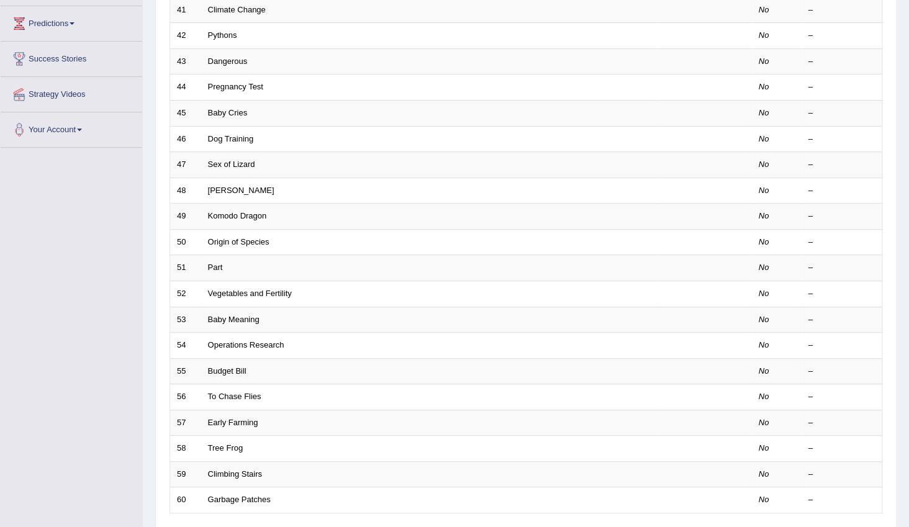
scroll to position [293, 0]
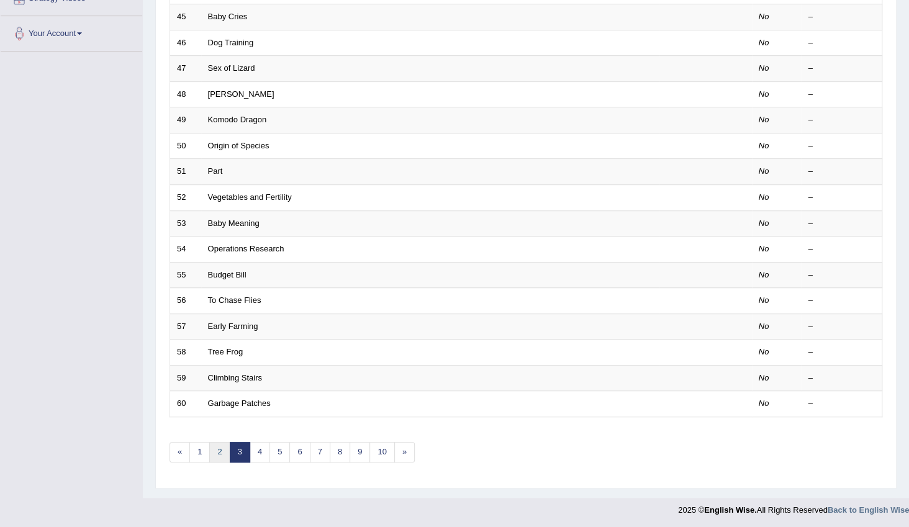
click at [217, 447] on link "2" at bounding box center [219, 452] width 20 height 20
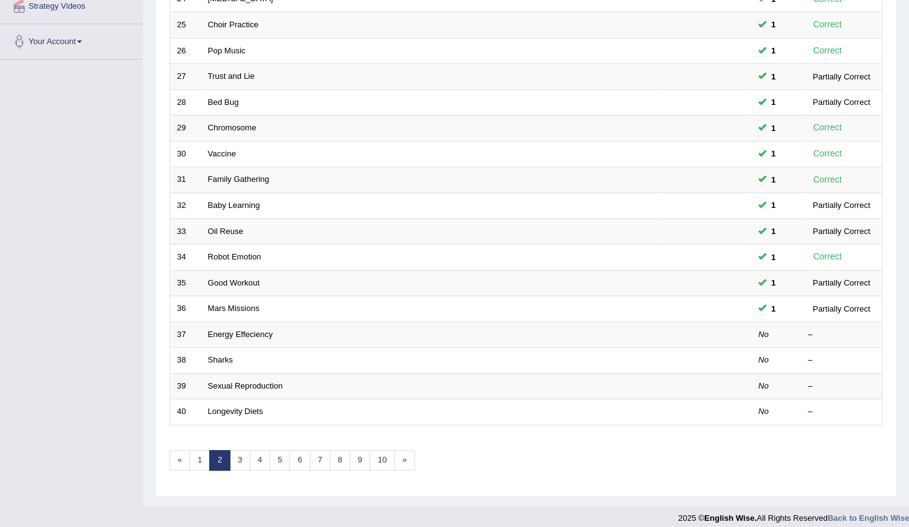
scroll to position [293, 0]
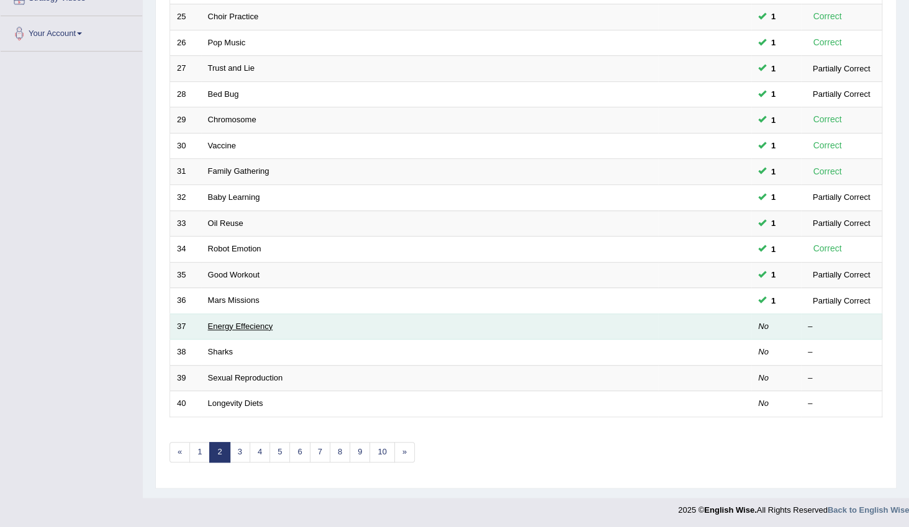
click at [261, 326] on link "Energy Effeciency" at bounding box center [240, 326] width 65 height 9
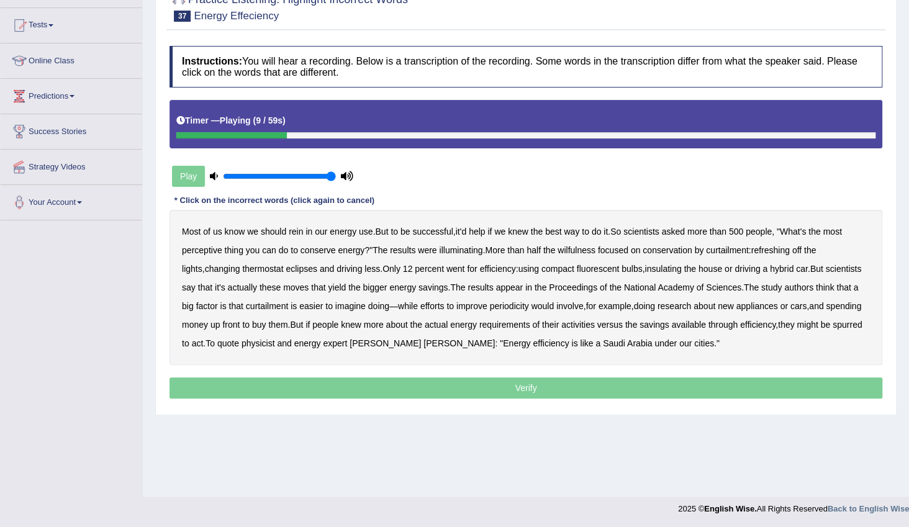
click at [208, 250] on b "perceptive" at bounding box center [202, 250] width 40 height 10
click at [581, 247] on b "wilfulness" at bounding box center [577, 250] width 38 height 10
click at [775, 250] on b "refreshing" at bounding box center [770, 250] width 38 height 10
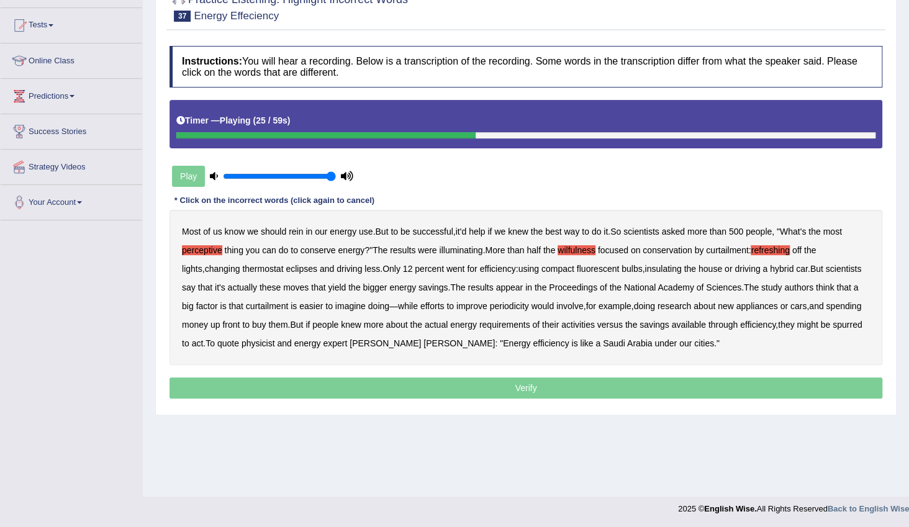
click at [646, 271] on b "insulating" at bounding box center [663, 269] width 37 height 10
click at [503, 310] on b "periodicity" at bounding box center [509, 306] width 39 height 10
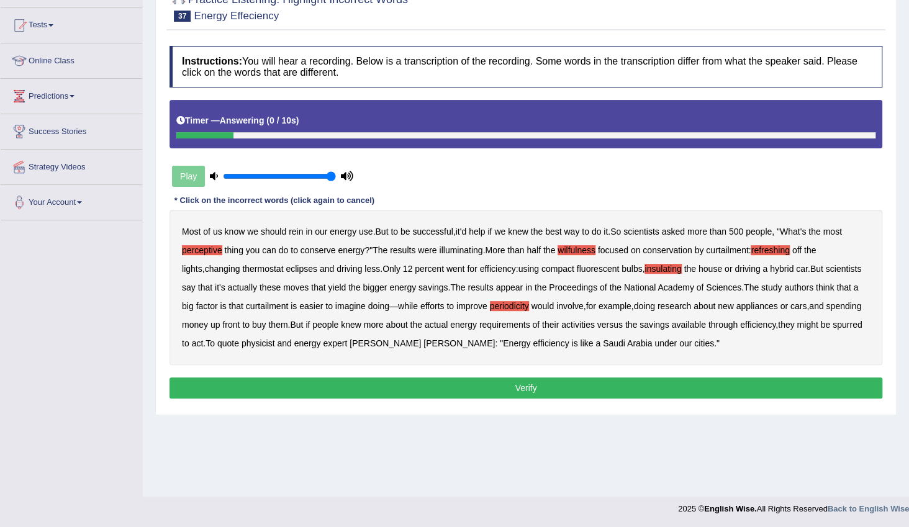
click at [589, 390] on button "Verify" at bounding box center [526, 388] width 713 height 21
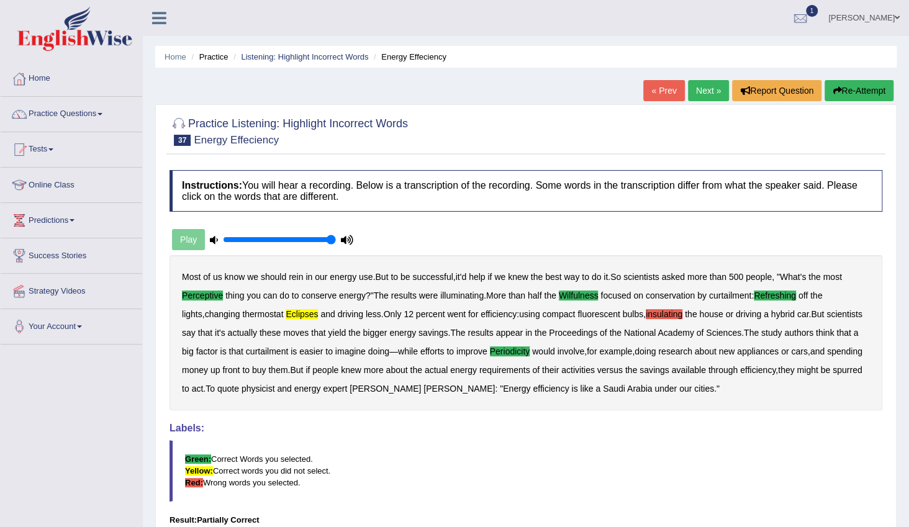
click at [698, 93] on link "Next »" at bounding box center [708, 90] width 41 height 21
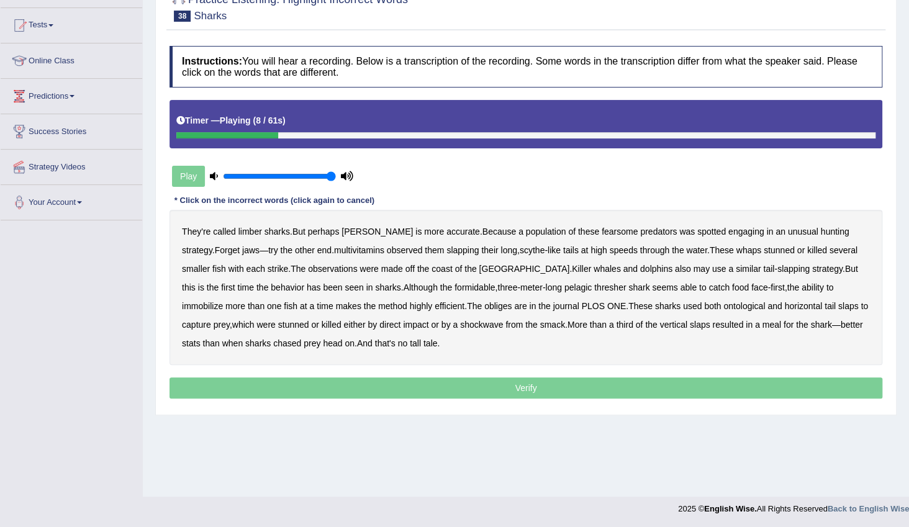
click at [697, 235] on b "spotted" at bounding box center [711, 232] width 29 height 10
click at [191, 181] on div "Play" at bounding box center [263, 176] width 186 height 31
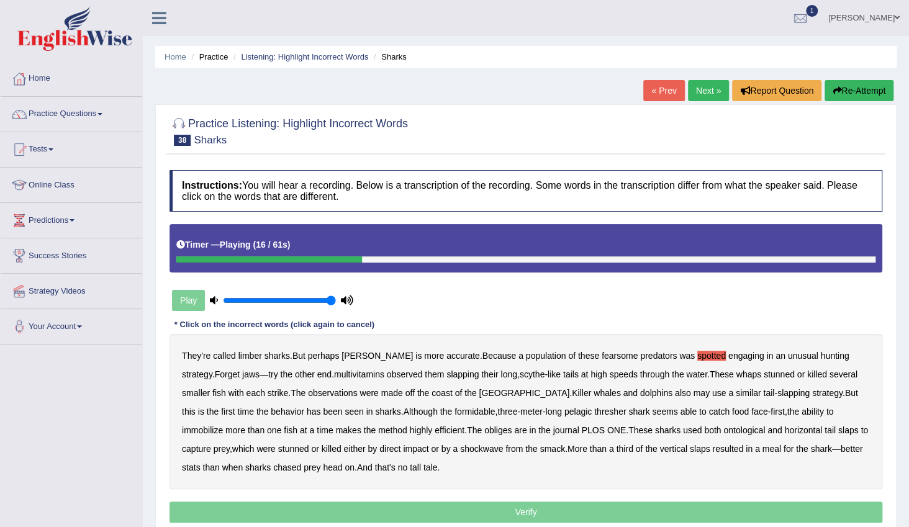
click at [657, 96] on link "« Prev" at bounding box center [663, 90] width 41 height 21
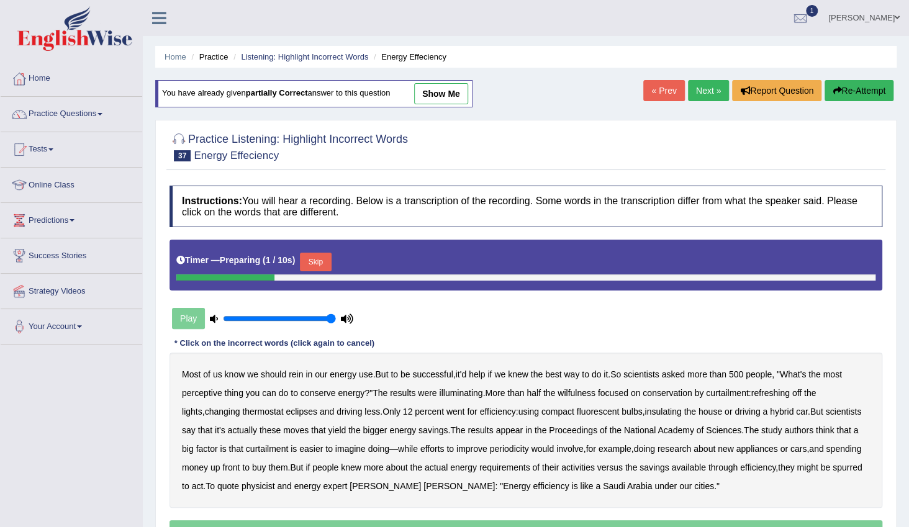
click at [714, 88] on link "Next »" at bounding box center [708, 90] width 41 height 21
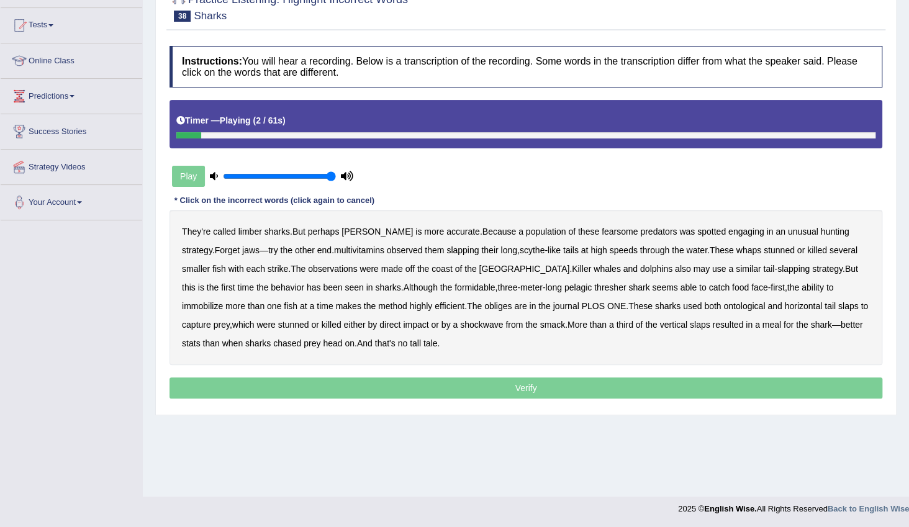
click at [251, 230] on b "limber" at bounding box center [250, 232] width 24 height 10
click at [334, 254] on b "multivitamins" at bounding box center [359, 250] width 50 height 10
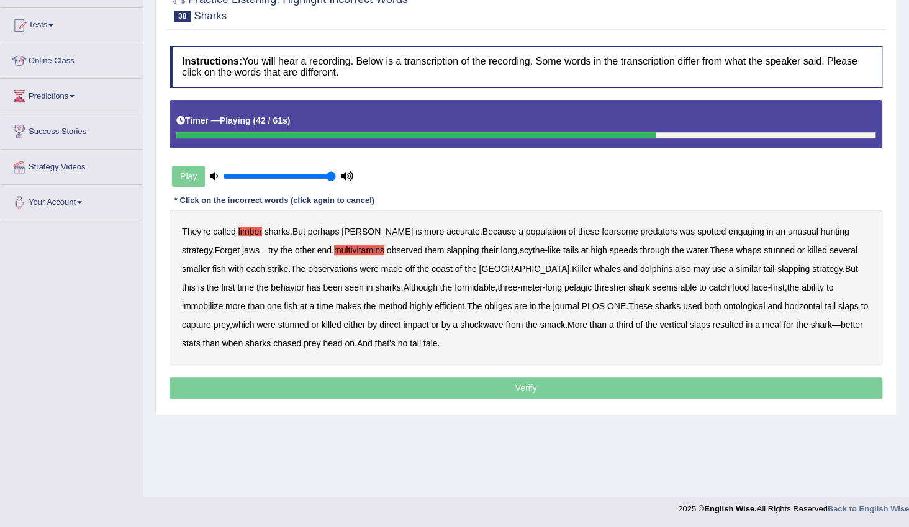
click at [484, 306] on b "obliges" at bounding box center [497, 306] width 27 height 10
click at [723, 309] on b "ontological" at bounding box center [744, 306] width 42 height 10
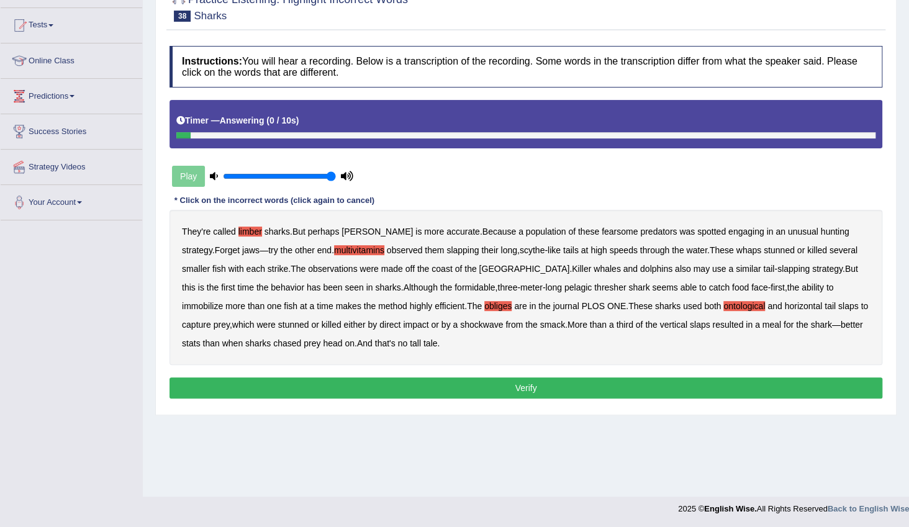
click at [528, 386] on button "Verify" at bounding box center [526, 388] width 713 height 21
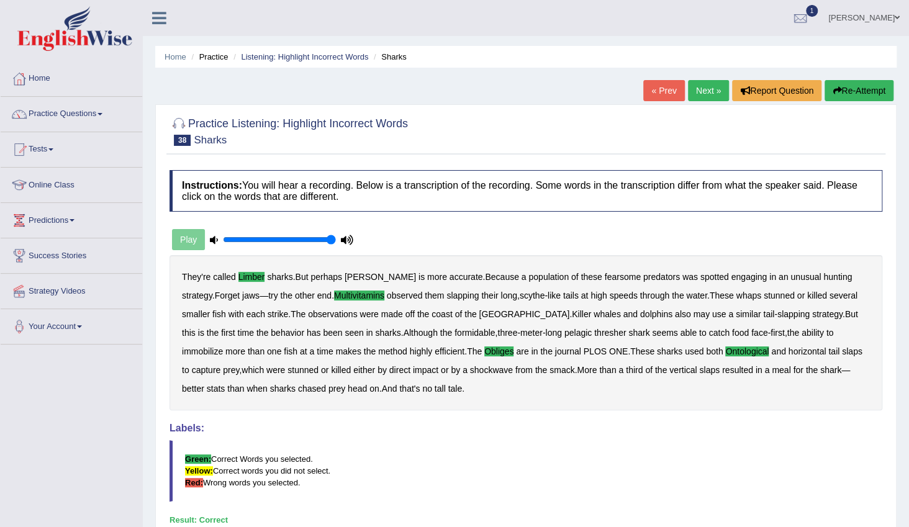
click at [707, 89] on link "Next »" at bounding box center [708, 90] width 41 height 21
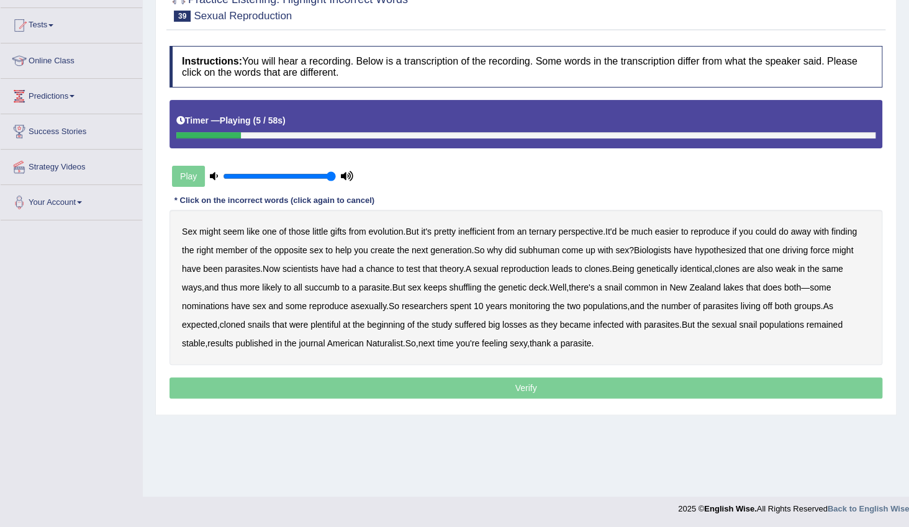
click at [545, 232] on b "ternary" at bounding box center [542, 232] width 27 height 10
click at [540, 251] on b "subhuman" at bounding box center [539, 250] width 40 height 10
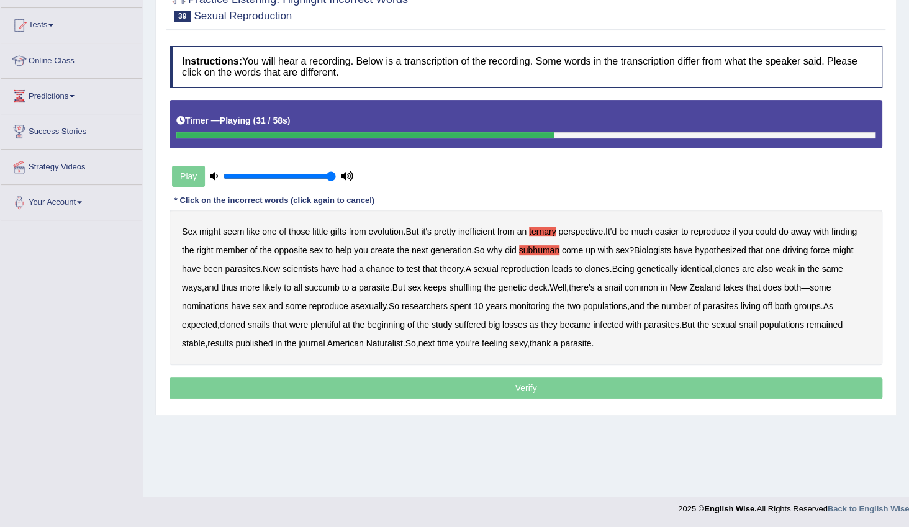
click at [313, 287] on b "succumb" at bounding box center [322, 288] width 35 height 10
click at [193, 308] on b "nominations" at bounding box center [205, 306] width 47 height 10
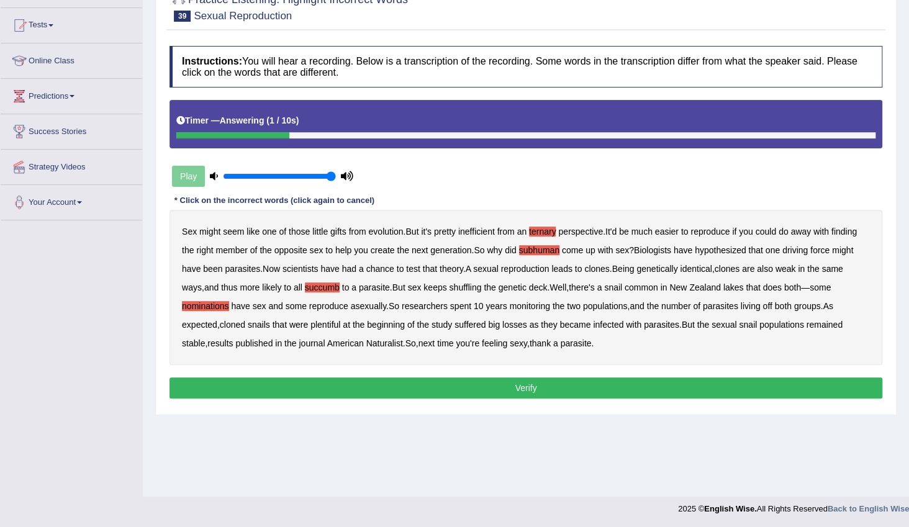
click at [567, 381] on button "Verify" at bounding box center [526, 388] width 713 height 21
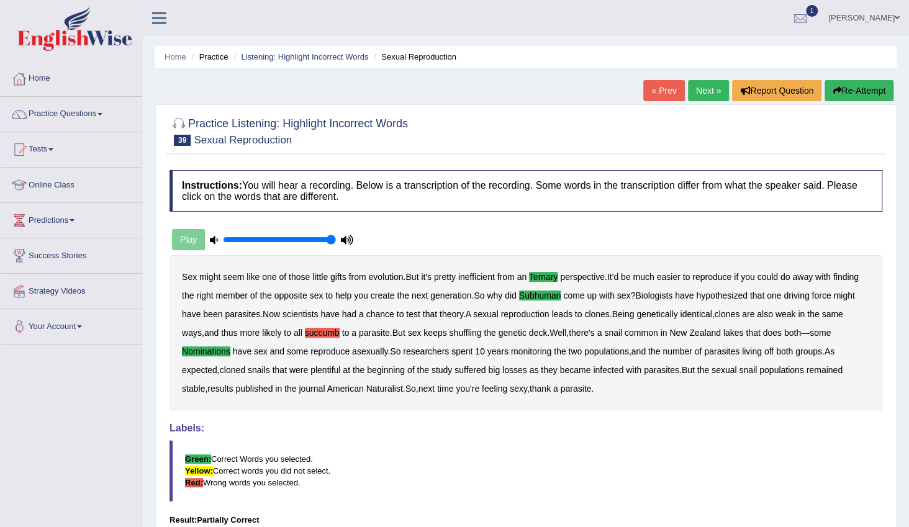
click at [707, 86] on link "Next »" at bounding box center [708, 90] width 41 height 21
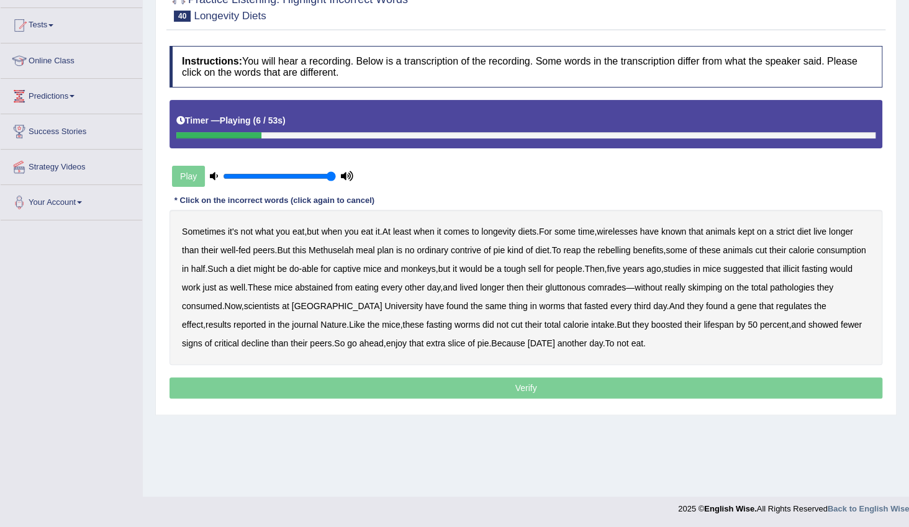
click at [624, 232] on b "wirelesses" at bounding box center [617, 232] width 40 height 10
click at [473, 250] on b "contrive" at bounding box center [466, 250] width 30 height 10
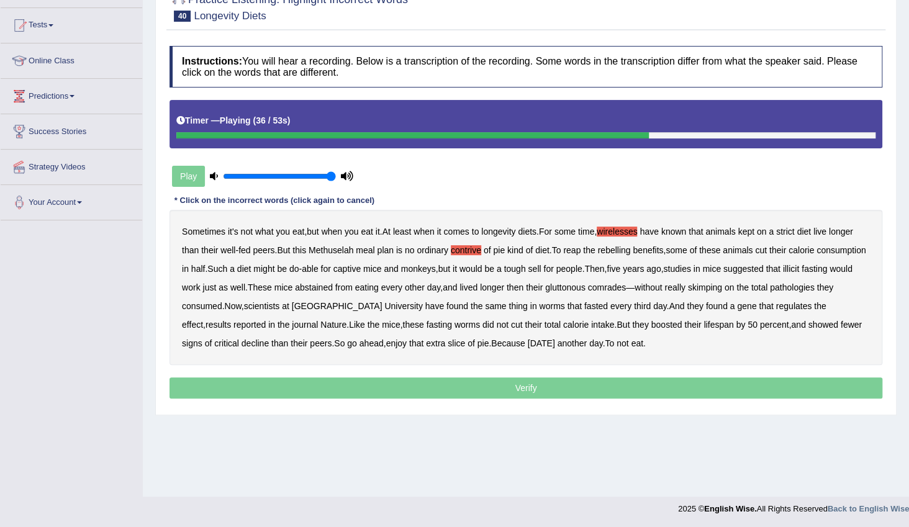
click at [770, 292] on b "pathologies" at bounding box center [792, 288] width 45 height 10
click at [224, 341] on b "critical" at bounding box center [226, 343] width 25 height 10
click at [540, 389] on button "Verify" at bounding box center [526, 388] width 713 height 21
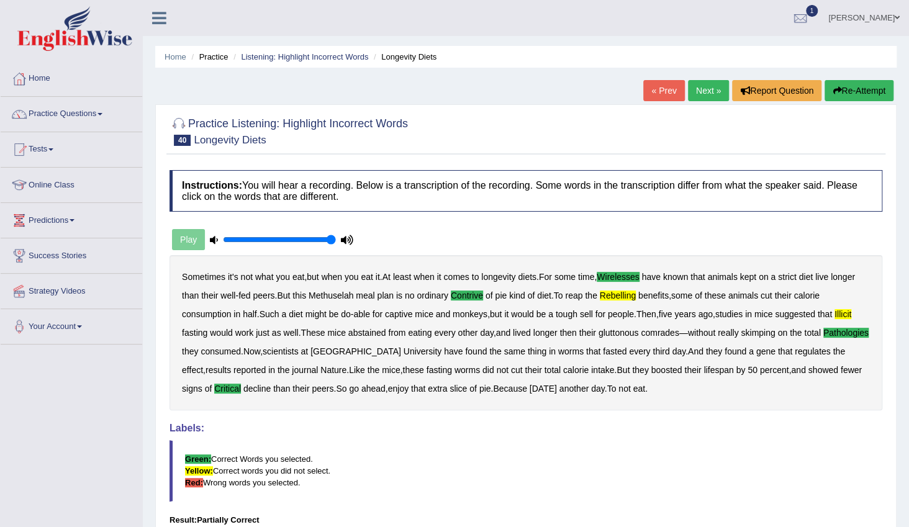
click at [706, 94] on link "Next »" at bounding box center [708, 90] width 41 height 21
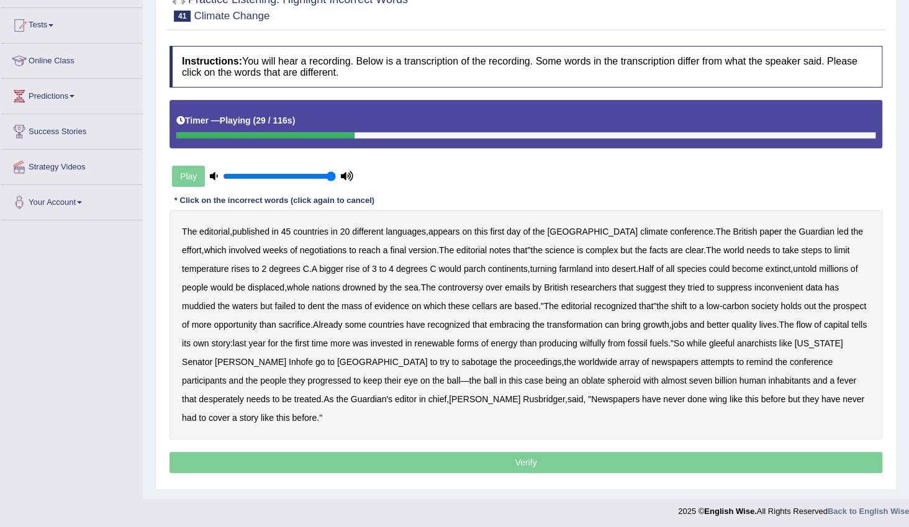
click at [454, 270] on b "would" at bounding box center [449, 269] width 23 height 10
click at [491, 308] on b "cellars" at bounding box center [484, 306] width 25 height 10
click at [522, 305] on b "based" at bounding box center [527, 306] width 24 height 10
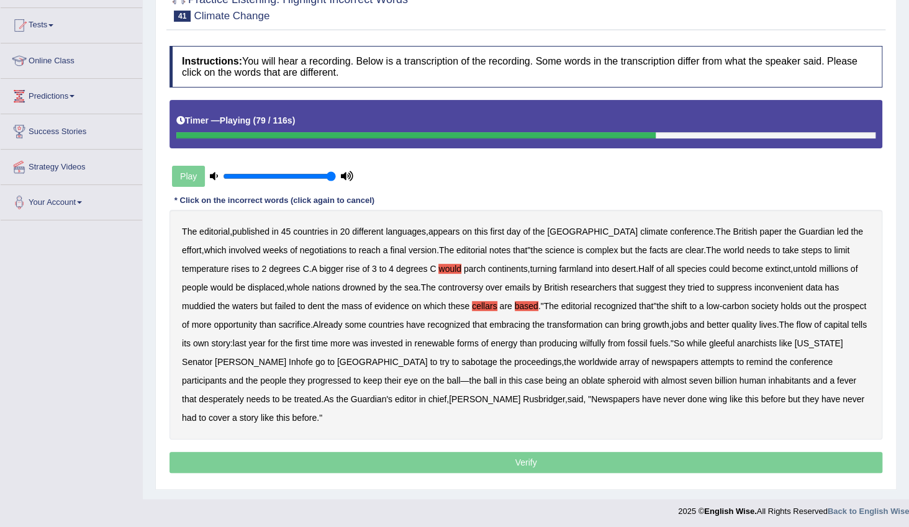
click at [605, 342] on b "wilfully" at bounding box center [592, 343] width 25 height 10
click at [620, 364] on b "array" at bounding box center [630, 362] width 20 height 10
click at [307, 382] on b "progressed" at bounding box center [328, 381] width 43 height 10
click at [607, 382] on b "spheroid" at bounding box center [624, 381] width 34 height 10
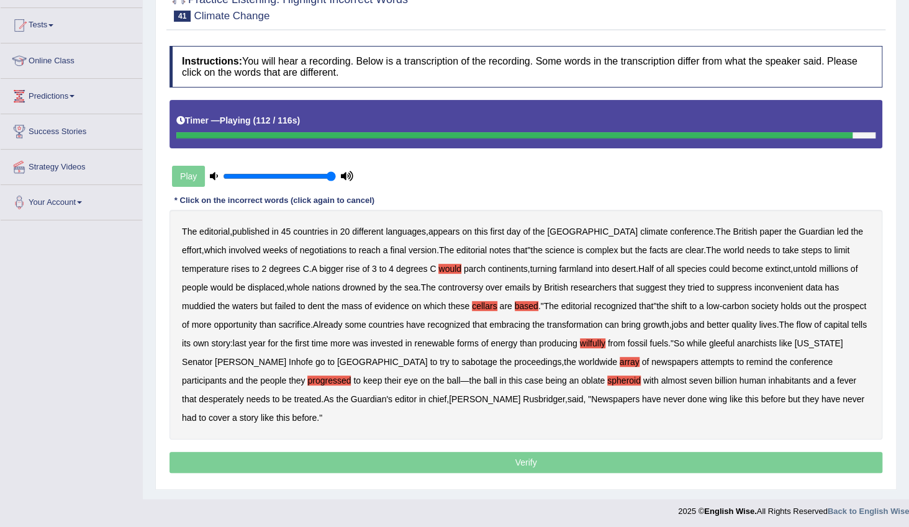
click at [709, 400] on b "wing" at bounding box center [718, 399] width 18 height 10
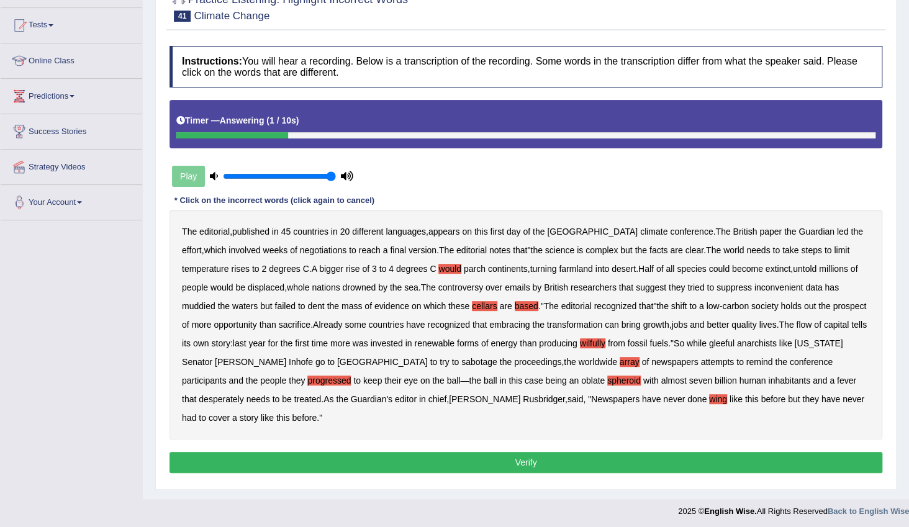
click at [570, 452] on button "Verify" at bounding box center [526, 462] width 713 height 21
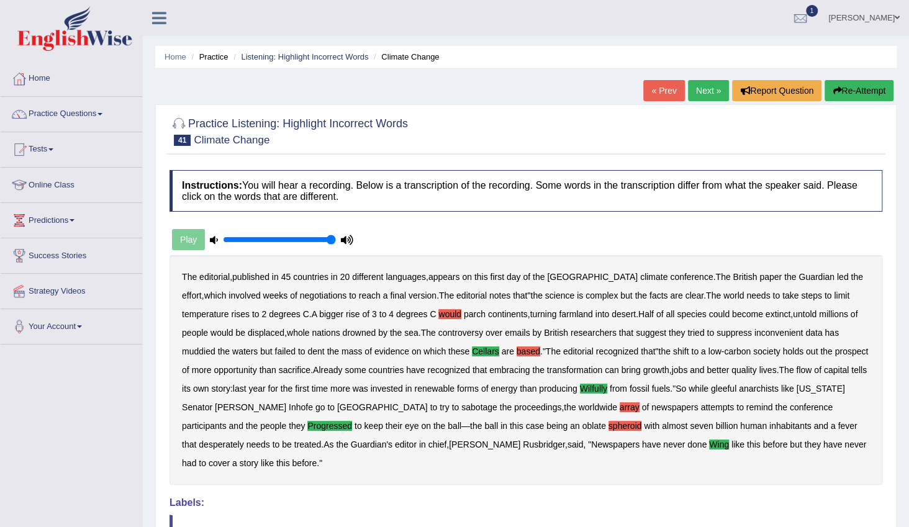
click at [836, 94] on button "Re-Attempt" at bounding box center [859, 90] width 69 height 21
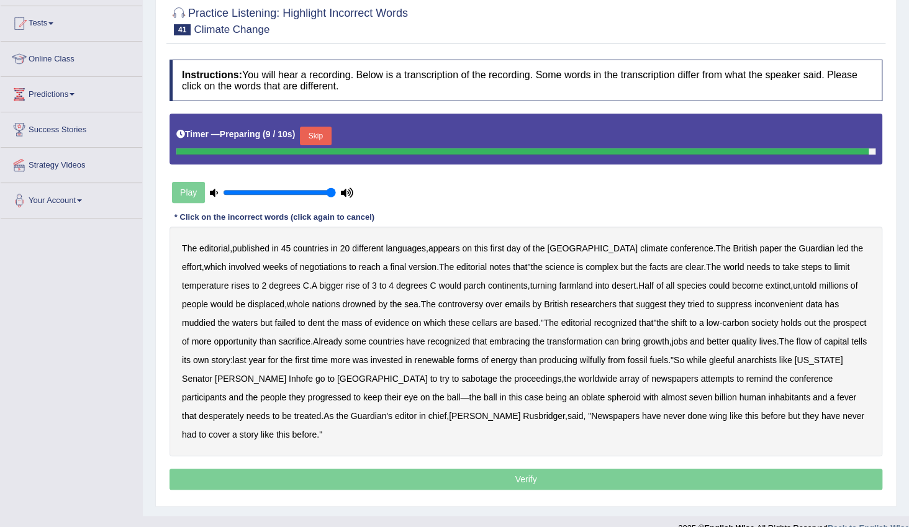
scroll to position [124, 0]
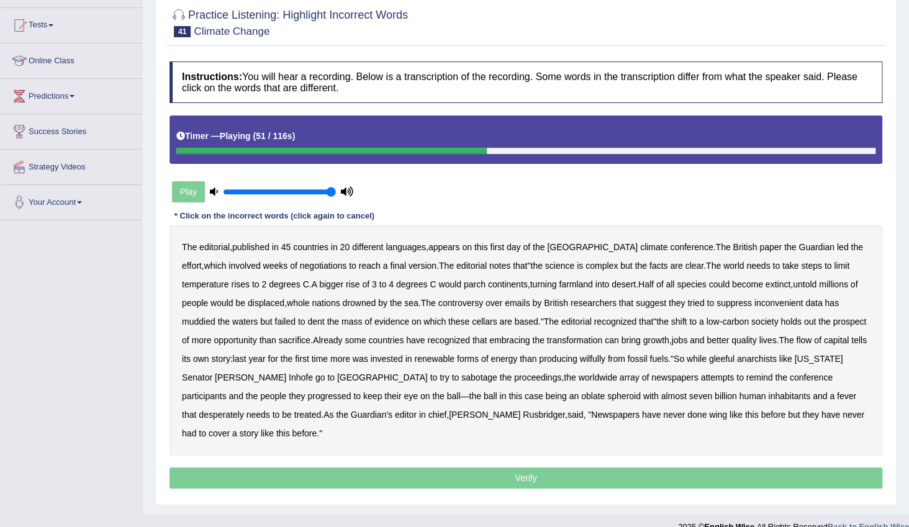
click at [490, 320] on b "cellars" at bounding box center [484, 322] width 25 height 10
click at [605, 362] on b "wilfully" at bounding box center [592, 359] width 25 height 10
click at [461, 377] on b "sabotage" at bounding box center [479, 378] width 36 height 10
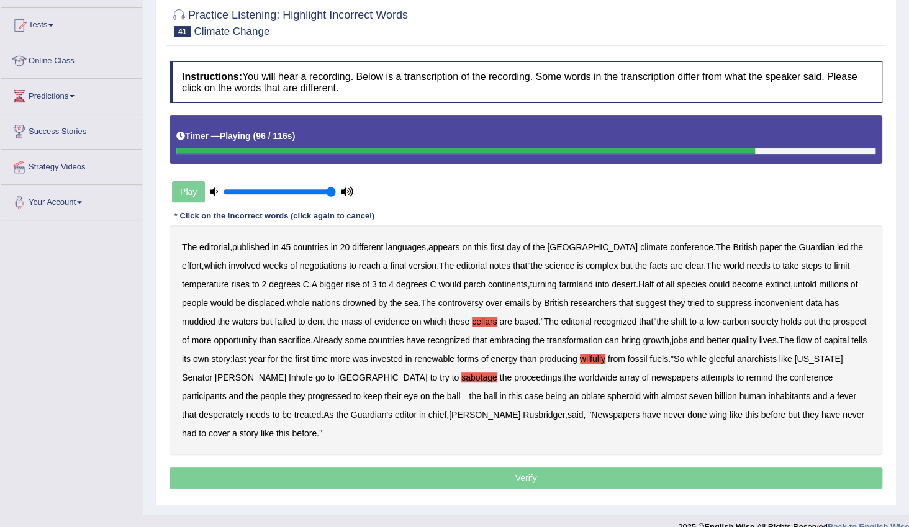
click at [307, 396] on b "progressed" at bounding box center [328, 396] width 43 height 10
click at [581, 397] on b "oblate" at bounding box center [593, 396] width 24 height 10
click at [581, 398] on b "oblate" at bounding box center [593, 396] width 24 height 10
click at [528, 468] on p "Verify" at bounding box center [526, 478] width 713 height 21
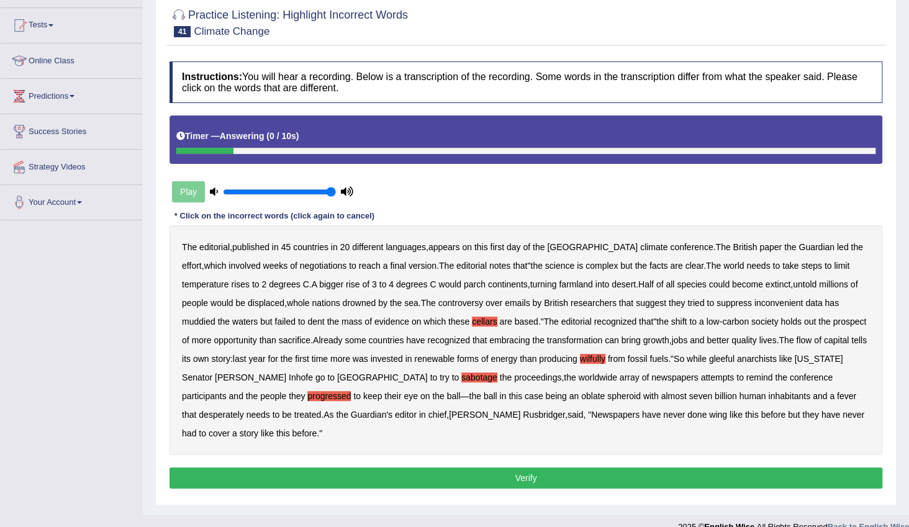
click at [533, 468] on button "Verify" at bounding box center [526, 478] width 713 height 21
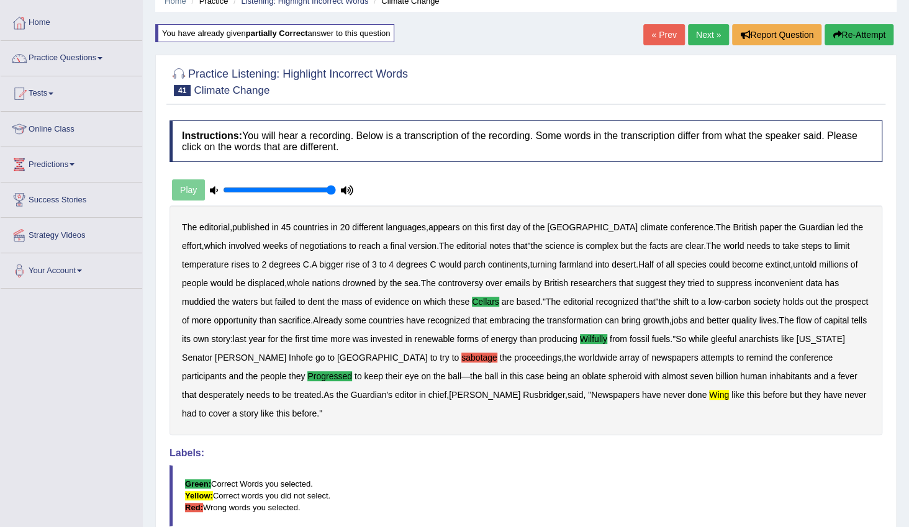
scroll to position [0, 0]
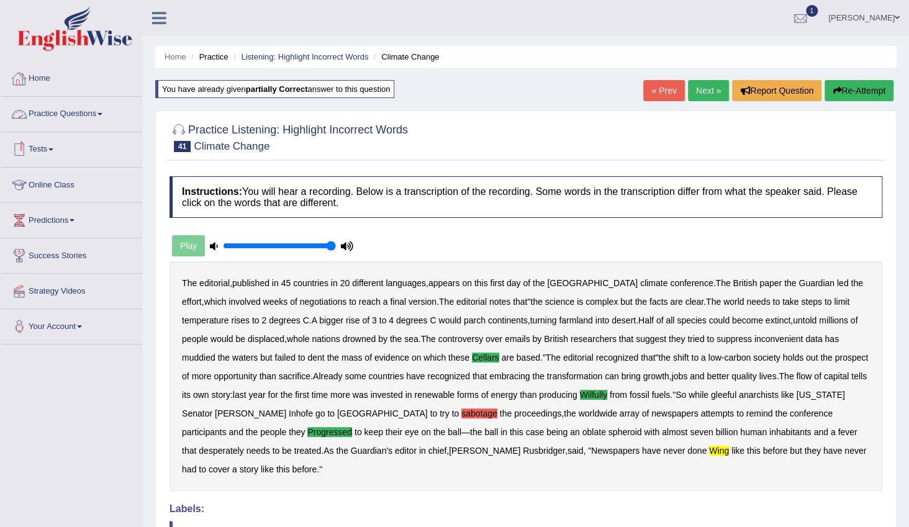
click at [700, 89] on link "Next »" at bounding box center [708, 90] width 41 height 21
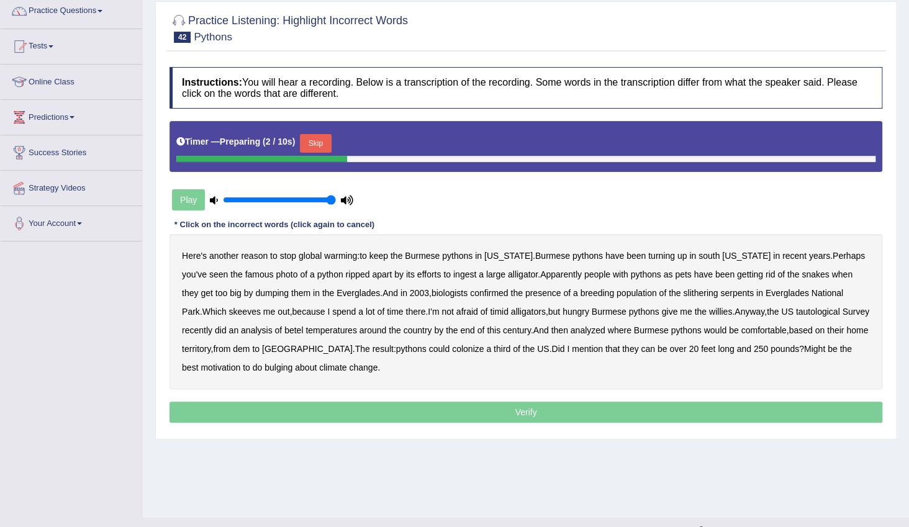
scroll to position [124, 0]
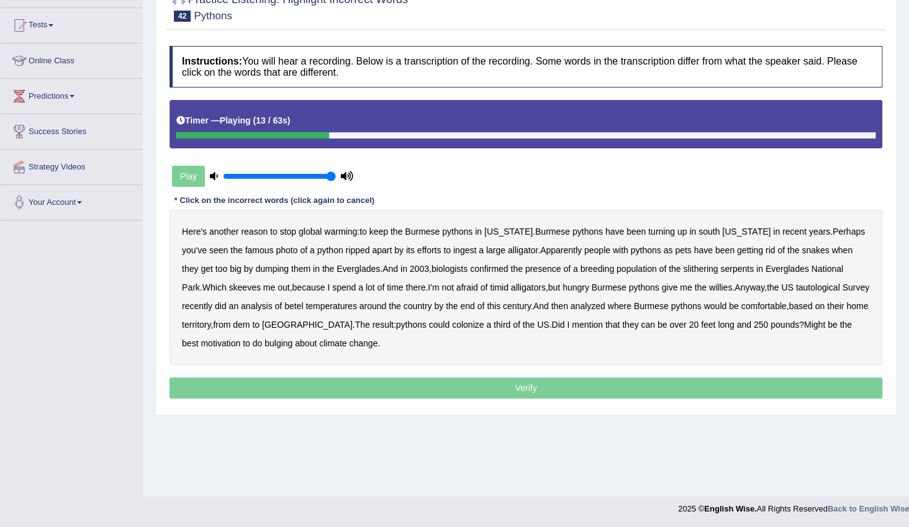
click at [453, 250] on b "ingest" at bounding box center [464, 250] width 23 height 10
click at [796, 290] on b "tautological" at bounding box center [818, 288] width 44 height 10
click at [284, 308] on b "betel" at bounding box center [293, 306] width 19 height 10
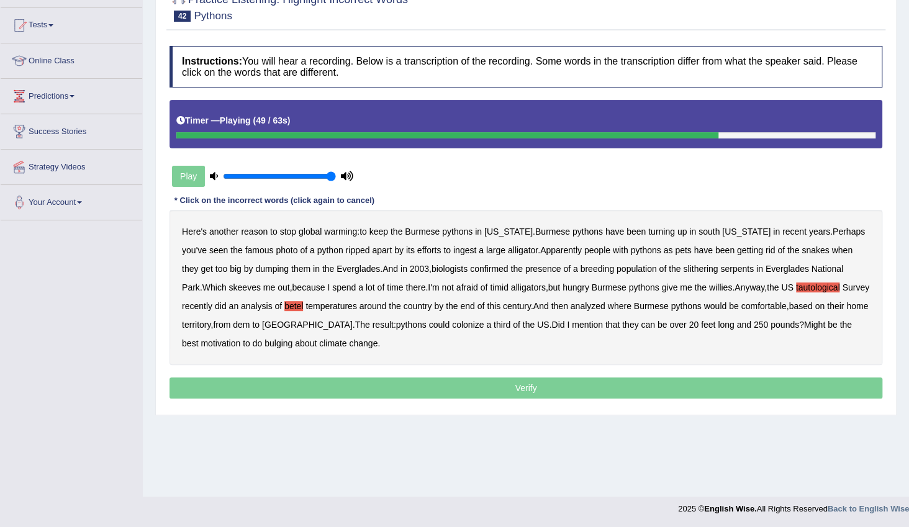
click at [233, 327] on b "dem" at bounding box center [241, 325] width 17 height 10
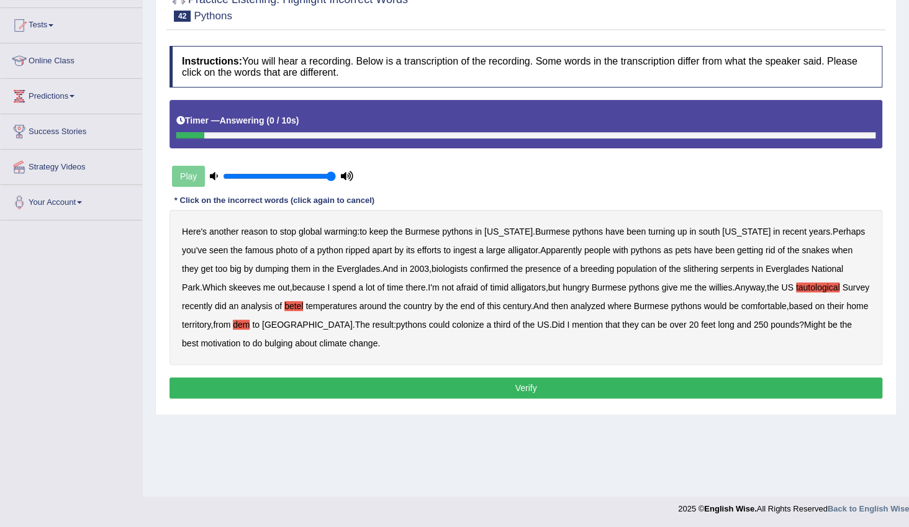
click at [292, 338] on b "bulging" at bounding box center [279, 343] width 28 height 10
click at [522, 390] on button "Verify" at bounding box center [526, 388] width 713 height 21
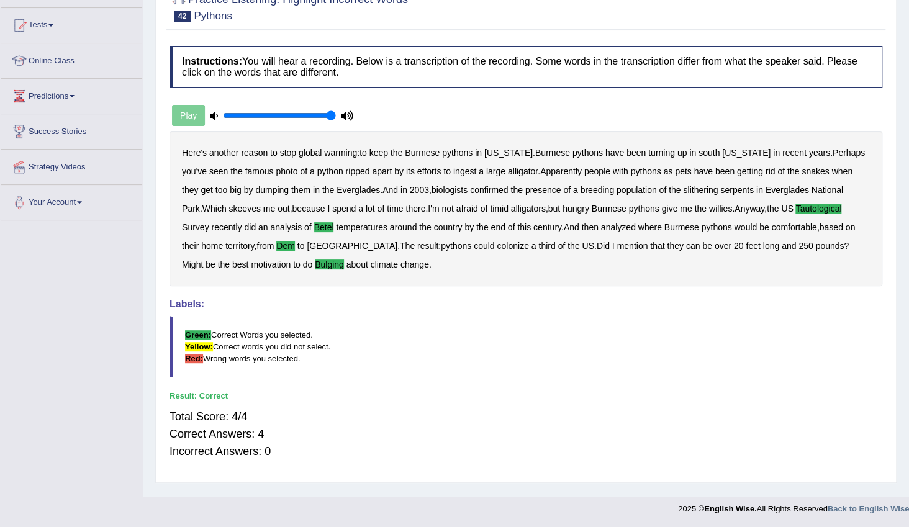
click at [173, 380] on div "Instructions: You will hear a recording. Below is a transcription of the record…" at bounding box center [525, 258] width 719 height 437
click at [342, 366] on blockquote "Green: Correct Words you selected. Yellow: Correct words you did not select. Re…" at bounding box center [526, 346] width 713 height 61
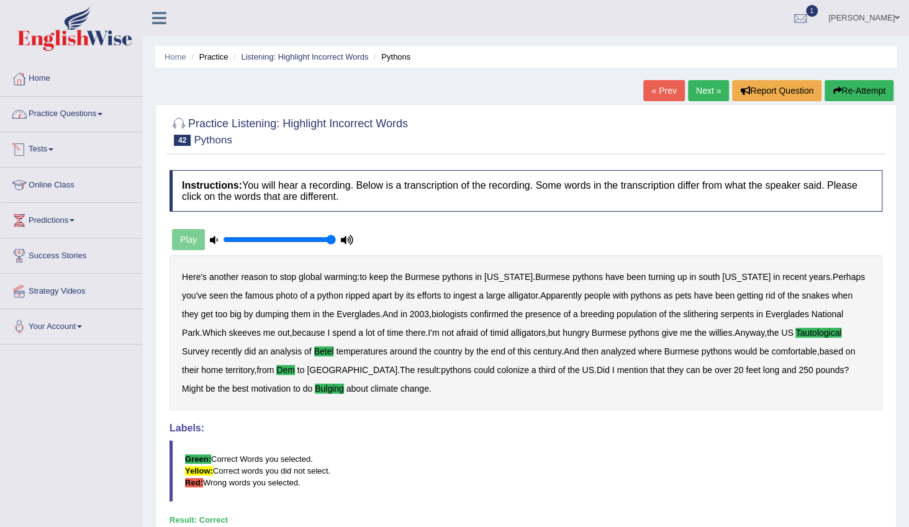
click at [100, 117] on link "Practice Questions" at bounding box center [72, 112] width 142 height 31
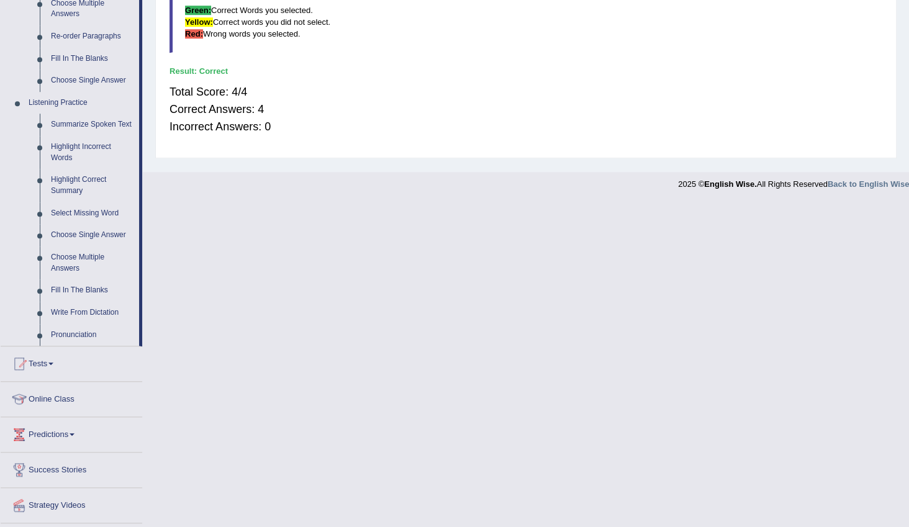
scroll to position [451, 0]
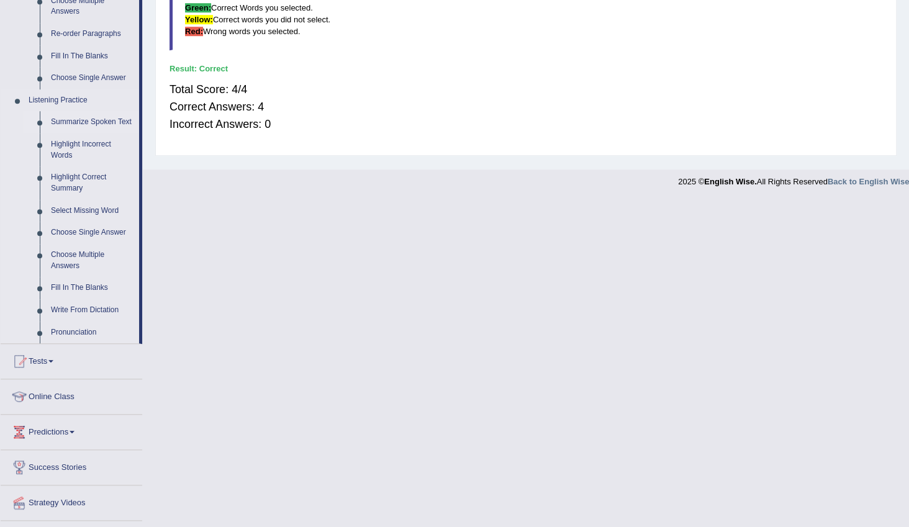
click at [101, 121] on link "Summarize Spoken Text" at bounding box center [92, 122] width 94 height 22
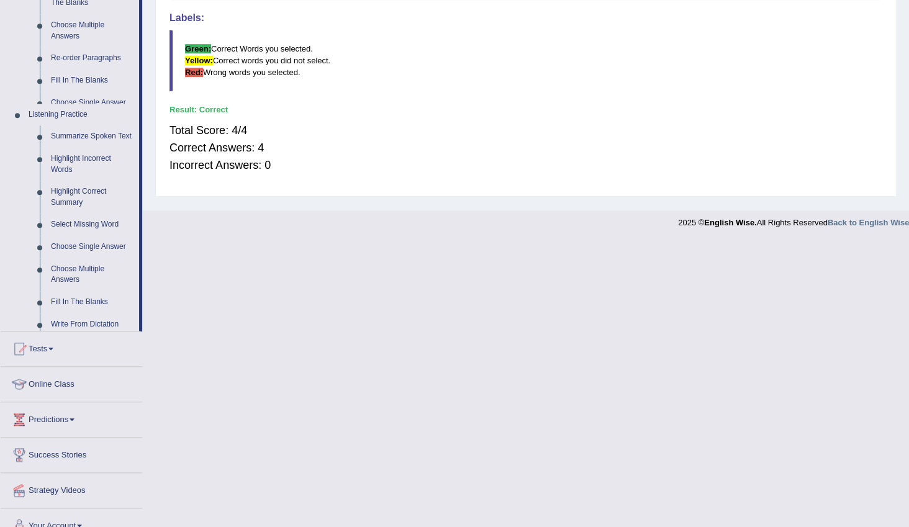
scroll to position [174, 0]
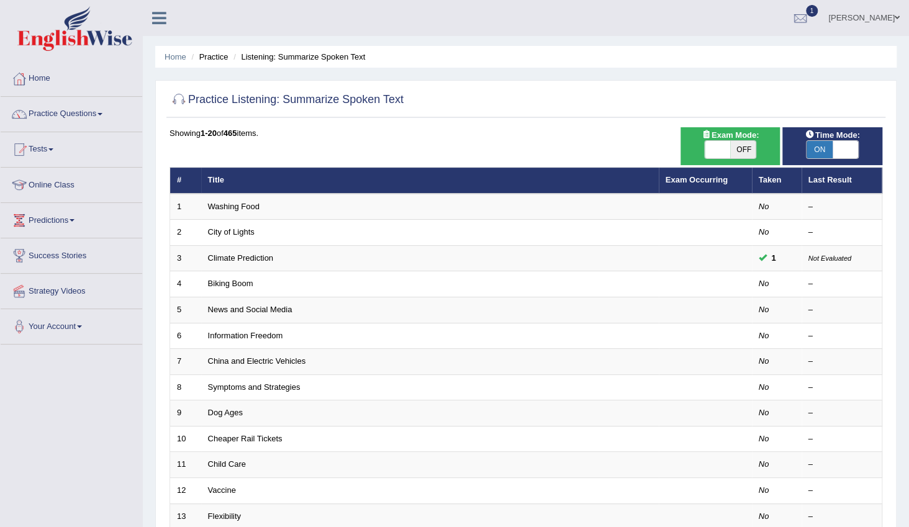
click at [708, 150] on span at bounding box center [718, 149] width 26 height 17
checkbox input "true"
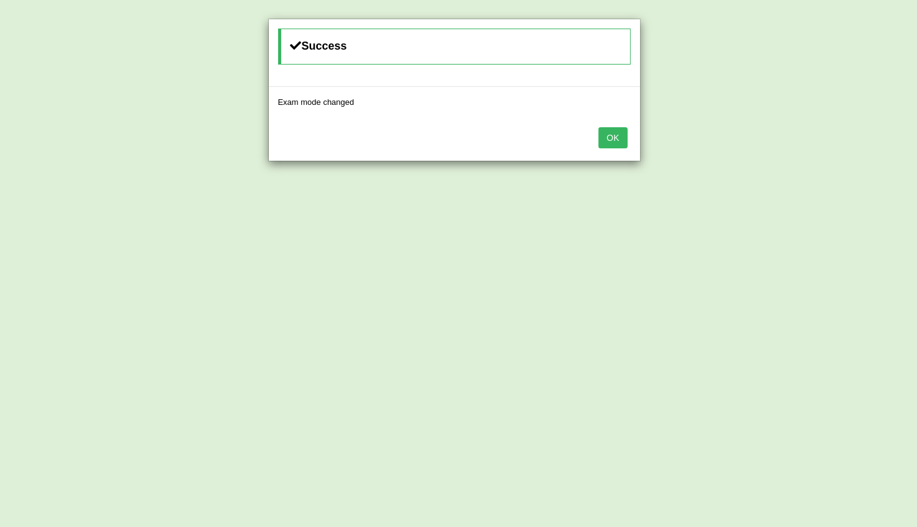
click at [626, 143] on button "OK" at bounding box center [613, 137] width 29 height 21
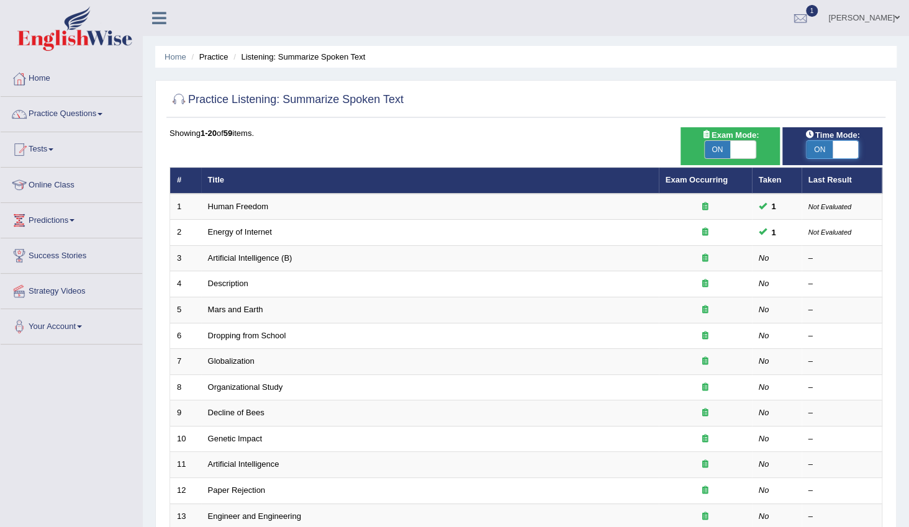
click at [841, 152] on span at bounding box center [846, 149] width 26 height 17
checkbox input "false"
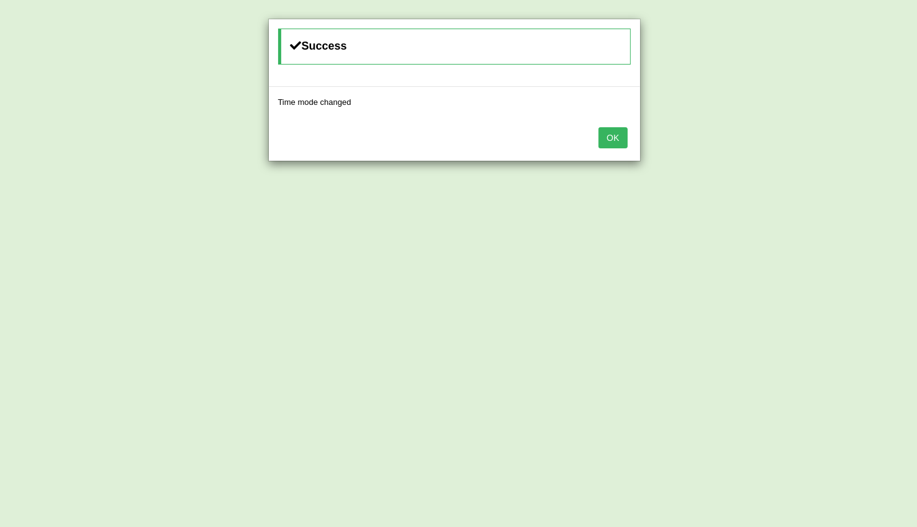
click at [605, 137] on button "OK" at bounding box center [613, 137] width 29 height 21
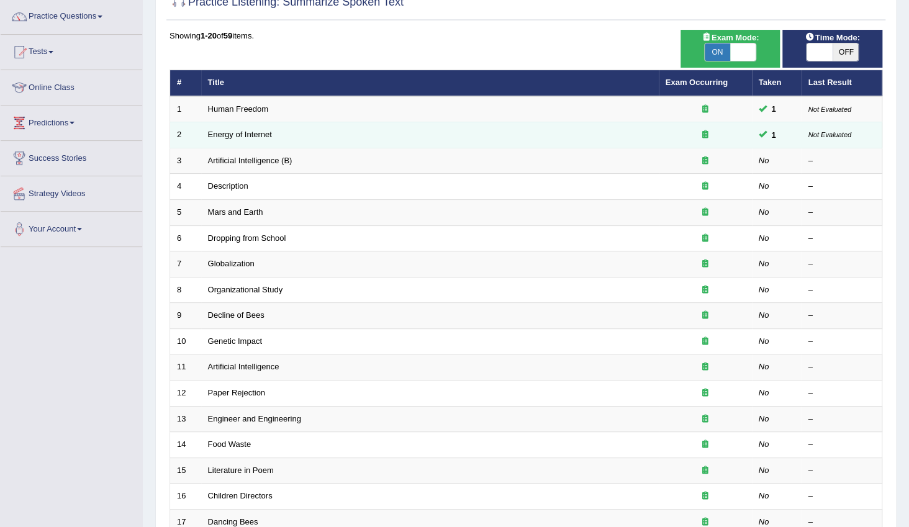
scroll to position [112, 0]
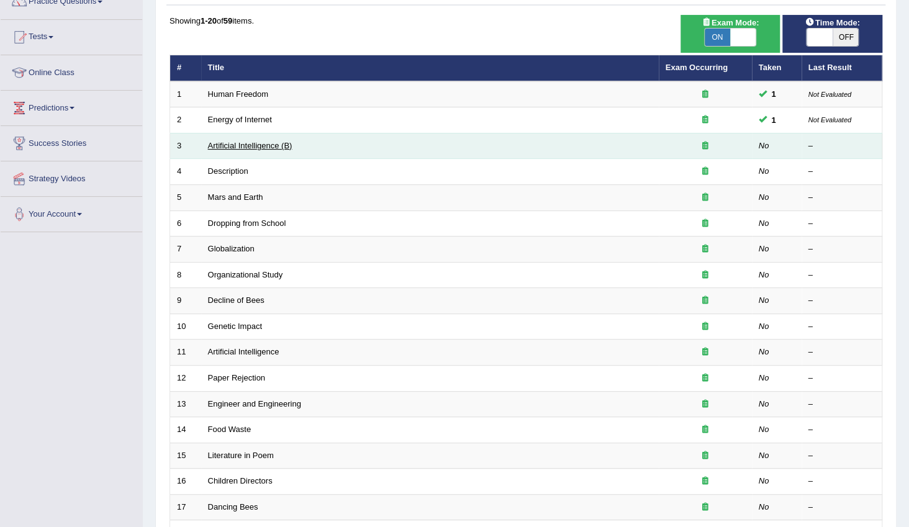
click at [242, 148] on link "Artificial Intelligence (B)" at bounding box center [250, 145] width 84 height 9
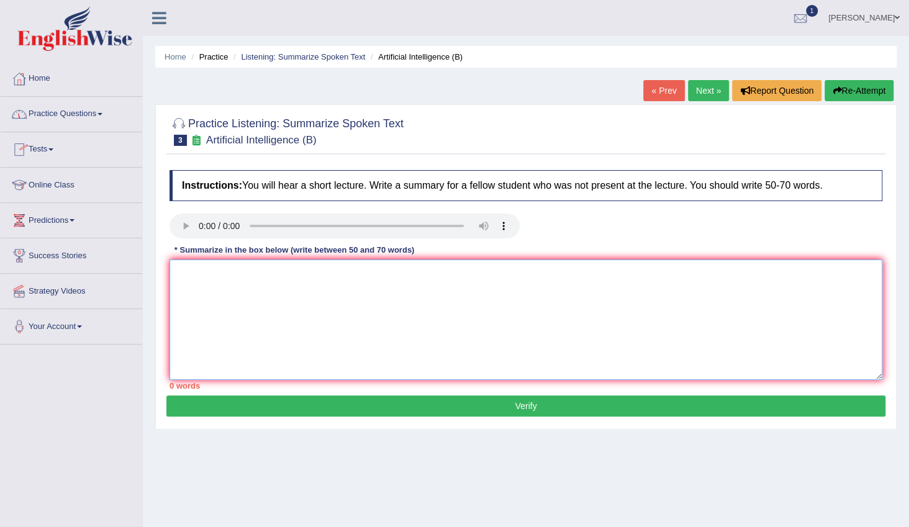
click at [233, 282] on textarea at bounding box center [526, 320] width 713 height 120
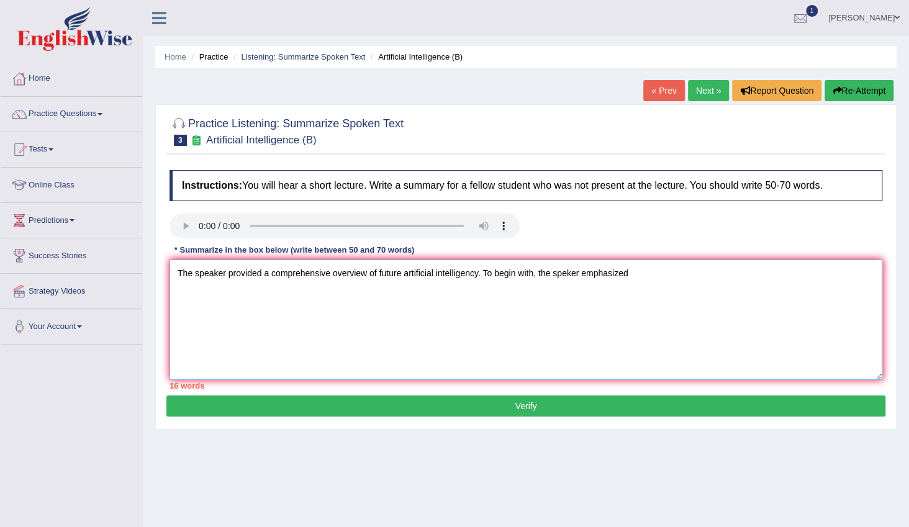
click at [566, 273] on textarea "The speaker provided a comprehensive overview of future artificial intelligency…" at bounding box center [526, 320] width 713 height 120
click at [640, 276] on textarea "The speaker provided a comprehensive overview of future artificial intelligency…" at bounding box center [526, 320] width 713 height 120
click at [477, 274] on textarea "The speaker provided a comprehensive overview of future artificial intelligency…" at bounding box center [526, 320] width 713 height 120
click at [864, 273] on textarea "The speaker provided a comprehensive overview of future artificial intelligency…" at bounding box center [526, 320] width 713 height 120
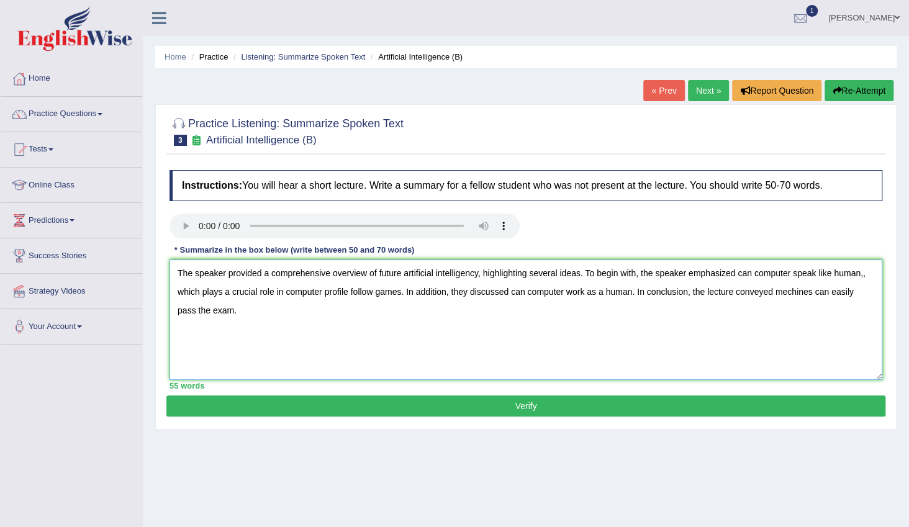
click at [865, 278] on textarea "The speaker provided a comprehensive overview of future artificial intelligency…" at bounding box center [526, 320] width 713 height 120
type textarea "The speaker provided a comprehensive overview of future artificial intelligency…"
click at [540, 411] on button "Verify" at bounding box center [525, 406] width 719 height 21
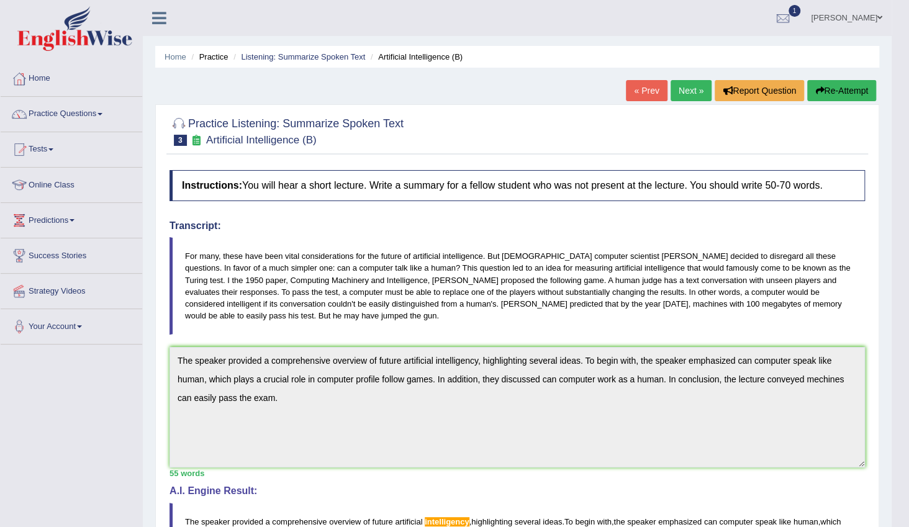
click at [683, 89] on link "Next »" at bounding box center [691, 90] width 41 height 21
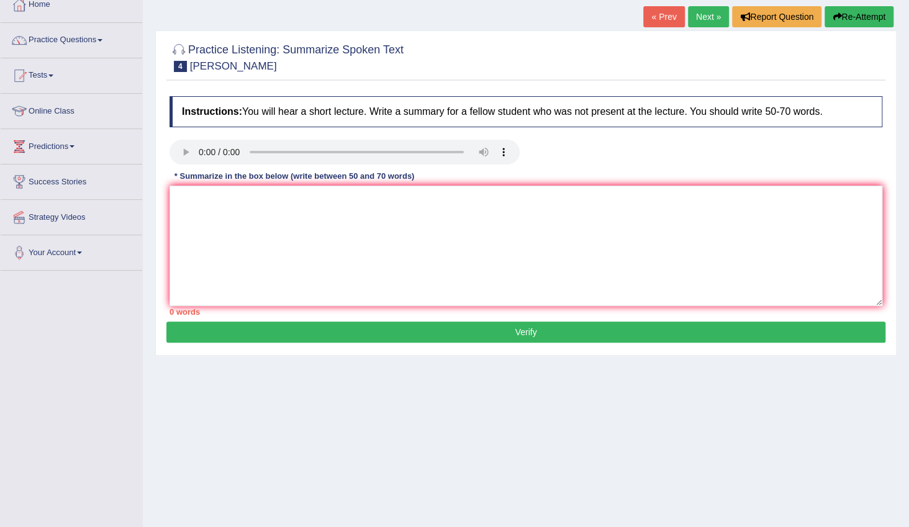
scroll to position [68, 0]
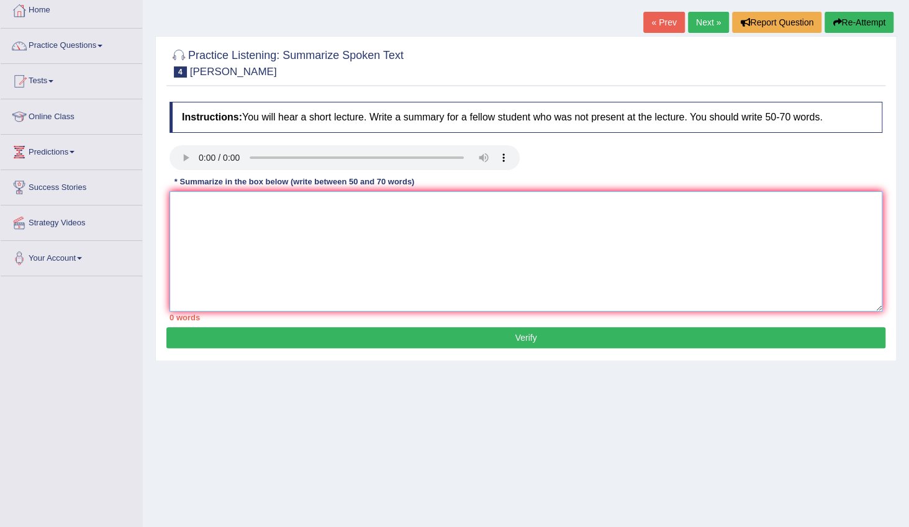
click at [194, 210] on textarea at bounding box center [526, 251] width 713 height 120
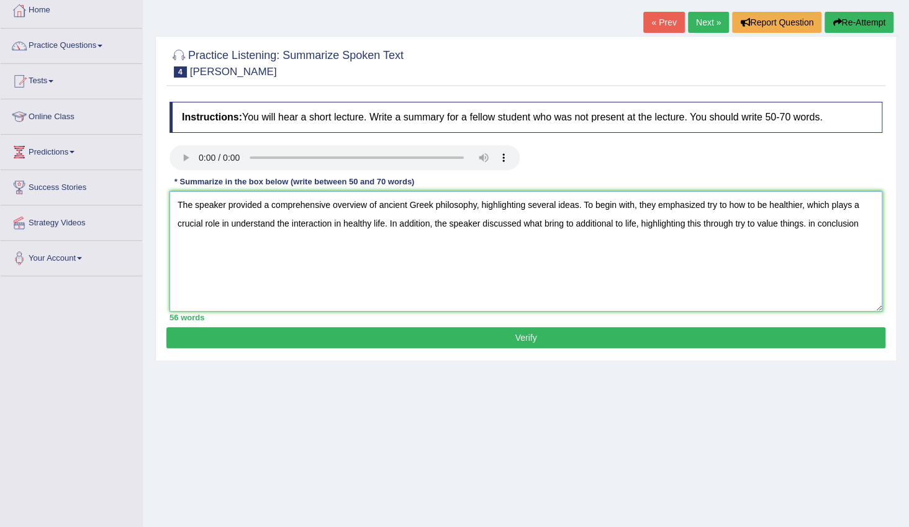
click at [813, 226] on textarea "The speaker provided a comprehensive overview of ancient Greek philosophy, high…" at bounding box center [526, 251] width 713 height 120
click at [868, 225] on textarea "The speaker provided a comprehensive overview of ancient Greek philosophy, high…" at bounding box center [526, 251] width 713 height 120
click at [324, 242] on textarea "The speaker provided a comprehensive overview of ancient Greek philosophy, high…" at bounding box center [526, 251] width 713 height 120
click at [351, 243] on textarea "The speaker provided a comprehensive overview of ancient Greek philosophy, high…" at bounding box center [526, 251] width 713 height 120
type textarea "The speaker provided a comprehensive overview of ancient Greek philosophy, high…"
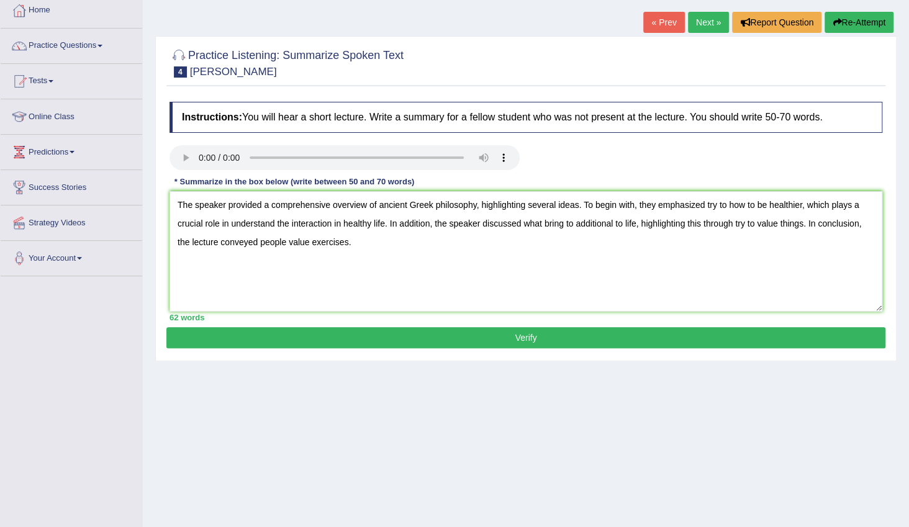
click at [597, 335] on button "Verify" at bounding box center [525, 337] width 719 height 21
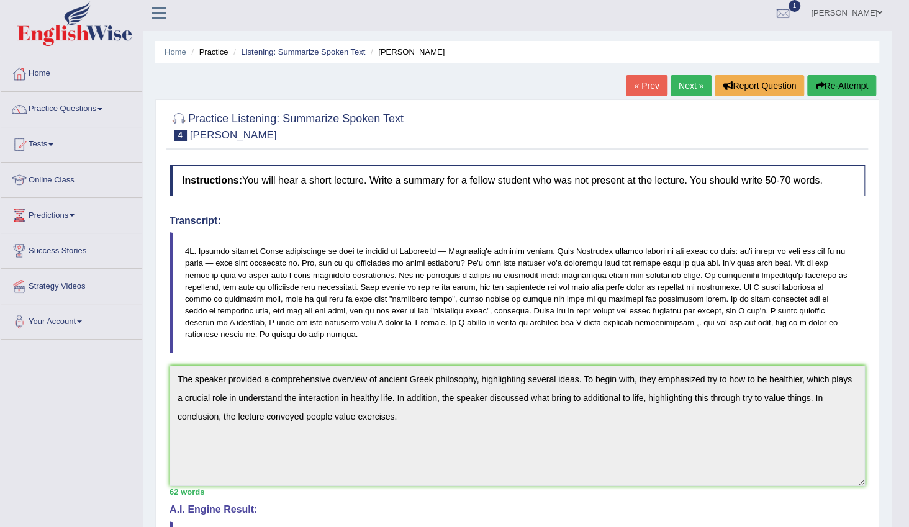
scroll to position [0, 0]
